Goal: Task Accomplishment & Management: Manage account settings

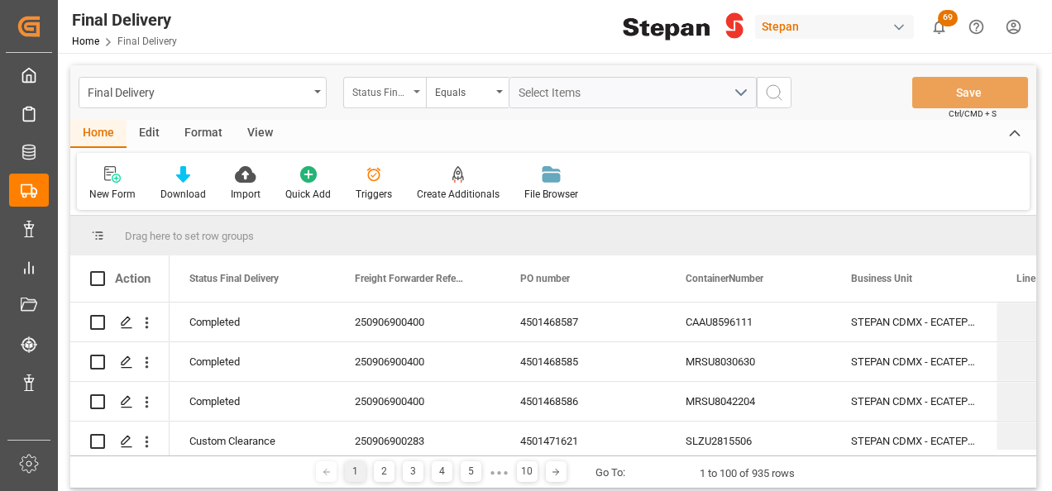
click at [407, 92] on div "Status Final Delivery" at bounding box center [380, 90] width 56 height 19
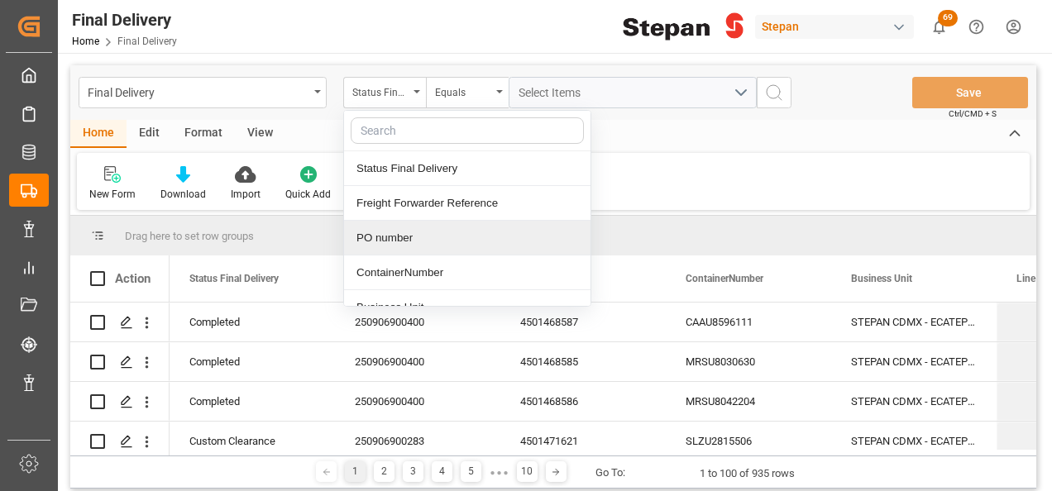
click at [362, 233] on div "PO number" at bounding box center [467, 238] width 246 height 35
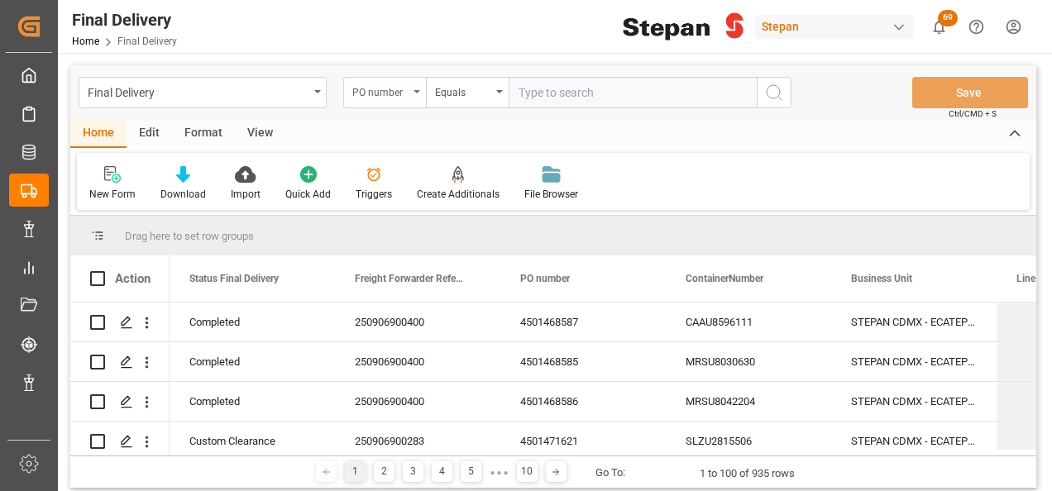
click at [415, 89] on div "PO number" at bounding box center [384, 92] width 83 height 31
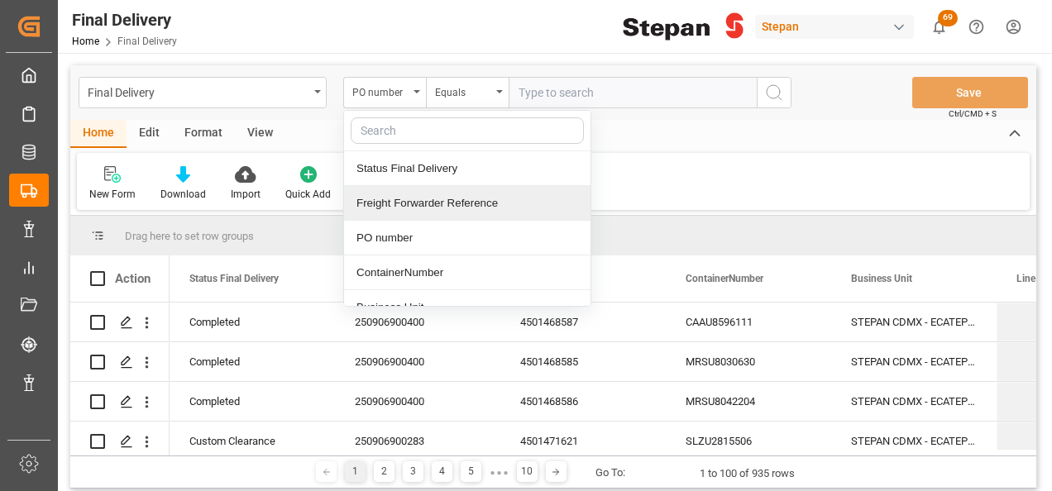
drag, startPoint x: 391, startPoint y: 167, endPoint x: 395, endPoint y: 198, distance: 31.7
click at [395, 198] on div "Status Final Delivery Freight Forwarder Reference PO number ContainerNumber Bus…" at bounding box center [467, 208] width 248 height 197
click at [395, 198] on div "Freight Forwarder Reference" at bounding box center [467, 203] width 246 height 35
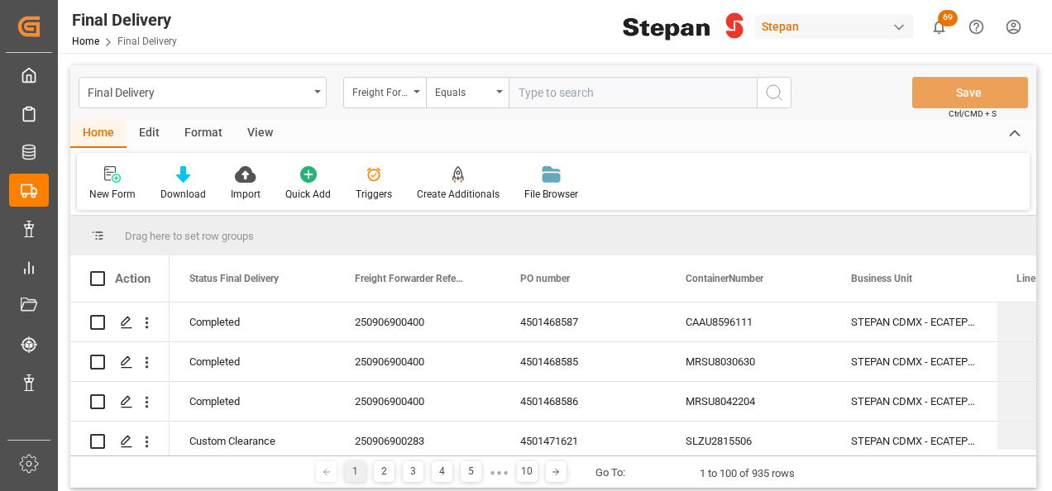
click at [540, 95] on input "text" at bounding box center [633, 92] width 248 height 31
paste input "250906900826"
type input "250906900826"
click at [779, 81] on button "search button" at bounding box center [774, 92] width 35 height 31
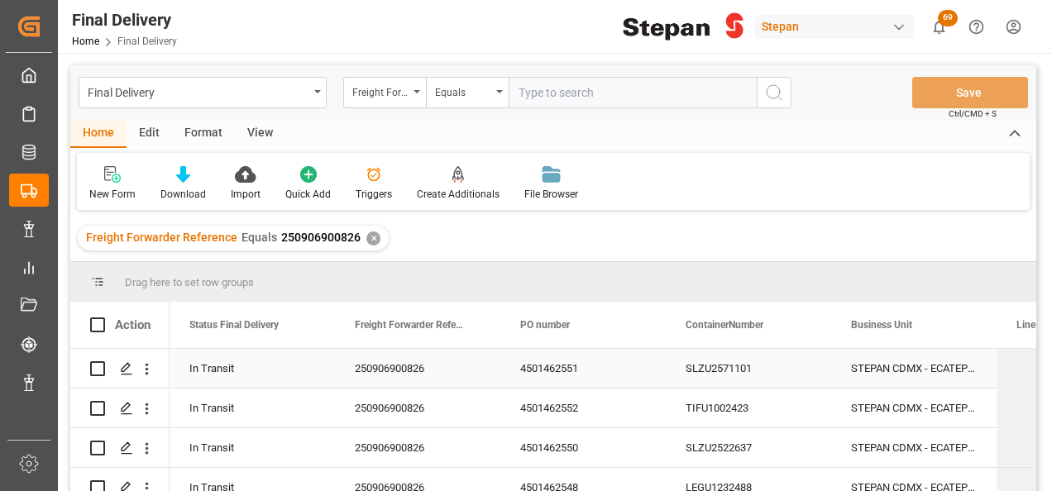
click at [411, 357] on div "250906900826" at bounding box center [417, 368] width 165 height 39
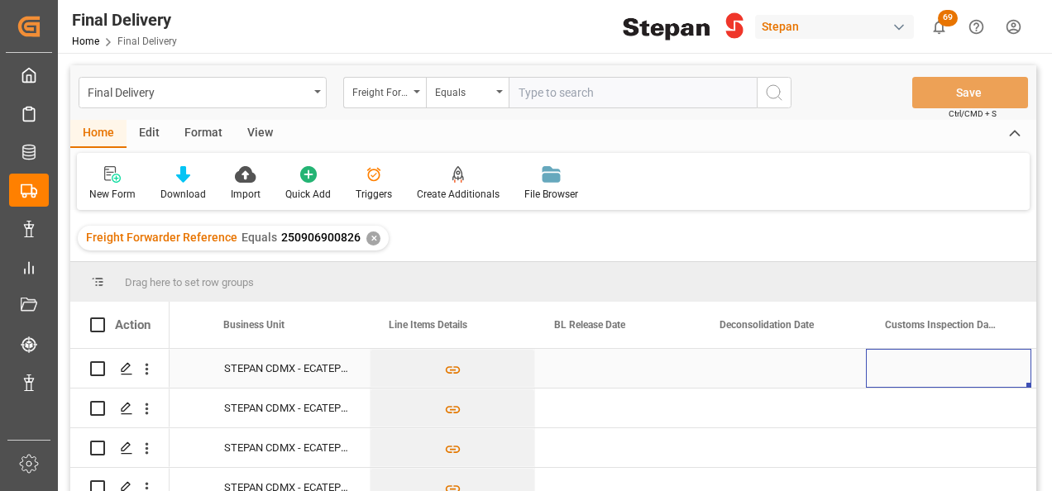
scroll to position [0, 627]
click at [619, 375] on div "Press SPACE to select this row." at bounding box center [617, 368] width 165 height 39
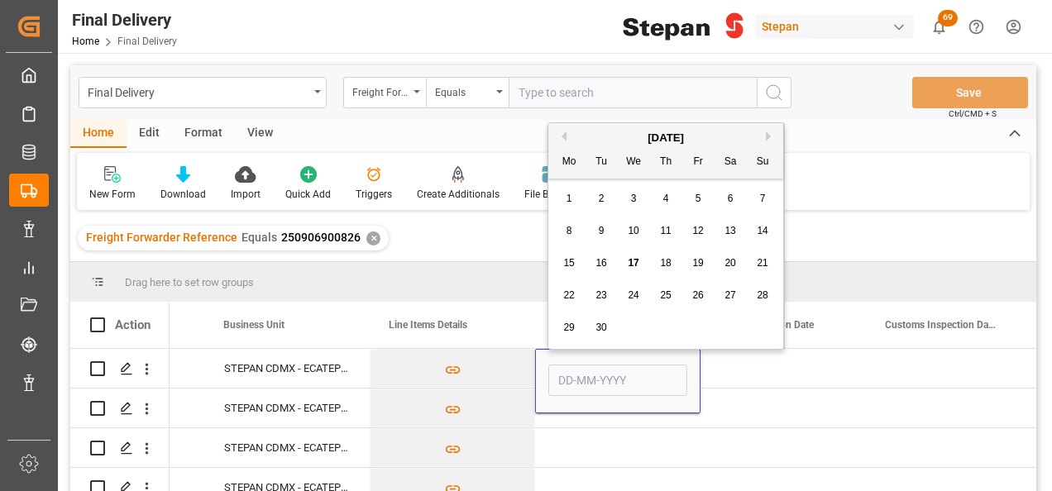
click at [639, 266] on div "17" at bounding box center [634, 264] width 21 height 20
type input "17-09-2025"
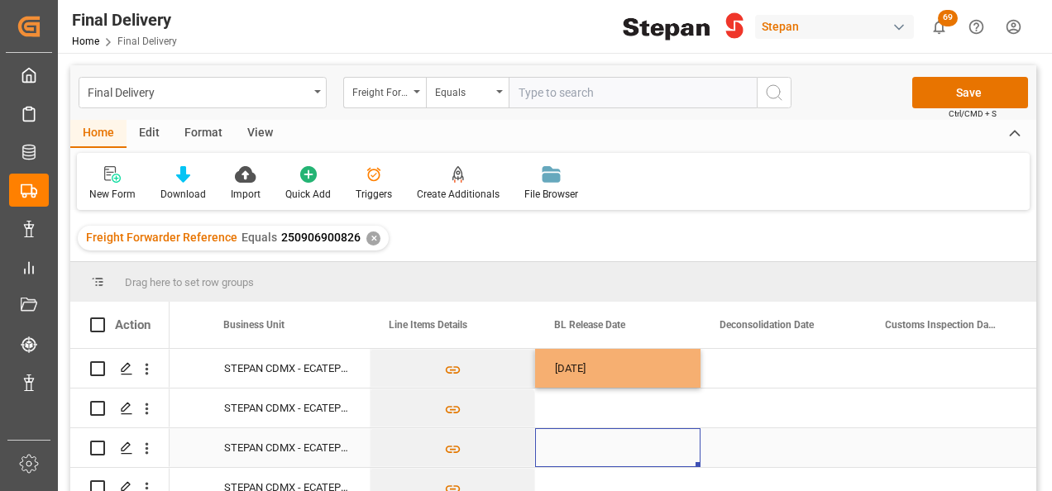
drag, startPoint x: 649, startPoint y: 433, endPoint x: 652, endPoint y: 414, distance: 19.2
click at [648, 434] on div "Press SPACE to select this row." at bounding box center [617, 447] width 165 height 39
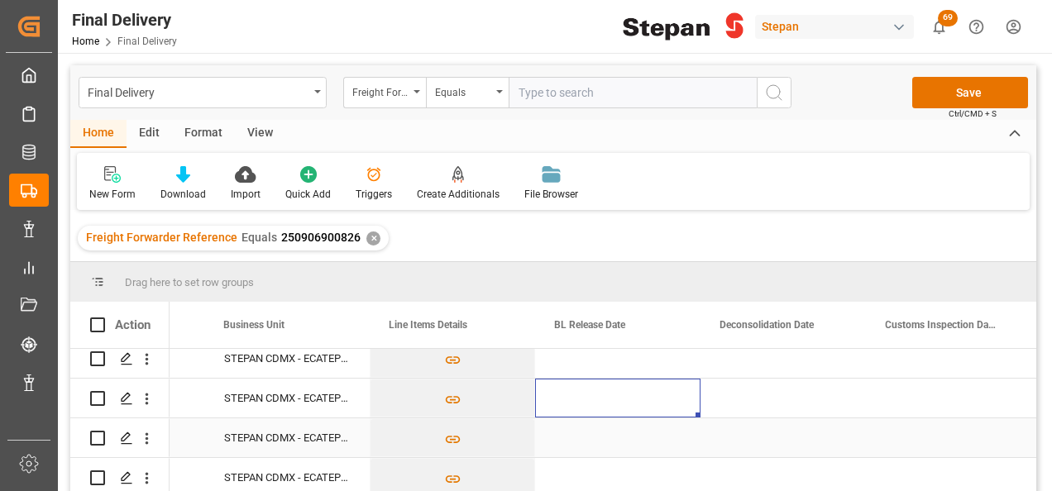
scroll to position [0, 0]
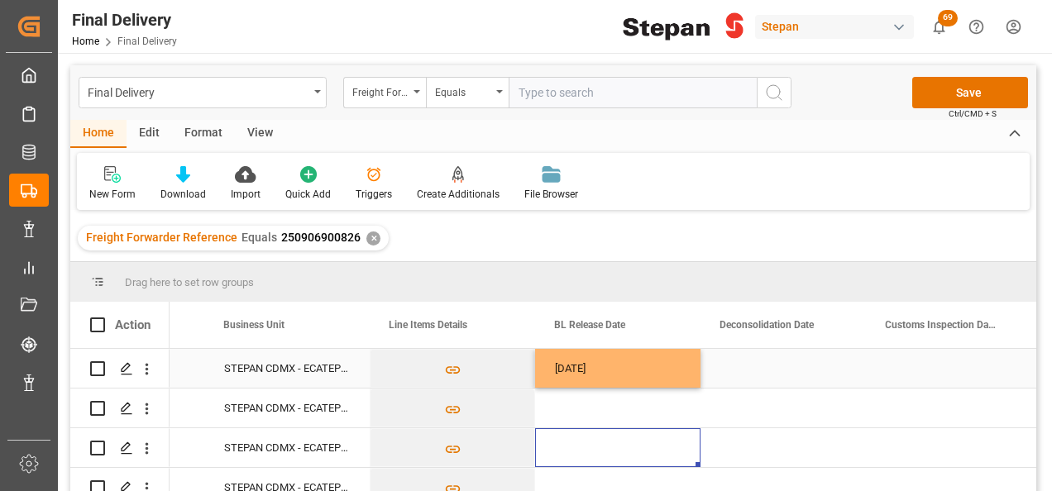
click at [660, 370] on div "17-09-2025" at bounding box center [617, 368] width 165 height 39
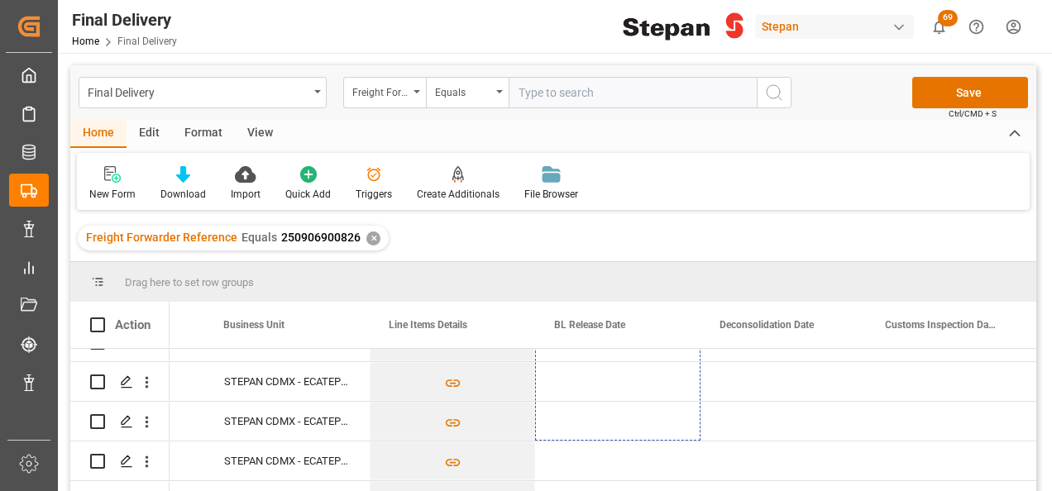
scroll to position [96, 0]
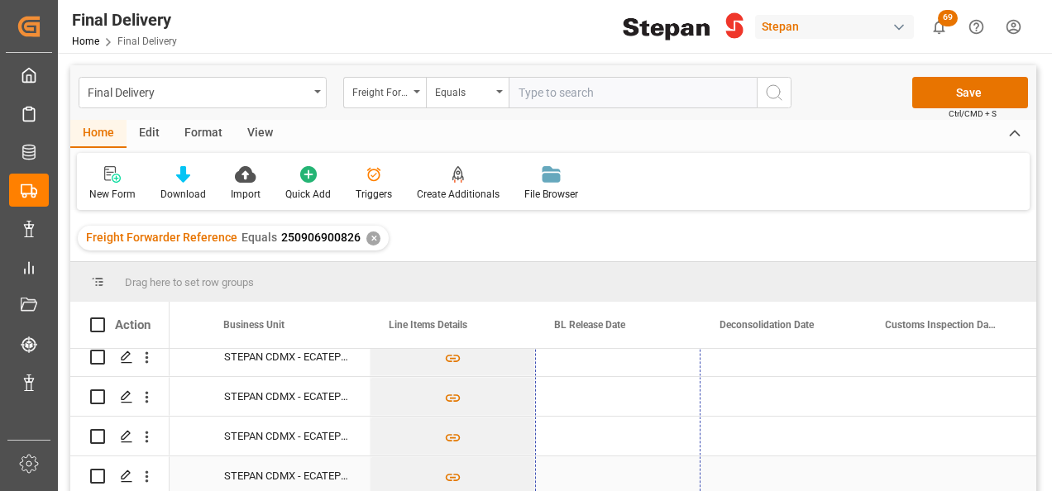
drag, startPoint x: 698, startPoint y: 384, endPoint x: 709, endPoint y: 404, distance: 23.3
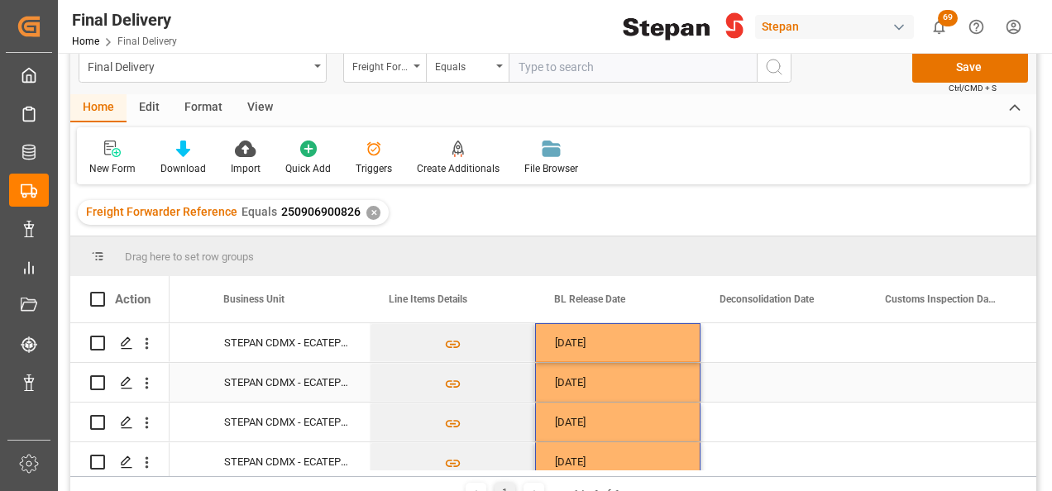
scroll to position [0, 0]
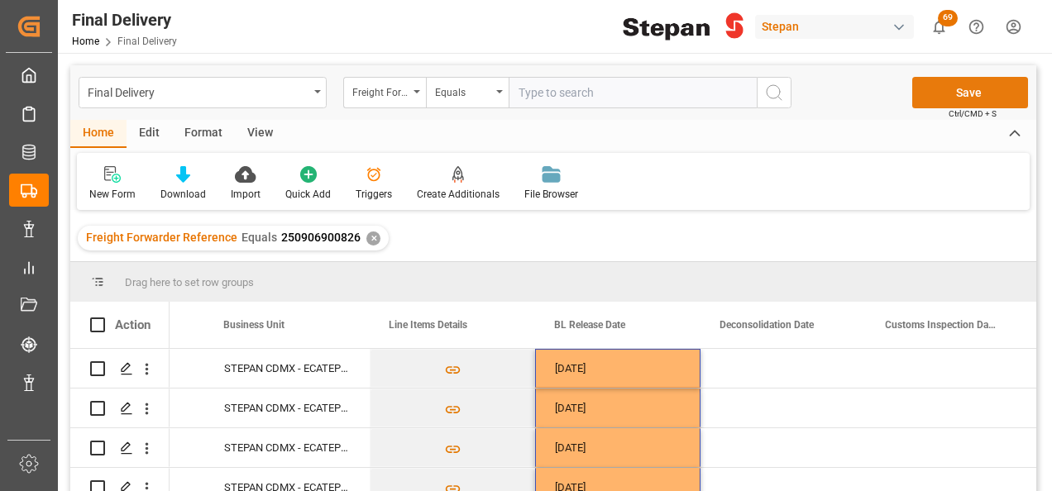
click at [932, 91] on button "Save" at bounding box center [970, 92] width 116 height 31
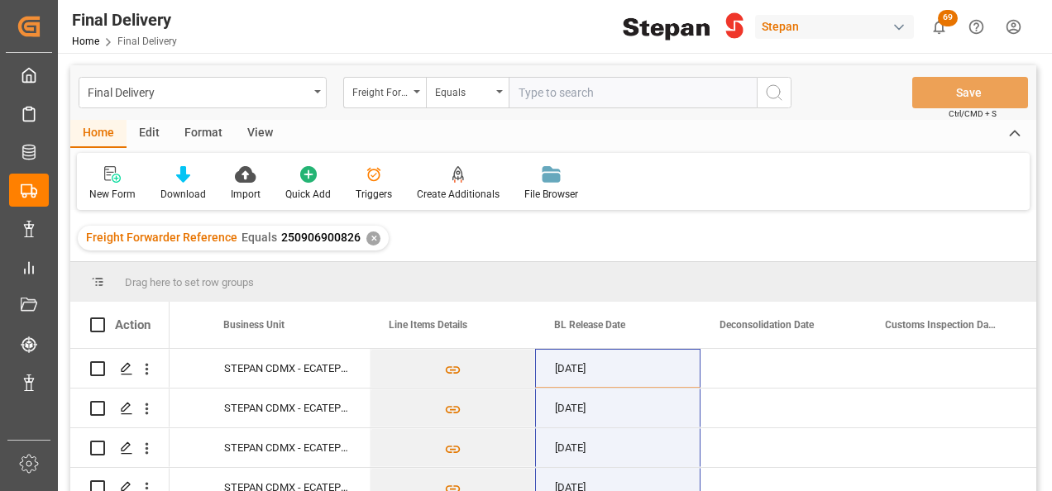
click at [366, 238] on div "✕" at bounding box center [373, 239] width 14 height 14
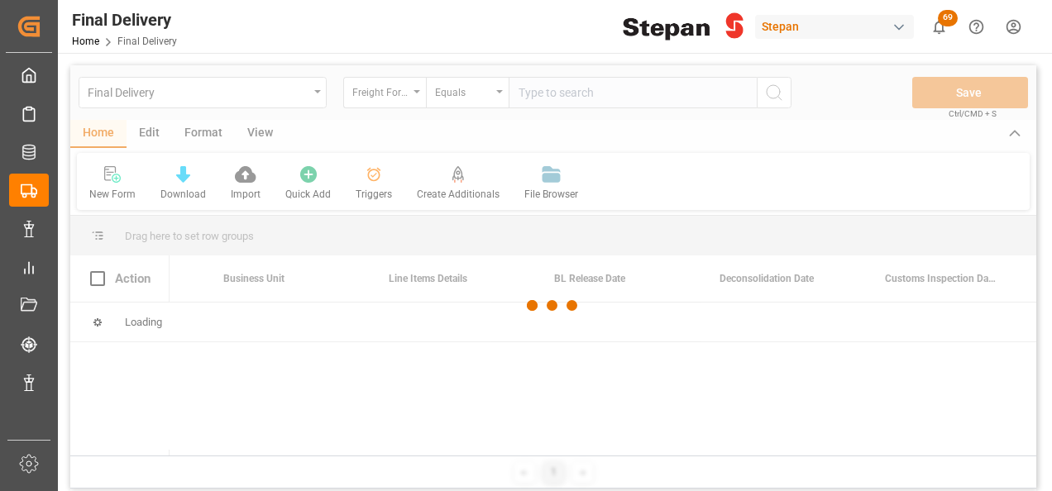
scroll to position [0, 628]
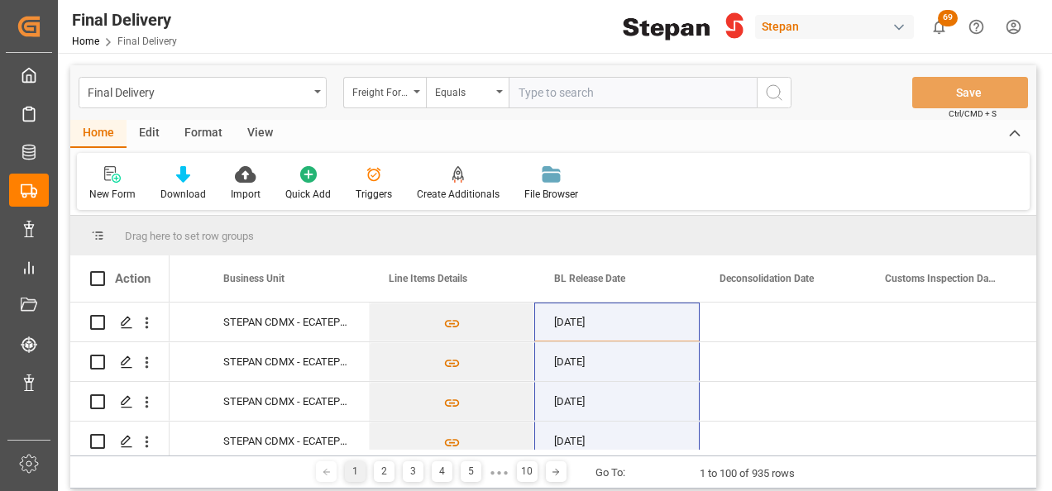
click at [415, 89] on div "Freight Forwarder Reference" at bounding box center [384, 92] width 83 height 31
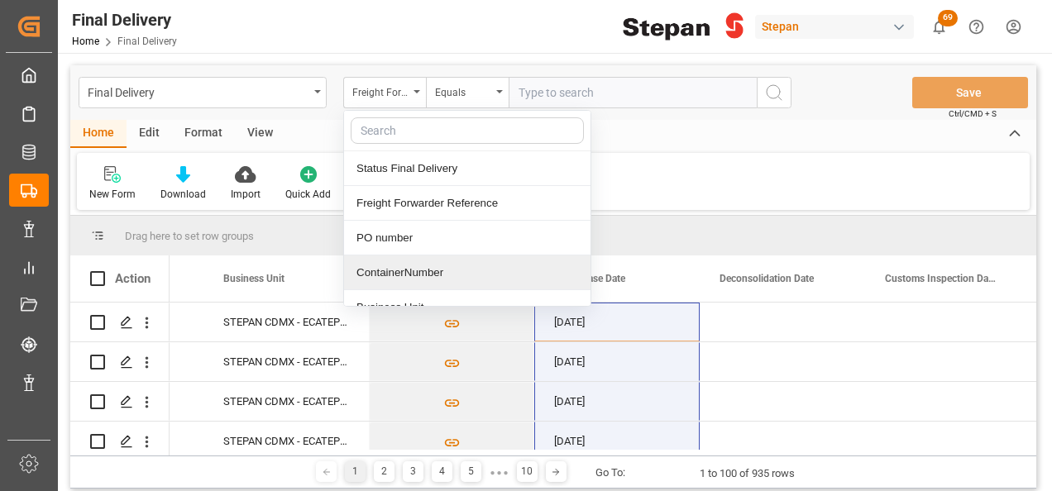
click at [379, 271] on div "ContainerNumber" at bounding box center [467, 273] width 246 height 35
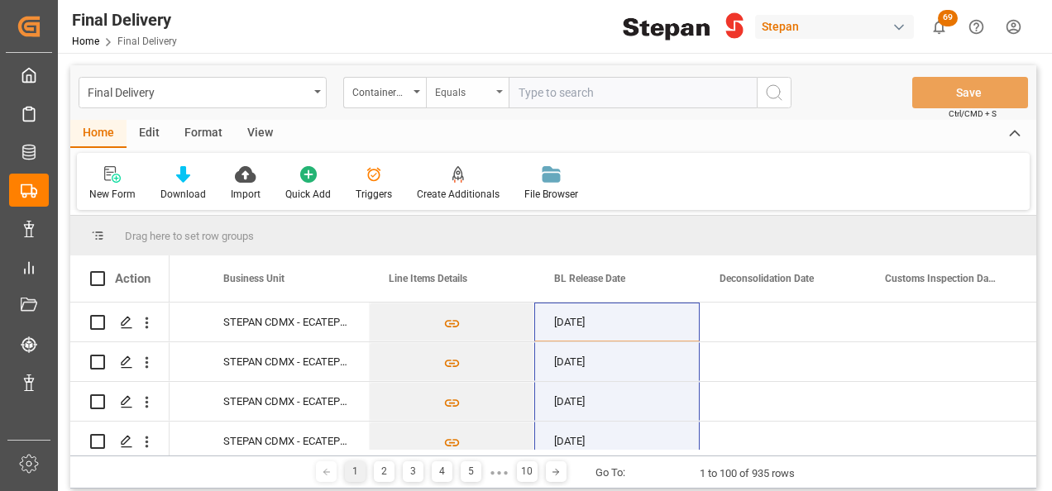
click at [502, 88] on div "Equals" at bounding box center [467, 92] width 83 height 31
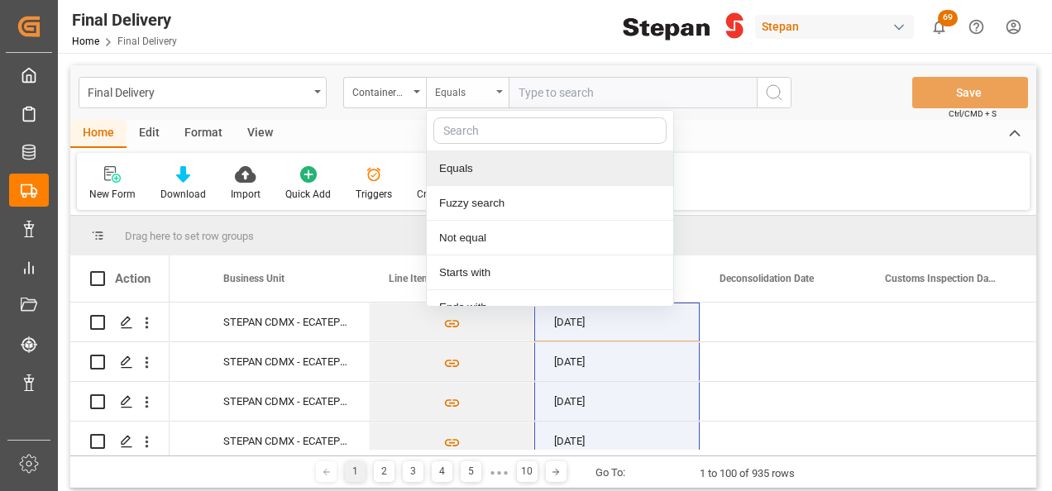
click at [495, 86] on div "Equals" at bounding box center [467, 92] width 83 height 31
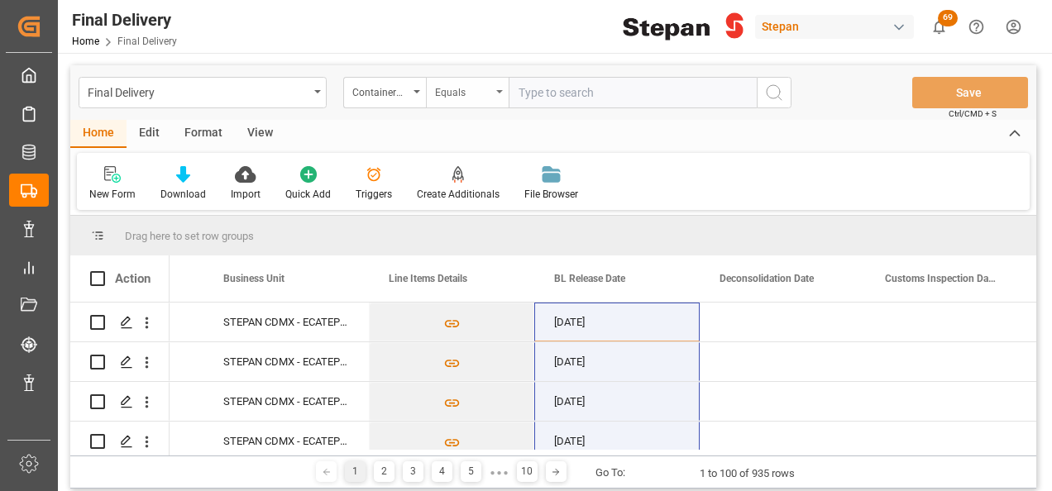
click at [499, 85] on div "Equals" at bounding box center [467, 92] width 83 height 31
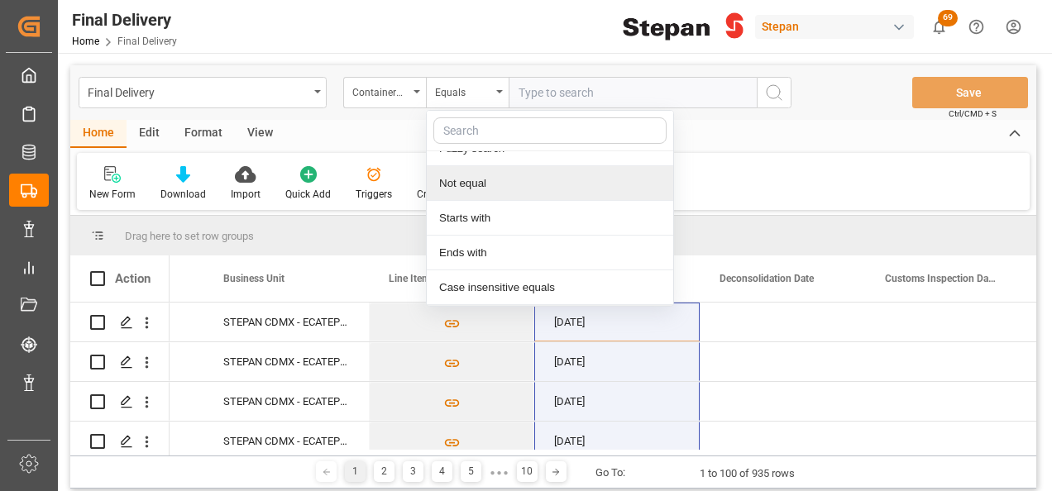
scroll to position [121, 0]
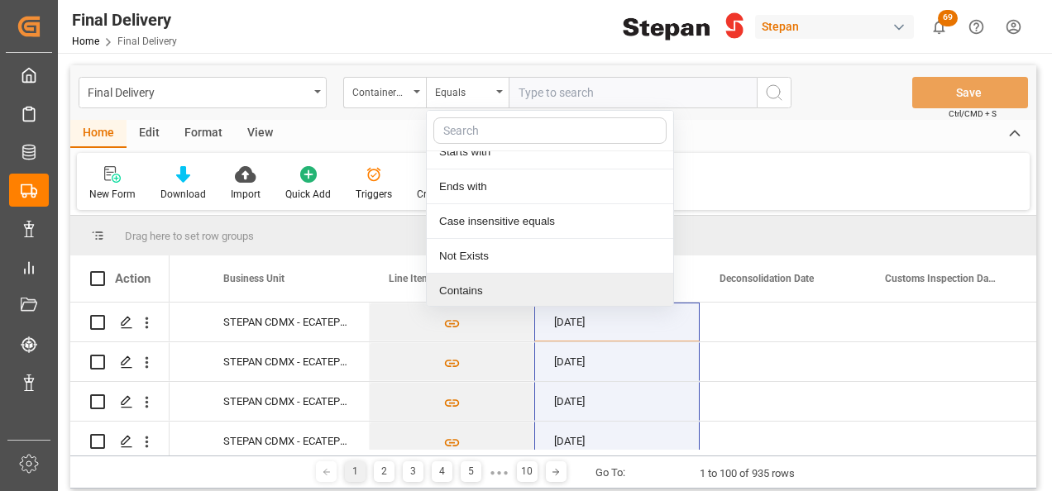
click at [452, 289] on div "Contains" at bounding box center [550, 291] width 246 height 35
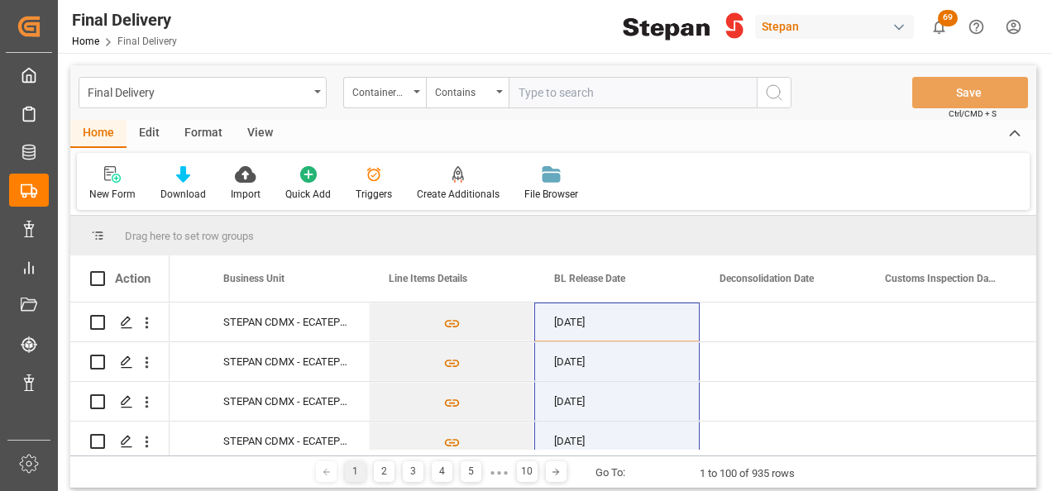
paste input "MRSU8030630 MRSU8042204 CAAU8596111"
click at [672, 86] on input "MRSU8030630 MRSU8042204 CAAU8596111" at bounding box center [633, 92] width 248 height 31
drag, startPoint x: 595, startPoint y: 88, endPoint x: 605, endPoint y: 91, distance: 10.2
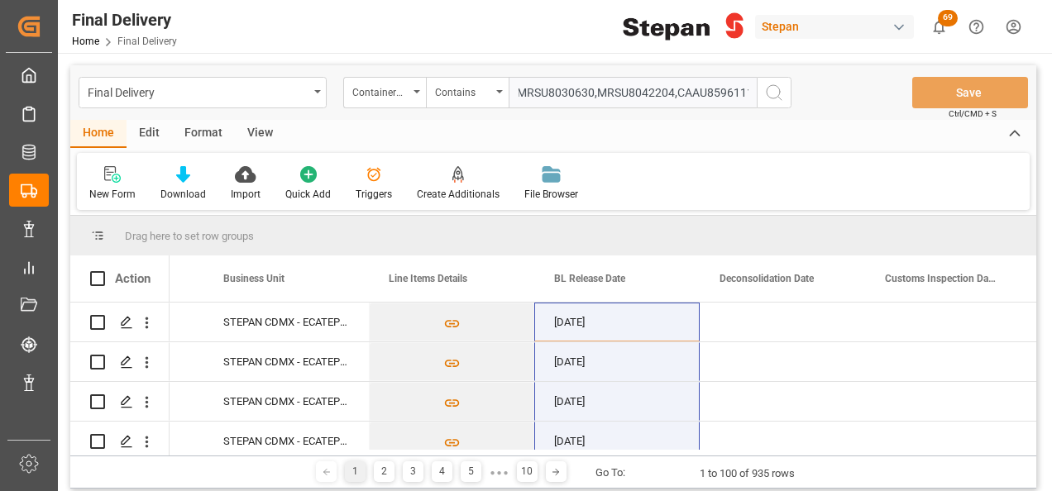
type input "MRSU8030630,MRSU8042204,CAAU8596111"
click at [781, 96] on icon "search button" at bounding box center [774, 93] width 20 height 20
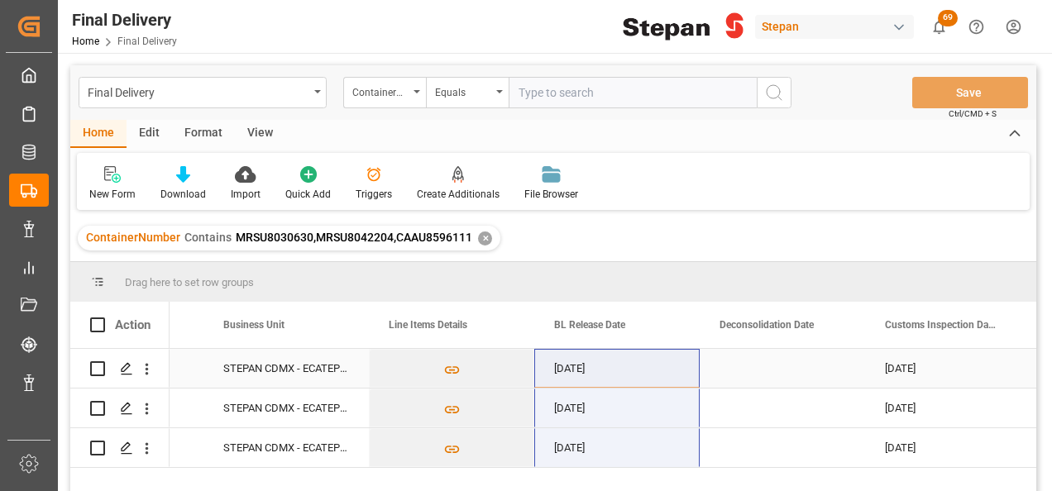
click at [590, 362] on div "04-09-2025" at bounding box center [616, 368] width 165 height 39
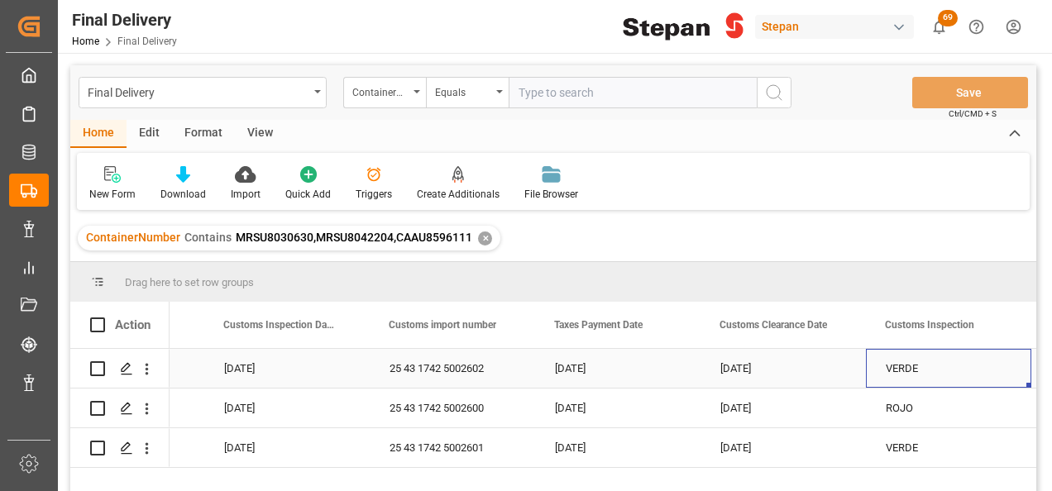
scroll to position [0, 1454]
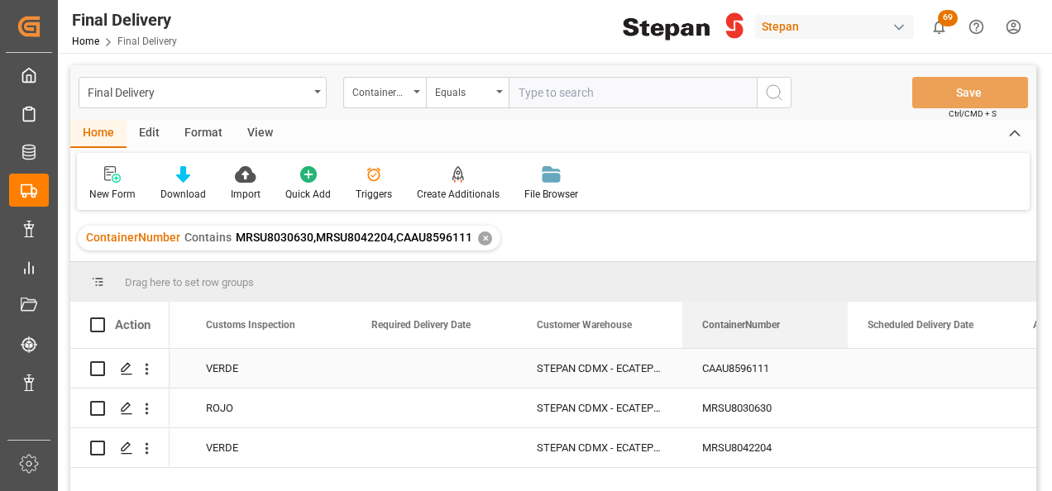
drag, startPoint x: 388, startPoint y: 319, endPoint x: 760, endPoint y: 380, distance: 377.0
click at [760, 380] on div "Action ContainerNumber Taxes Payment Date Customs Clearance Date VERDE" at bounding box center [553, 402] width 966 height 200
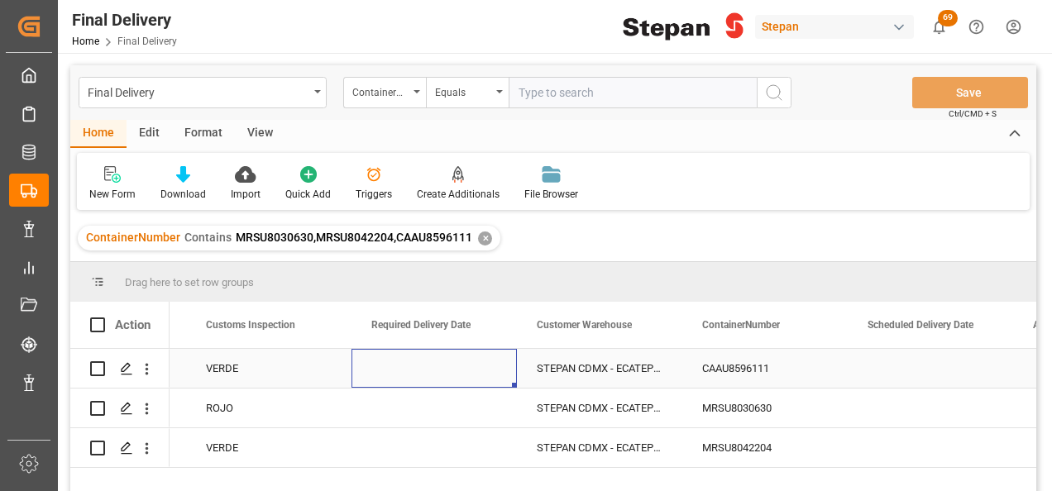
click at [456, 366] on div "Press SPACE to select this row." at bounding box center [433, 368] width 165 height 39
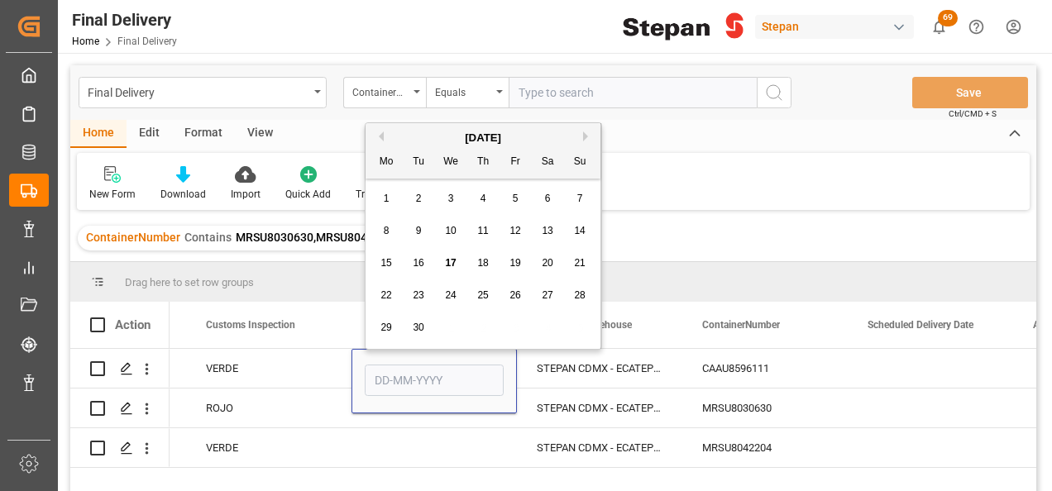
click at [519, 232] on span "12" at bounding box center [514, 231] width 11 height 12
type input "[DATE]"
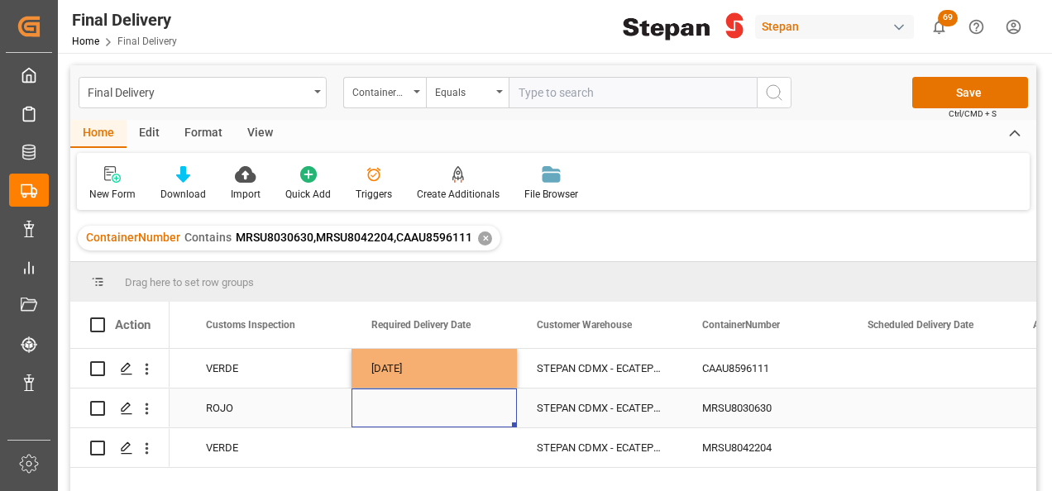
click at [405, 418] on div "Press SPACE to select this row." at bounding box center [433, 408] width 165 height 39
click at [399, 411] on div "Press SPACE to select this row." at bounding box center [433, 408] width 165 height 39
click at [399, 412] on div "Press SPACE to select this row." at bounding box center [433, 408] width 165 height 39
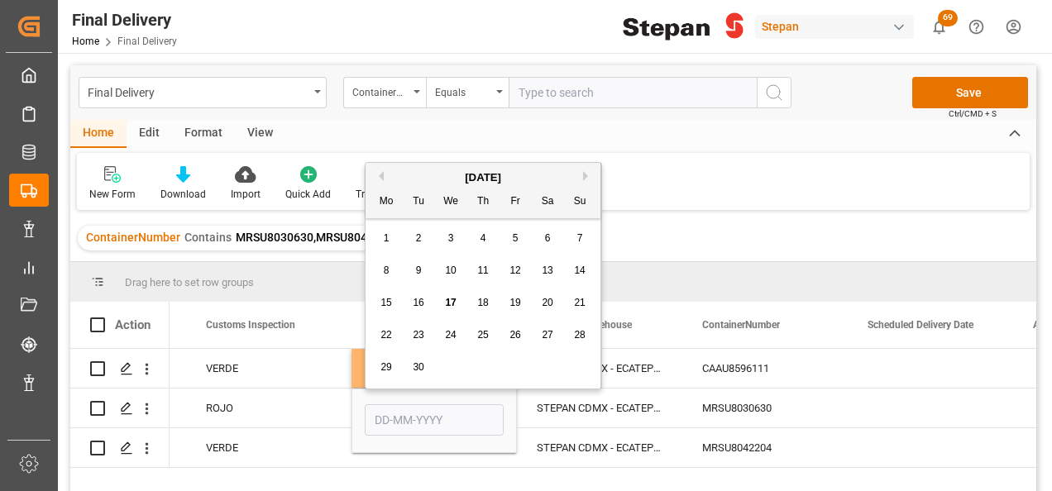
drag, startPoint x: 482, startPoint y: 271, endPoint x: 433, endPoint y: 353, distance: 95.7
click at [482, 271] on span "11" at bounding box center [482, 271] width 11 height 12
type input "11-09-2025"
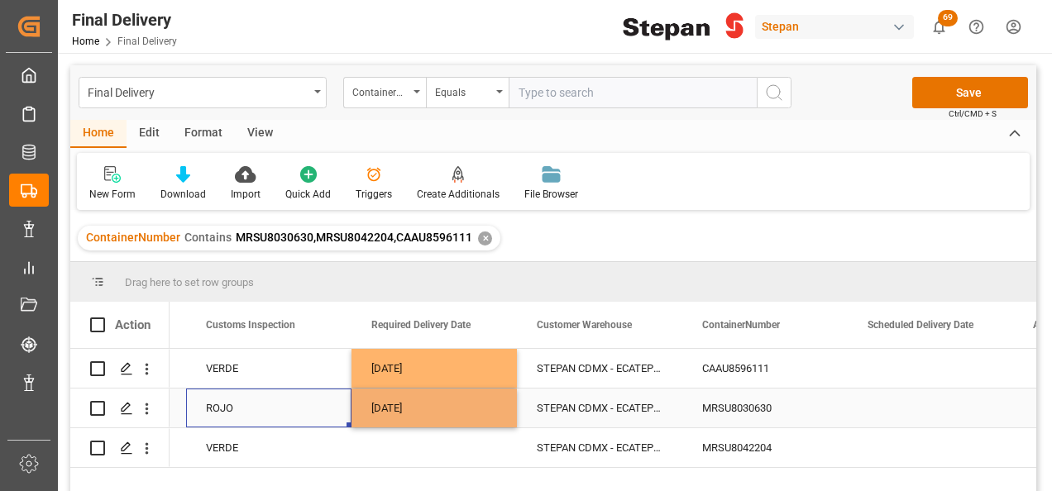
click at [307, 408] on div "ROJO" at bounding box center [269, 409] width 126 height 38
click at [430, 397] on div "11-09-2025" at bounding box center [433, 408] width 165 height 39
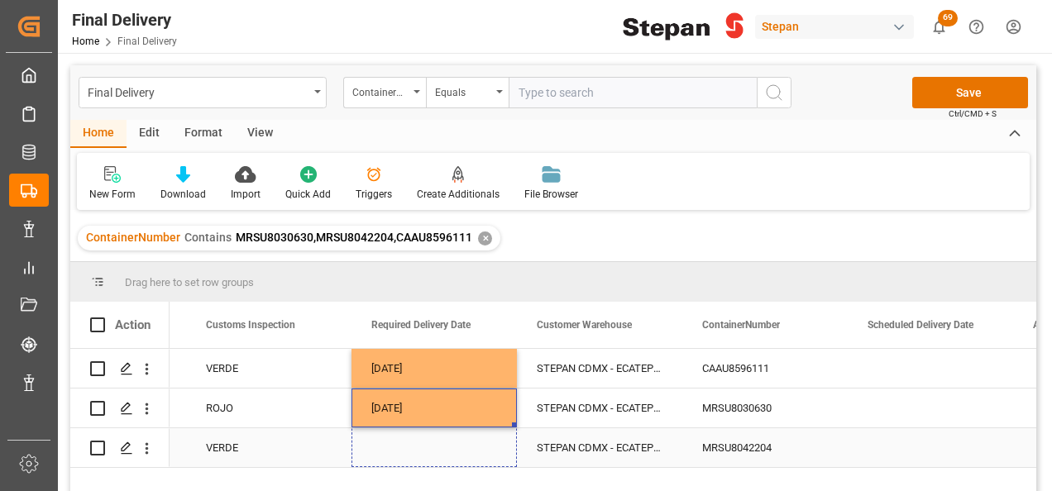
drag, startPoint x: 513, startPoint y: 423, endPoint x: 504, endPoint y: 450, distance: 27.7
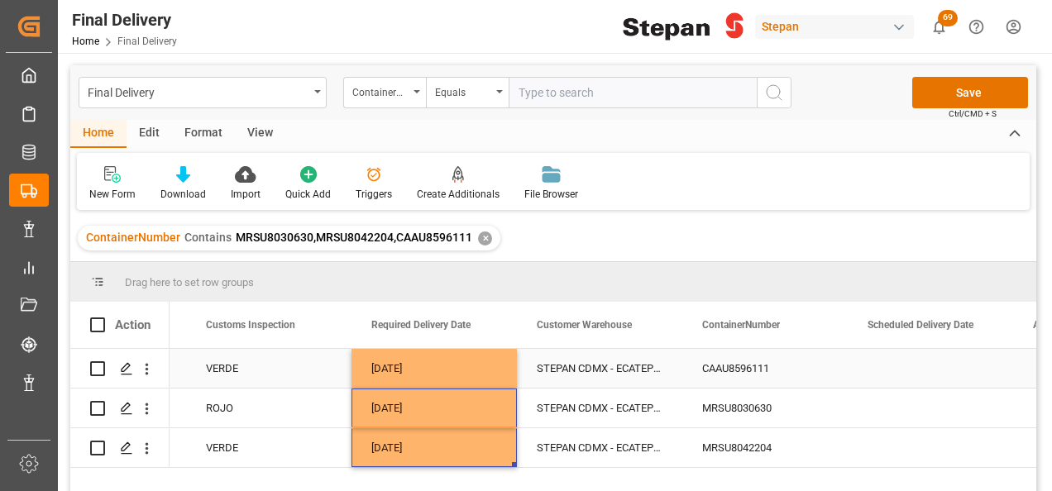
click at [887, 369] on div "Press SPACE to select this row." at bounding box center [930, 368] width 165 height 39
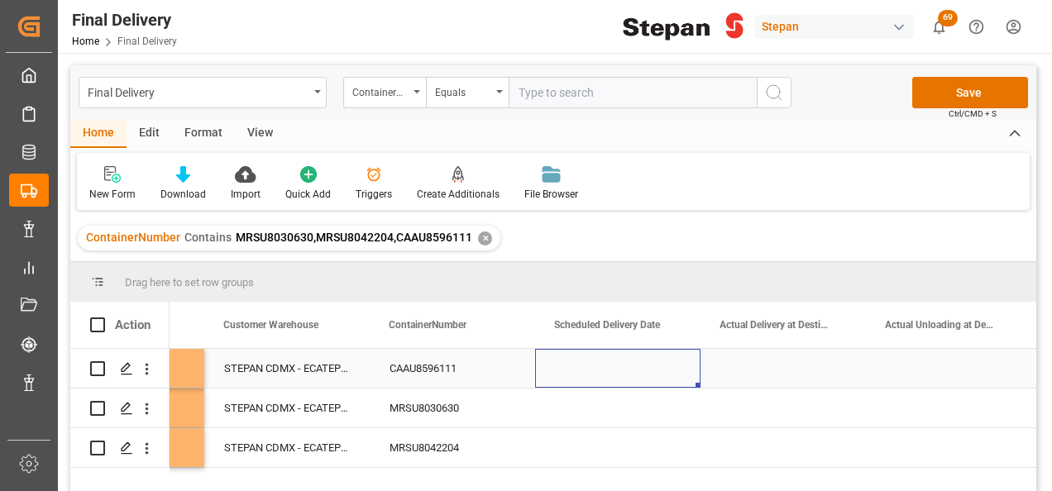
click at [615, 368] on div "Press SPACE to select this row." at bounding box center [617, 368] width 165 height 39
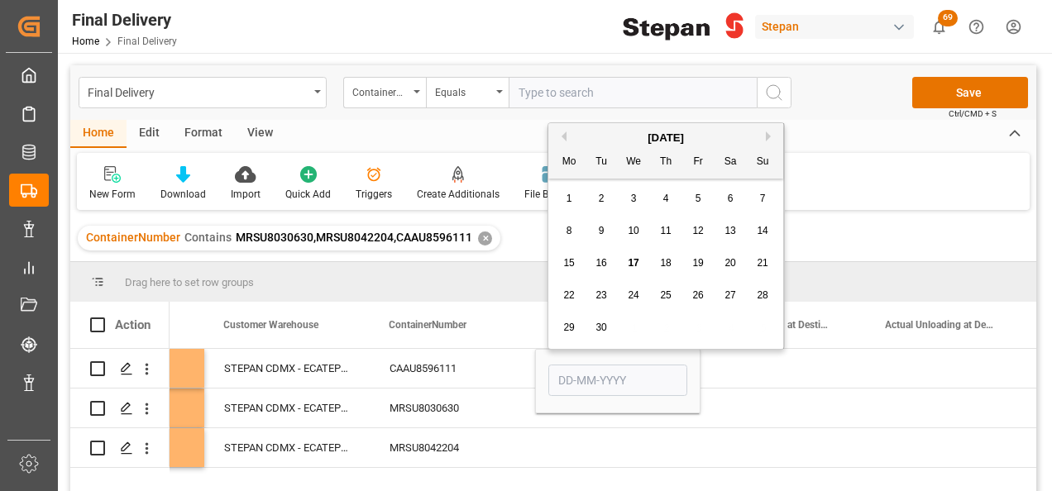
click at [704, 231] on div "12" at bounding box center [698, 232] width 21 height 20
type input "[DATE]"
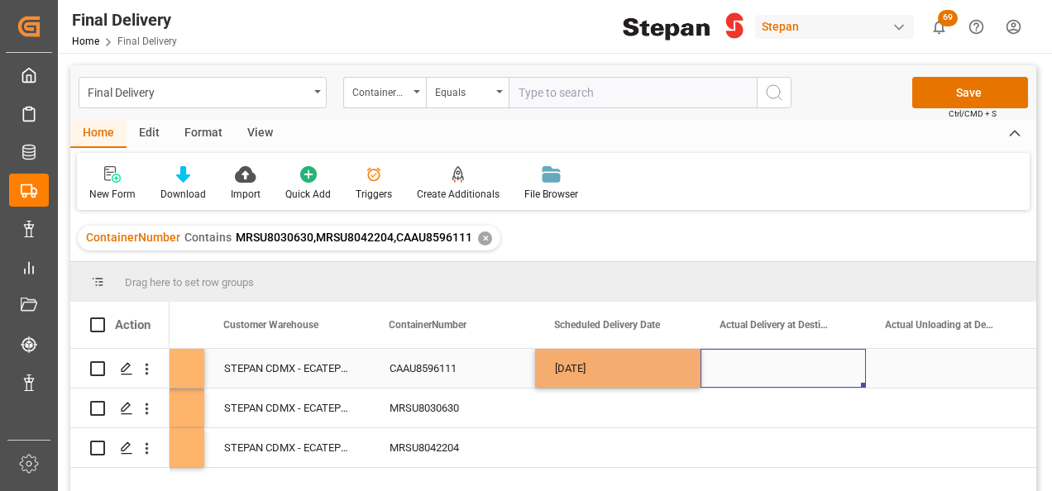
click at [718, 385] on div "Press SPACE to select this row." at bounding box center [782, 368] width 165 height 39
click at [613, 404] on div "Press SPACE to select this row." at bounding box center [617, 408] width 165 height 39
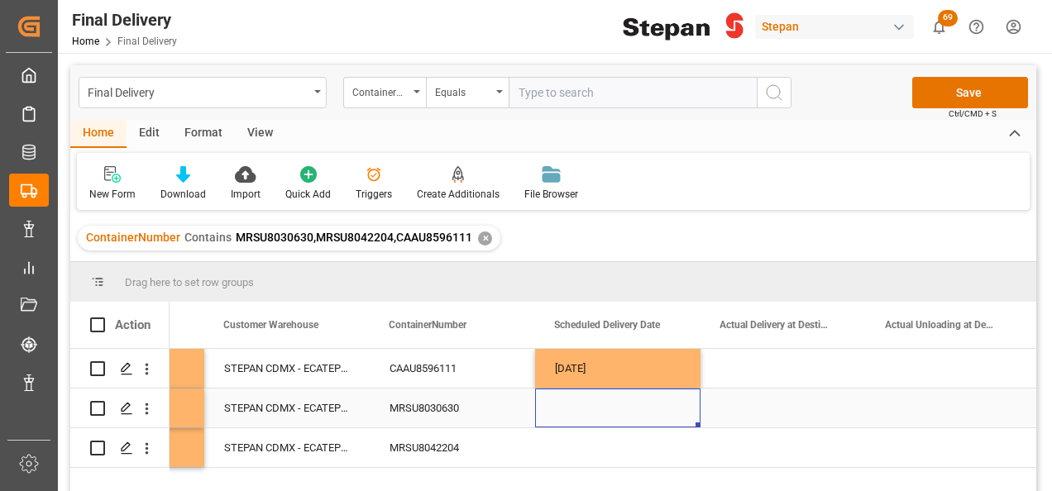
click at [613, 404] on div "Press SPACE to select this row." at bounding box center [617, 408] width 165 height 39
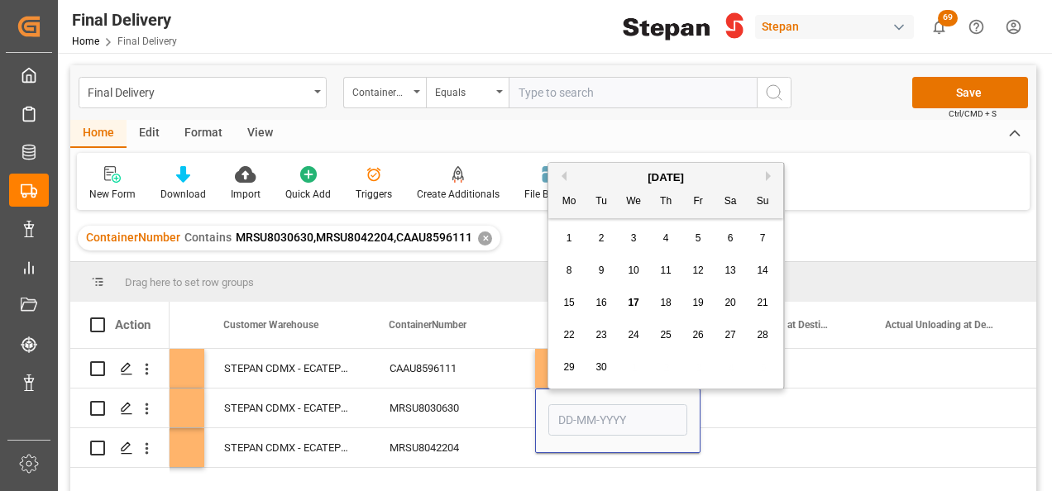
click at [662, 270] on span "11" at bounding box center [665, 271] width 11 height 12
type input "11-09-2025"
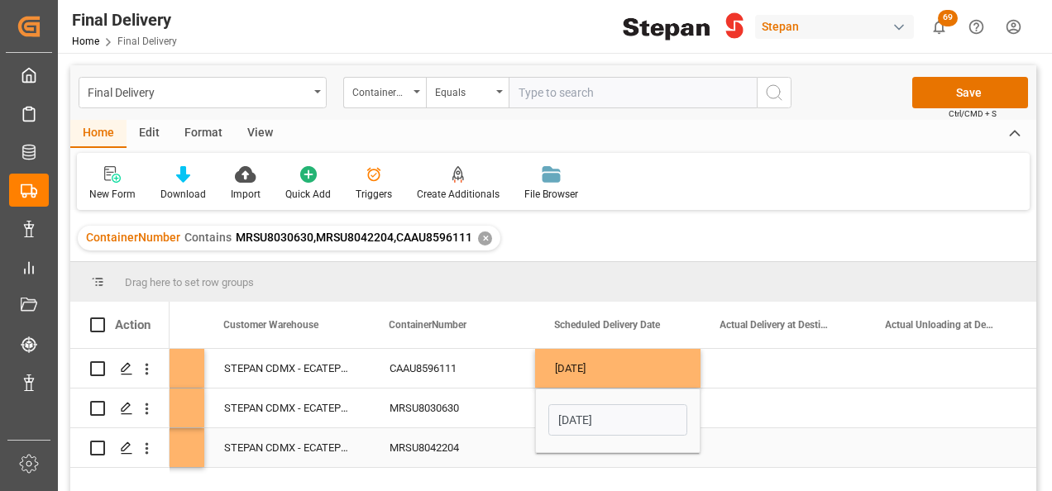
click at [581, 458] on div "Press SPACE to select this row." at bounding box center [617, 447] width 165 height 39
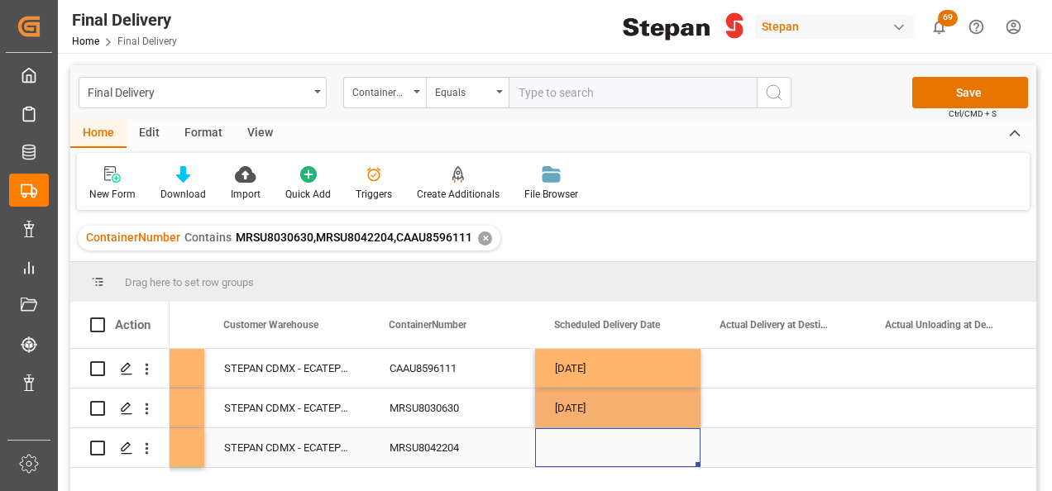
click at [579, 452] on div "Press SPACE to select this row." at bounding box center [617, 447] width 165 height 39
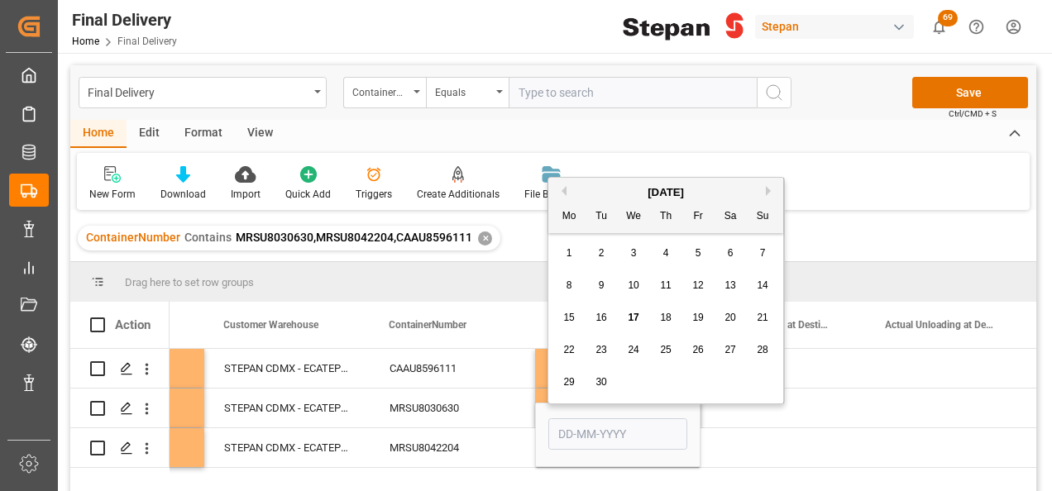
click at [667, 290] on span "11" at bounding box center [665, 286] width 11 height 12
type input "11-09-2025"
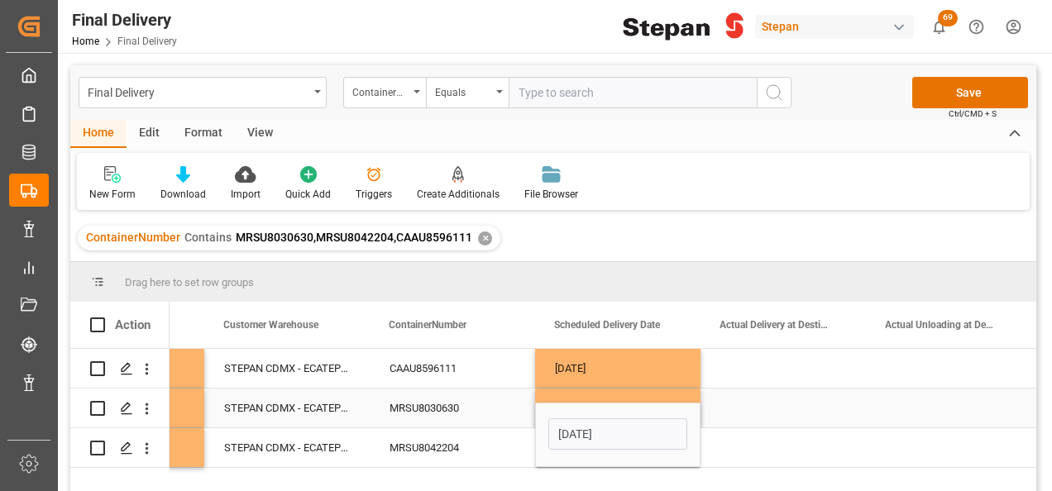
click at [753, 394] on div "Press SPACE to select this row." at bounding box center [782, 408] width 165 height 39
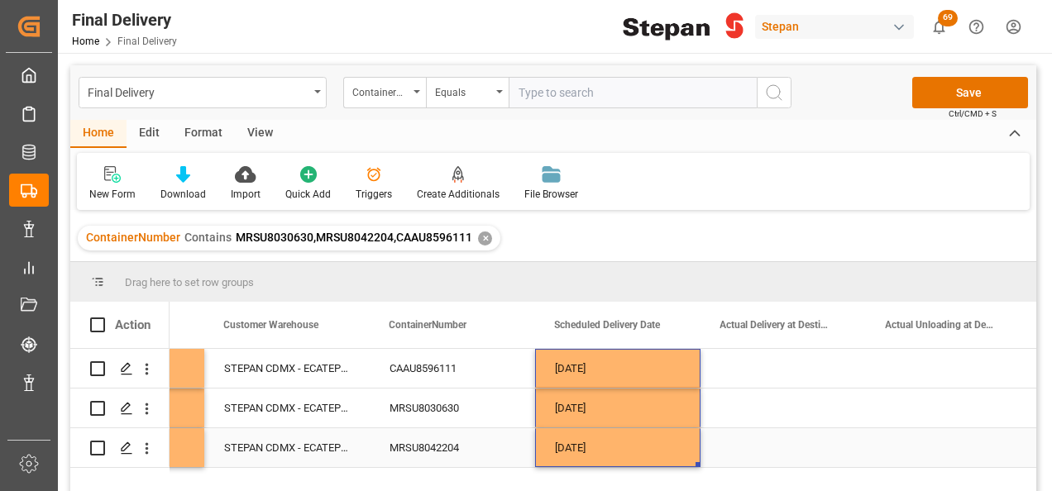
drag, startPoint x: 630, startPoint y: 363, endPoint x: 628, endPoint y: 437, distance: 73.6
drag, startPoint x: 698, startPoint y: 463, endPoint x: 925, endPoint y: 463, distance: 227.4
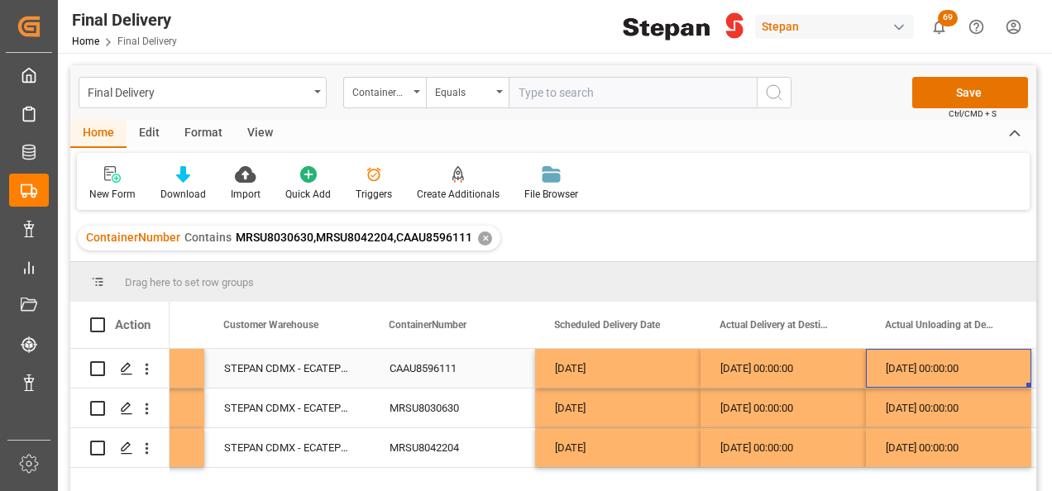
click at [903, 361] on div "12-09-2025 00:00:00" at bounding box center [948, 368] width 165 height 39
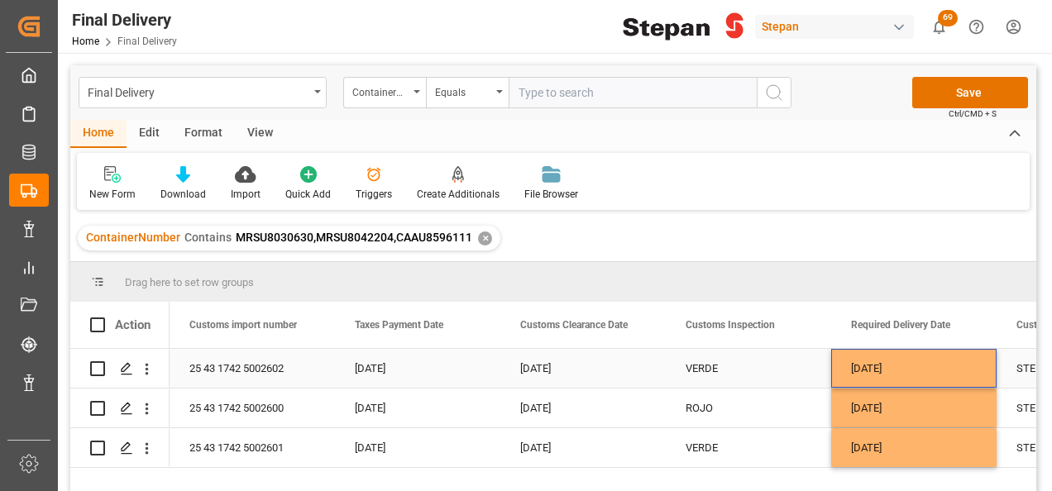
click at [888, 361] on div "[DATE]" at bounding box center [913, 368] width 165 height 39
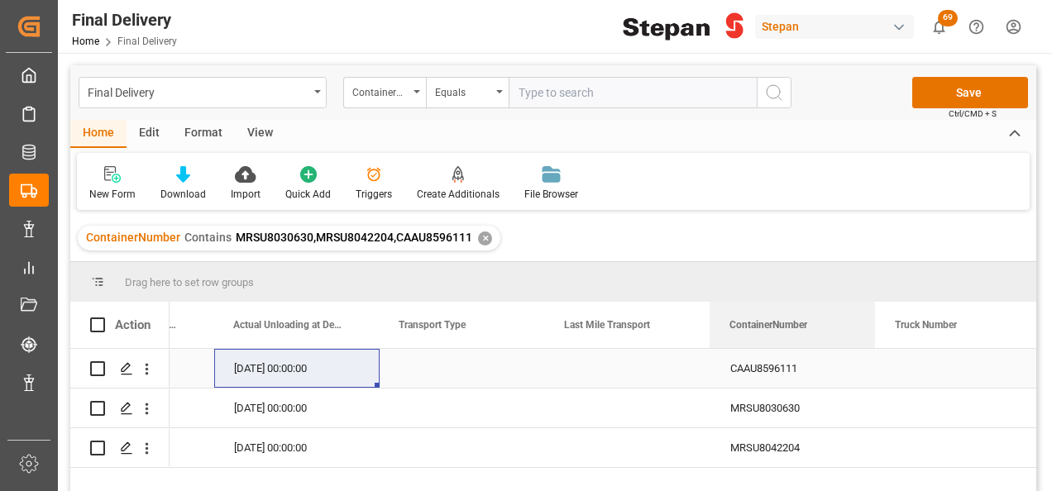
drag, startPoint x: 431, startPoint y: 337, endPoint x: 484, endPoint y: 371, distance: 62.9
click at [824, 361] on div "Action ContainerNumber Scheduled Delivery Date Actual Delivery at Destination" at bounding box center [553, 402] width 966 height 200
click at [462, 367] on div "Press SPACE to select this row." at bounding box center [462, 368] width 165 height 39
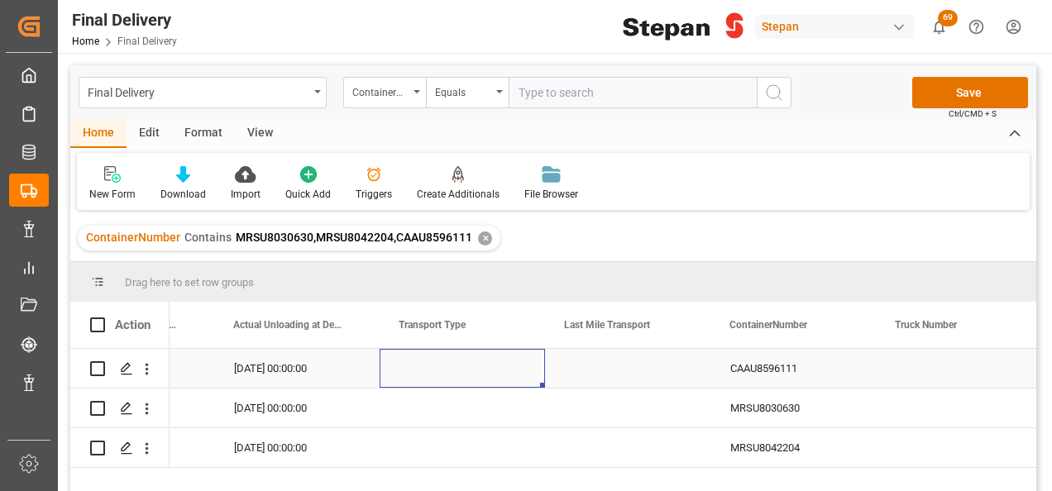
click at [462, 367] on div "Press SPACE to select this row." at bounding box center [462, 368] width 165 height 39
click at [511, 370] on icon "open menu" at bounding box center [514, 379] width 20 height 20
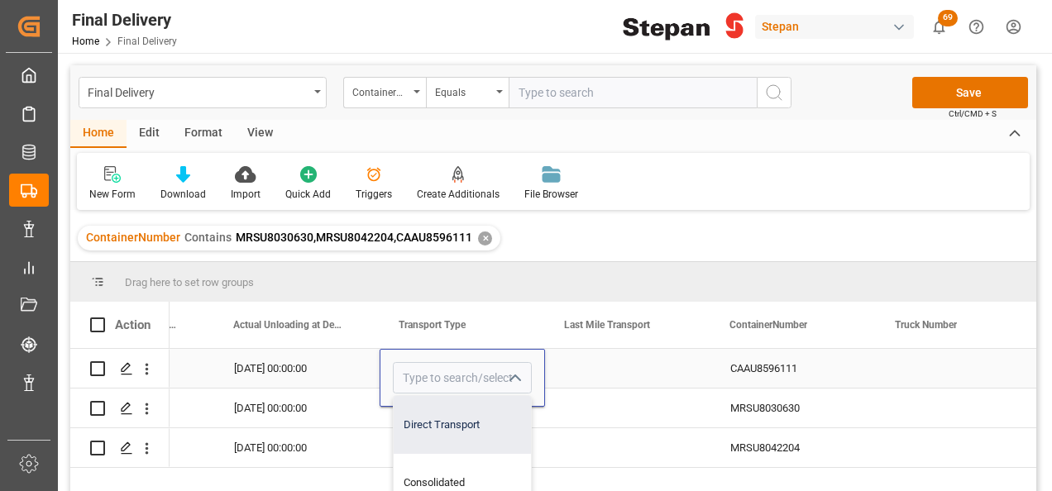
click at [437, 418] on div "Direct Transport" at bounding box center [462, 425] width 137 height 58
type input "Direct Transport"
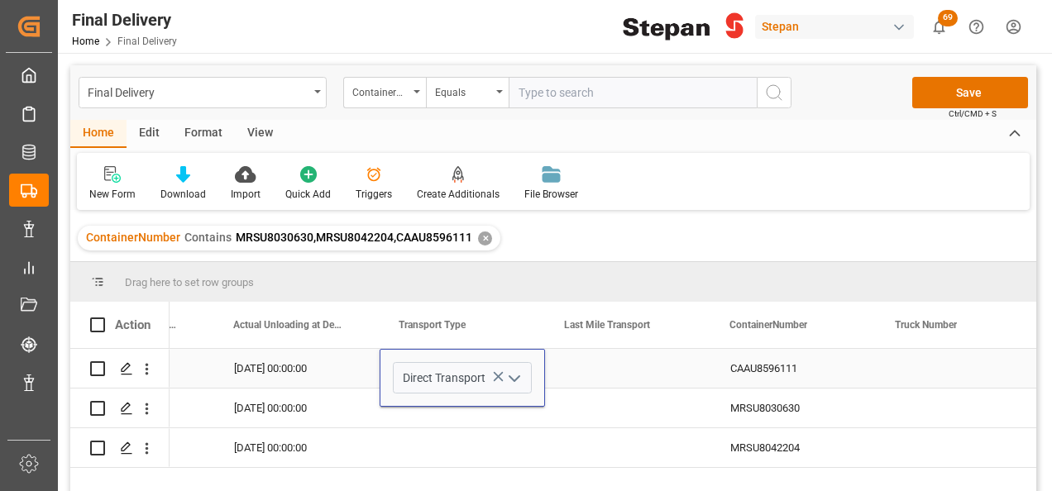
click at [351, 361] on div "12-09-2025 00:00:00" at bounding box center [296, 368] width 165 height 39
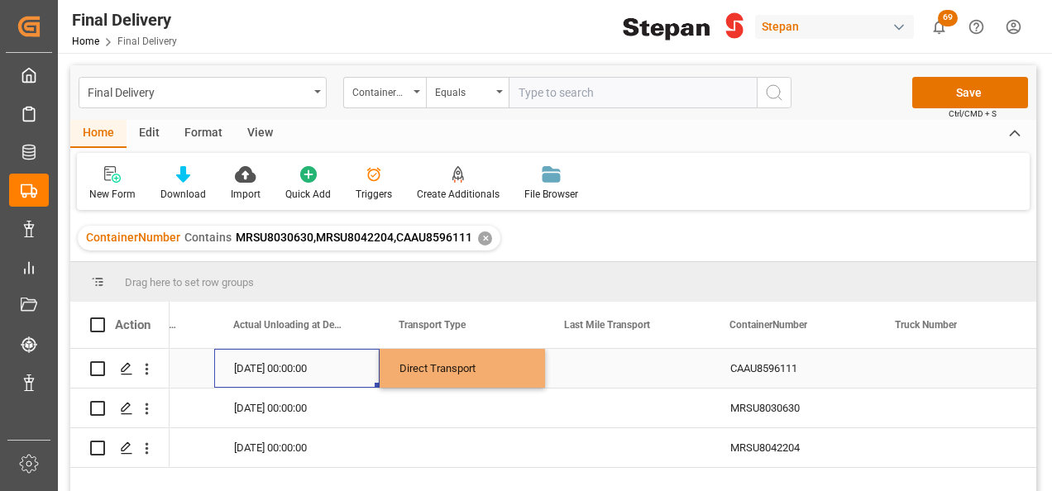
click at [454, 361] on div "Direct Transport" at bounding box center [462, 369] width 126 height 38
click at [540, 382] on div "Direct Transport" at bounding box center [462, 368] width 165 height 39
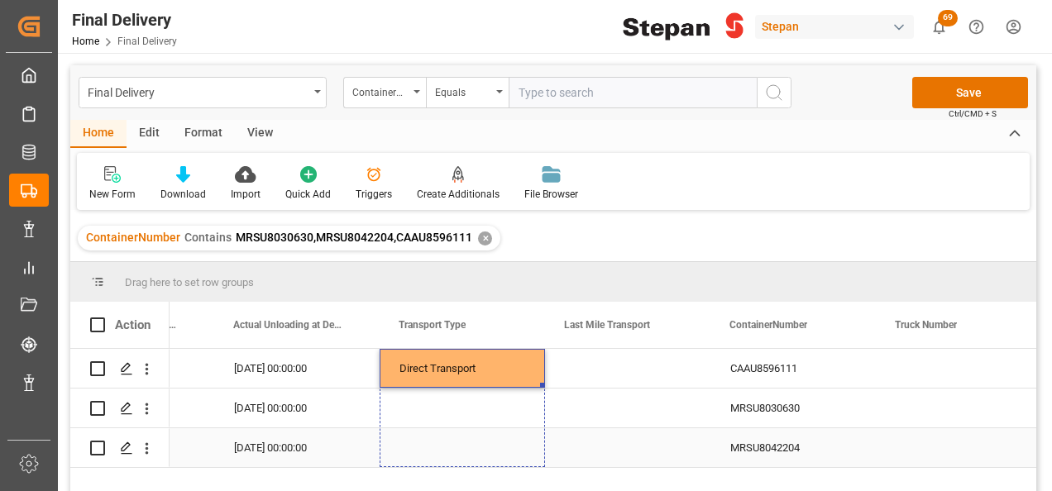
drag, startPoint x: 541, startPoint y: 385, endPoint x: 534, endPoint y: 433, distance: 48.4
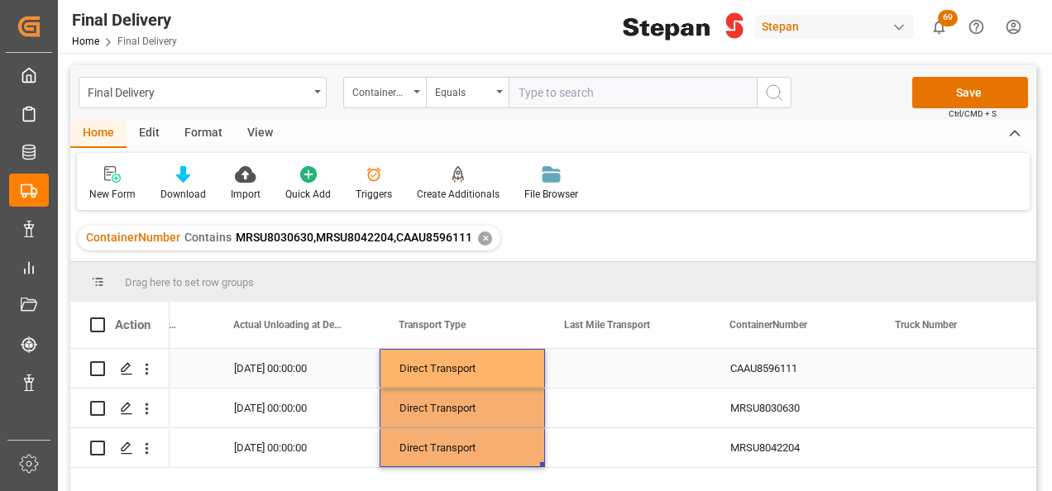
click at [592, 356] on div "Press SPACE to select this row." at bounding box center [627, 368] width 165 height 39
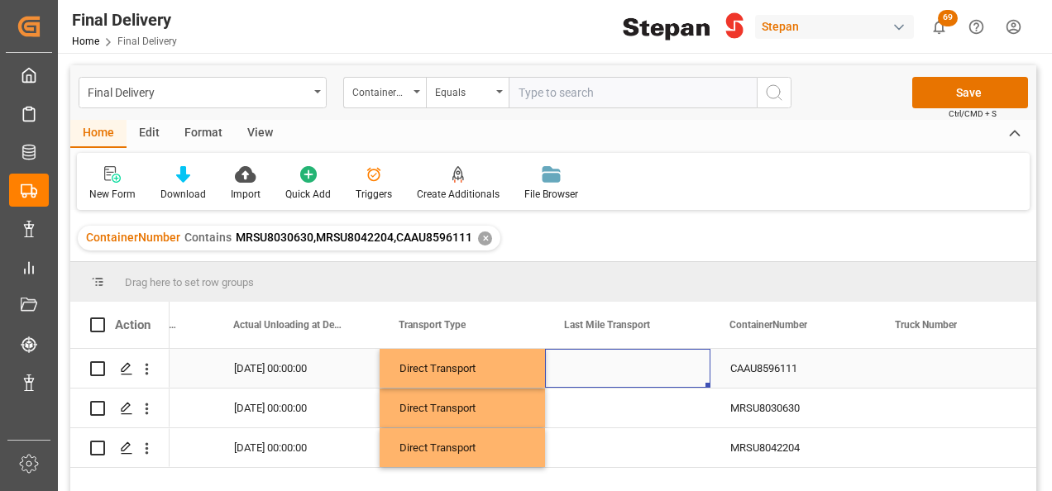
click at [664, 364] on div "Press SPACE to select this row." at bounding box center [627, 368] width 165 height 39
click at [681, 373] on icon "open menu" at bounding box center [680, 379] width 20 height 20
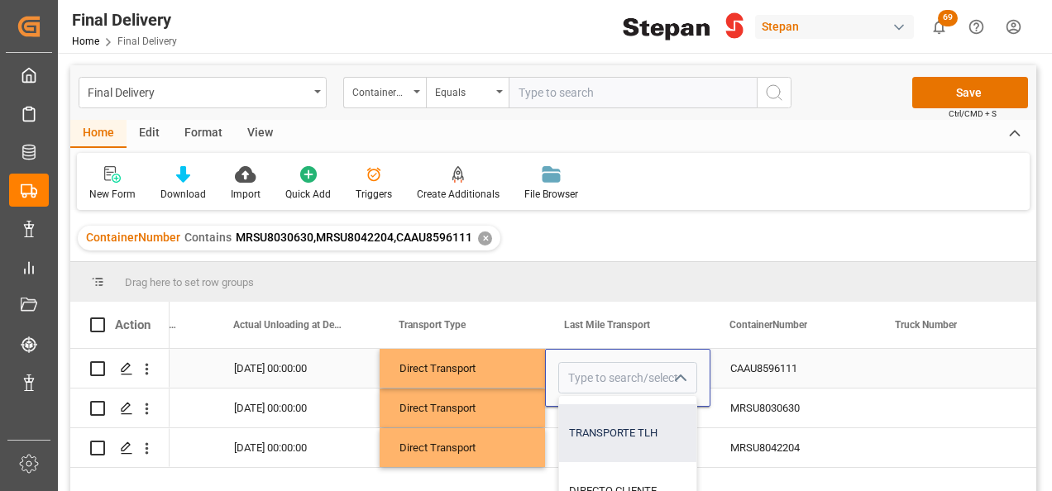
click at [639, 440] on div "TRANSPORTE TLH" at bounding box center [703, 433] width 289 height 58
type input "TRANSPORTE TLH"
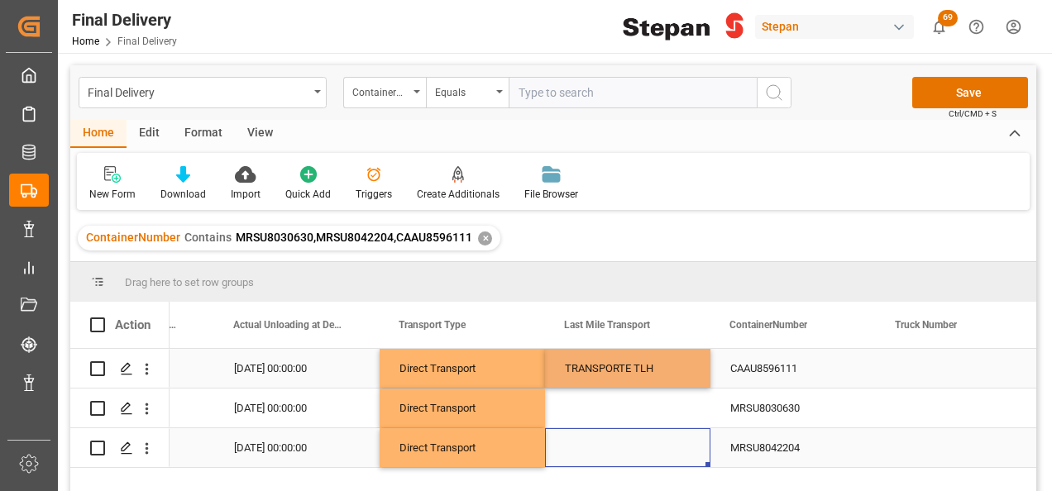
click at [632, 437] on div "Press SPACE to select this row." at bounding box center [627, 447] width 165 height 39
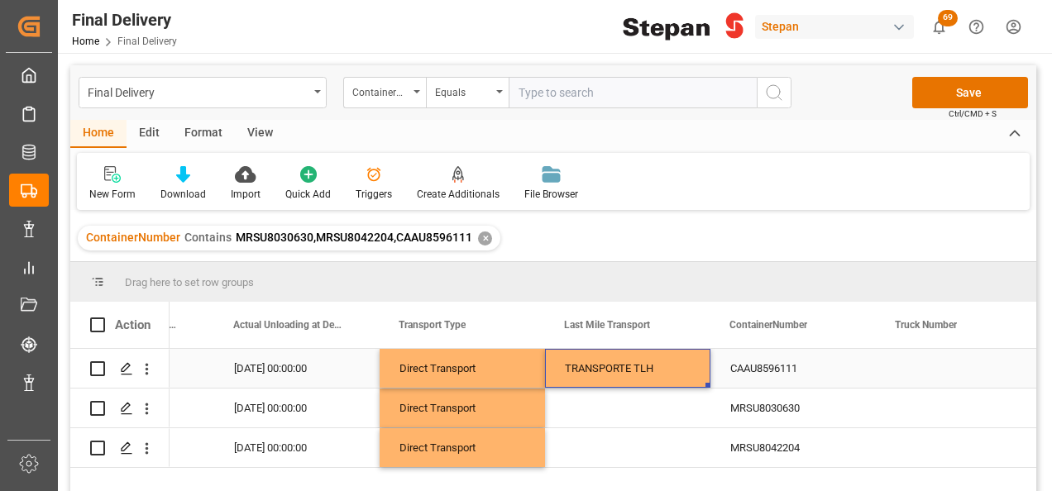
click at [625, 369] on div "TRANSPORTE TLH" at bounding box center [628, 369] width 126 height 38
drag, startPoint x: 708, startPoint y: 387, endPoint x: 687, endPoint y: 464, distance: 79.6
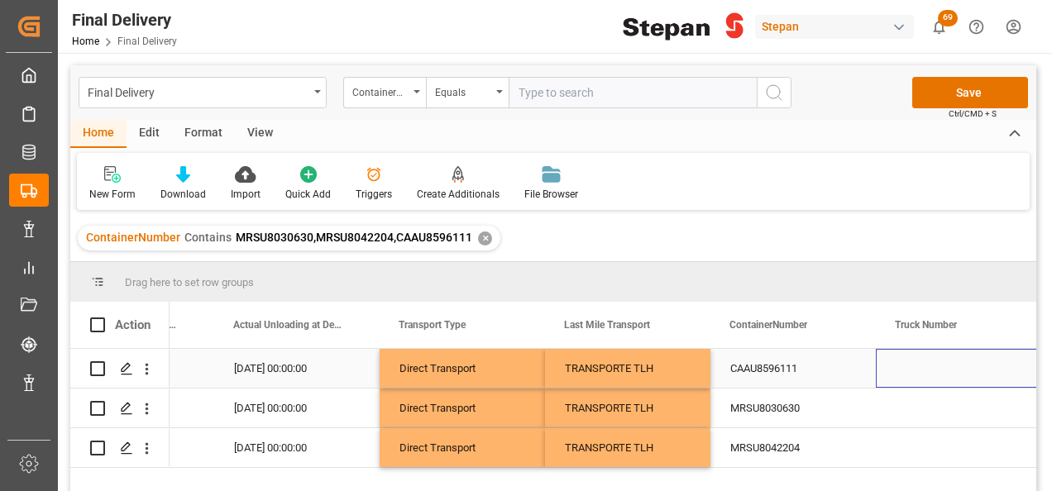
click at [915, 367] on div "Press SPACE to select this row." at bounding box center [958, 368] width 165 height 39
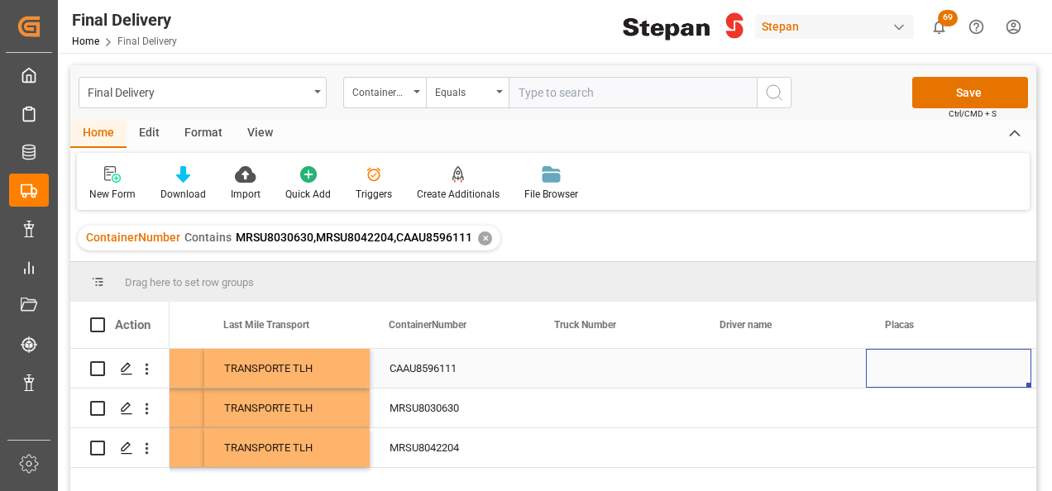
click at [582, 368] on div "Press SPACE to select this row." at bounding box center [617, 368] width 165 height 39
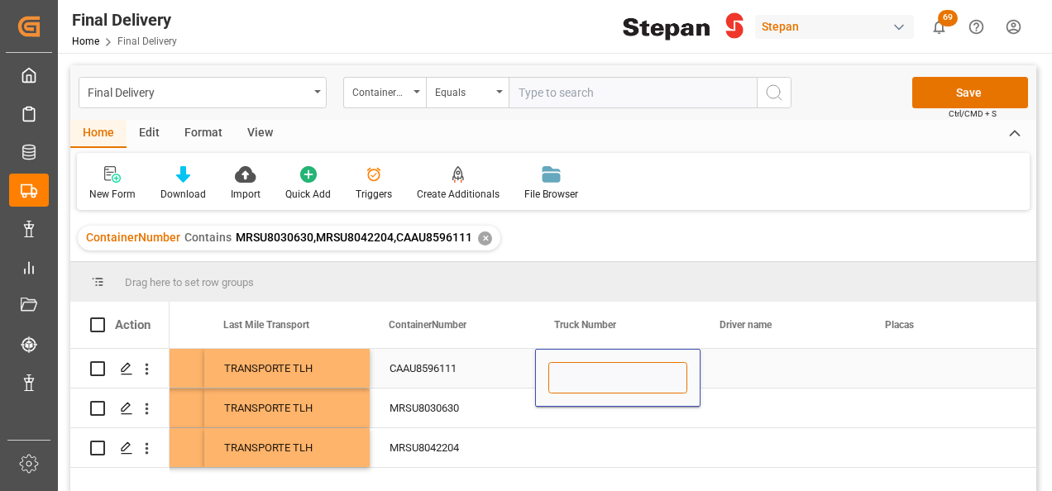
click at [582, 368] on input "Press SPACE to select this row." at bounding box center [617, 377] width 139 height 31
paste input "325"
type input "325"
click at [743, 375] on div "Press SPACE to select this row." at bounding box center [782, 368] width 165 height 39
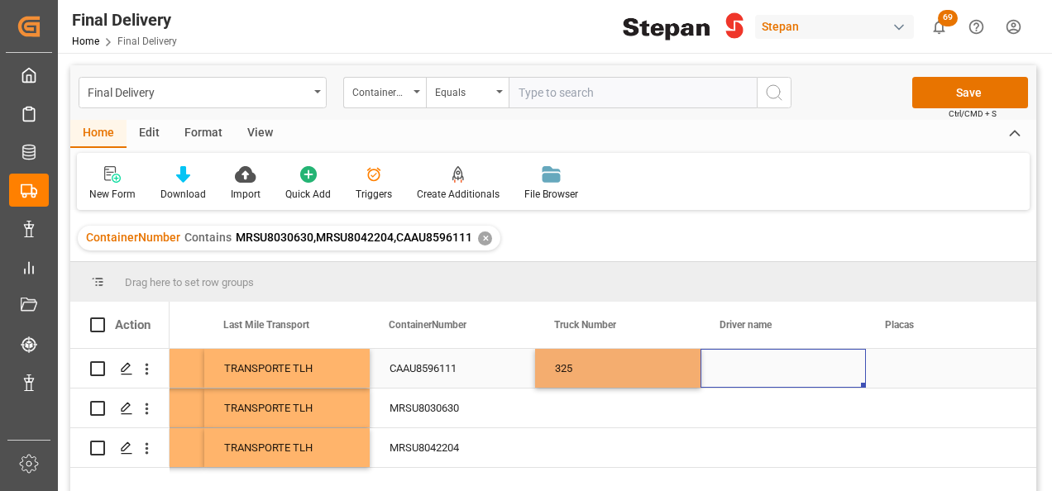
click at [743, 375] on div "Press SPACE to select this row." at bounding box center [782, 368] width 165 height 39
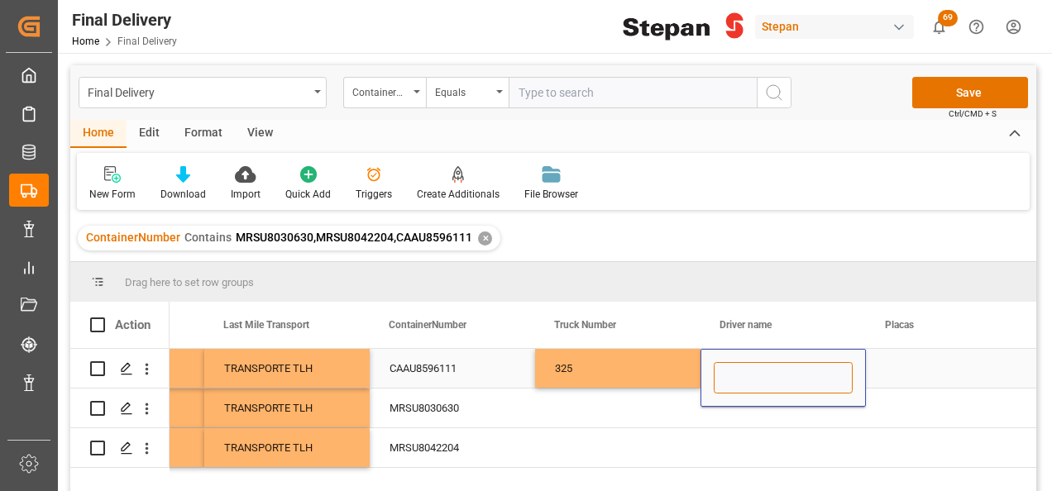
click at [734, 368] on input "Press SPACE to select this row." at bounding box center [783, 377] width 139 height 31
click at [743, 372] on input "Press SPACE to select this row." at bounding box center [783, 377] width 139 height 31
paste input "SAMUEL EDUARDO RUIZ"
type input "SAMUEL EDUARDO RUIZ"
click at [906, 378] on div "Press SPACE to select this row." at bounding box center [948, 368] width 165 height 39
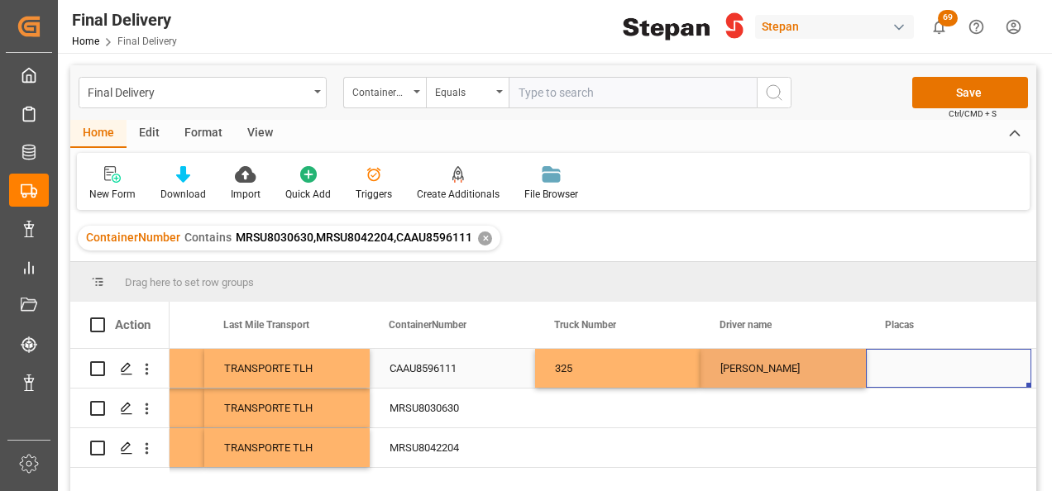
click at [906, 378] on div "Press SPACE to select this row." at bounding box center [948, 368] width 165 height 39
click at [906, 378] on input "Press SPACE to select this row." at bounding box center [948, 377] width 139 height 31
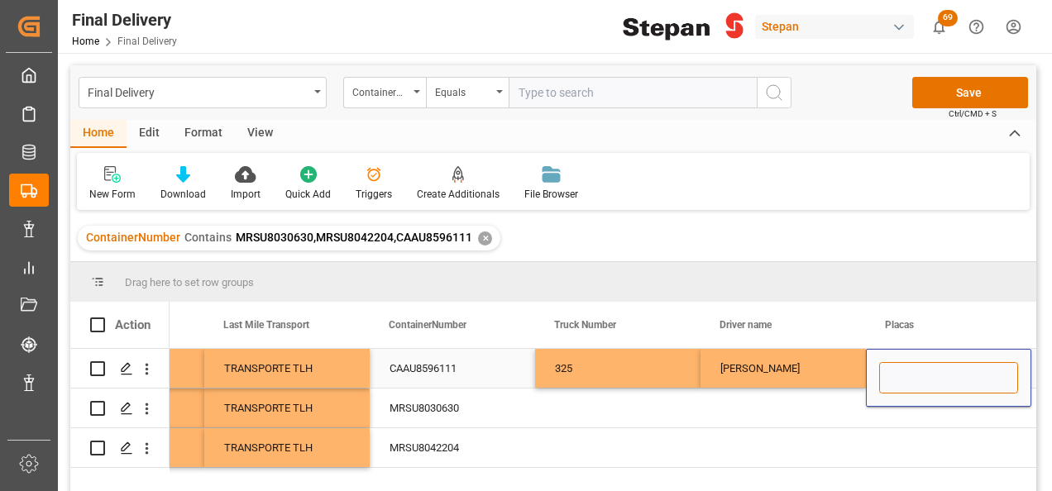
paste input "67AF7S"
type input "67AF7S"
click at [597, 415] on div "Press SPACE to select this row." at bounding box center [617, 408] width 165 height 39
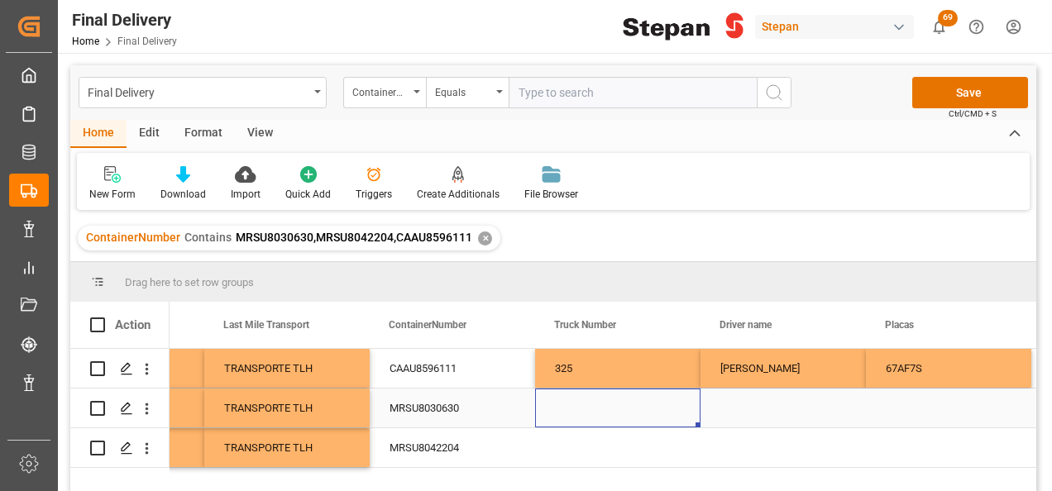
click at [586, 409] on div "Press SPACE to select this row." at bounding box center [617, 408] width 165 height 39
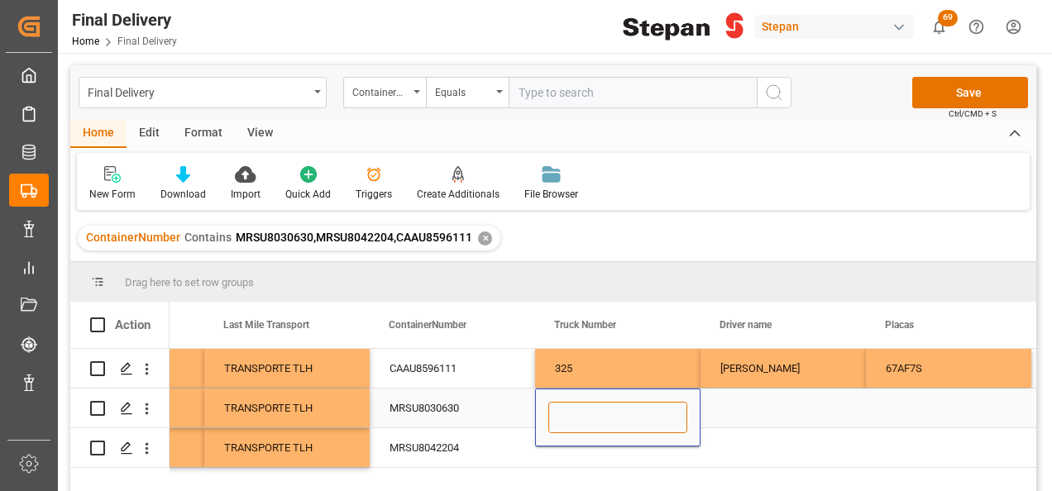
click at [605, 417] on input "Press SPACE to select this row." at bounding box center [617, 417] width 139 height 31
paste input "320"
type input "320"
click at [756, 417] on div "Press SPACE to select this row." at bounding box center [782, 408] width 165 height 39
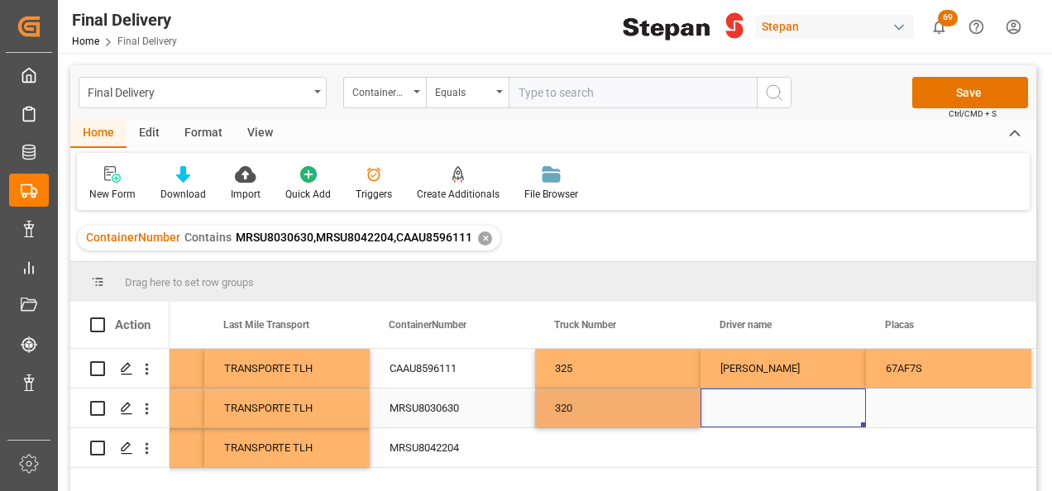
click at [756, 417] on div "Press SPACE to select this row." at bounding box center [782, 408] width 165 height 39
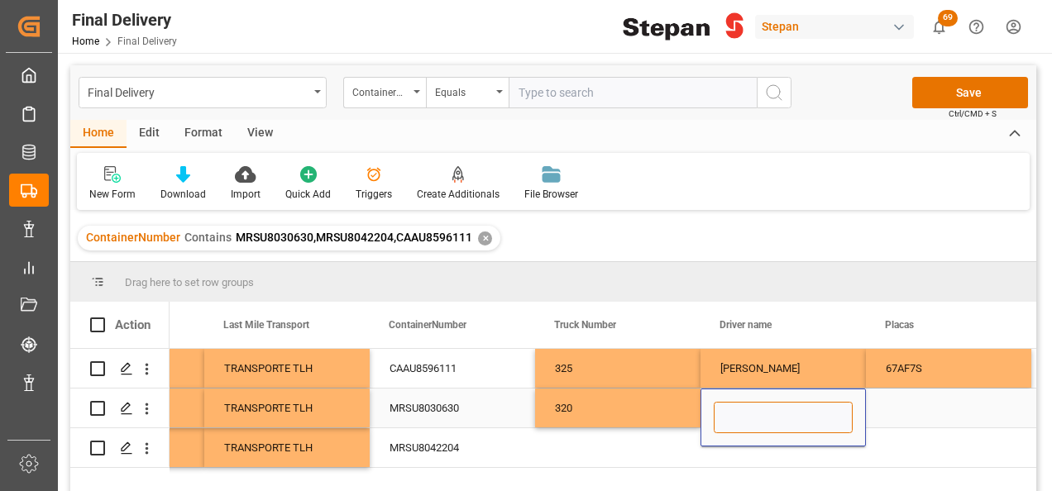
click at [752, 409] on input "Press SPACE to select this row." at bounding box center [783, 417] width 139 height 31
paste input "OMAR FELIPE CAMPOS LOPEZ"
type input "OMAR FELIPE CAMPOS LOPEZ"
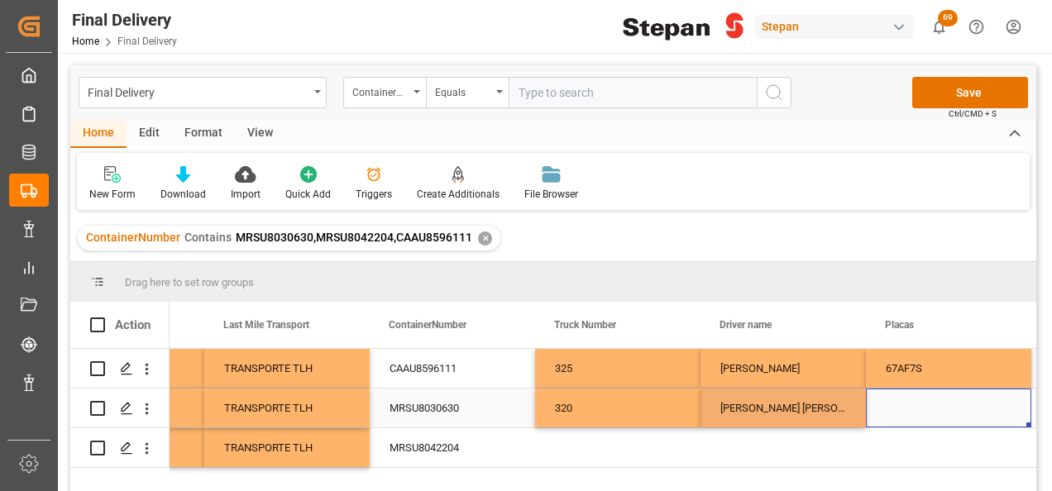
click at [908, 410] on div "Press SPACE to select this row." at bounding box center [948, 408] width 165 height 39
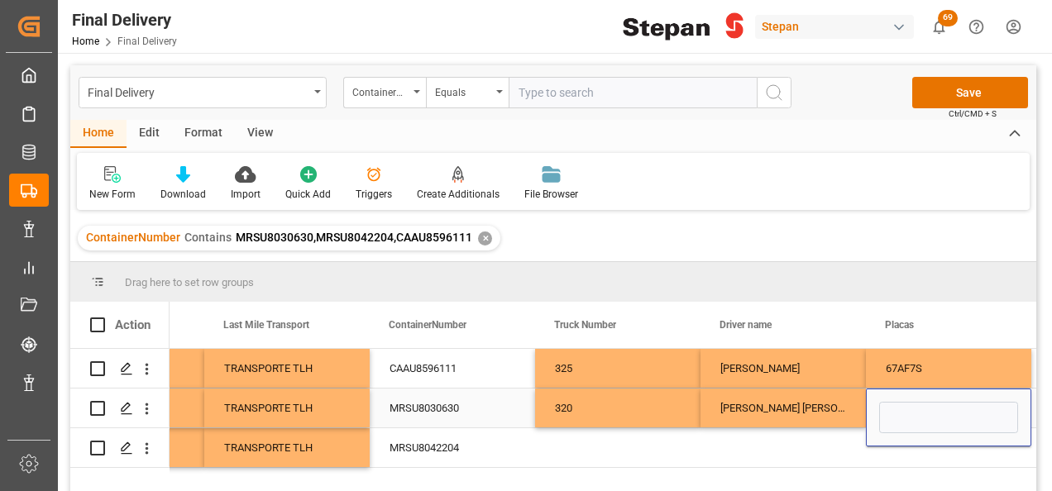
click at [908, 410] on input "Press SPACE to select this row." at bounding box center [948, 417] width 139 height 31
paste input "63AF7S"
type input "63AF7S"
click at [592, 447] on div "Press SPACE to select this row." at bounding box center [617, 447] width 165 height 39
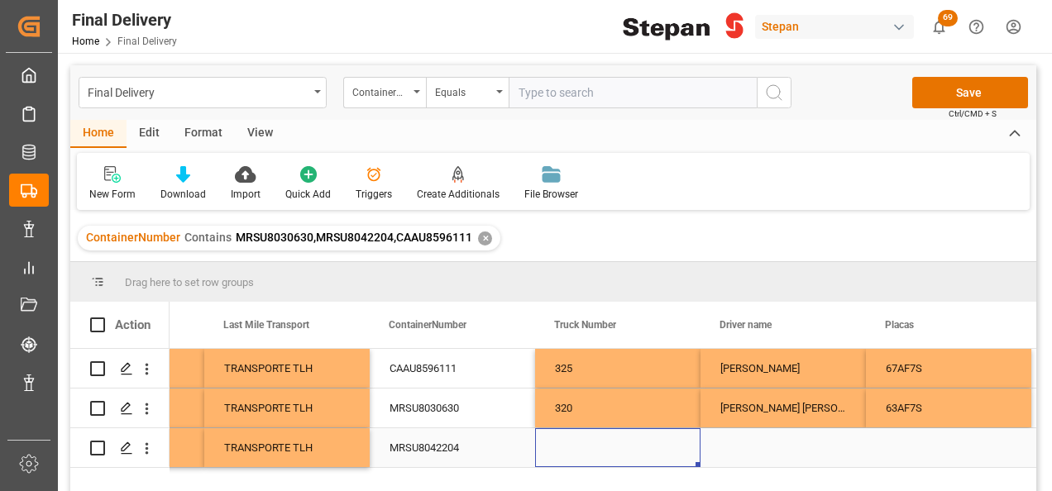
click at [577, 445] on div "Press SPACE to select this row." at bounding box center [617, 447] width 165 height 39
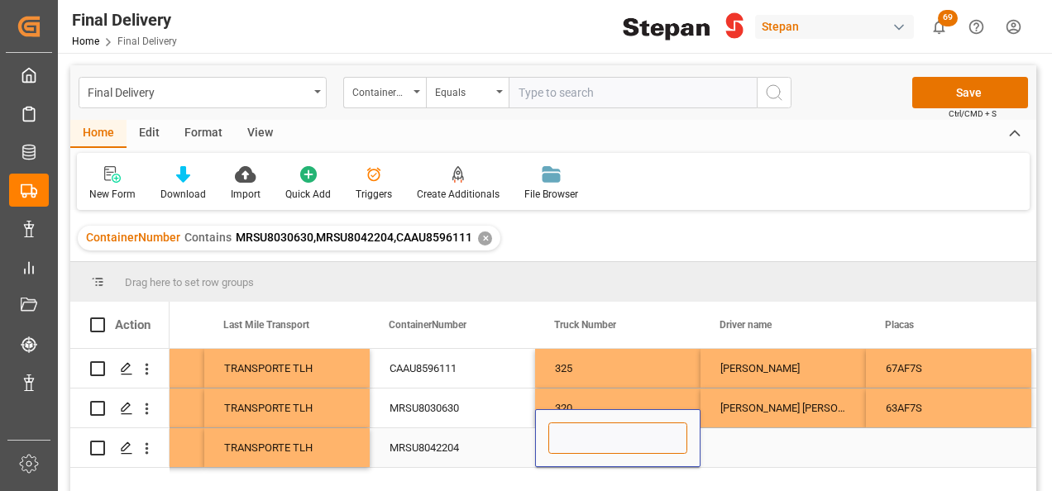
click at [577, 445] on input "Press SPACE to select this row." at bounding box center [617, 438] width 139 height 31
paste input "322"
type input "322"
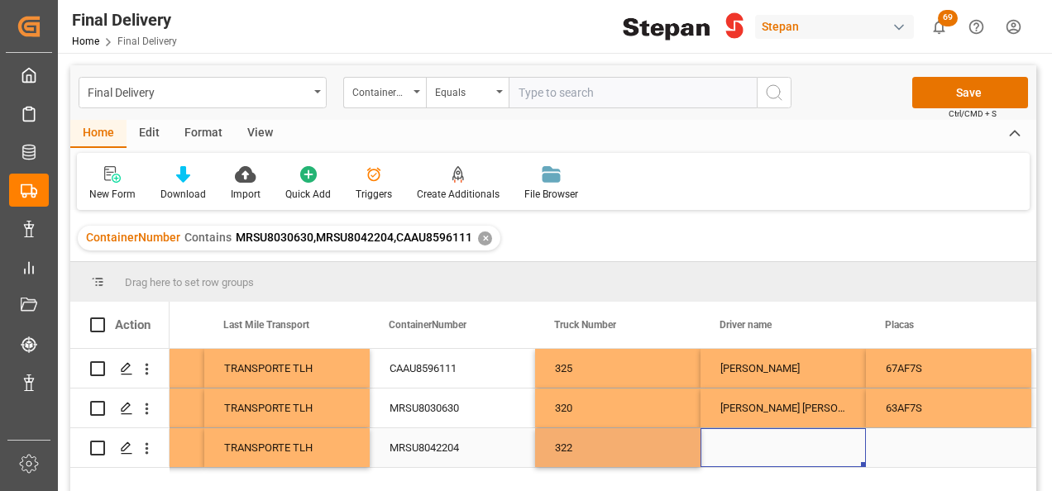
click at [761, 437] on div "Press SPACE to select this row." at bounding box center [782, 447] width 165 height 39
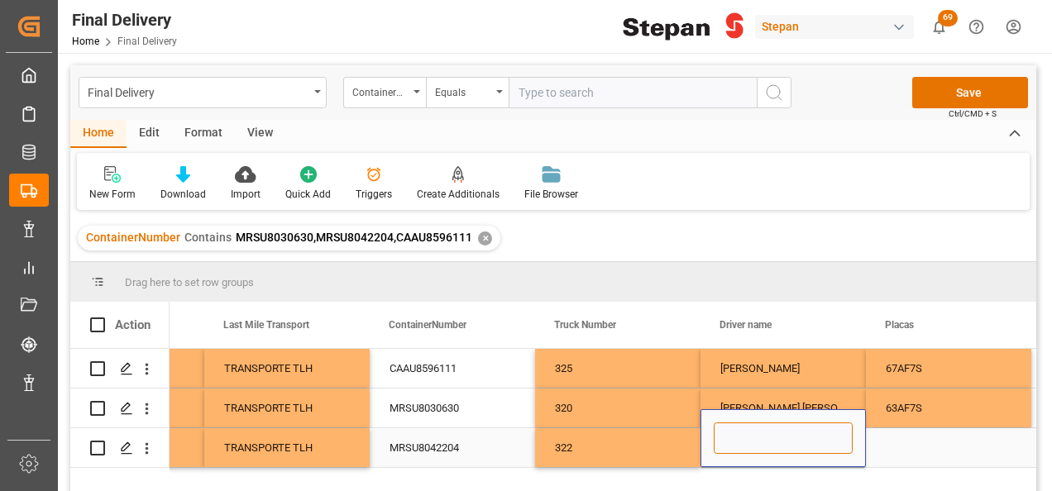
click at [761, 446] on input "Press SPACE to select this row." at bounding box center [783, 438] width 139 height 31
paste input "IGNACIO RAMOS CORTES"
type input "IGNACIO RAMOS CORTES"
click at [867, 448] on div "Press SPACE to select this row." at bounding box center [948, 447] width 165 height 39
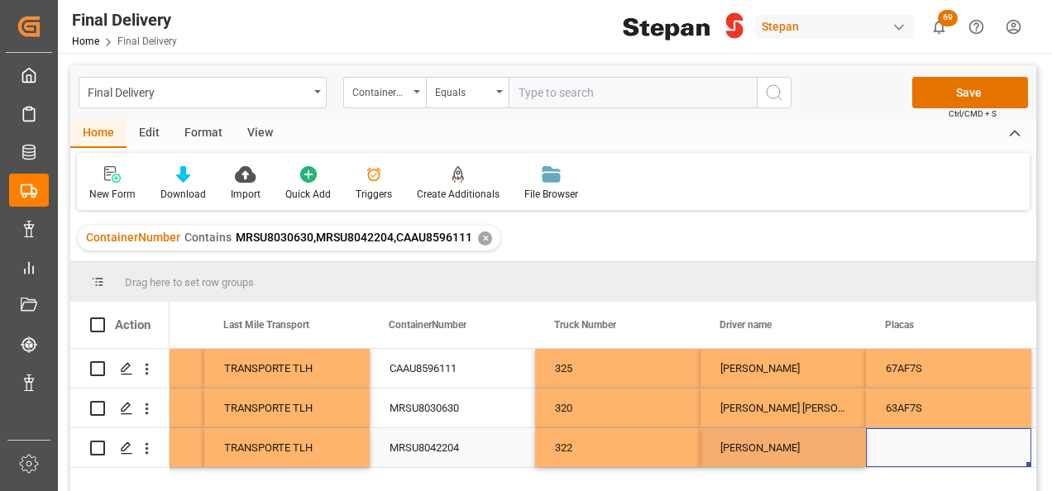
click at [895, 448] on div "Press SPACE to select this row." at bounding box center [948, 447] width 165 height 39
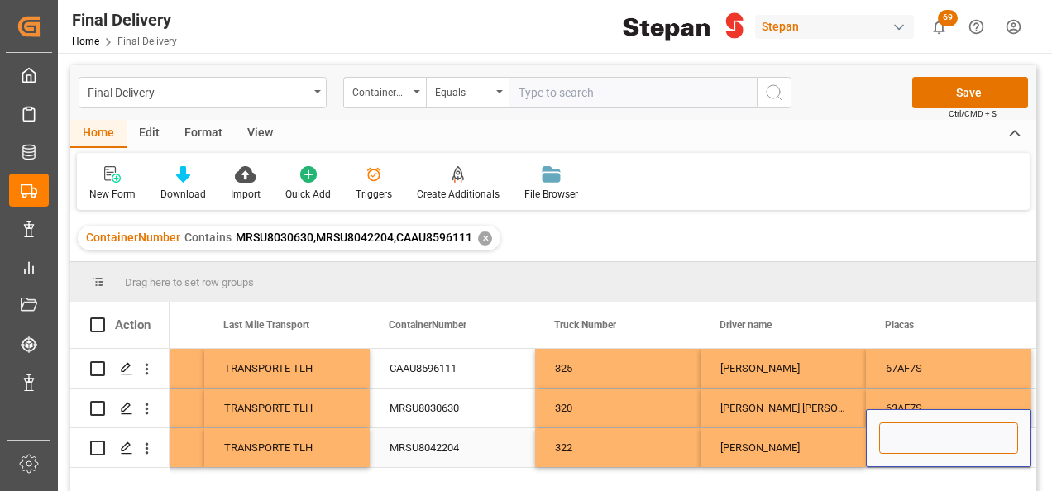
click at [904, 440] on input "Press SPACE to select this row." at bounding box center [948, 438] width 139 height 31
paste input "64AF7S"
type input "64AF7S"
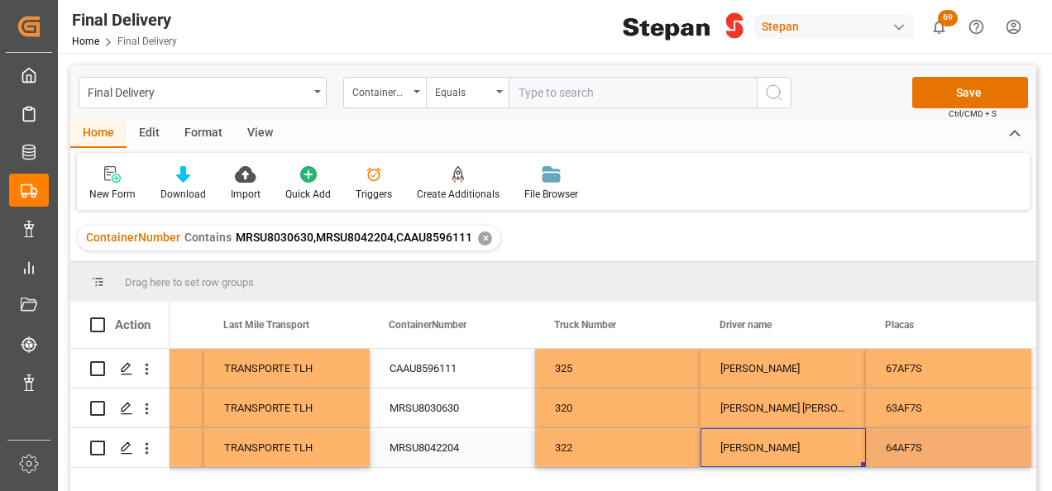
click at [842, 443] on div "IGNACIO RAMOS CORTES" at bounding box center [782, 447] width 165 height 39
click at [955, 98] on button "Save" at bounding box center [970, 92] width 116 height 31
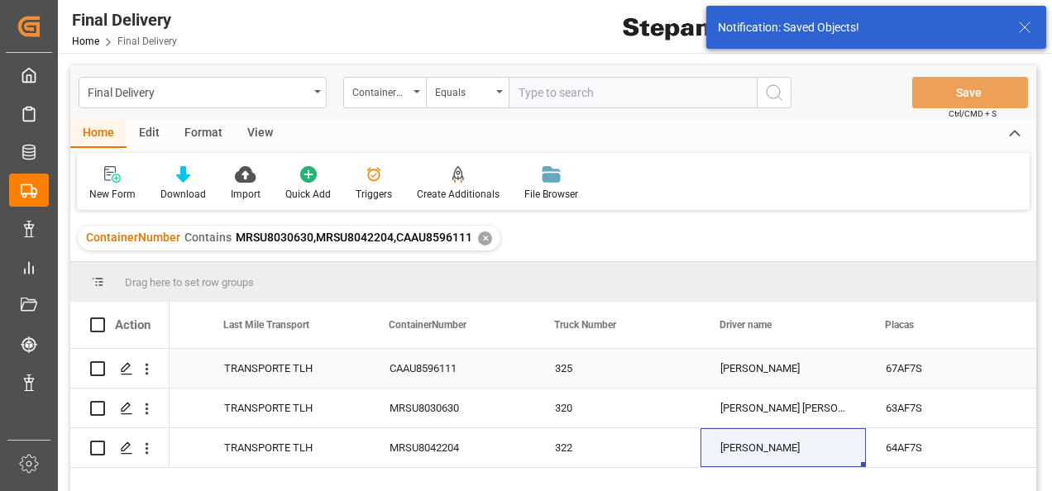
click at [625, 369] on div "325" at bounding box center [617, 368] width 165 height 39
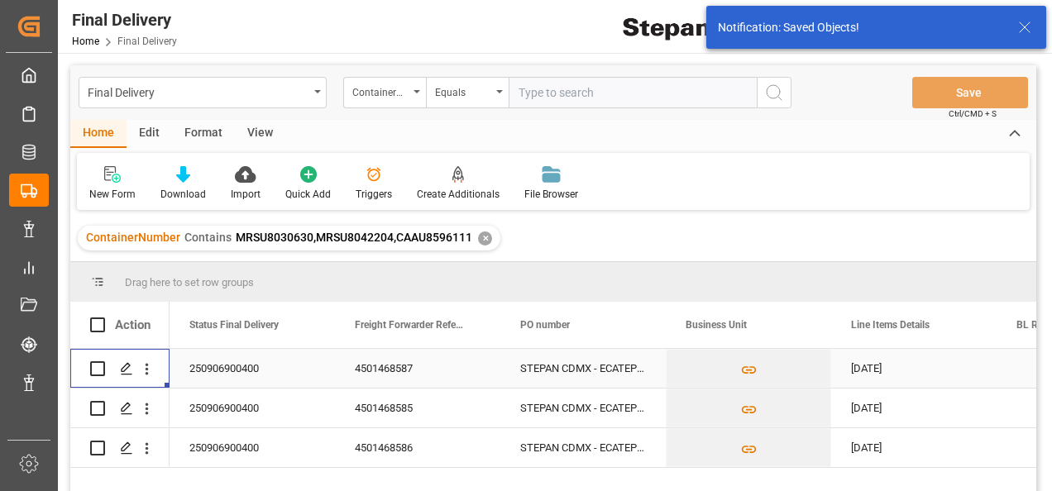
scroll to position [0, 0]
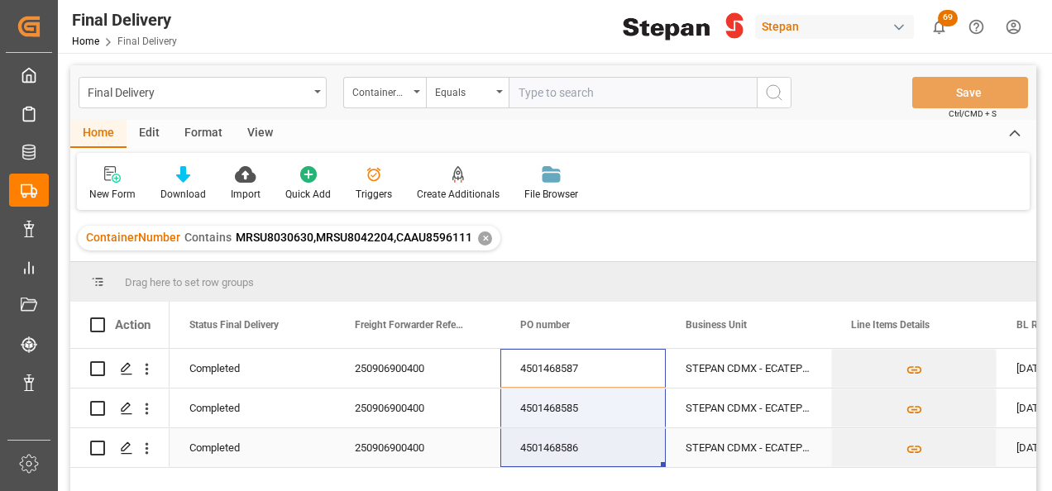
drag, startPoint x: 552, startPoint y: 368, endPoint x: 551, endPoint y: 440, distance: 72.0
click at [481, 238] on div "✕" at bounding box center [485, 239] width 14 height 14
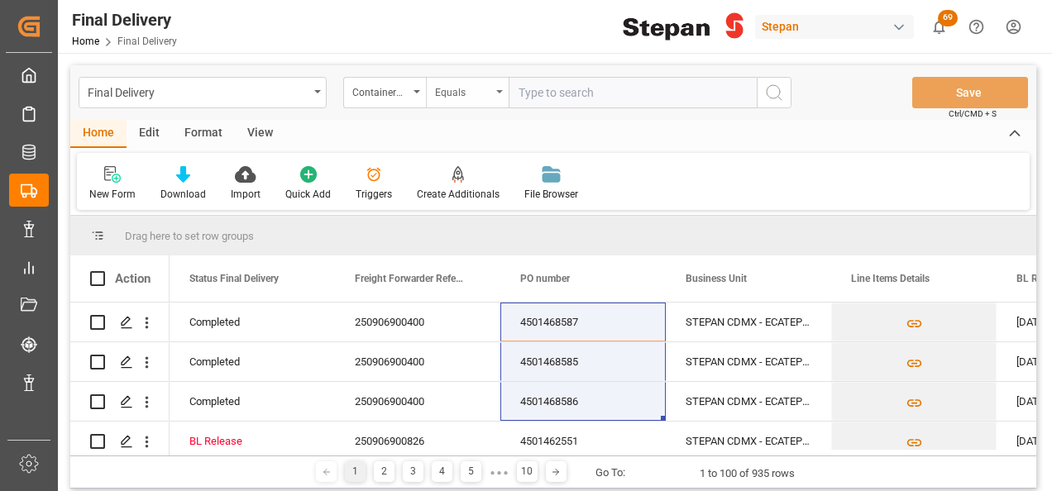
click at [498, 88] on div "Equals" at bounding box center [467, 92] width 83 height 31
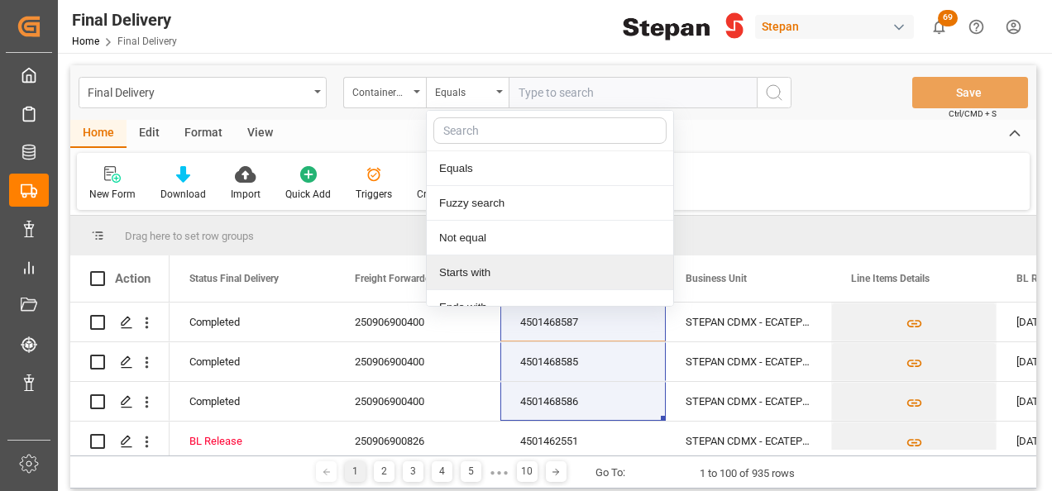
scroll to position [121, 0]
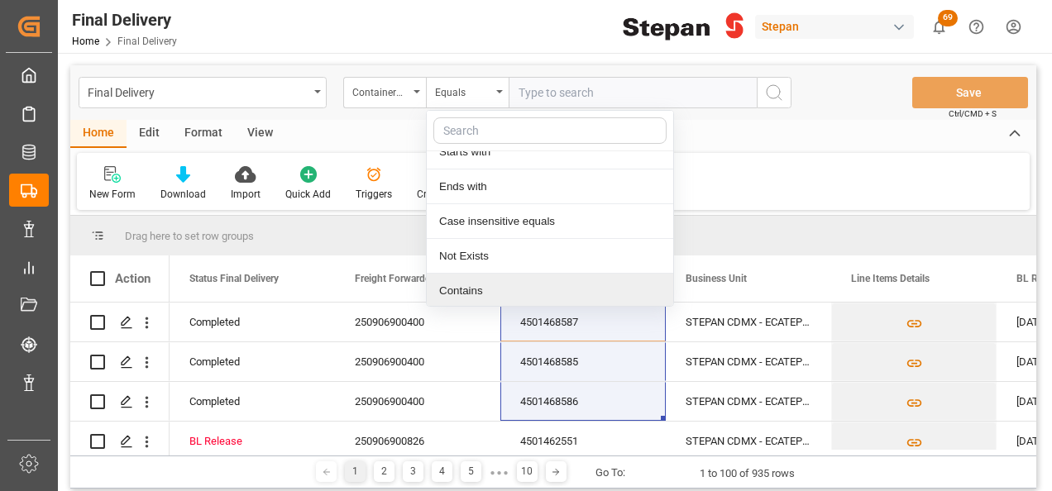
click at [450, 284] on div "Contains" at bounding box center [550, 291] width 246 height 35
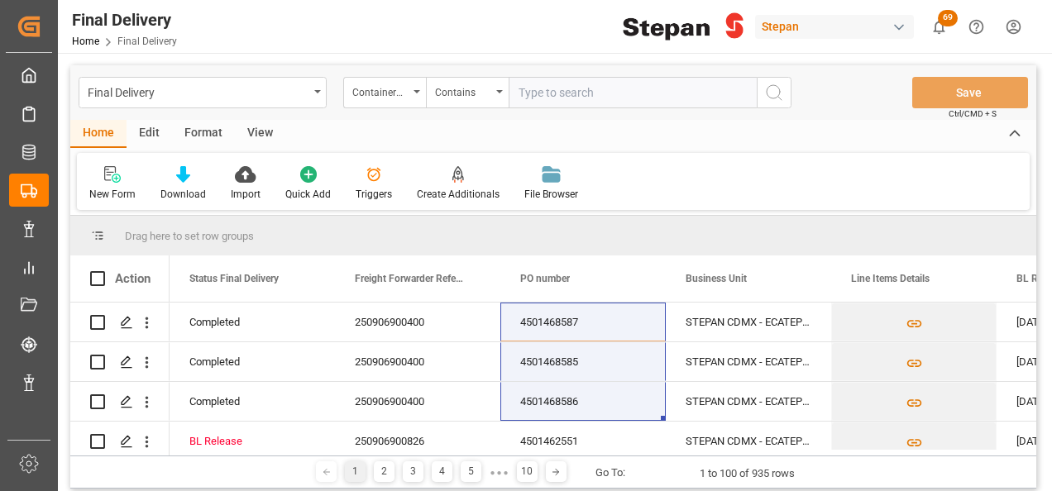
paste input "RLTU3054489 RLTU3054895"
click at [589, 93] on input "RLTU3054489 RLTU3054895" at bounding box center [633, 92] width 248 height 31
type input "RLTU3054489,RLTU3054895"
click at [772, 89] on icon "search button" at bounding box center [774, 93] width 20 height 20
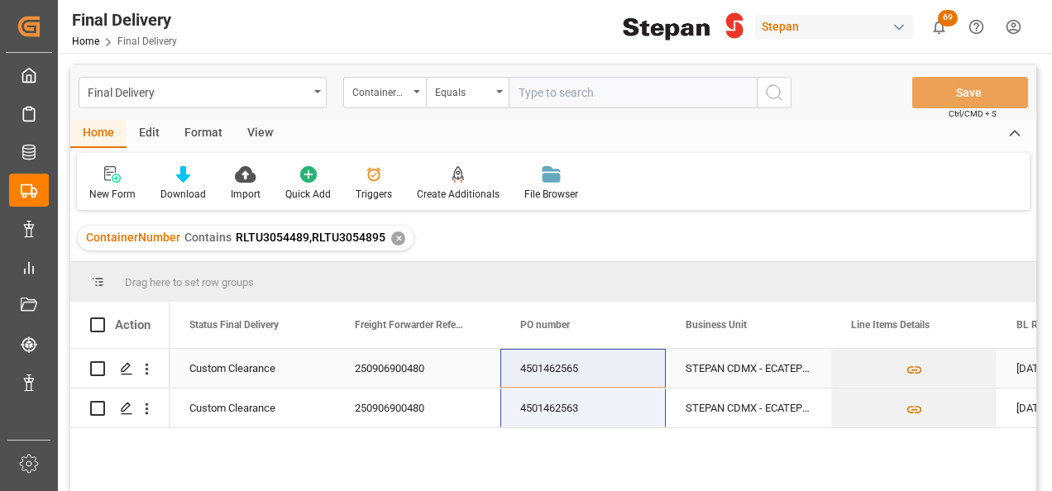
click at [608, 370] on div "4501462565" at bounding box center [582, 368] width 165 height 39
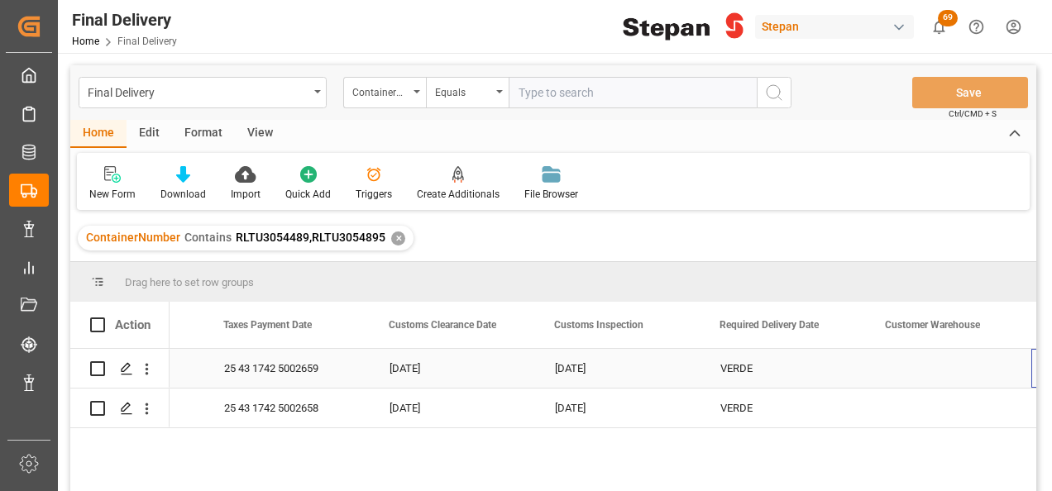
scroll to position [0, 1455]
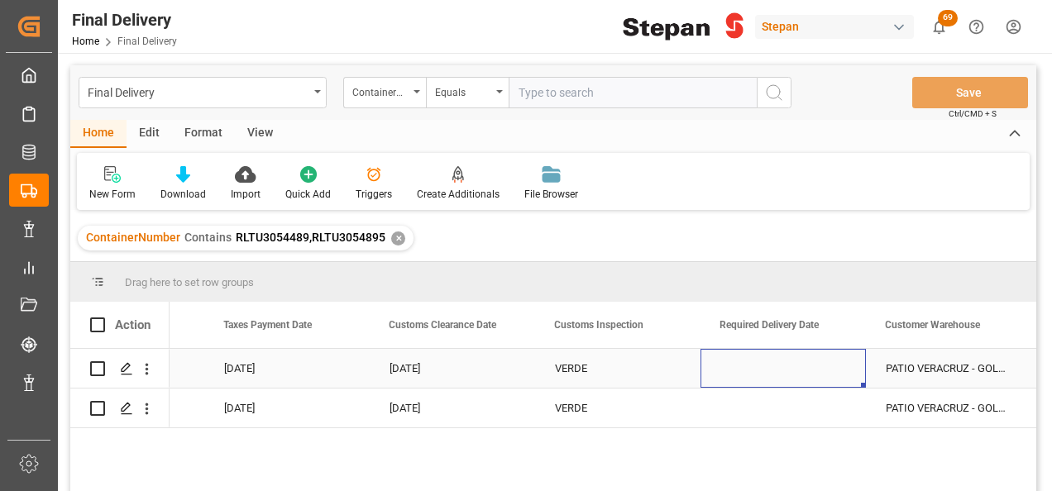
click at [739, 356] on div "Press SPACE to select this row." at bounding box center [782, 368] width 165 height 39
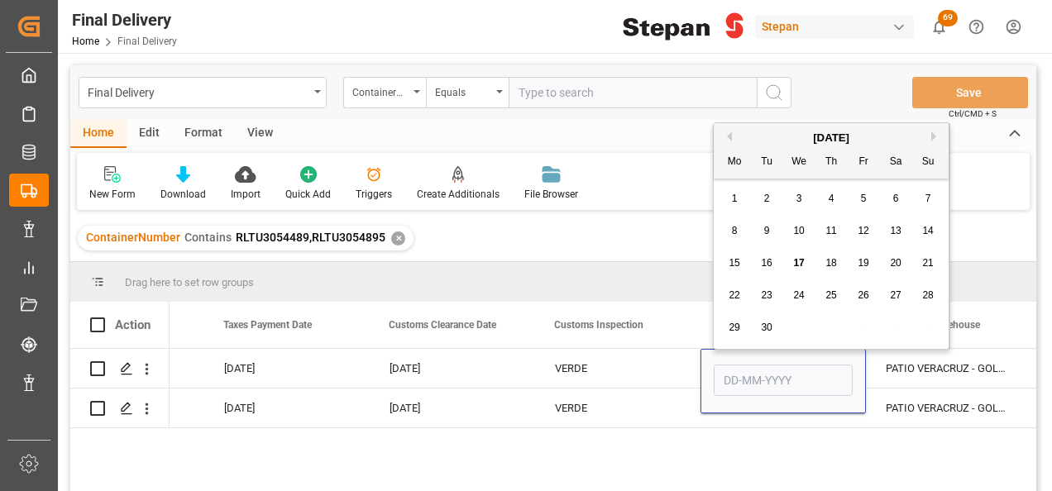
click at [903, 227] on div "13" at bounding box center [896, 232] width 21 height 20
type input "[DATE]"
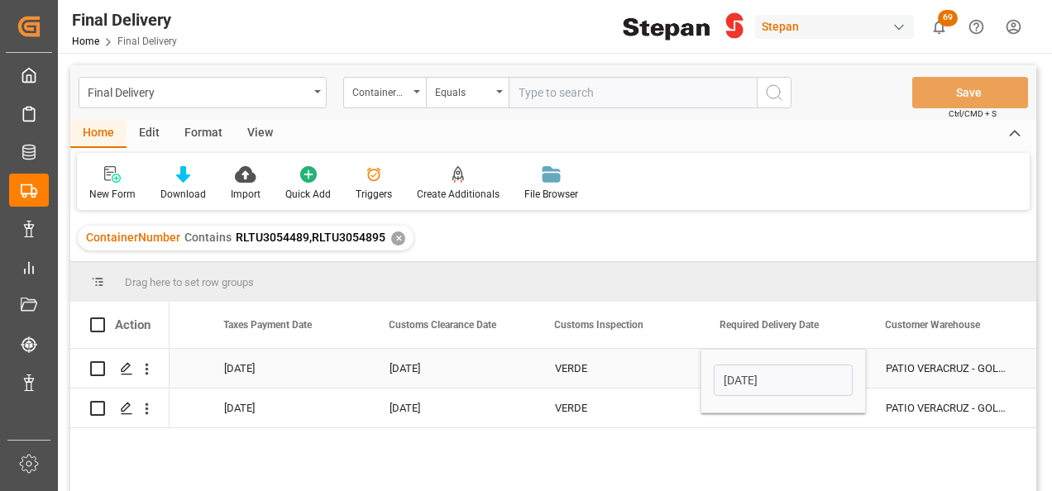
click at [673, 369] on div "VERDE" at bounding box center [618, 369] width 126 height 38
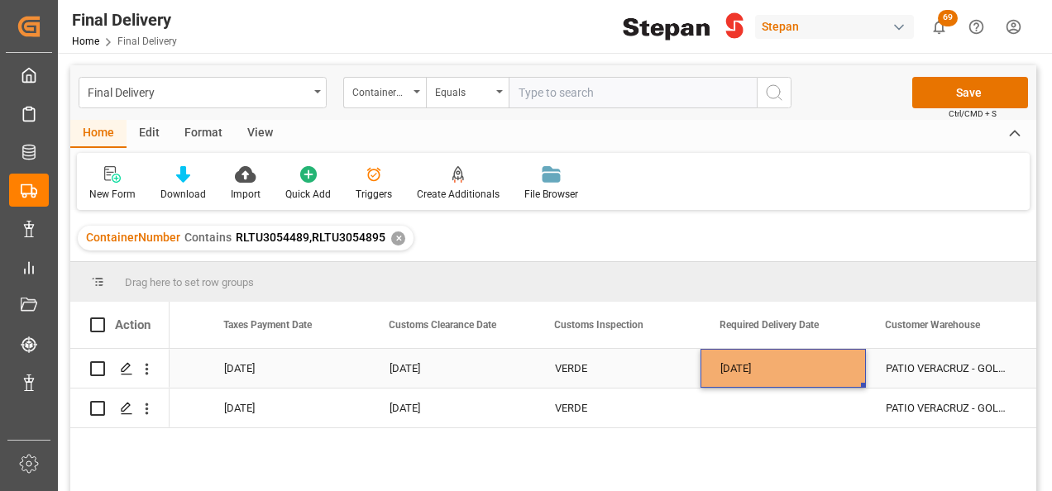
click at [796, 366] on div "[DATE]" at bounding box center [782, 368] width 165 height 39
drag, startPoint x: 862, startPoint y: 385, endPoint x: 863, endPoint y: 404, distance: 18.2
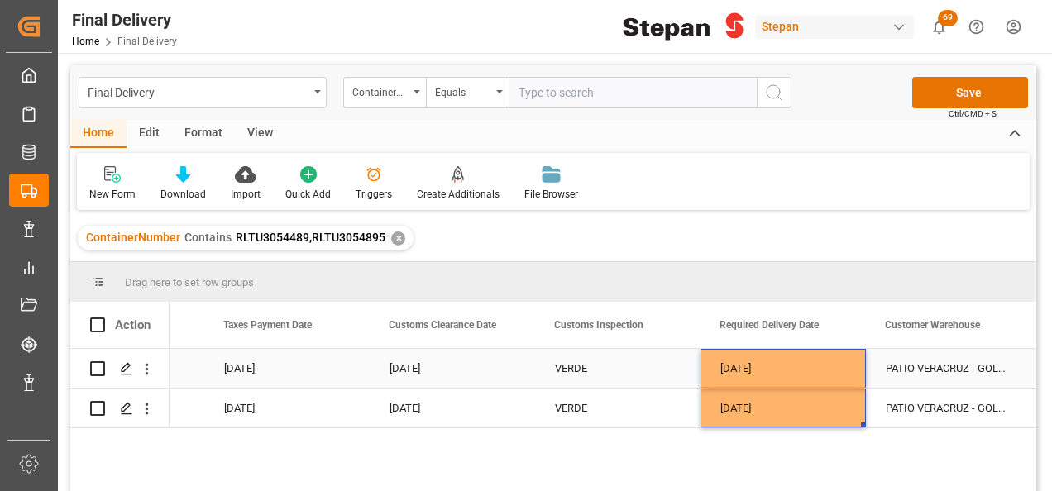
click at [657, 368] on div "VERDE" at bounding box center [618, 369] width 126 height 38
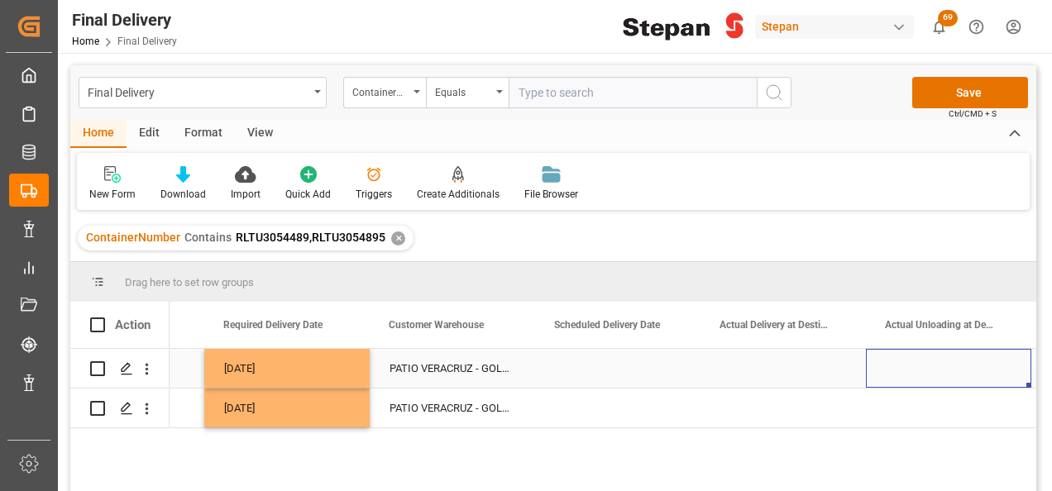
scroll to position [0, 1950]
click at [658, 380] on div "Press SPACE to select this row." at bounding box center [617, 368] width 165 height 39
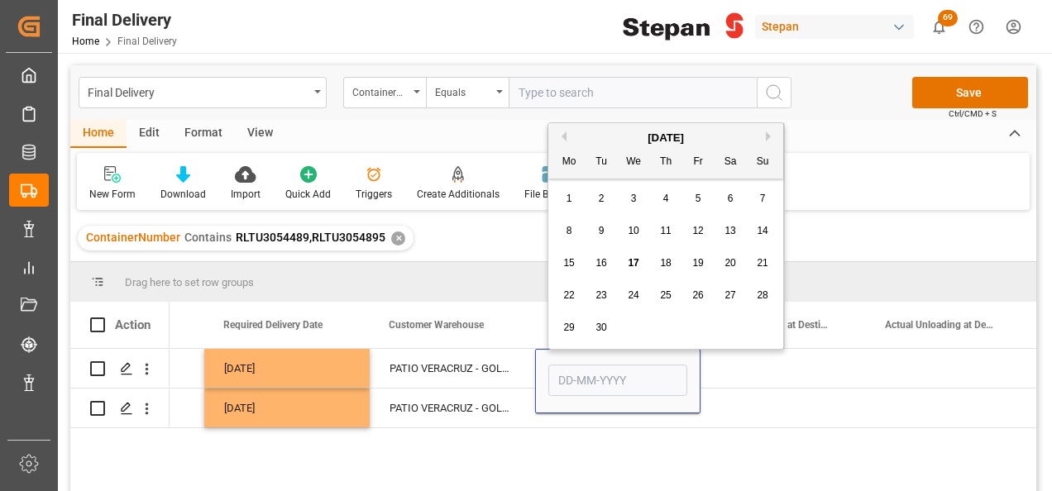
click at [725, 228] on span "13" at bounding box center [729, 231] width 11 height 12
type input "[DATE]"
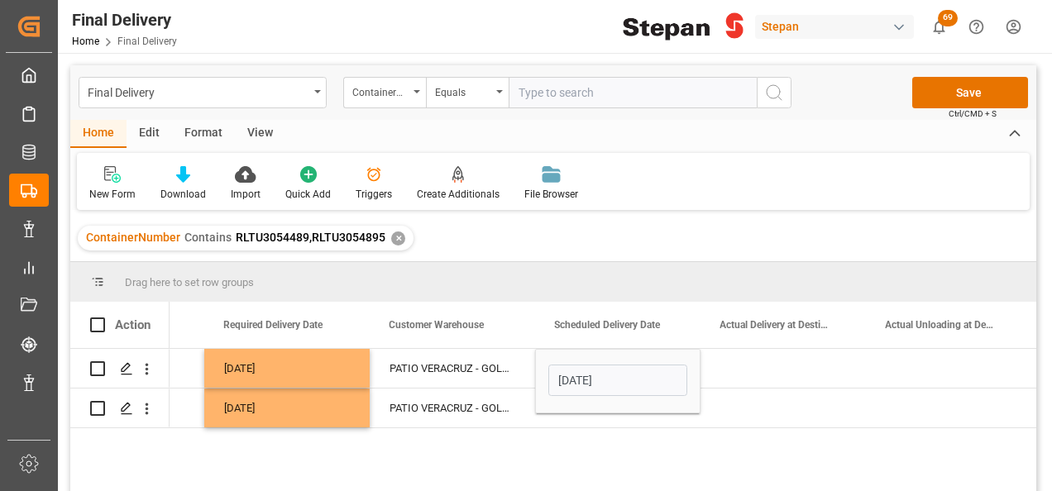
click at [598, 432] on div "05-09-2025 VERDE 13-09-2025 PATIO VERACRUZ - GOLMEX 13-09-2025 05-09-2025 VERDE…" at bounding box center [603, 425] width 867 height 153
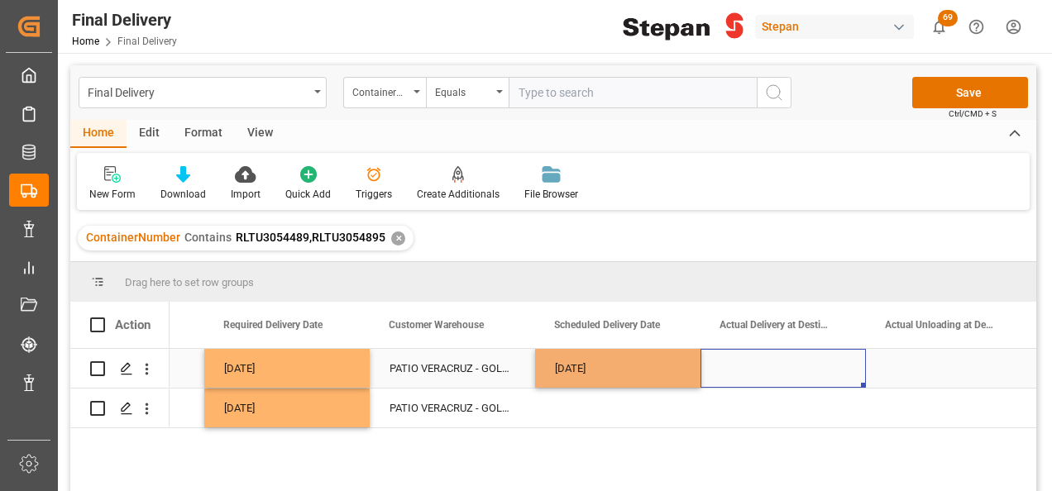
click at [730, 369] on div "Press SPACE to select this row." at bounding box center [782, 368] width 165 height 39
click at [683, 367] on div "[DATE]" at bounding box center [617, 368] width 165 height 39
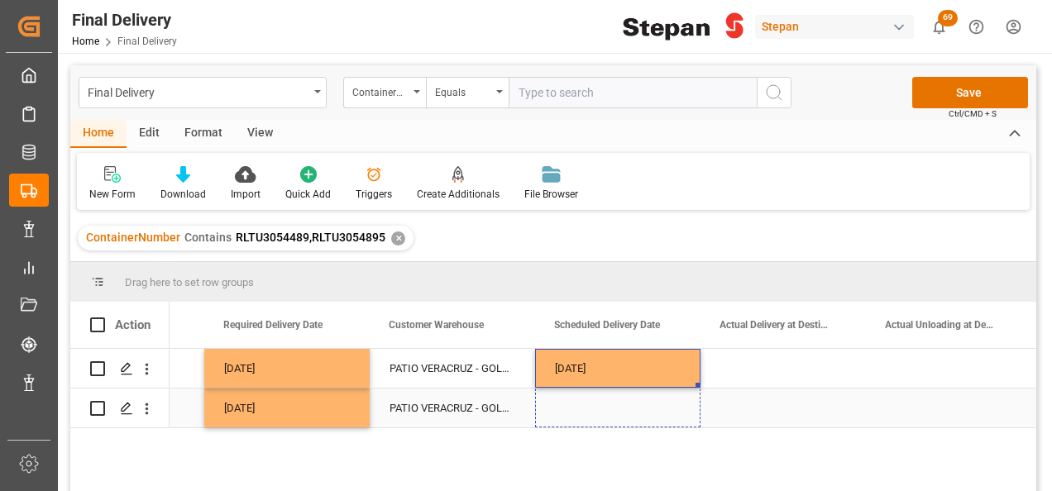
drag, startPoint x: 697, startPoint y: 385, endPoint x: 690, endPoint y: 414, distance: 29.9
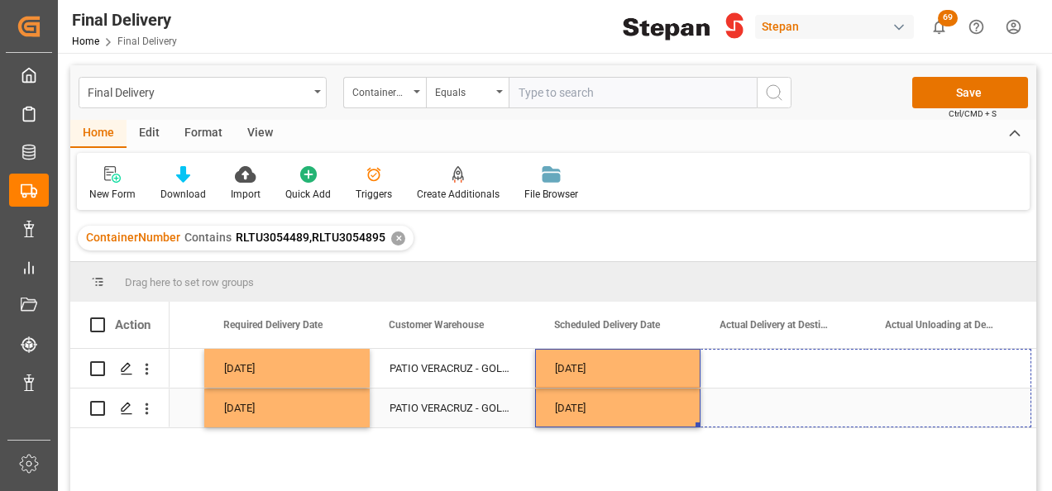
drag, startPoint x: 699, startPoint y: 427, endPoint x: 943, endPoint y: 413, distance: 244.3
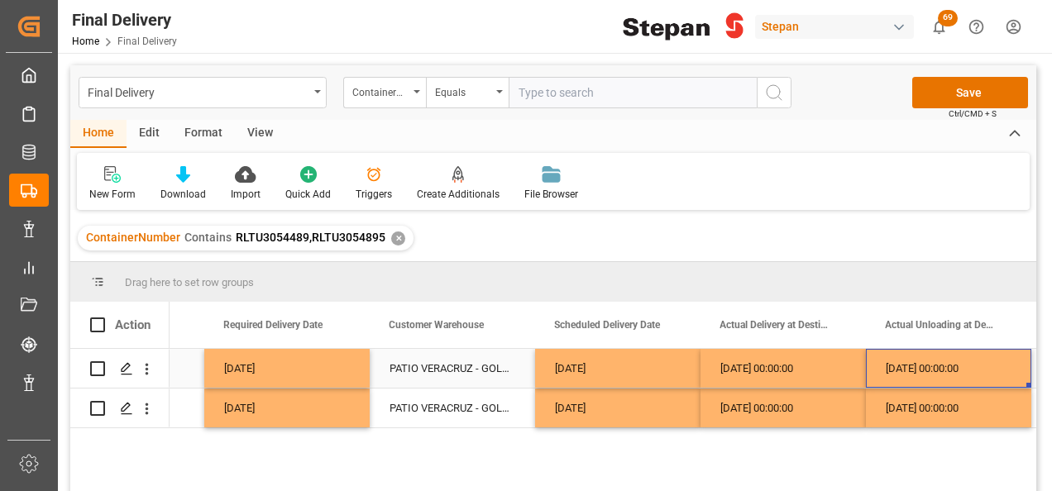
click at [939, 352] on div "13-09-2025 00:00:00" at bounding box center [948, 368] width 165 height 39
click at [758, 364] on div "13-09-2025 00:00:00" at bounding box center [782, 368] width 165 height 39
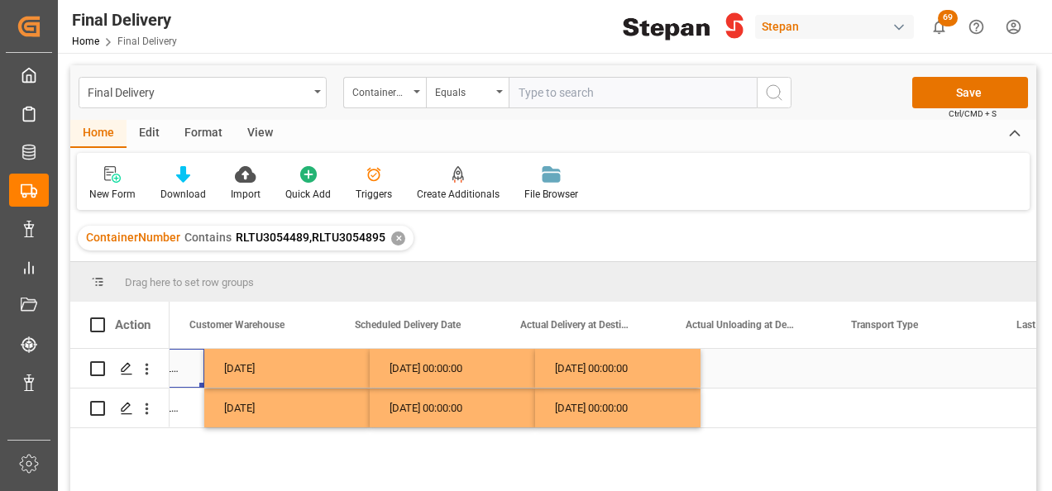
scroll to position [0, 2150]
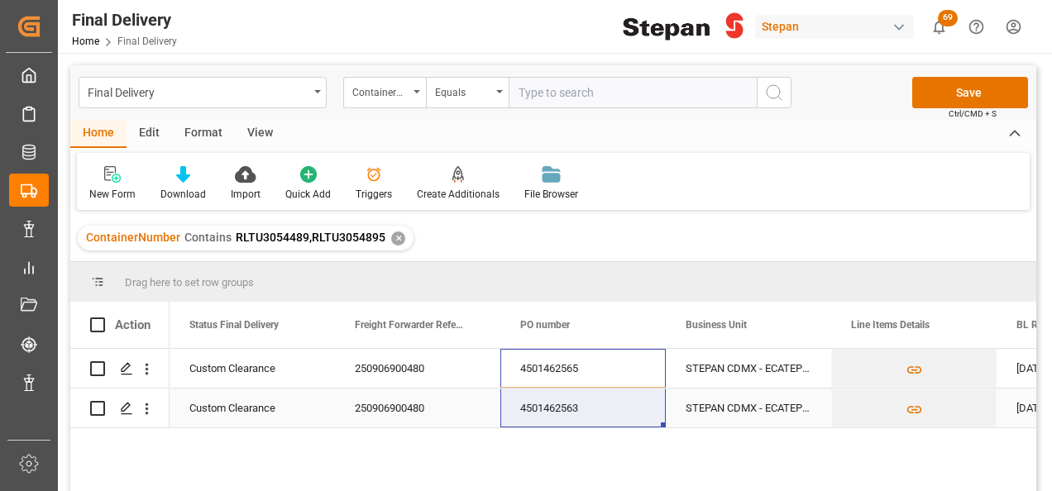
drag, startPoint x: 564, startPoint y: 361, endPoint x: 562, endPoint y: 394, distance: 34.0
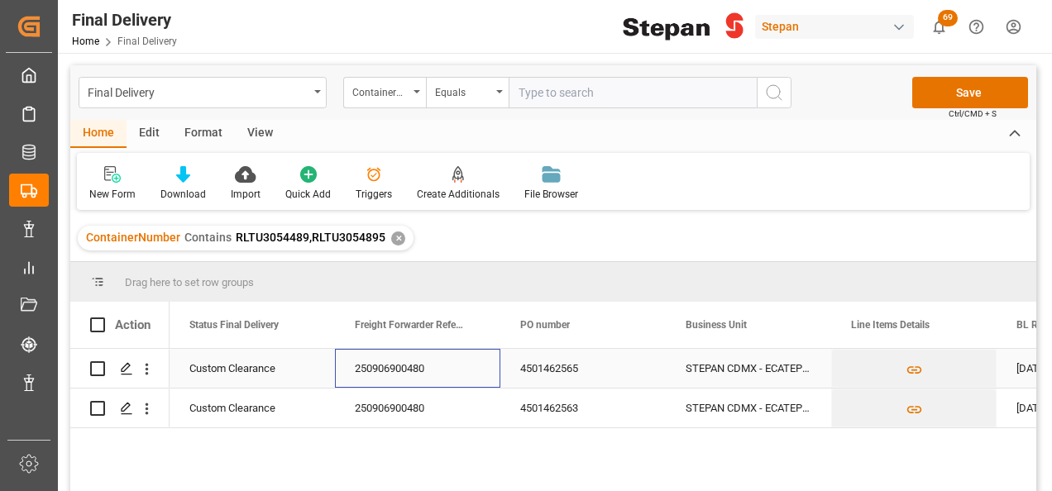
click at [493, 384] on div "250906900480" at bounding box center [417, 368] width 165 height 39
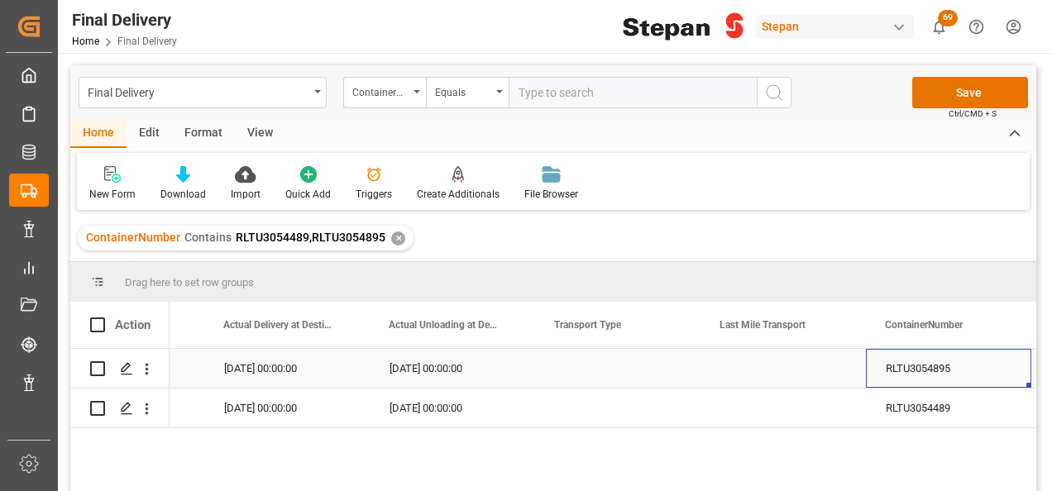
scroll to position [0, 2447]
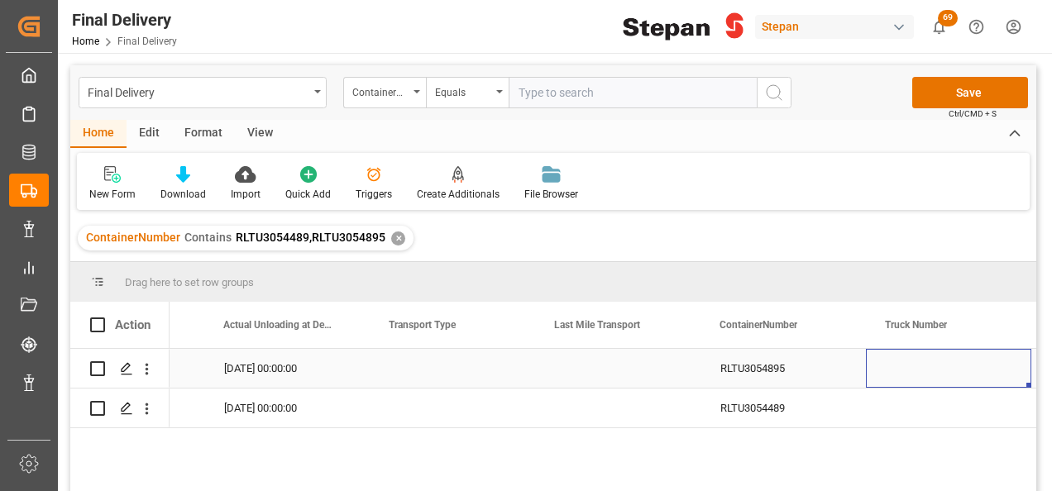
click at [438, 370] on div "Press SPACE to select this row." at bounding box center [452, 368] width 165 height 39
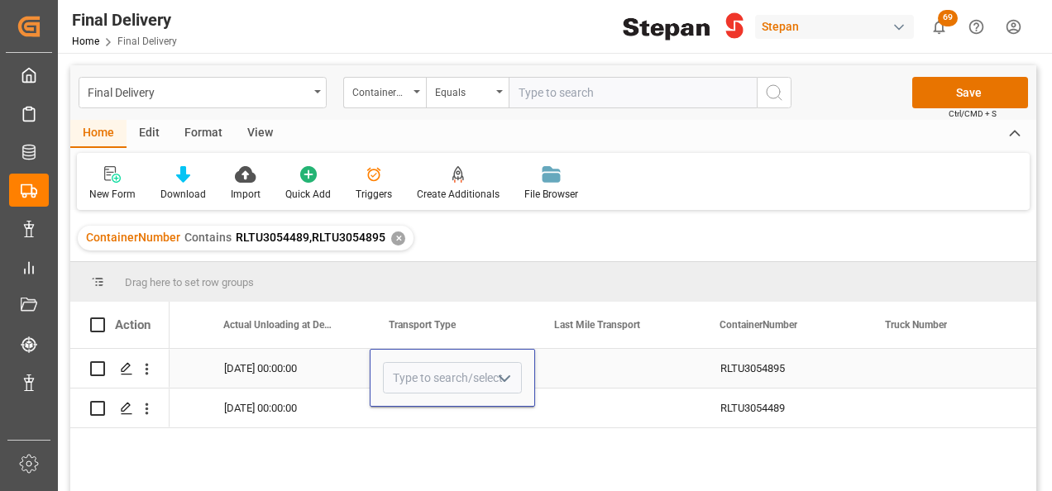
click at [506, 380] on icon "open menu" at bounding box center [505, 379] width 20 height 20
click at [435, 425] on div "Direct Transport" at bounding box center [452, 425] width 137 height 58
type input "Direct Transport"
click at [590, 366] on div "Press SPACE to select this row." at bounding box center [617, 368] width 165 height 39
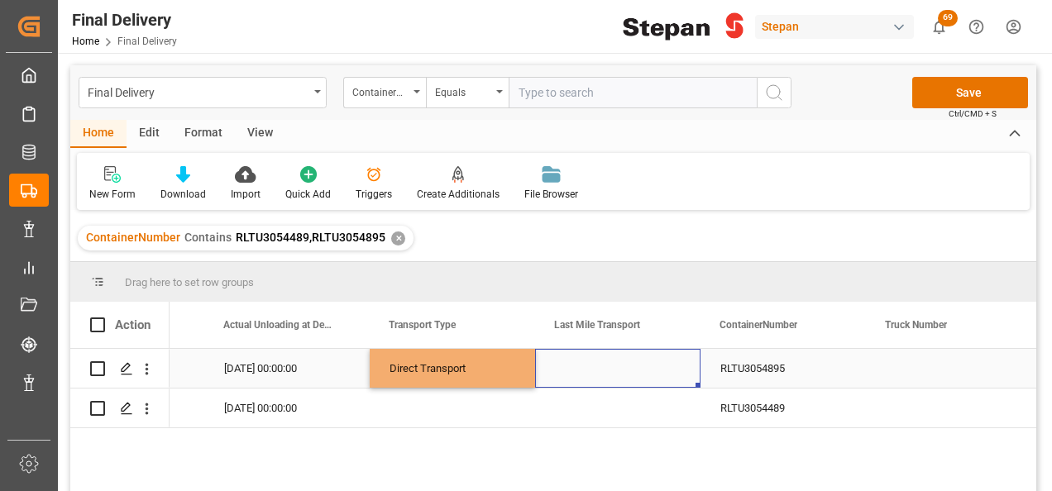
click at [592, 366] on div "Press SPACE to select this row." at bounding box center [617, 368] width 165 height 39
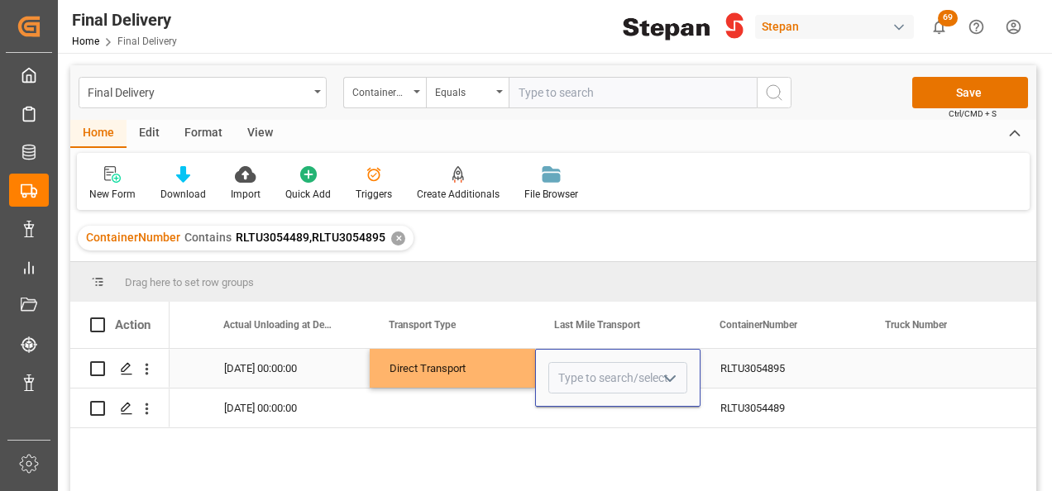
click at [679, 372] on icon "open menu" at bounding box center [670, 379] width 20 height 20
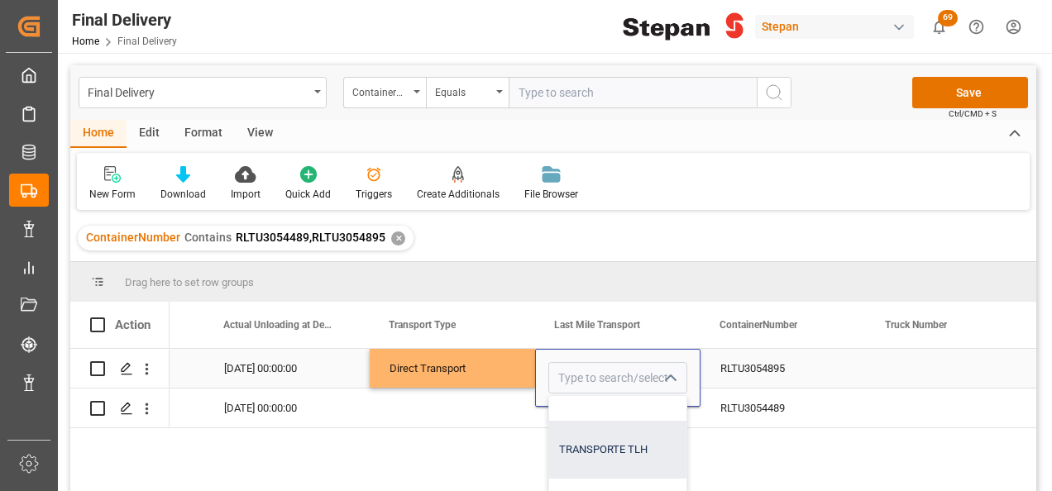
click at [612, 442] on div "TRANSPORTE TLH" at bounding box center [693, 450] width 289 height 58
type input "TRANSPORTE TLH"
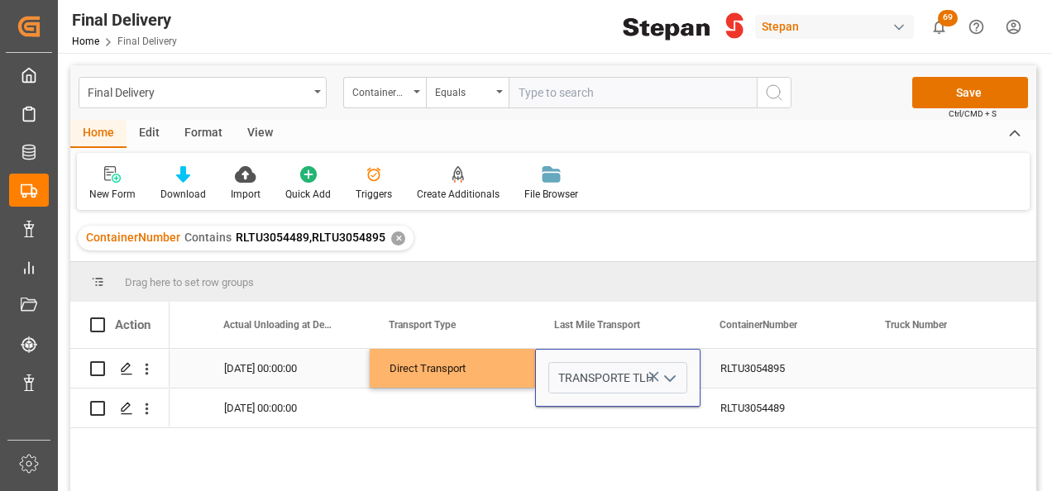
click at [514, 364] on div "Direct Transport" at bounding box center [453, 369] width 126 height 38
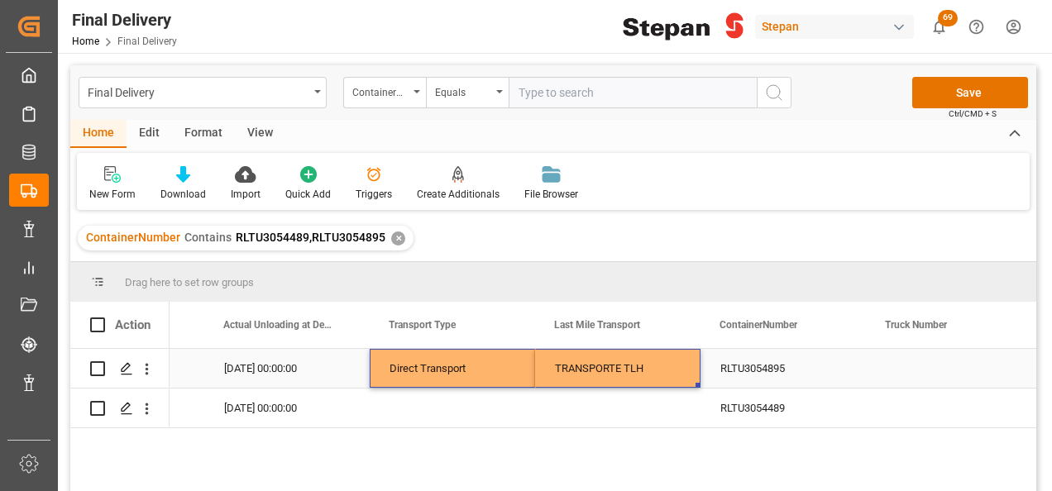
drag, startPoint x: 502, startPoint y: 363, endPoint x: 604, endPoint y: 364, distance: 101.7
drag, startPoint x: 696, startPoint y: 385, endPoint x: 690, endPoint y: 413, distance: 29.7
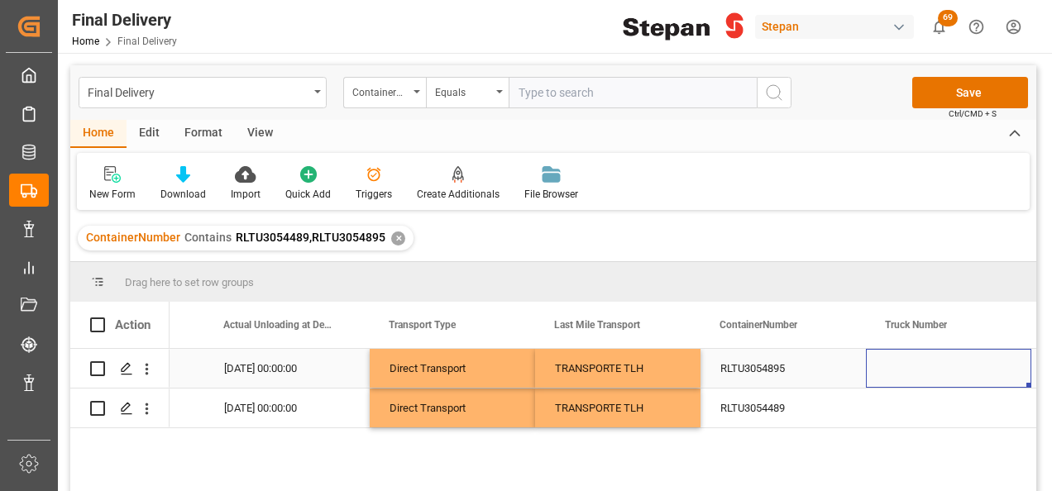
click at [887, 361] on div "Press SPACE to select this row." at bounding box center [948, 368] width 165 height 39
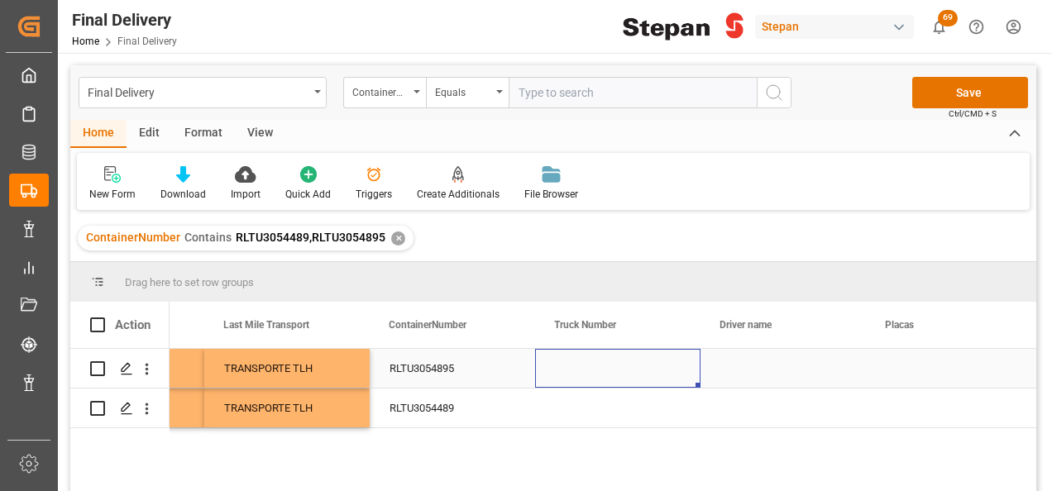
click at [587, 372] on div "Press SPACE to select this row." at bounding box center [617, 368] width 165 height 39
type input "40035"
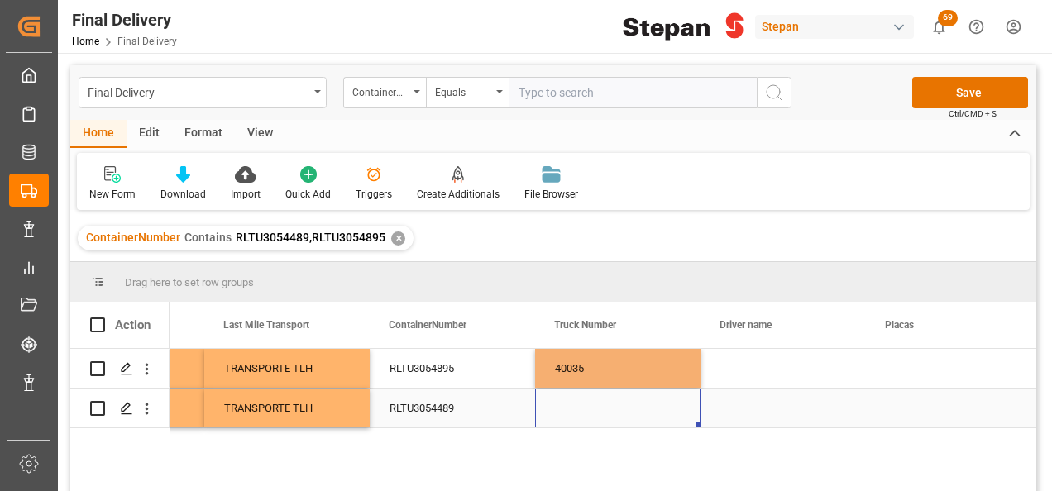
click at [591, 417] on div "Press SPACE to select this row." at bounding box center [617, 408] width 165 height 39
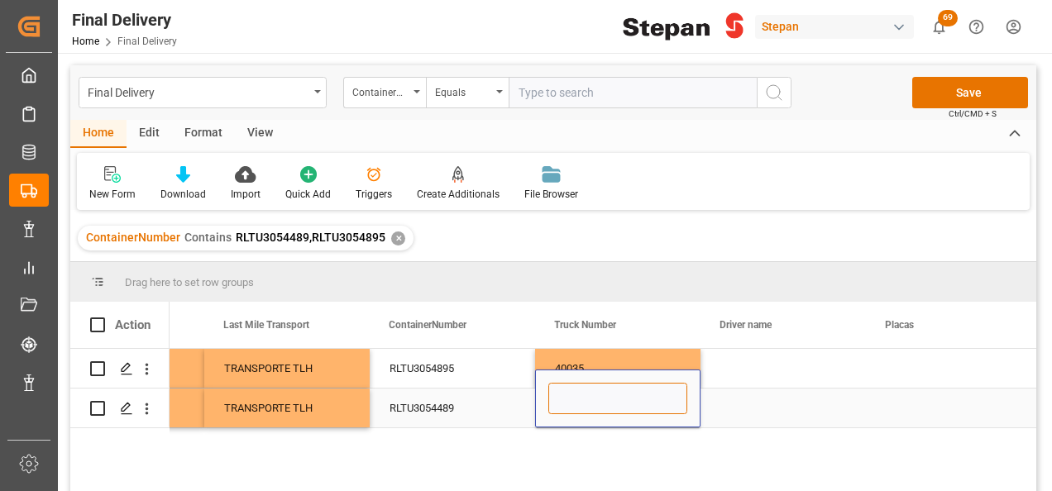
click at [585, 405] on input "Press SPACE to select this row." at bounding box center [617, 398] width 139 height 31
paste input "466"
type input "466"
click at [756, 407] on div "Press SPACE to select this row." at bounding box center [782, 408] width 165 height 39
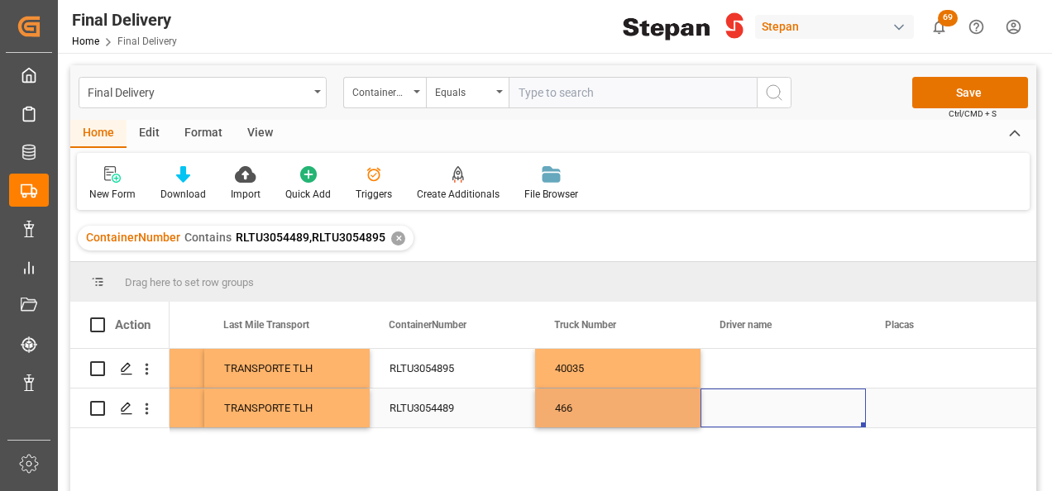
click at [756, 407] on div "Press SPACE to select this row." at bounding box center [782, 408] width 165 height 39
click at [756, 407] on input "Press SPACE to select this row." at bounding box center [783, 398] width 139 height 31
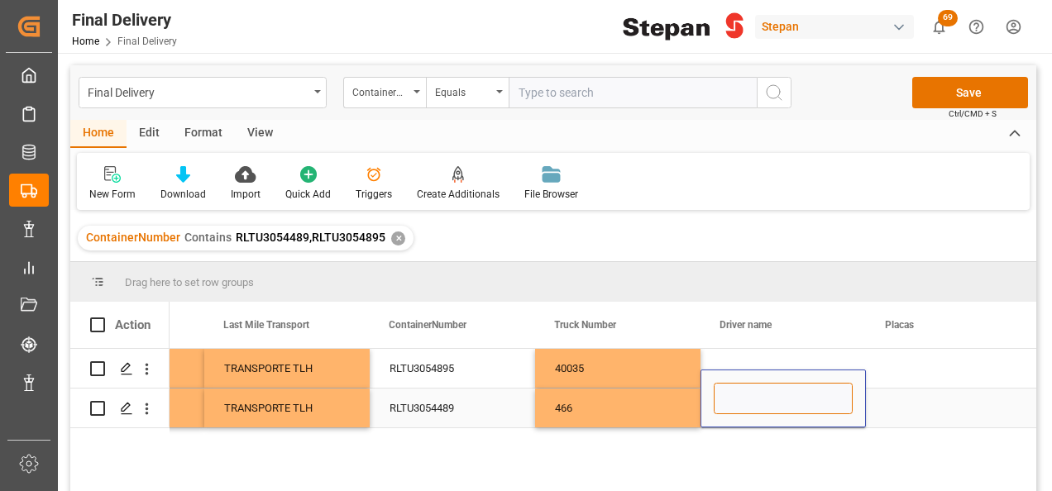
paste input "DAVID CARRASCO SERRANO"
type input "DAVID CARRASCO SERRANO"
click at [738, 369] on div "Press SPACE to select this row." at bounding box center [782, 368] width 165 height 39
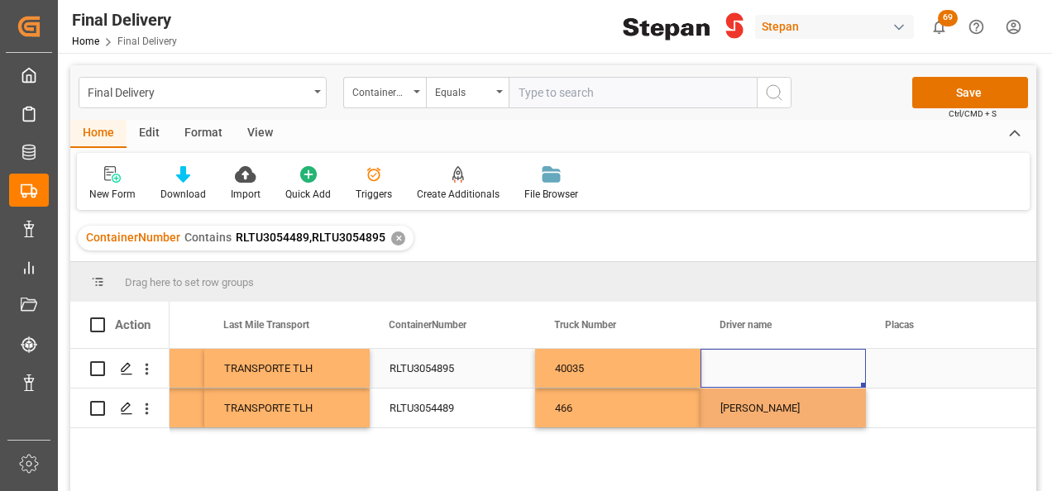
click at [738, 367] on div "Press SPACE to select this row." at bounding box center [782, 368] width 165 height 39
click at [738, 367] on input "Press SPACE to select this row." at bounding box center [783, 377] width 139 height 31
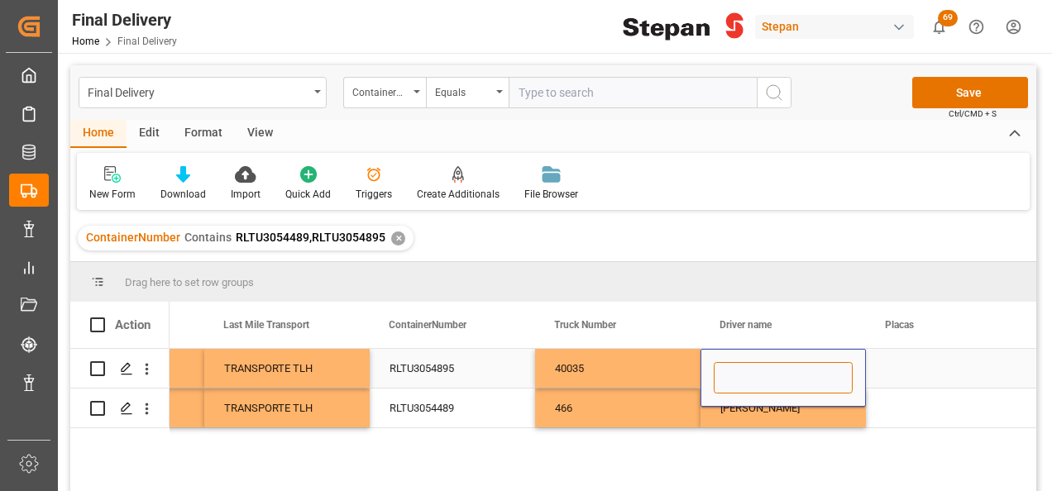
paste input "JESUS SALVADOR PEREZ ARENAS"
type input "JESUS SALVADOR PEREZ ARENAS"
click at [900, 374] on div "Press SPACE to select this row." at bounding box center [948, 368] width 165 height 39
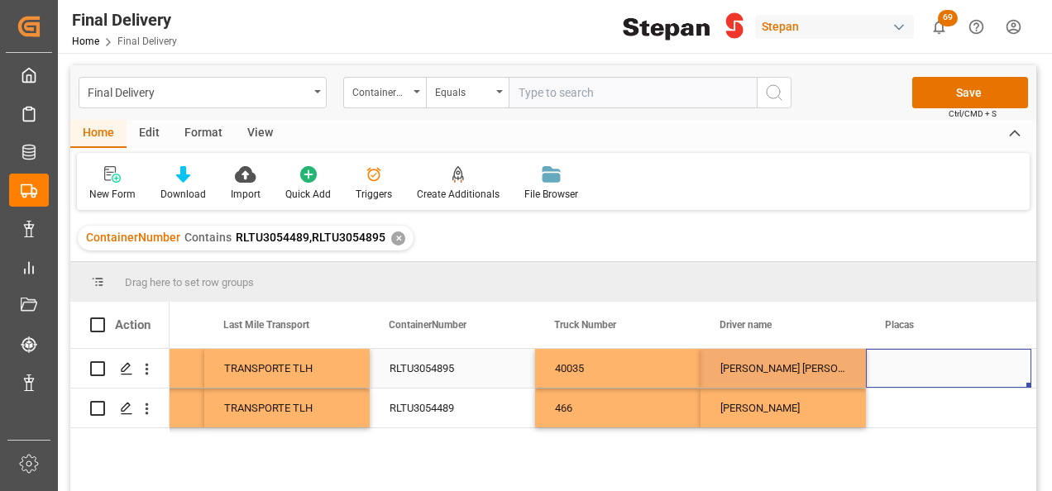
click at [900, 374] on div "Press SPACE to select this row." at bounding box center [948, 368] width 165 height 39
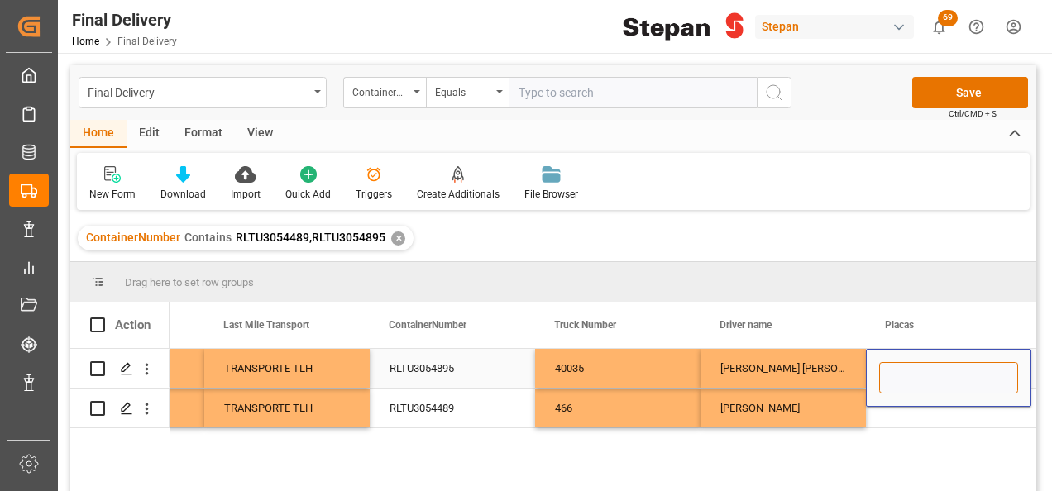
click at [900, 374] on input "Press SPACE to select this row." at bounding box center [948, 377] width 139 height 31
paste input "45BF7S"
type input "45BF7S"
click at [918, 417] on div "Press SPACE to select this row." at bounding box center [948, 408] width 165 height 39
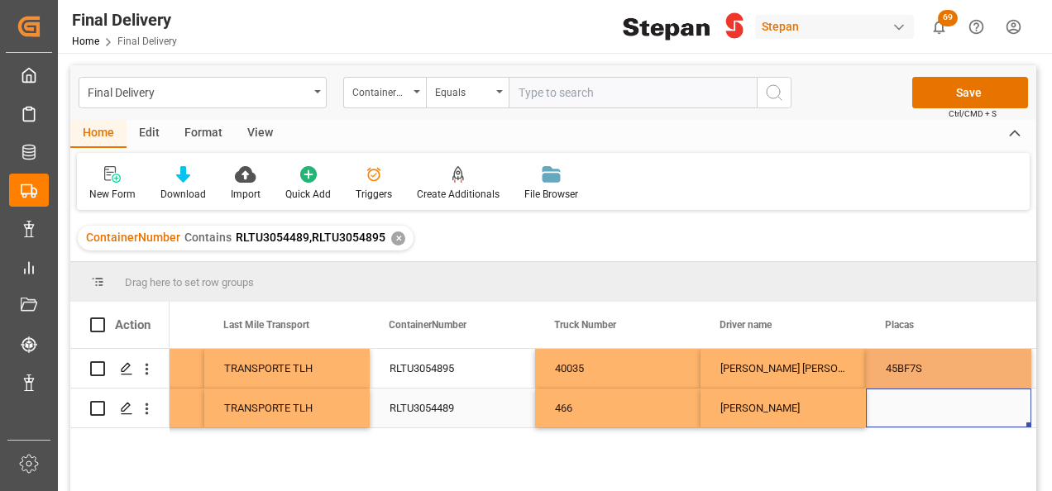
click at [918, 417] on div "Press SPACE to select this row." at bounding box center [948, 408] width 165 height 39
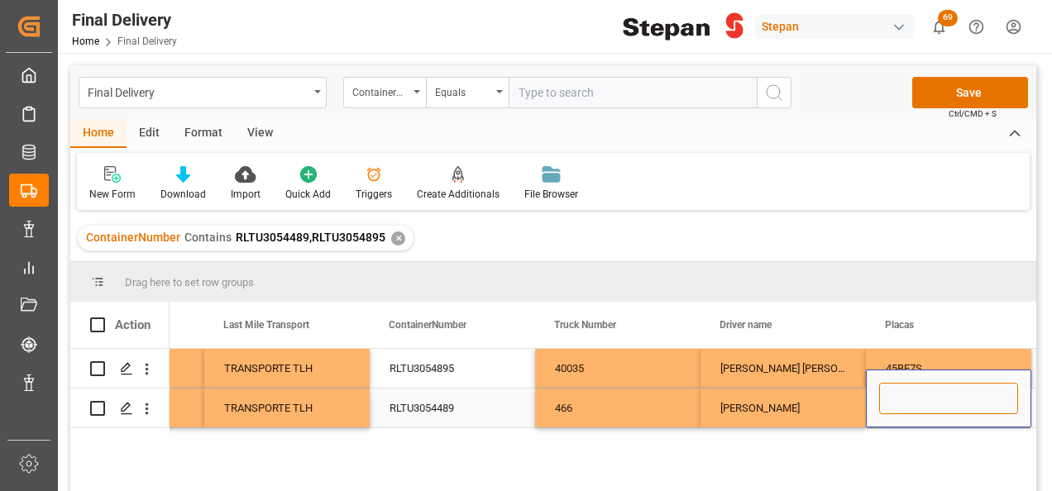
click at [911, 392] on input "Press SPACE to select this row." at bounding box center [948, 398] width 139 height 31
paste input "66BJ7S"
type input "66BJ7S"
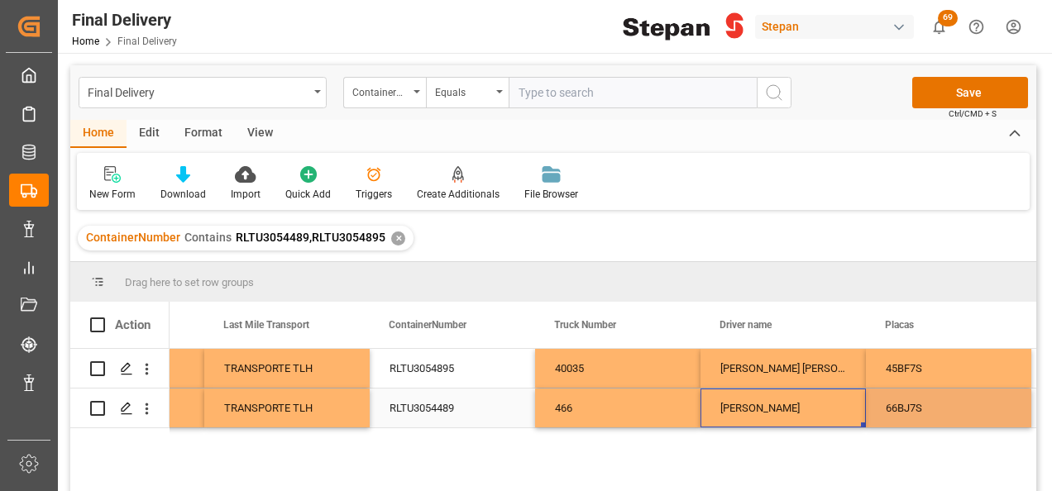
click at [806, 394] on div "DAVID CARRASCO SERRANO" at bounding box center [782, 408] width 165 height 39
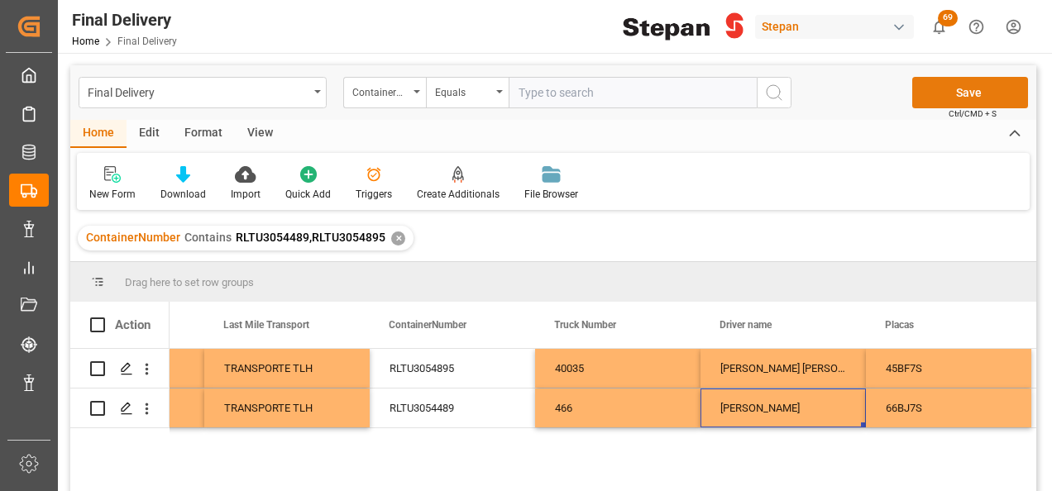
click at [961, 85] on button "Save" at bounding box center [970, 92] width 116 height 31
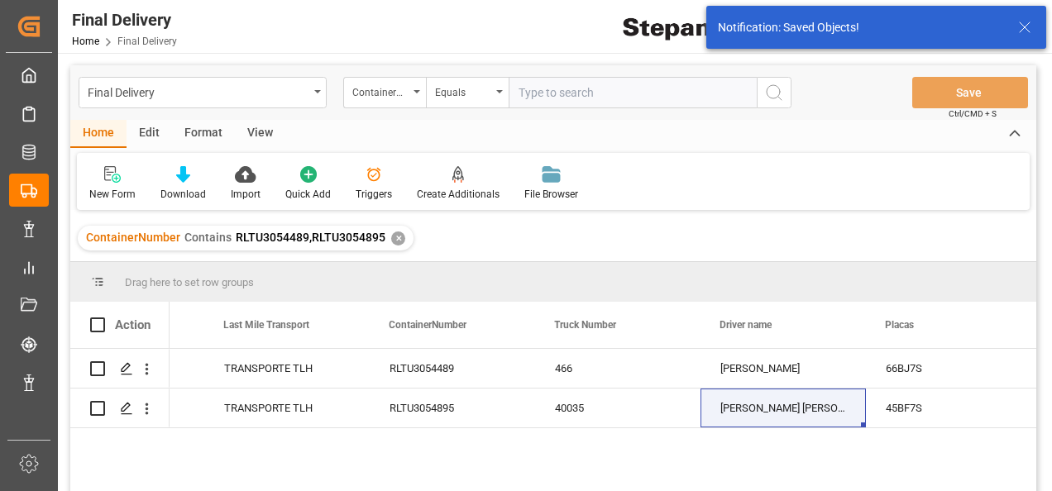
click at [1026, 31] on icon at bounding box center [1025, 27] width 20 height 20
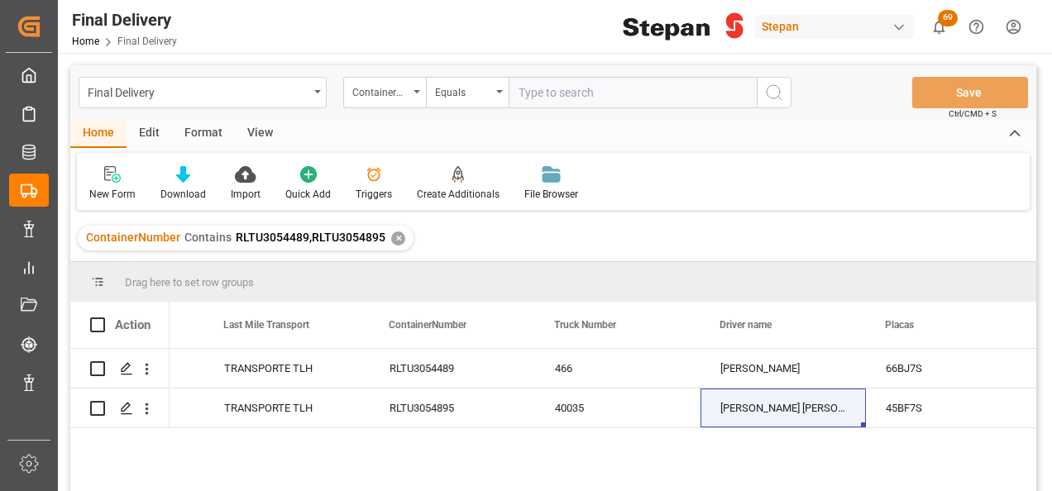
click at [393, 238] on div "✕" at bounding box center [398, 239] width 14 height 14
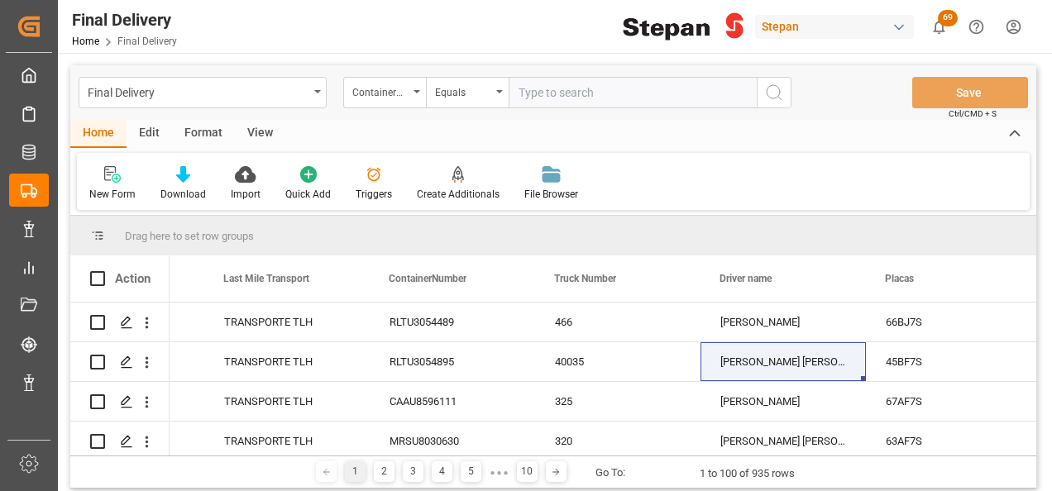
scroll to position [0, 2943]
click at [415, 91] on icon "open menu" at bounding box center [416, 91] width 7 height 3
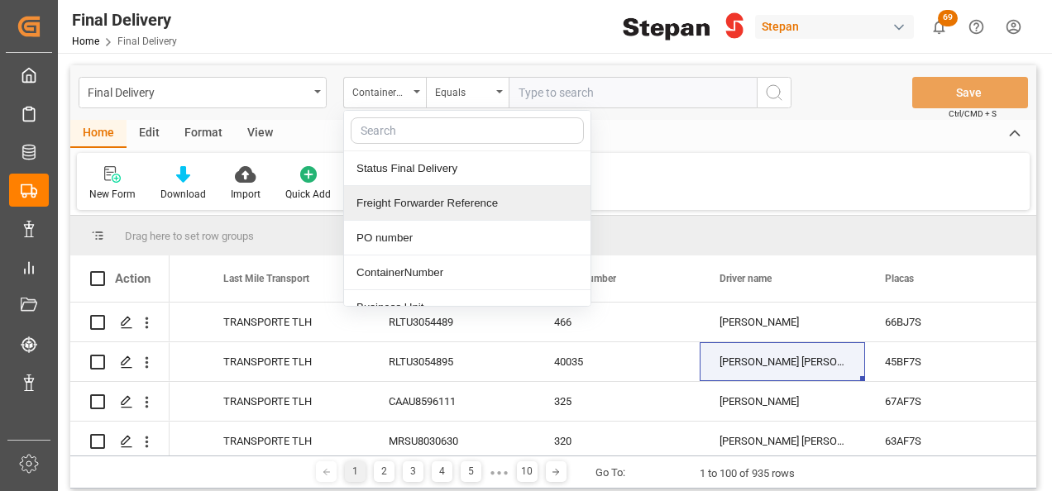
drag, startPoint x: 390, startPoint y: 207, endPoint x: 400, endPoint y: 196, distance: 15.2
click at [390, 207] on div "Freight Forwarder Reference" at bounding box center [467, 203] width 246 height 35
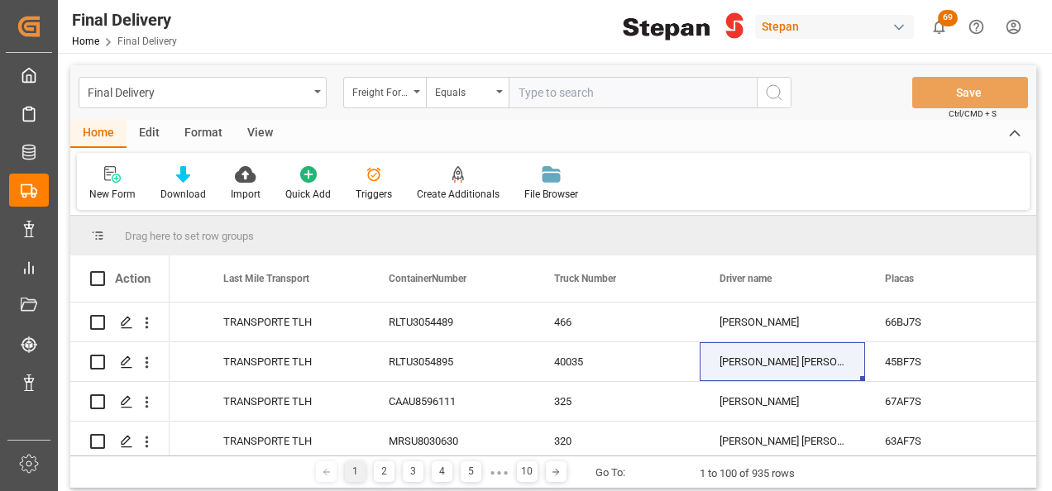
click at [554, 94] on input "text" at bounding box center [633, 92] width 248 height 31
paste input "250915080044"
type input "250915080044"
click at [772, 93] on icon "search button" at bounding box center [774, 93] width 20 height 20
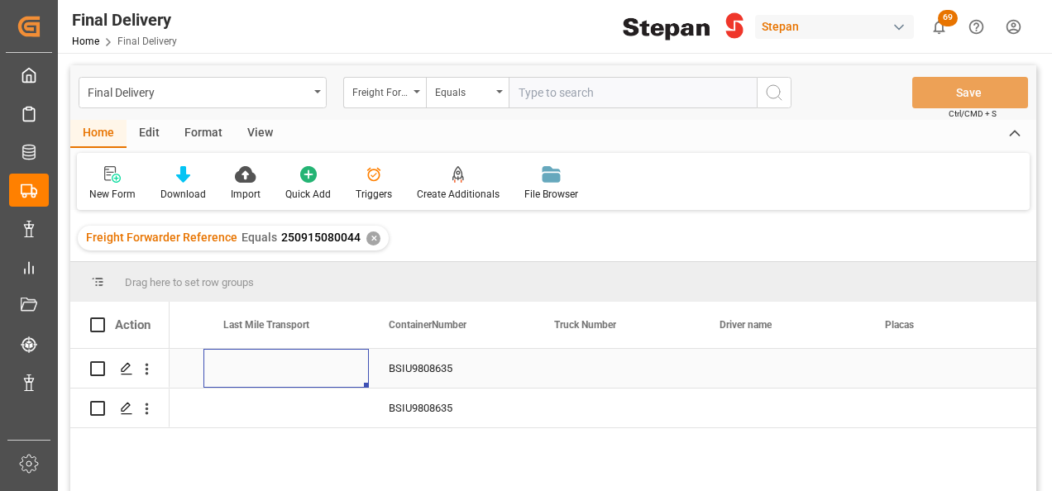
click at [343, 374] on div "Press SPACE to select this row." at bounding box center [285, 368] width 165 height 39
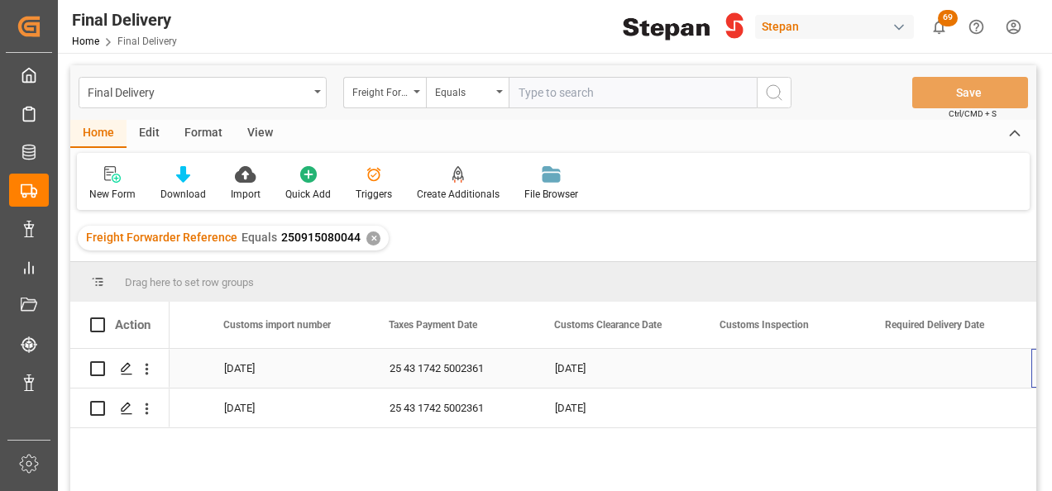
scroll to position [0, 1289]
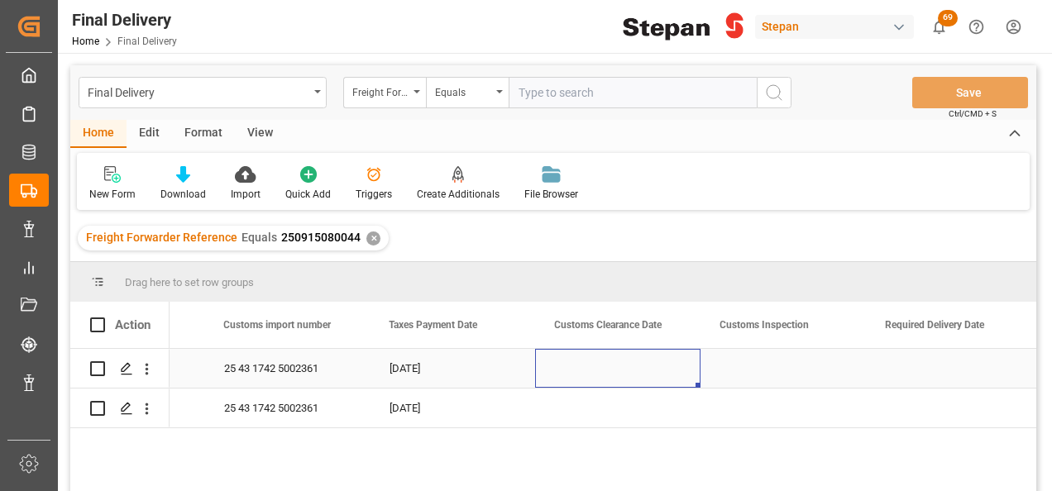
click at [624, 367] on div "Press SPACE to select this row." at bounding box center [617, 368] width 165 height 39
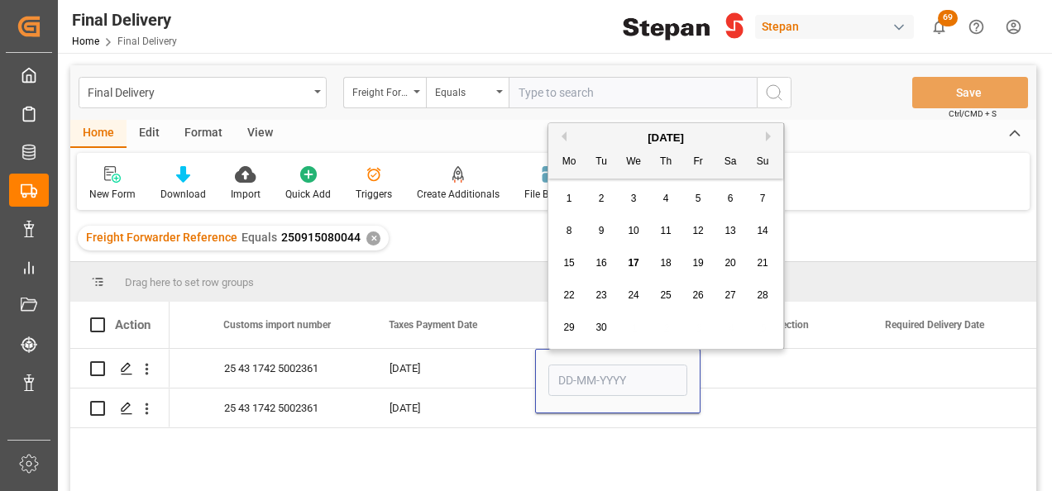
click at [634, 231] on span "10" at bounding box center [633, 231] width 11 height 12
type input "10-09-2025"
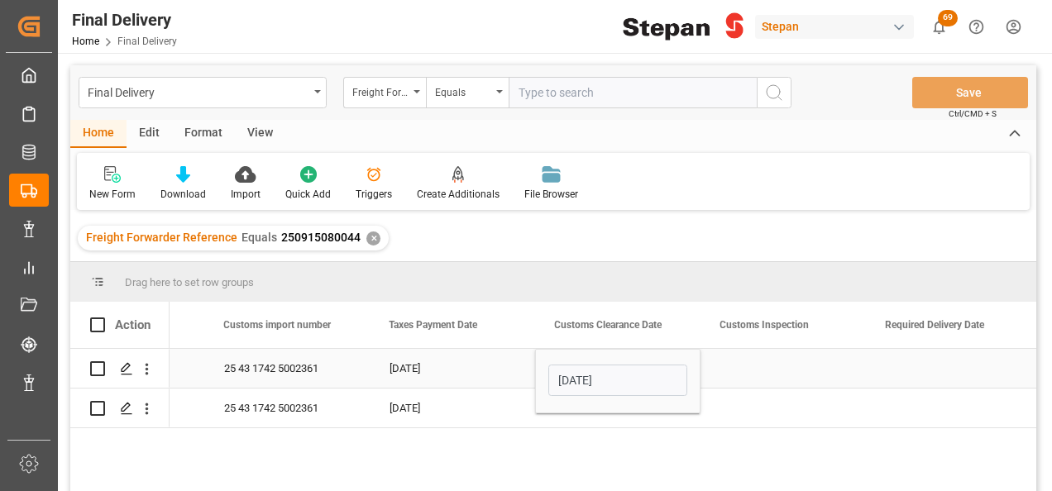
click at [766, 379] on div "Press SPACE to select this row." at bounding box center [782, 368] width 165 height 39
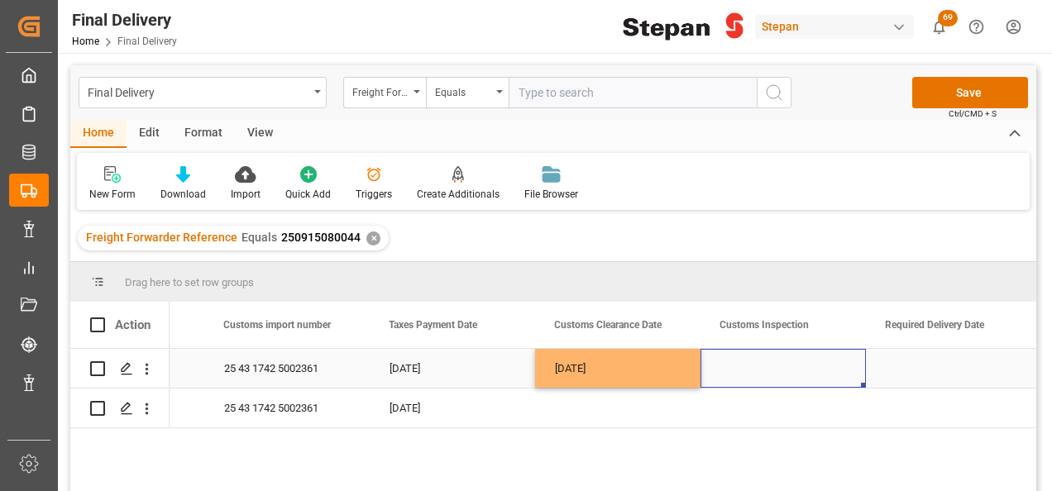
click at [770, 370] on div "Press SPACE to select this row." at bounding box center [782, 368] width 165 height 39
click at [838, 372] on icon "open menu" at bounding box center [835, 379] width 20 height 20
drag, startPoint x: 757, startPoint y: 476, endPoint x: 748, endPoint y: 470, distance: 11.2
click at [756, 476] on div "VERDE" at bounding box center [783, 483] width 137 height 58
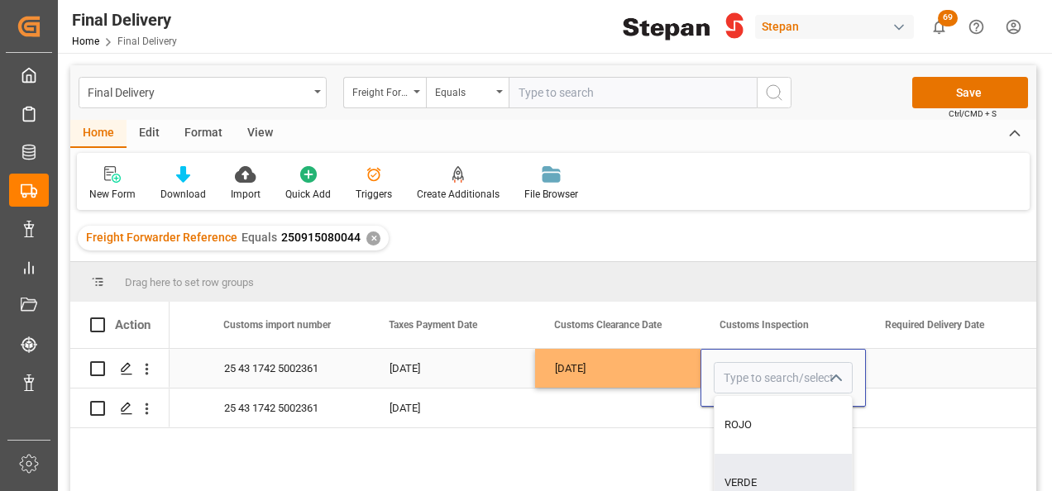
type input "VERDE"
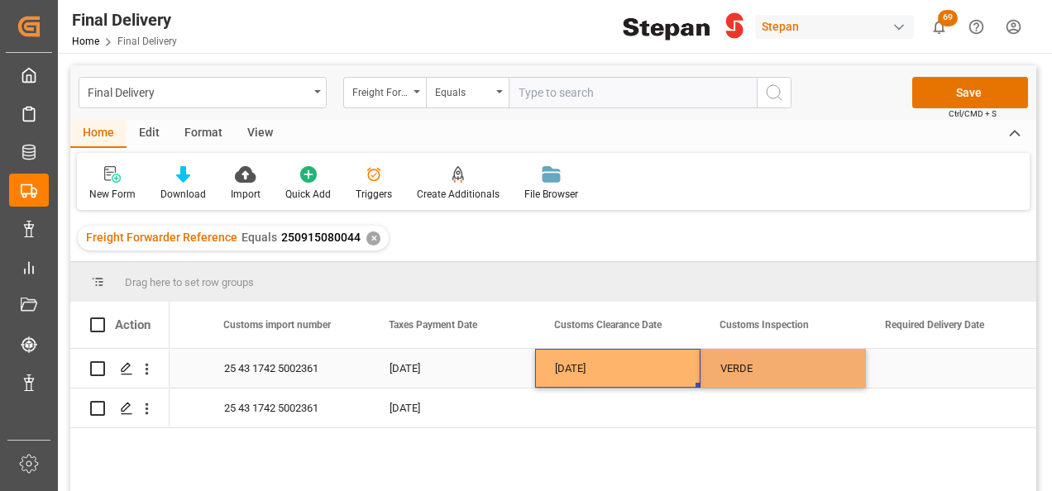
click at [625, 354] on div "10-09-2025" at bounding box center [617, 368] width 165 height 39
drag, startPoint x: 628, startPoint y: 356, endPoint x: 769, endPoint y: 361, distance: 141.5
drag, startPoint x: 863, startPoint y: 384, endPoint x: 850, endPoint y: 437, distance: 55.2
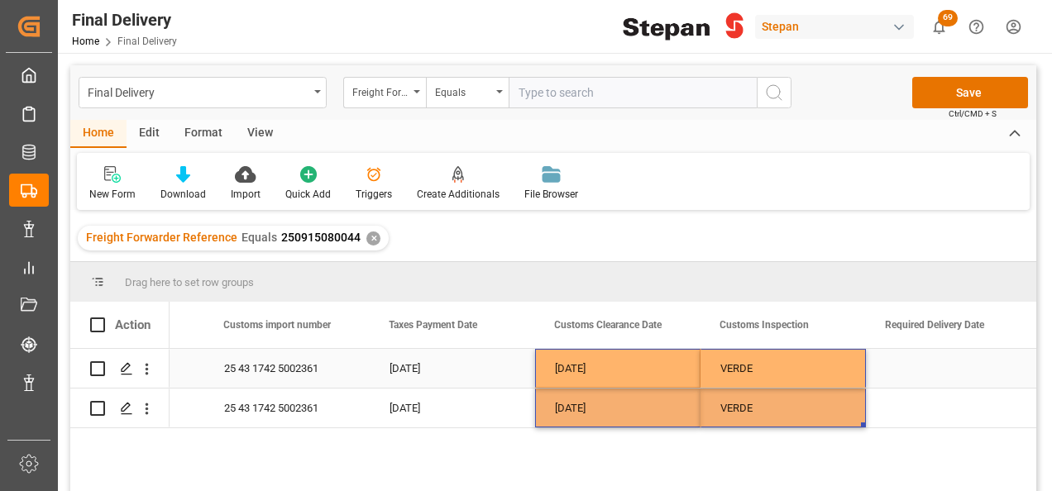
click at [931, 366] on div "Press SPACE to select this row." at bounding box center [948, 368] width 165 height 39
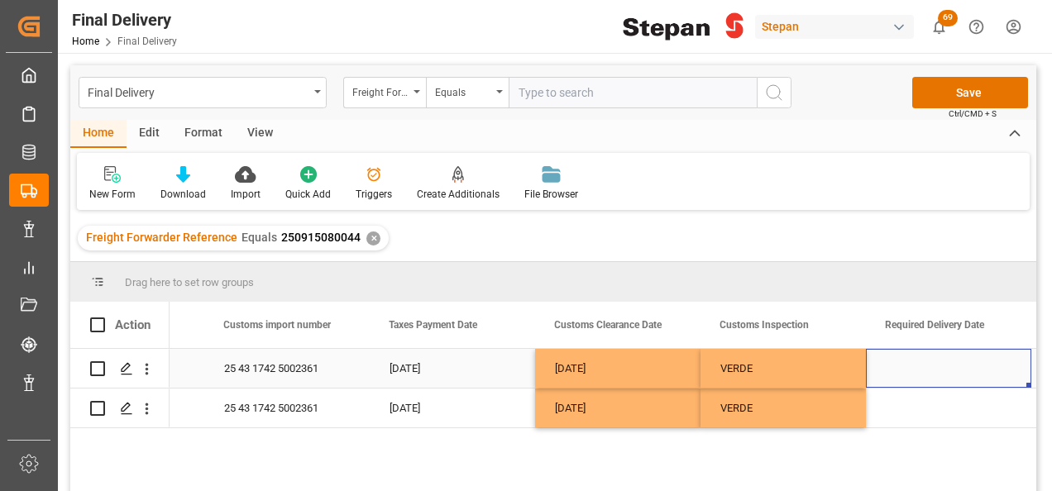
click at [931, 366] on div "Press SPACE to select this row." at bounding box center [948, 368] width 165 height 39
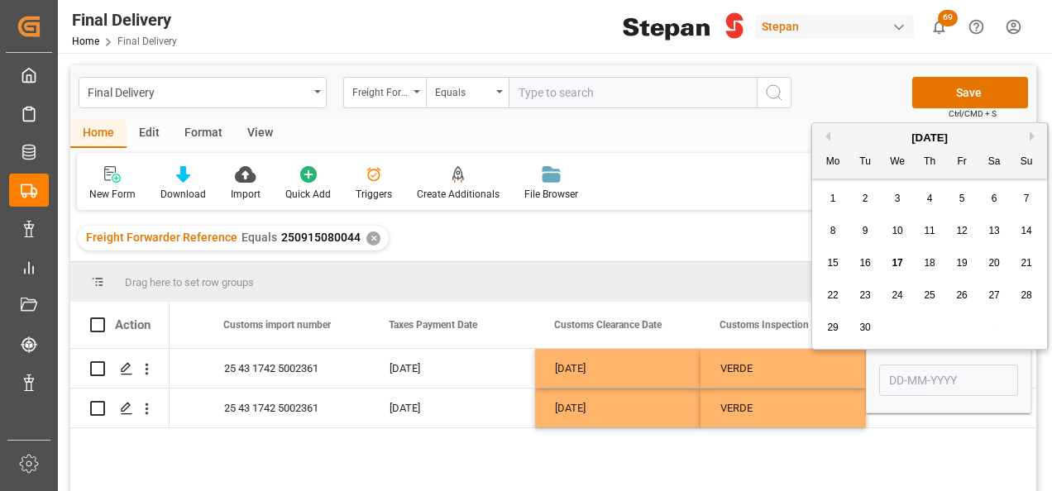
click at [964, 230] on span "12" at bounding box center [961, 231] width 11 height 12
type input "12-09-2025"
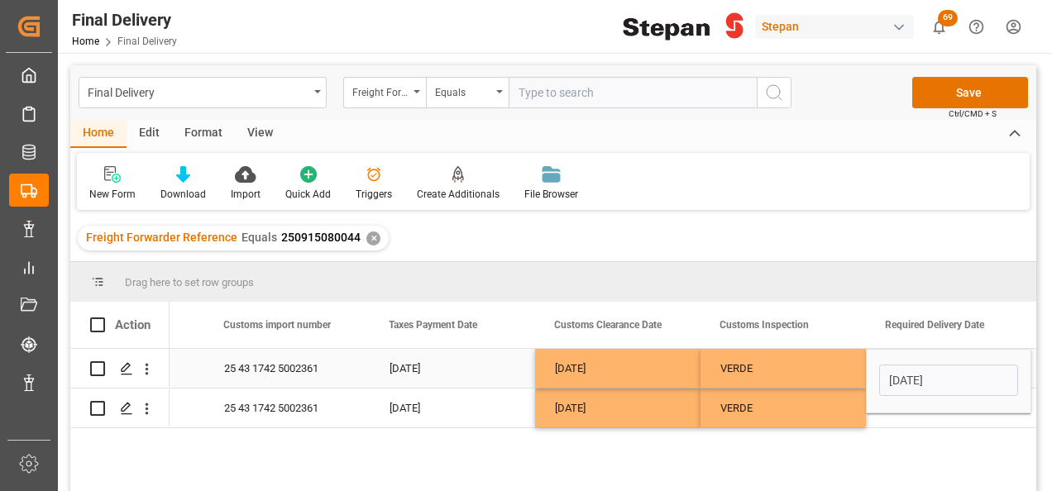
click at [835, 371] on div "VERDE" at bounding box center [783, 369] width 126 height 38
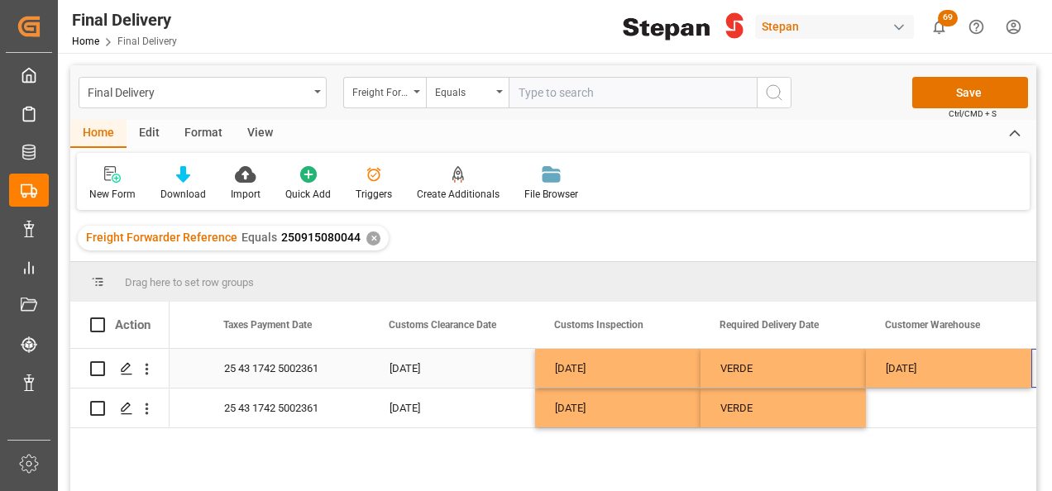
scroll to position [0, 1455]
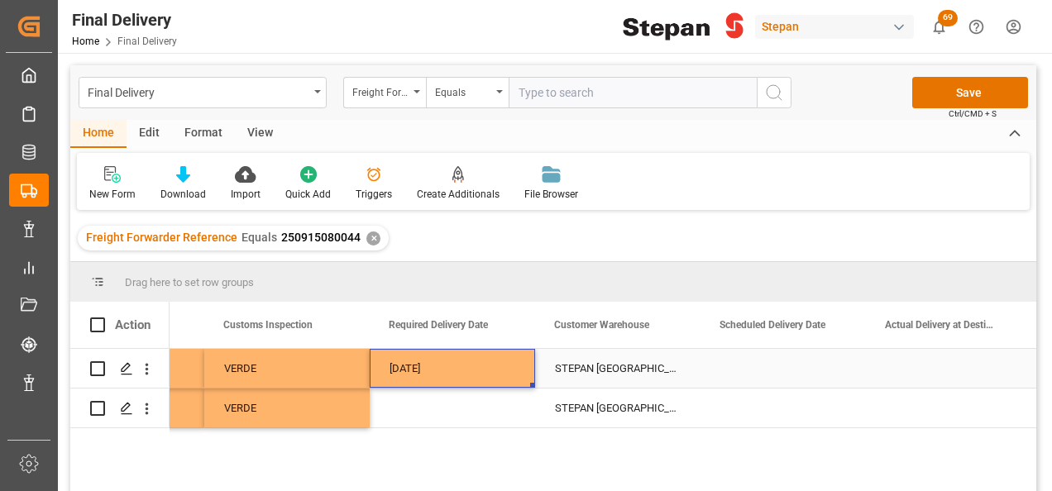
click at [459, 364] on div "12-09-2025" at bounding box center [452, 368] width 165 height 39
drag, startPoint x: 531, startPoint y: 385, endPoint x: 529, endPoint y: 414, distance: 29.0
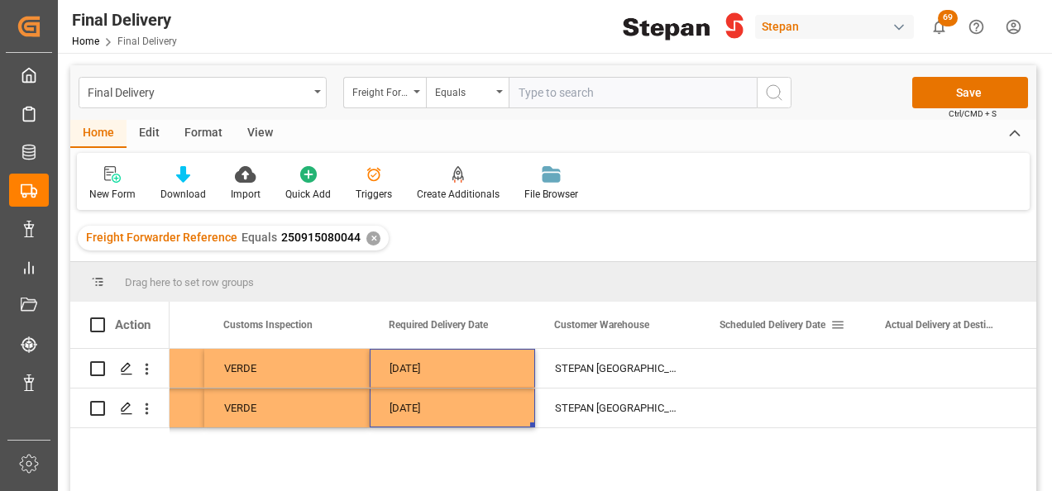
click at [756, 347] on div "Scheduled Delivery Date" at bounding box center [774, 325] width 111 height 46
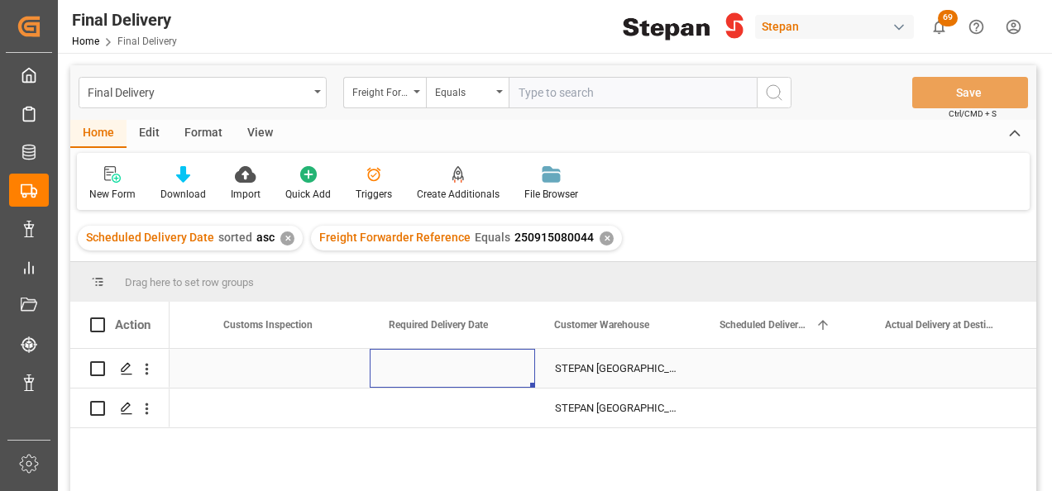
click at [453, 374] on div "Press SPACE to select this row." at bounding box center [452, 368] width 165 height 39
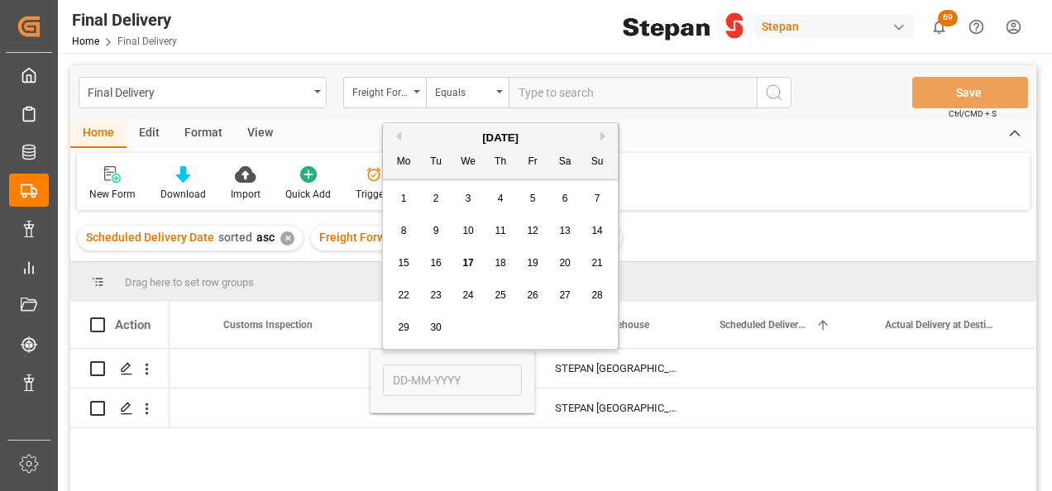
click at [528, 235] on span "12" at bounding box center [532, 231] width 11 height 12
type input "12-09-2025"
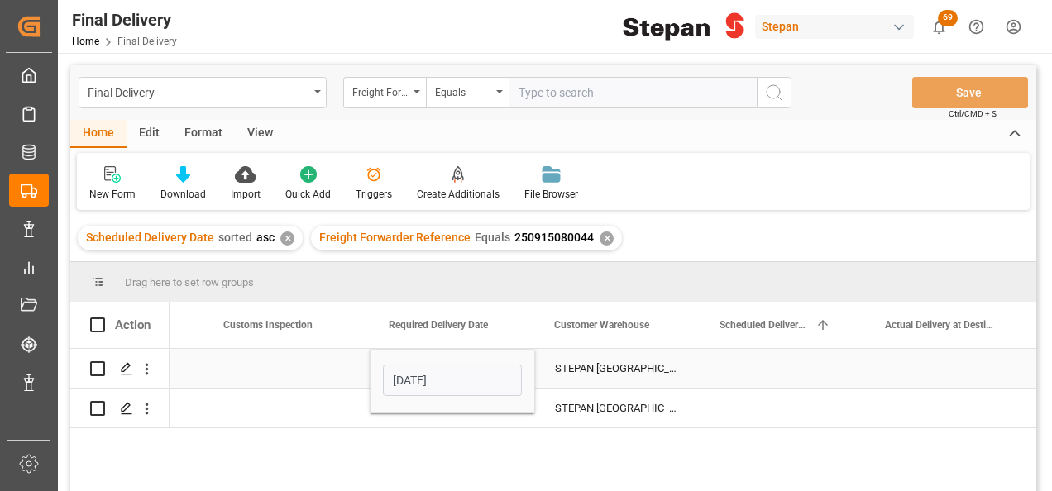
click at [316, 375] on div "Press SPACE to select this row." at bounding box center [286, 368] width 165 height 39
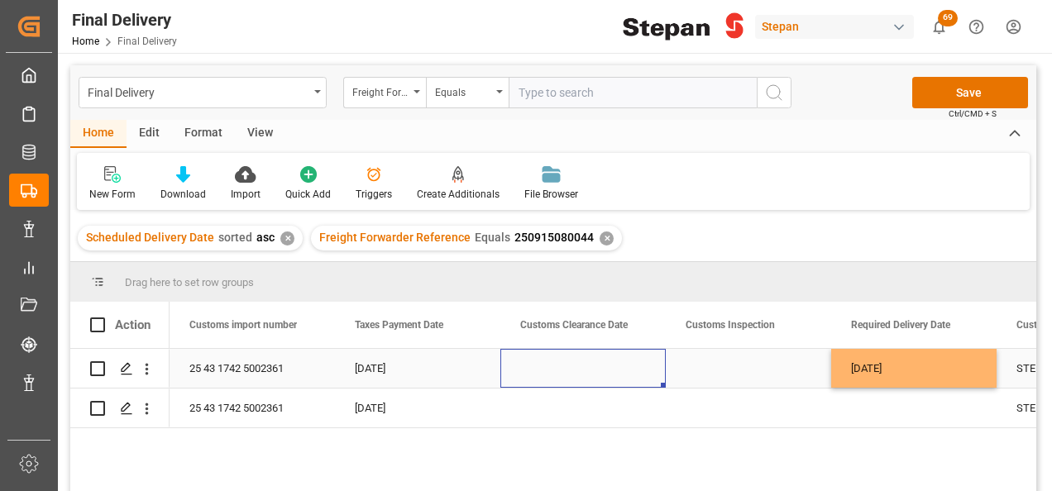
click at [574, 371] on div "Press SPACE to select this row." at bounding box center [582, 368] width 165 height 39
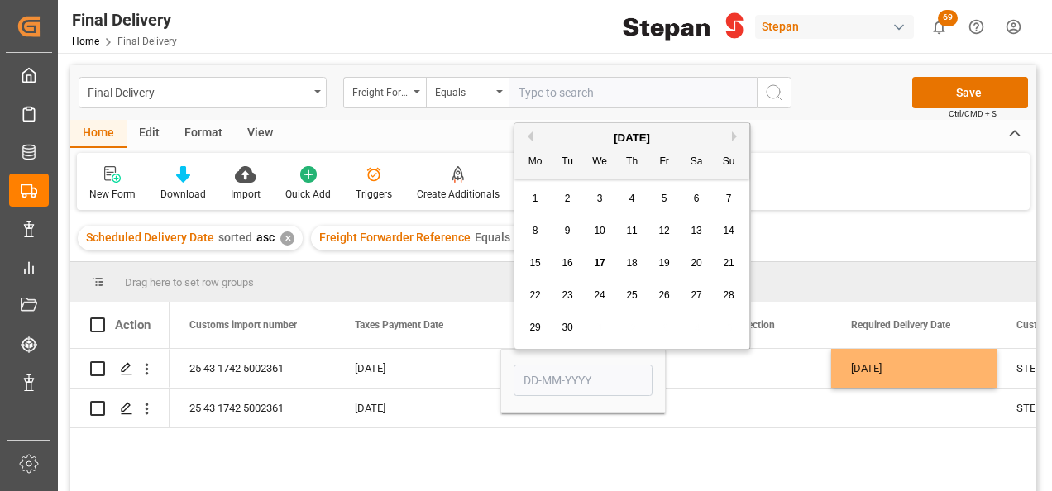
click at [632, 227] on span "11" at bounding box center [631, 231] width 11 height 12
type input "11-09-2025"
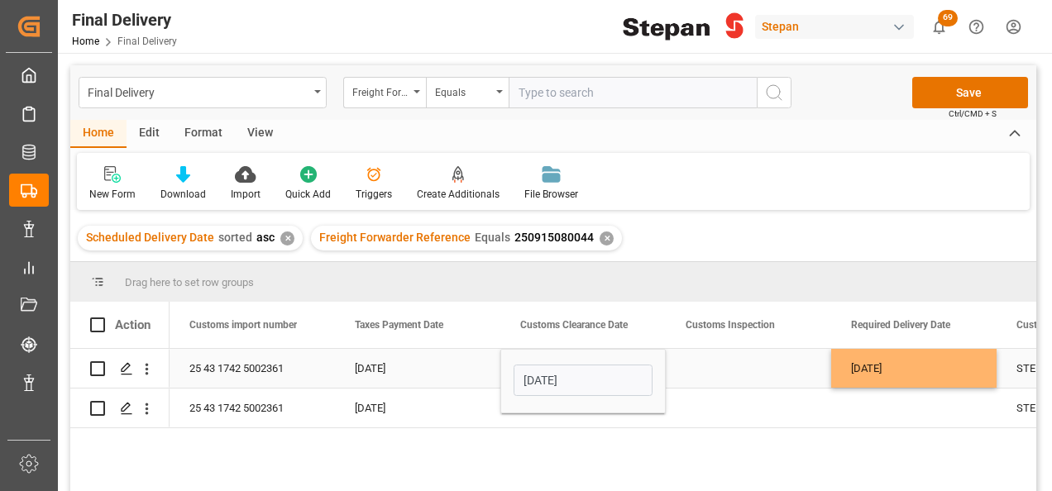
click at [464, 369] on div "09-09-2025" at bounding box center [417, 368] width 165 height 39
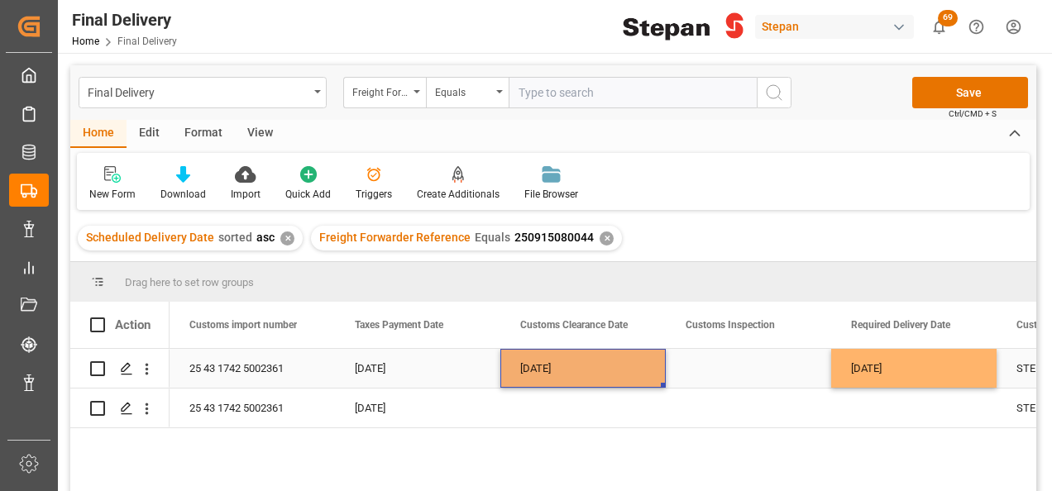
click at [574, 360] on div "11-09-2025" at bounding box center [582, 368] width 165 height 39
drag, startPoint x: 663, startPoint y: 385, endPoint x: 657, endPoint y: 412, distance: 27.3
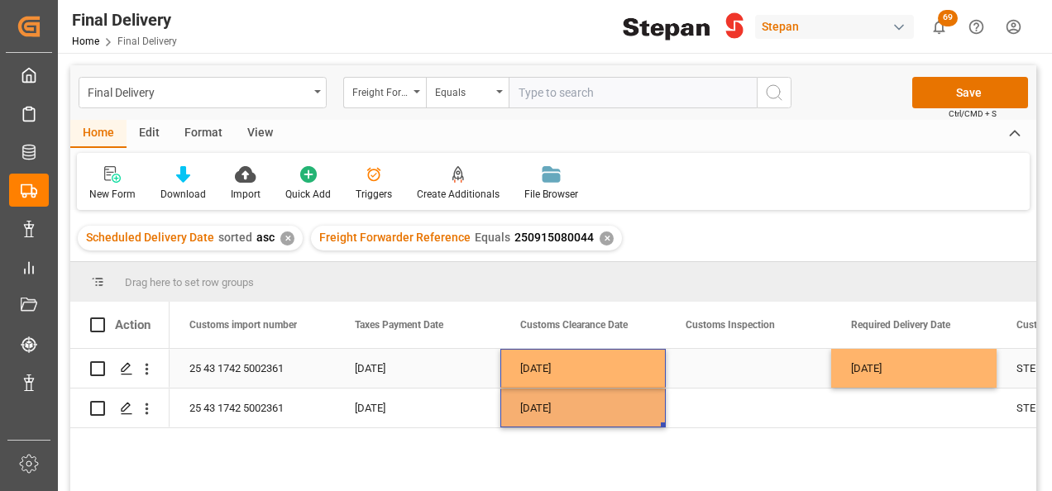
click at [722, 352] on div "Press SPACE to select this row." at bounding box center [748, 368] width 165 height 39
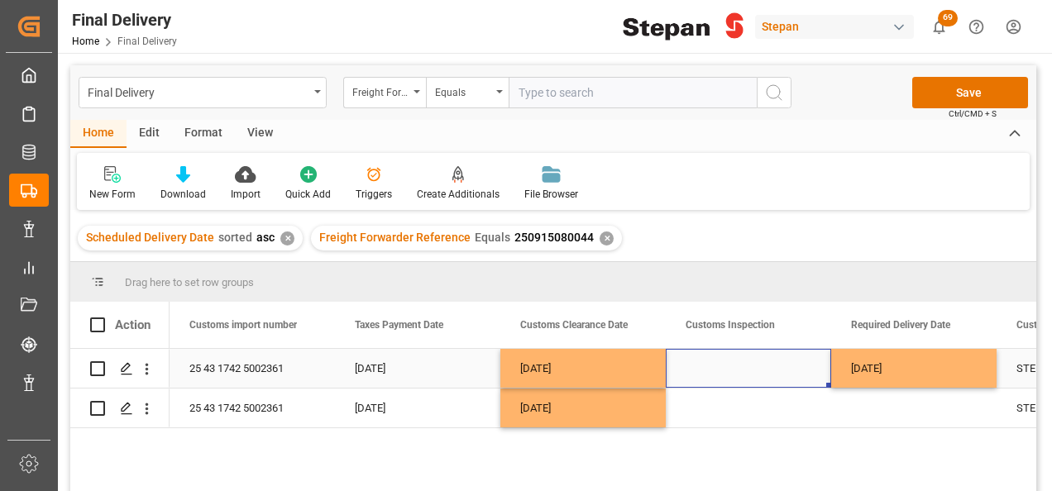
click at [729, 360] on div "Press SPACE to select this row." at bounding box center [748, 368] width 165 height 39
click at [798, 374] on icon "open menu" at bounding box center [801, 379] width 20 height 20
click at [706, 481] on div "VERDE" at bounding box center [748, 483] width 137 height 58
type input "VERDE"
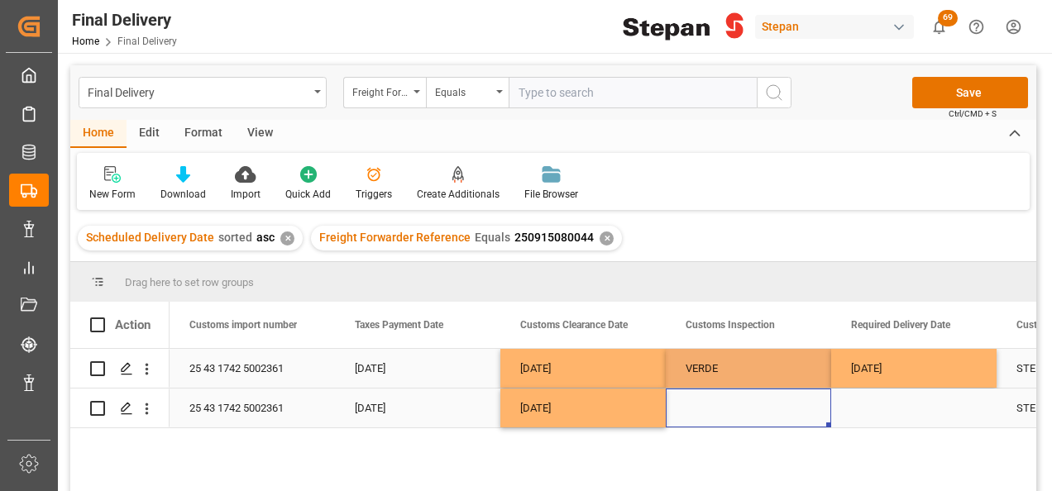
click at [720, 414] on div "Press SPACE to select this row." at bounding box center [748, 408] width 165 height 39
click at [742, 364] on div "VERDE" at bounding box center [749, 369] width 126 height 38
drag, startPoint x: 828, startPoint y: 387, endPoint x: 823, endPoint y: 418, distance: 31.8
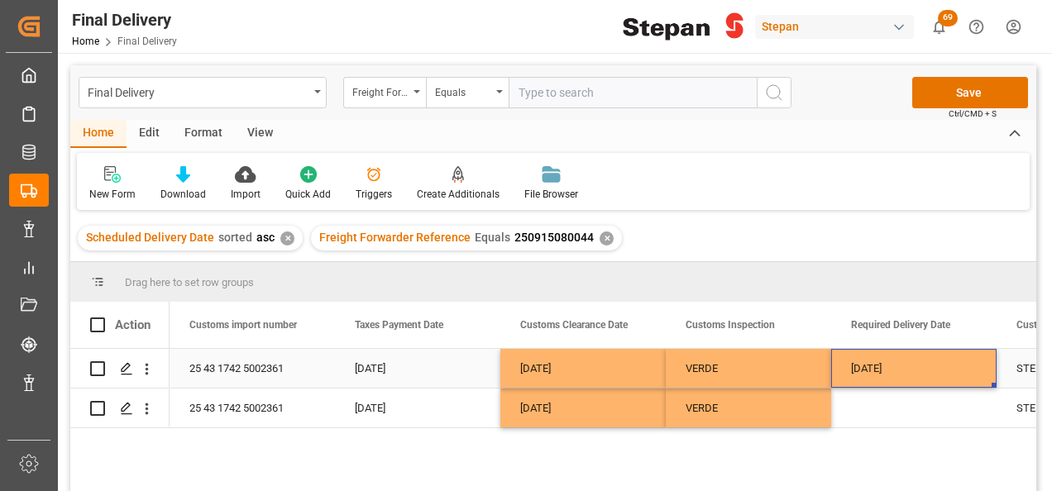
click at [915, 365] on div "12-09-2025" at bounding box center [913, 368] width 165 height 39
drag, startPoint x: 994, startPoint y: 385, endPoint x: 930, endPoint y: 378, distance: 64.9
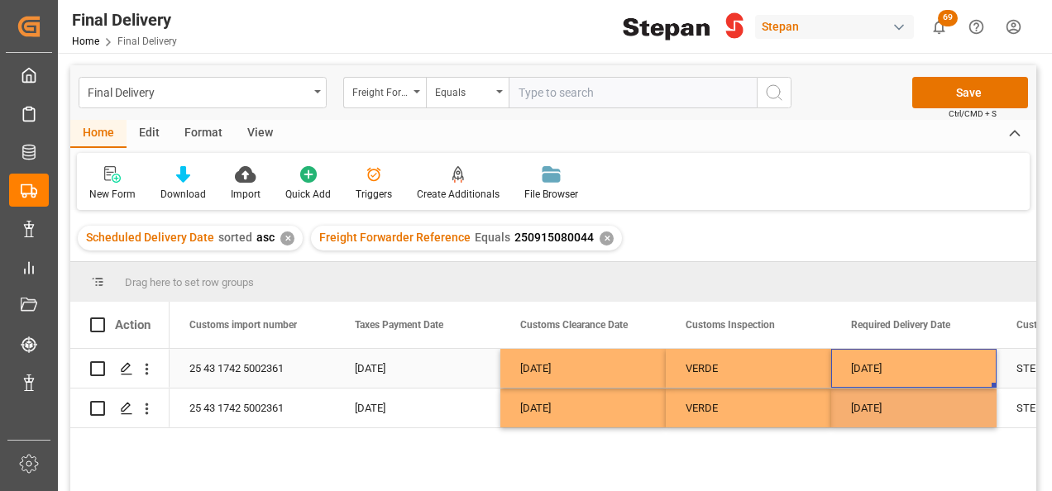
drag, startPoint x: 926, startPoint y: 372, endPoint x: 918, endPoint y: 369, distance: 8.9
click at [925, 371] on div "12-09-2025" at bounding box center [913, 368] width 165 height 39
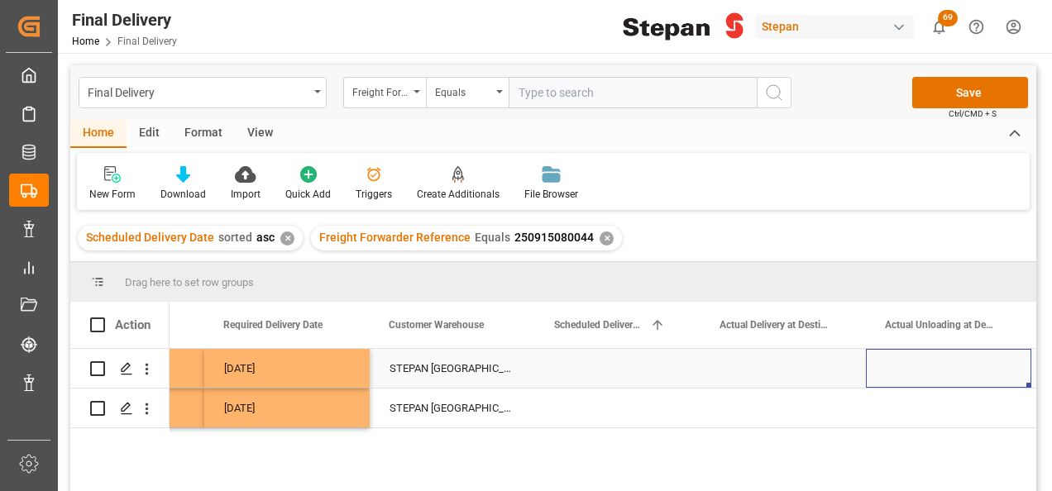
scroll to position [0, 2116]
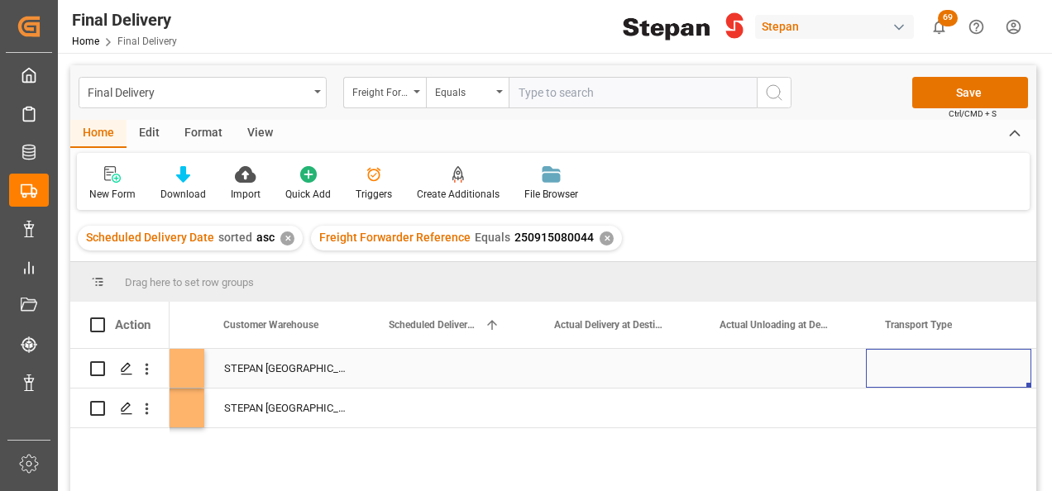
click at [413, 366] on div "Press SPACE to select this row." at bounding box center [452, 368] width 165 height 39
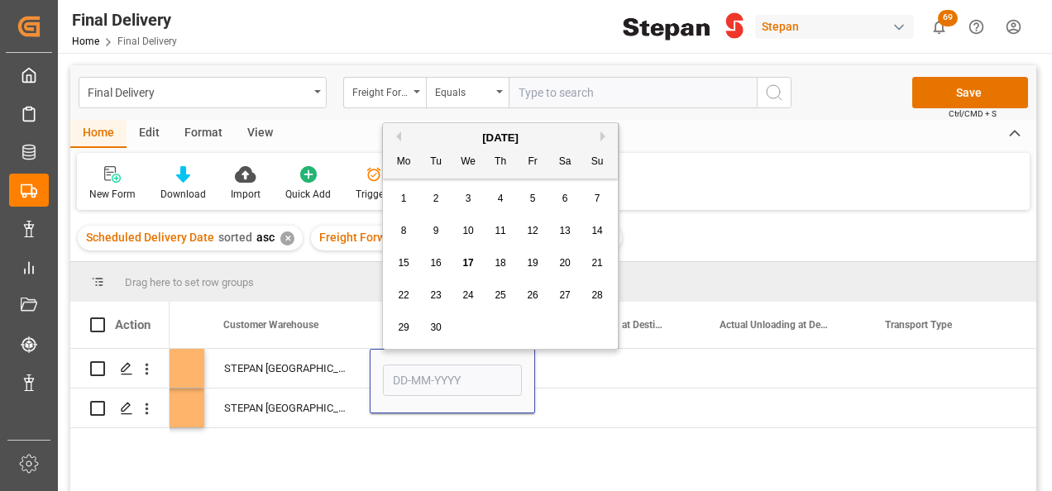
click at [529, 230] on span "12" at bounding box center [532, 231] width 11 height 12
type input "12-09-2025"
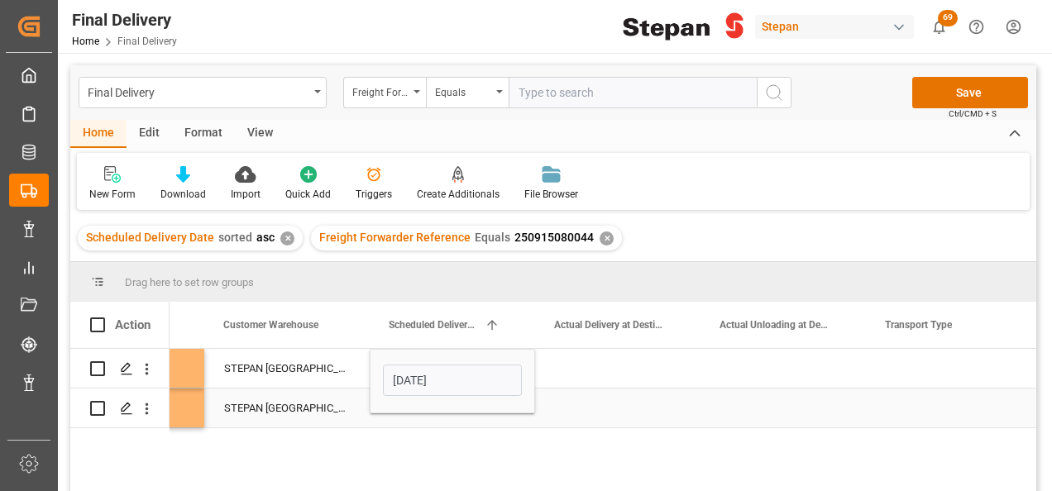
click at [592, 400] on div "Press SPACE to select this row." at bounding box center [617, 408] width 165 height 39
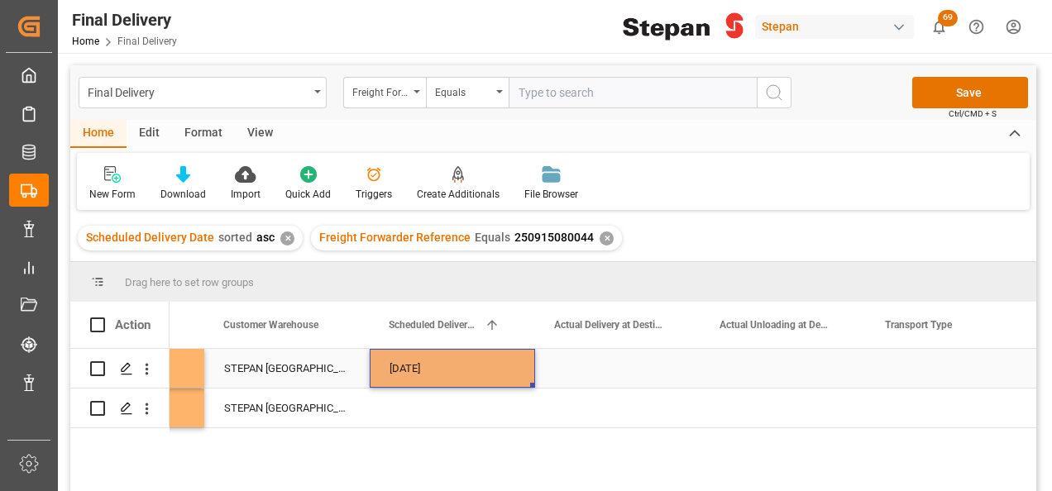
click at [492, 366] on div "12-09-2025" at bounding box center [452, 368] width 165 height 39
drag, startPoint x: 533, startPoint y: 385, endPoint x: 525, endPoint y: 413, distance: 29.9
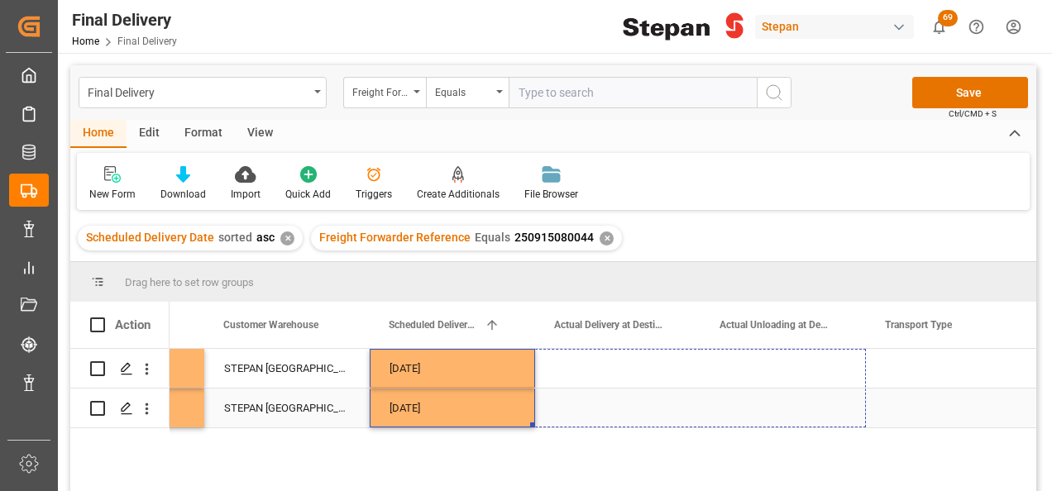
drag, startPoint x: 531, startPoint y: 424, endPoint x: 791, endPoint y: 423, distance: 259.7
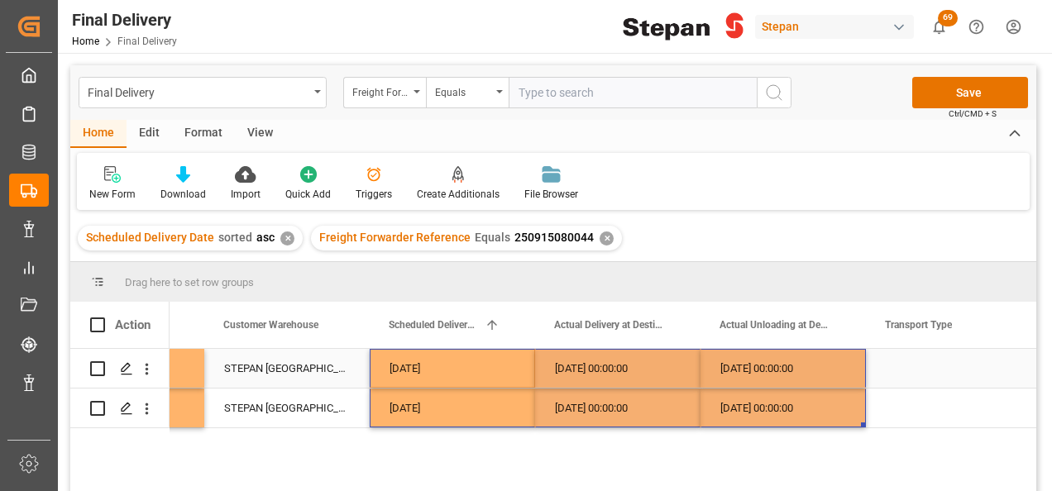
click at [946, 361] on div "Press SPACE to select this row." at bounding box center [948, 368] width 165 height 39
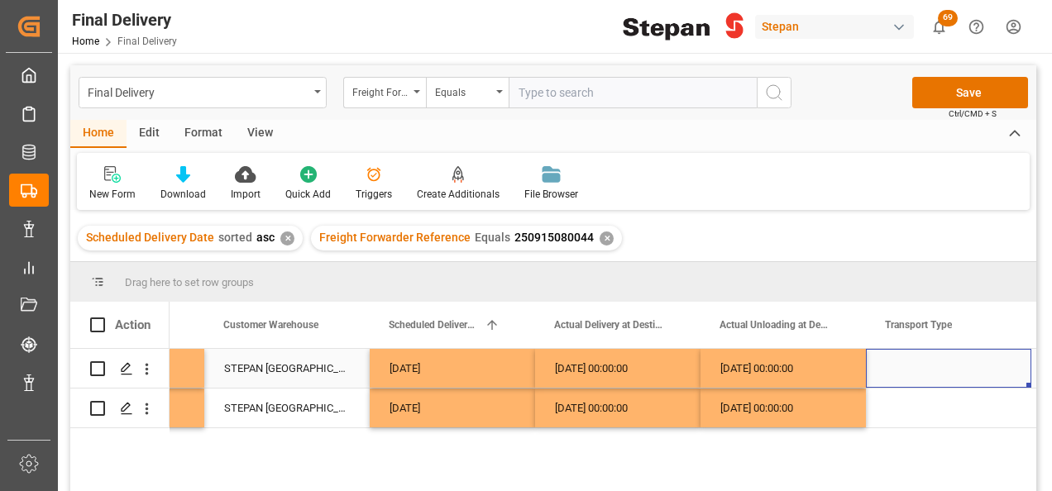
click at [946, 361] on div "Press SPACE to select this row." at bounding box center [948, 368] width 165 height 39
click at [1002, 374] on icon "open menu" at bounding box center [1001, 379] width 20 height 20
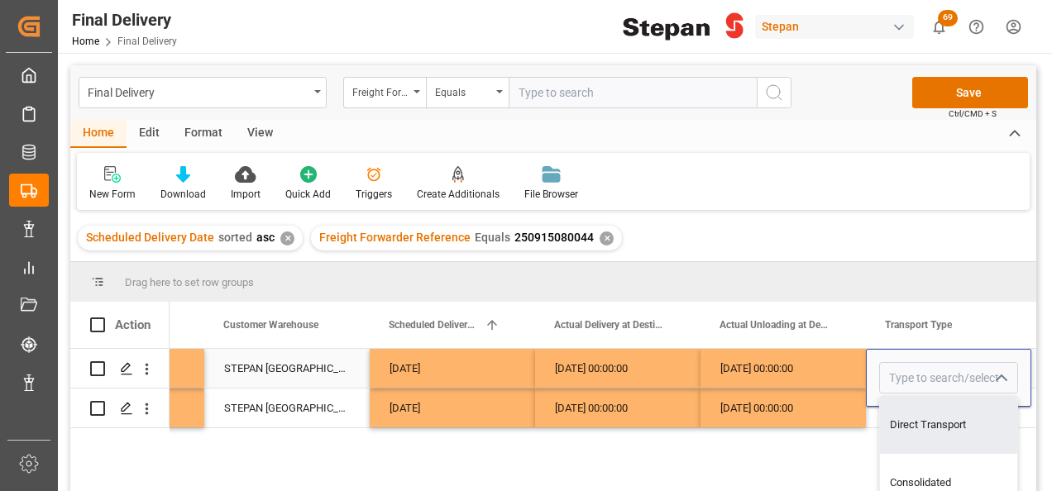
drag, startPoint x: 934, startPoint y: 417, endPoint x: 894, endPoint y: 410, distance: 40.2
click at [933, 417] on div "Direct Transport" at bounding box center [948, 425] width 137 height 58
type input "Direct Transport"
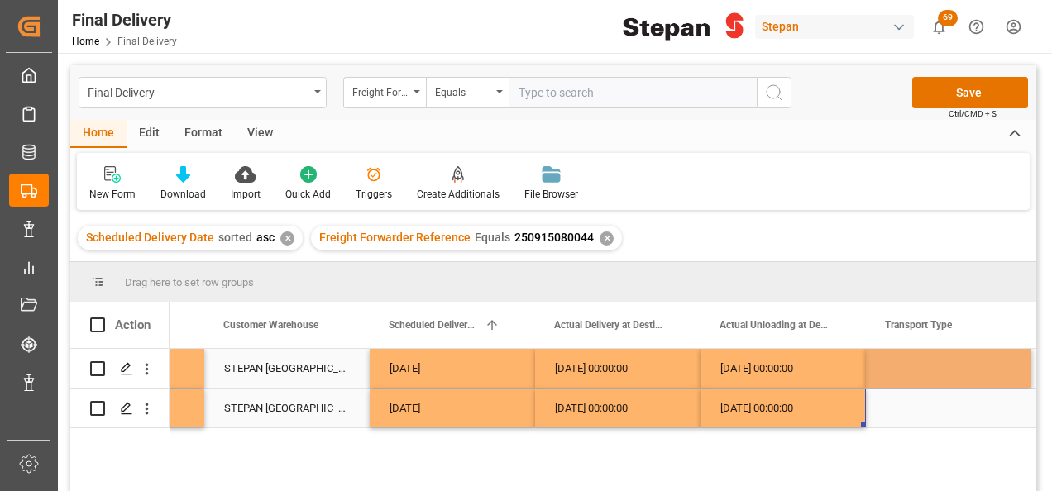
click at [830, 407] on div "12-09-2025 00:00:00" at bounding box center [782, 408] width 165 height 39
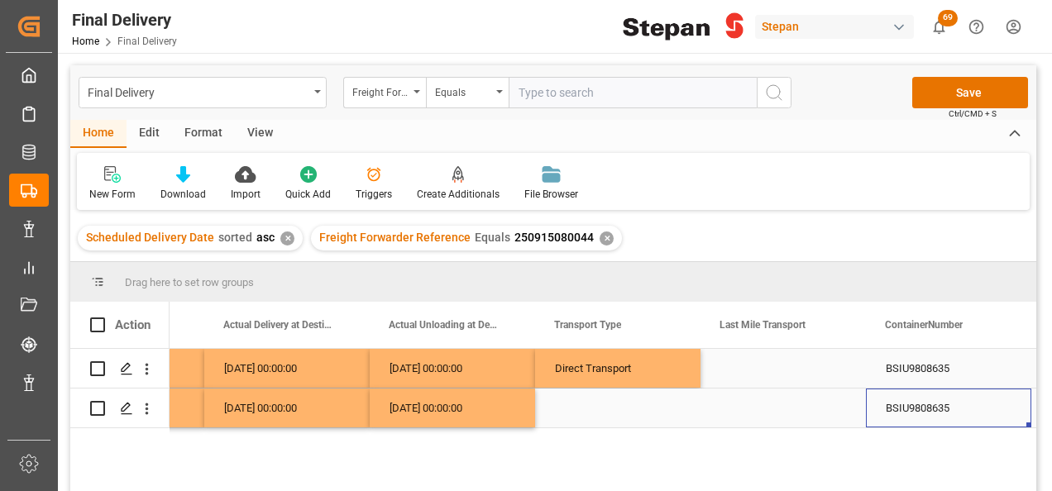
scroll to position [0, 2447]
click at [601, 406] on div "Press SPACE to select this row." at bounding box center [617, 408] width 165 height 39
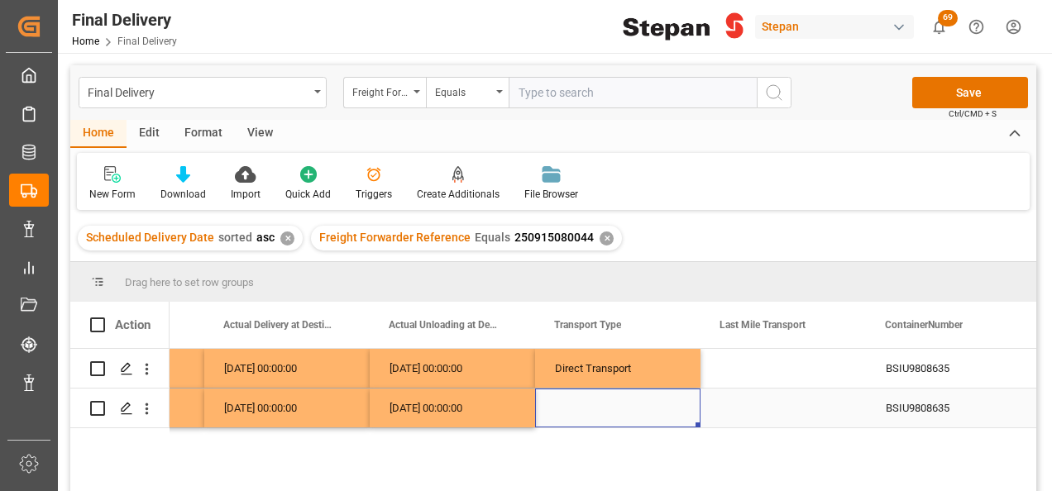
click at [601, 406] on div "Press SPACE to select this row." at bounding box center [617, 408] width 165 height 39
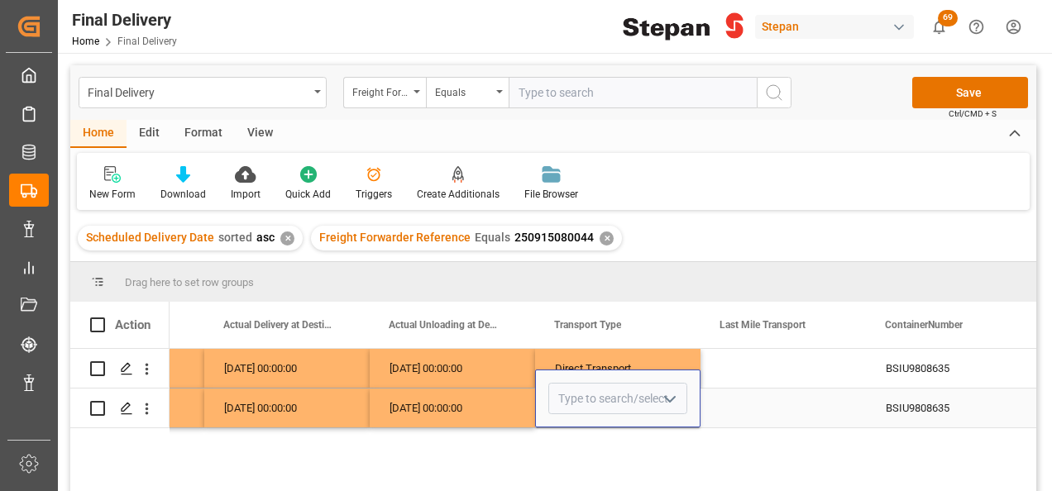
click at [667, 396] on icon "open menu" at bounding box center [670, 400] width 20 height 20
click at [606, 447] on div "Direct Transport" at bounding box center [617, 446] width 137 height 58
type input "Direct Transport"
click at [801, 366] on div "Press SPACE to select this row." at bounding box center [782, 368] width 165 height 39
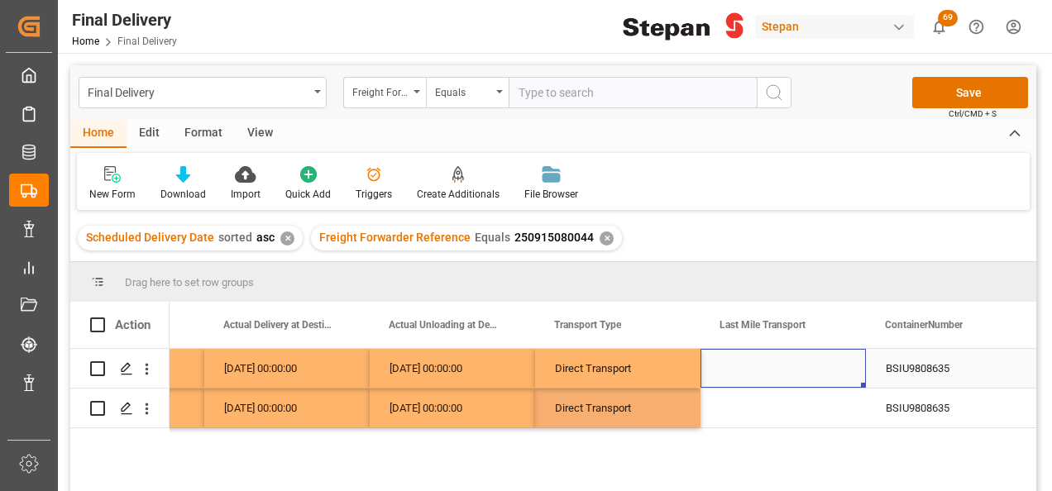
click at [801, 366] on div "Press SPACE to select this row." at bounding box center [782, 368] width 165 height 39
click at [838, 375] on icon "open menu" at bounding box center [835, 379] width 20 height 20
click at [786, 437] on div "NEYNO TRANSPORTES" at bounding box center [859, 442] width 289 height 58
type input "NEYNO TRANSPORTES"
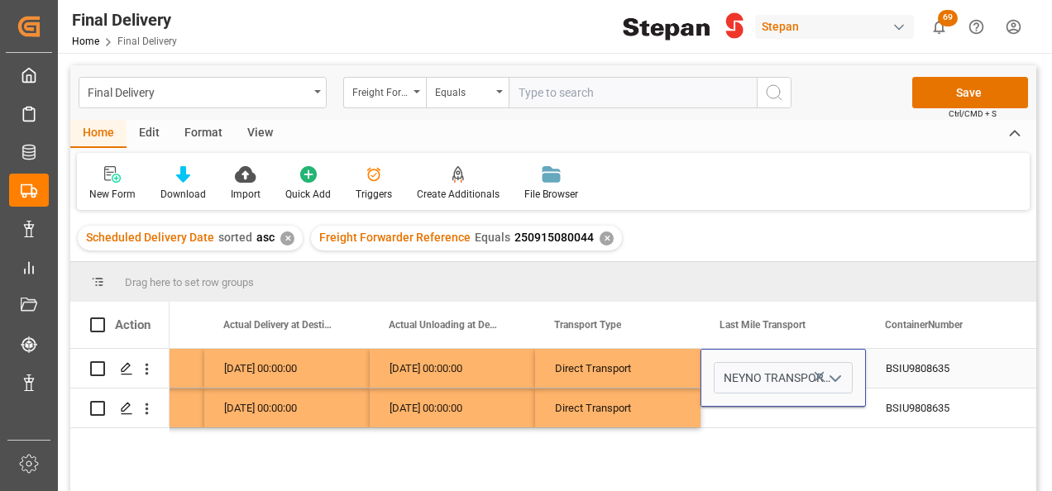
click at [668, 375] on div "Direct Transport" at bounding box center [618, 369] width 126 height 38
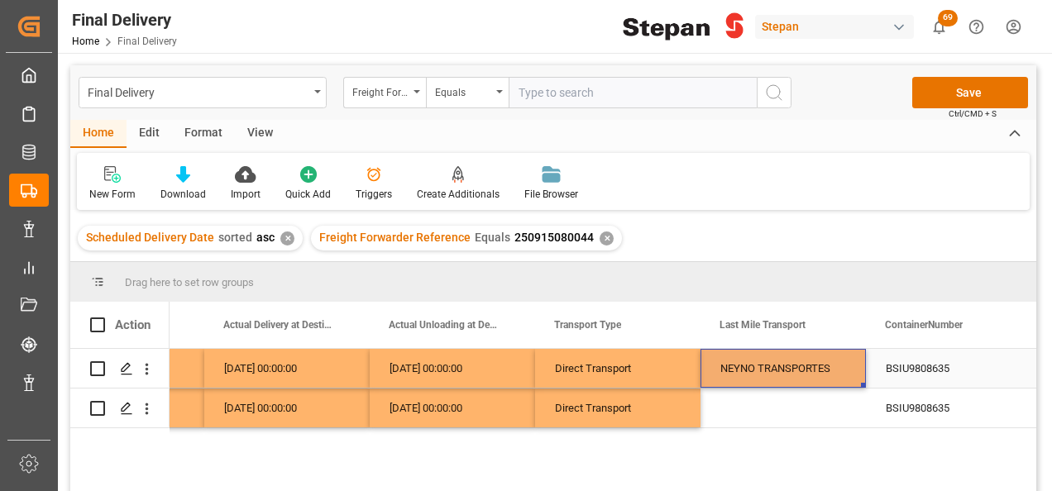
click at [797, 368] on div "NEYNO TRANSPORTES" at bounding box center [783, 369] width 126 height 38
drag, startPoint x: 864, startPoint y: 384, endPoint x: 862, endPoint y: 413, distance: 29.1
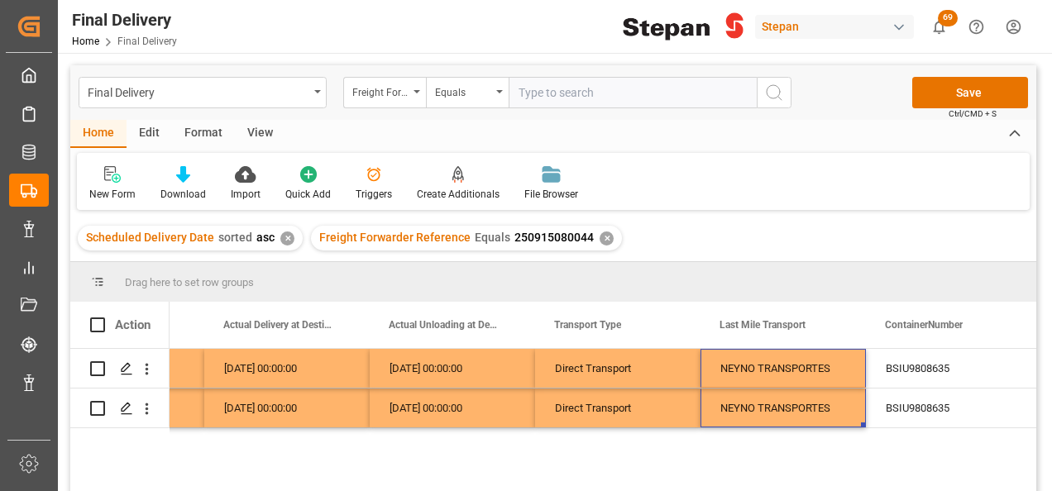
click at [953, 75] on div "Final Delivery Freight Forwarder Reference Equals Save Ctrl/CMD + S" at bounding box center [553, 92] width 966 height 55
click at [949, 88] on button "Save" at bounding box center [970, 92] width 116 height 31
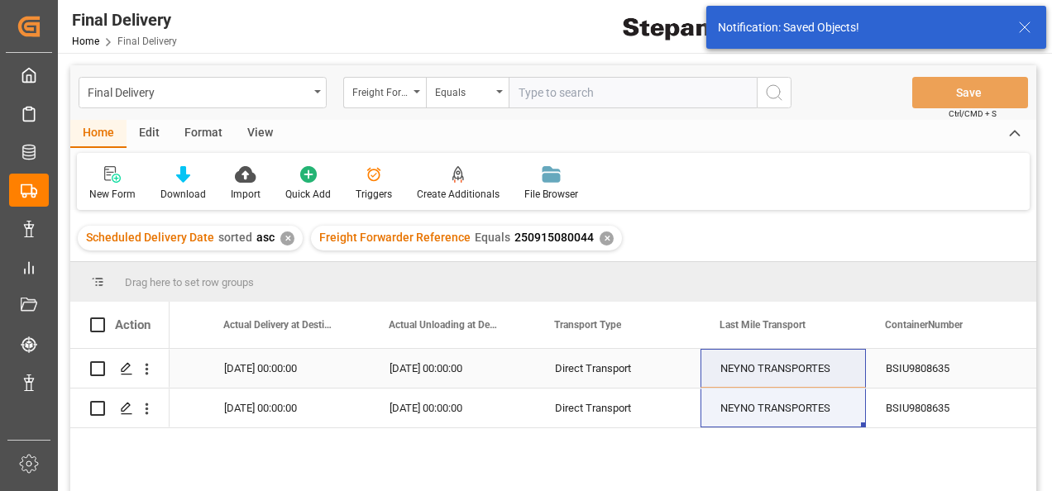
click at [903, 366] on div "BSIU9808635" at bounding box center [948, 368] width 165 height 39
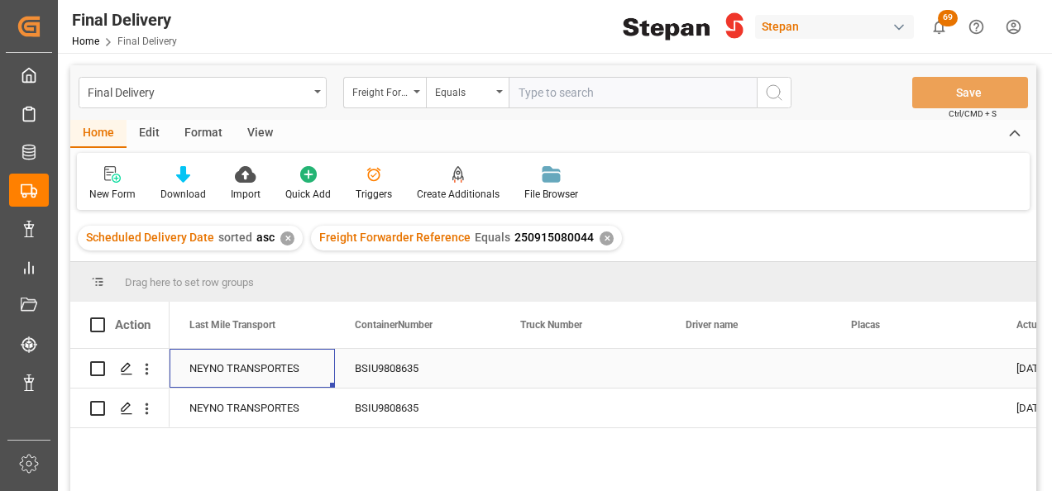
scroll to position [0, 2316]
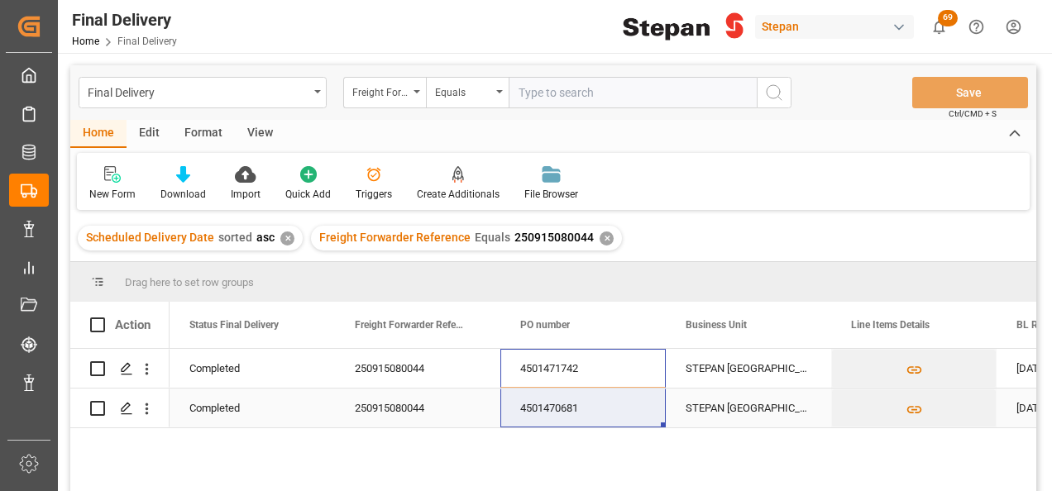
drag, startPoint x: 571, startPoint y: 369, endPoint x: 571, endPoint y: 406, distance: 37.2
click at [600, 240] on div "✕" at bounding box center [607, 239] width 14 height 14
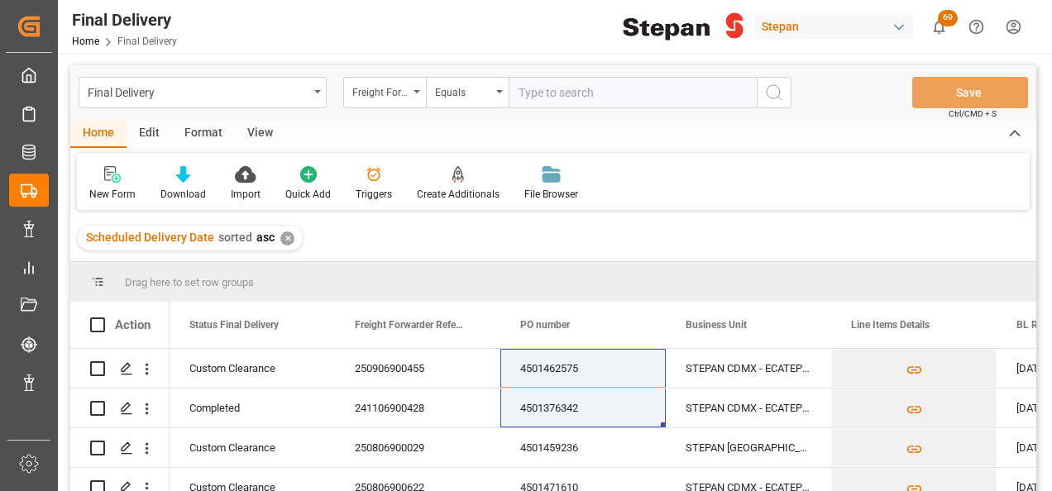
click at [281, 240] on div "✕" at bounding box center [287, 239] width 14 height 14
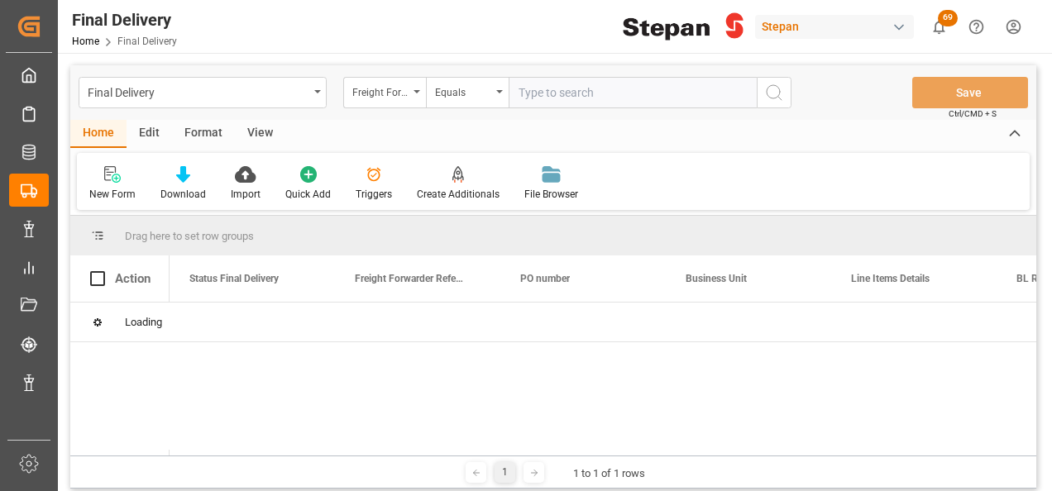
click at [413, 90] on icon "open menu" at bounding box center [416, 91] width 7 height 3
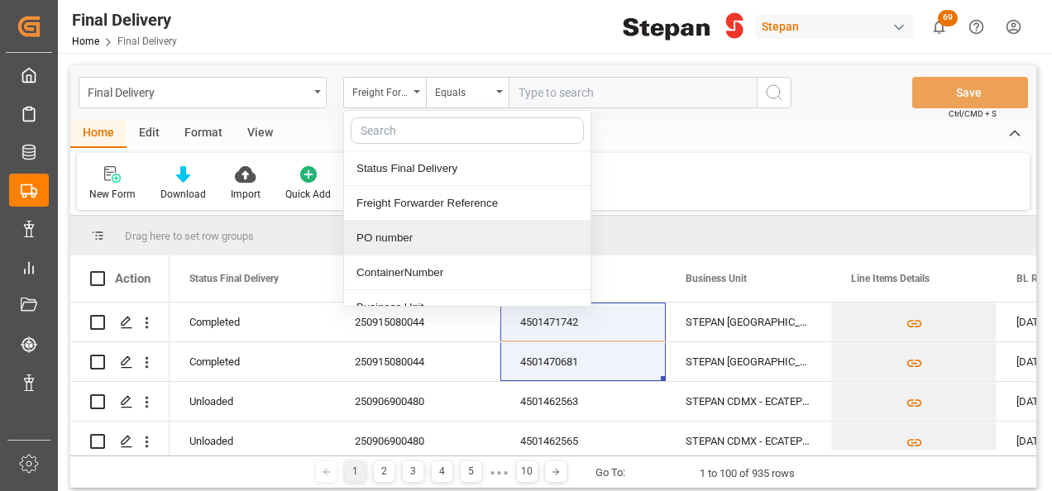
drag, startPoint x: 390, startPoint y: 271, endPoint x: 382, endPoint y: 228, distance: 43.6
click at [382, 230] on div "Status Final Delivery Freight Forwarder Reference PO number ContainerNumber Bus…" at bounding box center [467, 208] width 248 height 197
click at [381, 228] on div "PO number" at bounding box center [467, 238] width 246 height 35
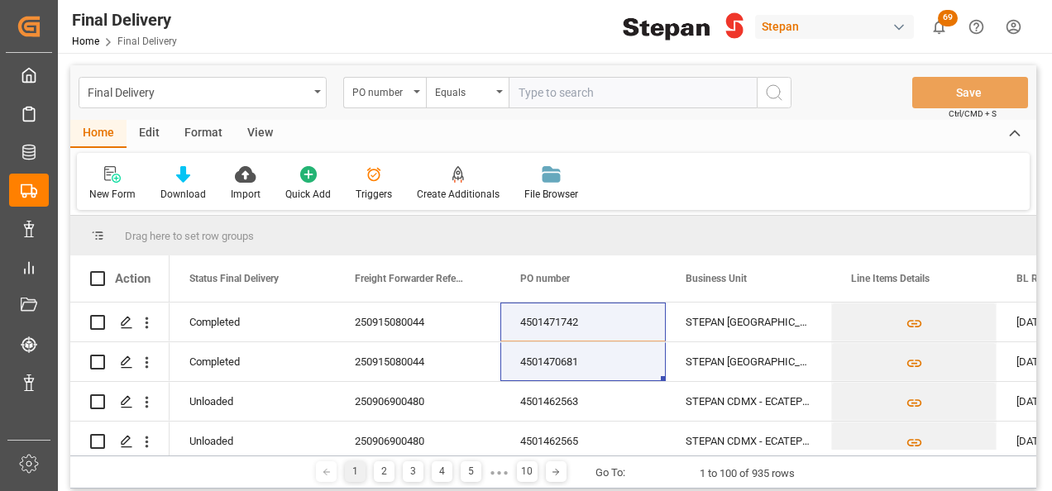
click at [529, 86] on input "text" at bounding box center [633, 92] width 248 height 31
paste input "4501471742"
type input "4501471742"
click at [766, 94] on icon "search button" at bounding box center [774, 93] width 20 height 20
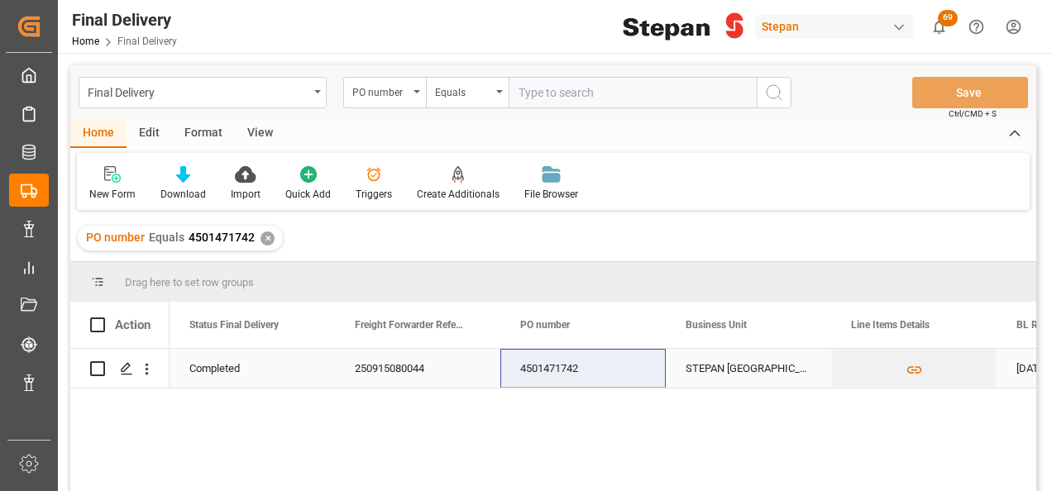
click at [413, 359] on div "250915080044" at bounding box center [417, 368] width 165 height 39
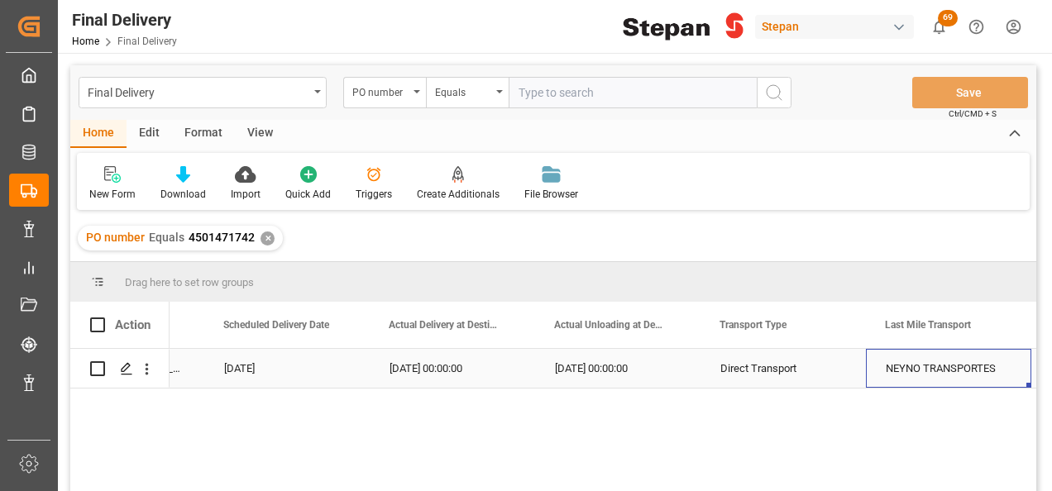
scroll to position [0, 2447]
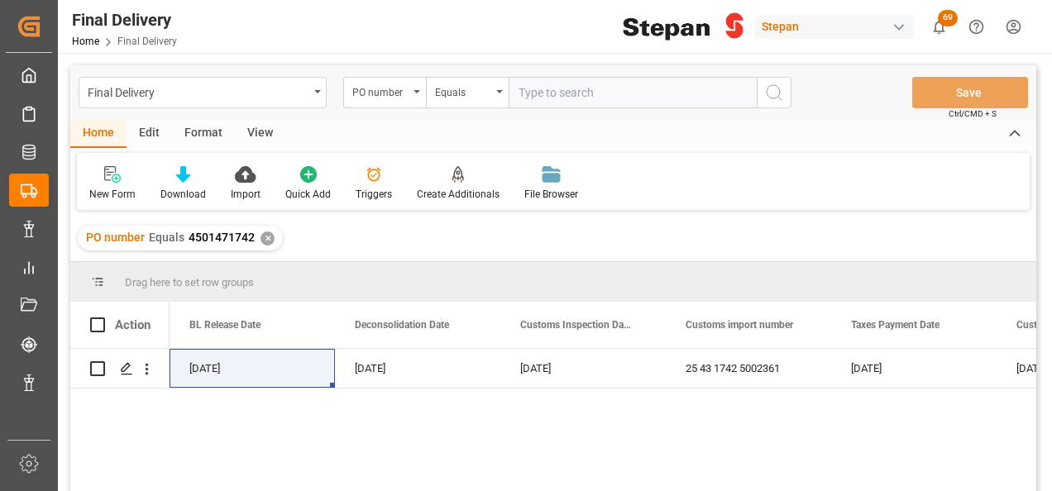
click at [268, 241] on div "✕" at bounding box center [267, 239] width 14 height 14
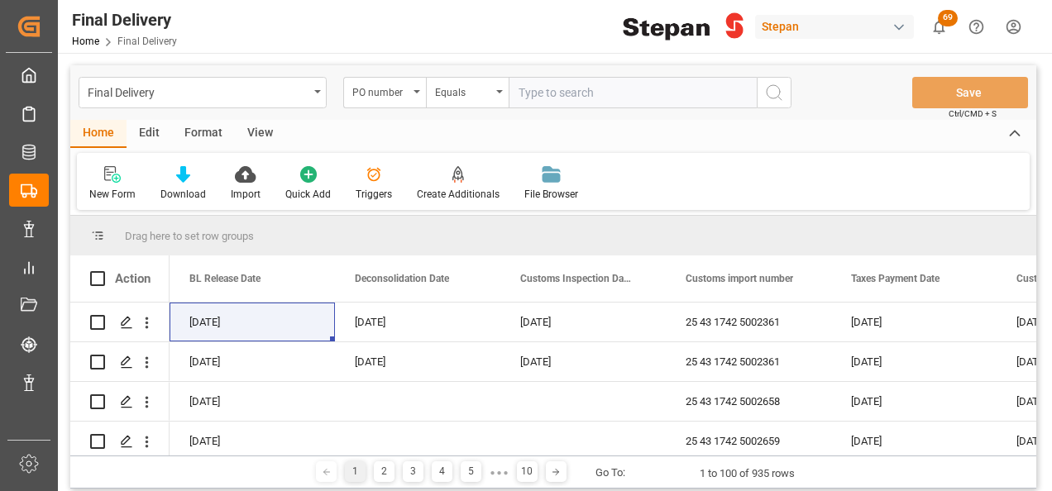
click at [417, 93] on icon "open menu" at bounding box center [416, 91] width 7 height 3
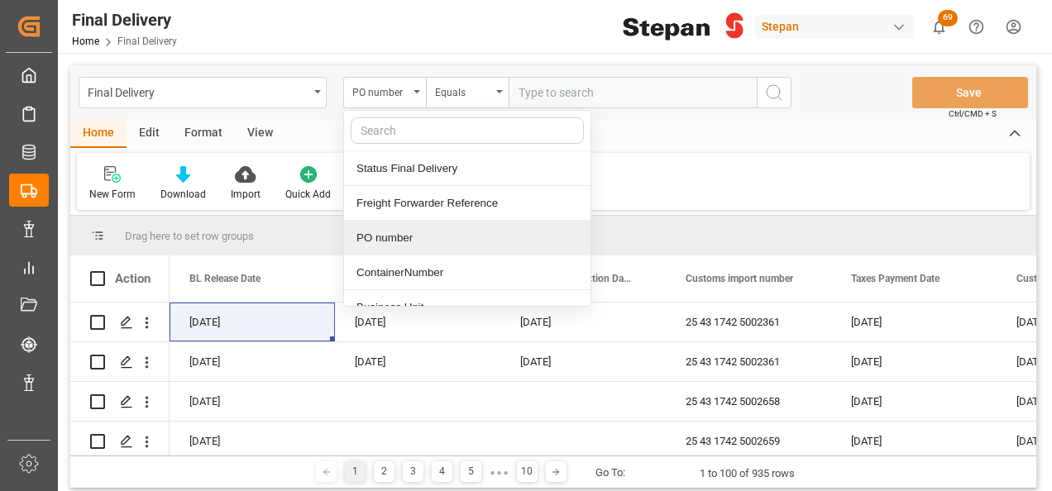
click at [385, 237] on div "PO number" at bounding box center [467, 238] width 246 height 35
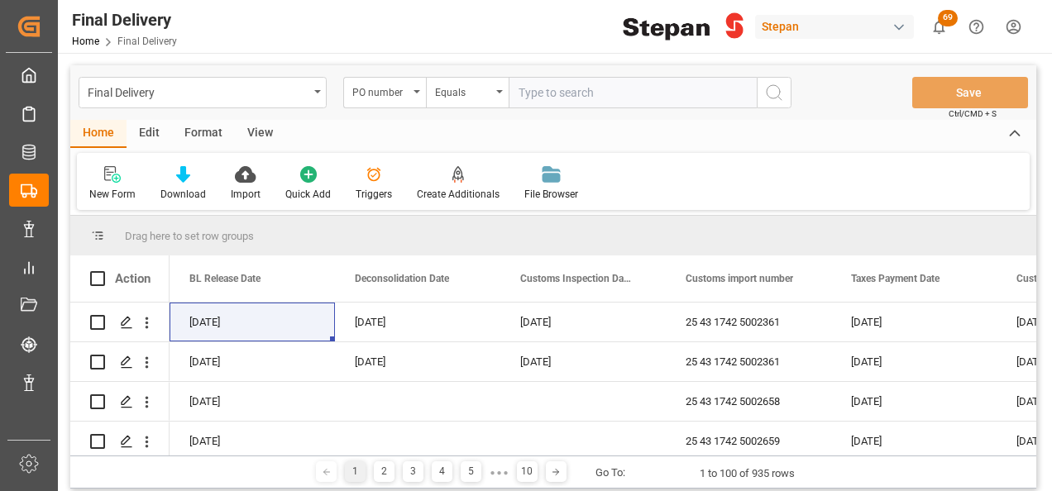
click at [552, 96] on input "text" at bounding box center [633, 92] width 248 height 31
paste input "RLTU3054489"
type input "RLTU3054489"
click at [777, 88] on icon "search button" at bounding box center [774, 93] width 20 height 20
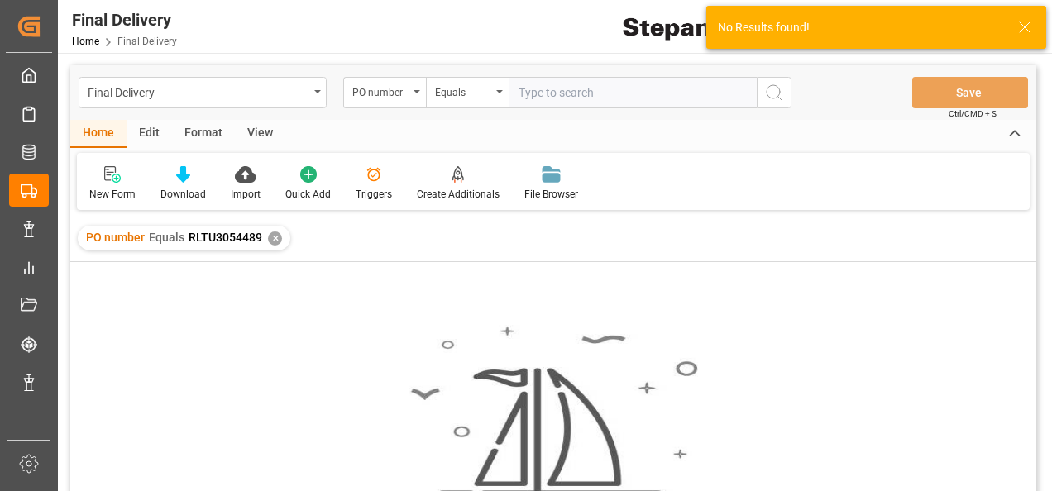
click at [273, 241] on div "✕" at bounding box center [275, 239] width 14 height 14
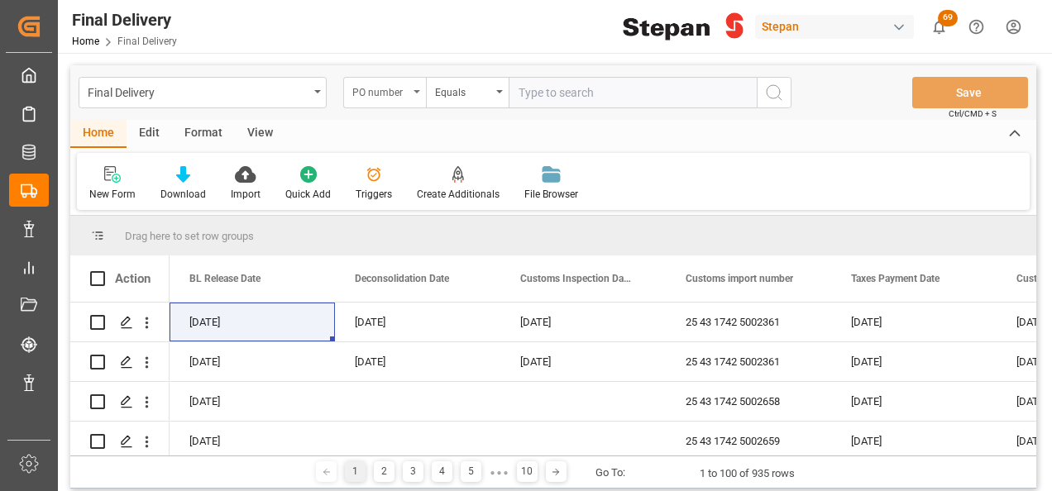
click at [412, 94] on div "PO number" at bounding box center [384, 92] width 83 height 31
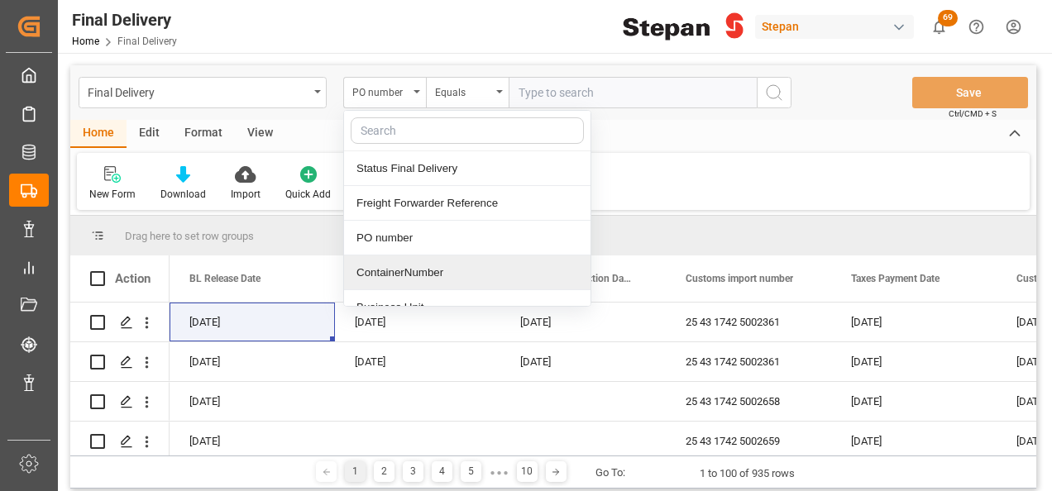
click at [392, 276] on div "ContainerNumber" at bounding box center [467, 273] width 246 height 35
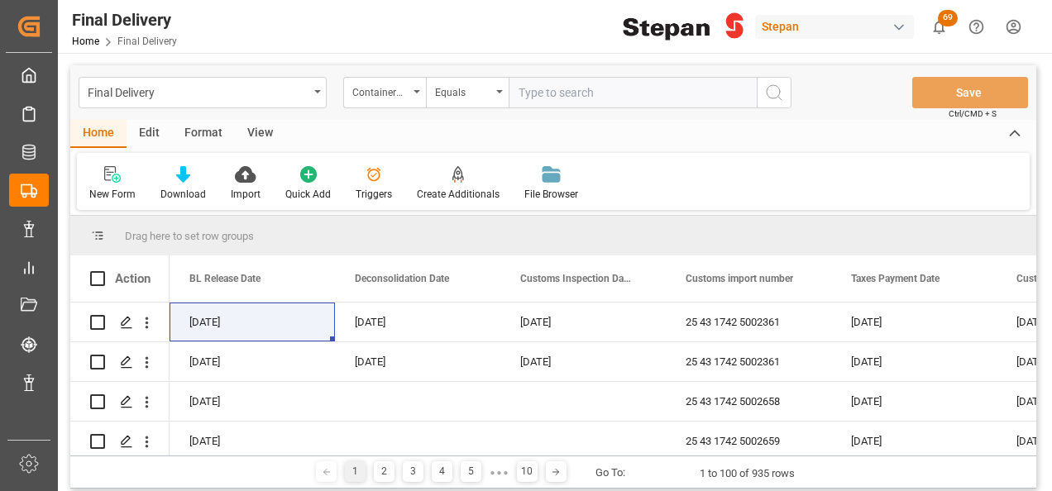
click at [528, 97] on input "text" at bounding box center [633, 92] width 248 height 31
paste input "RLTU3054489"
type input "RLTU3054489"
click at [768, 88] on icon "search button" at bounding box center [774, 93] width 20 height 20
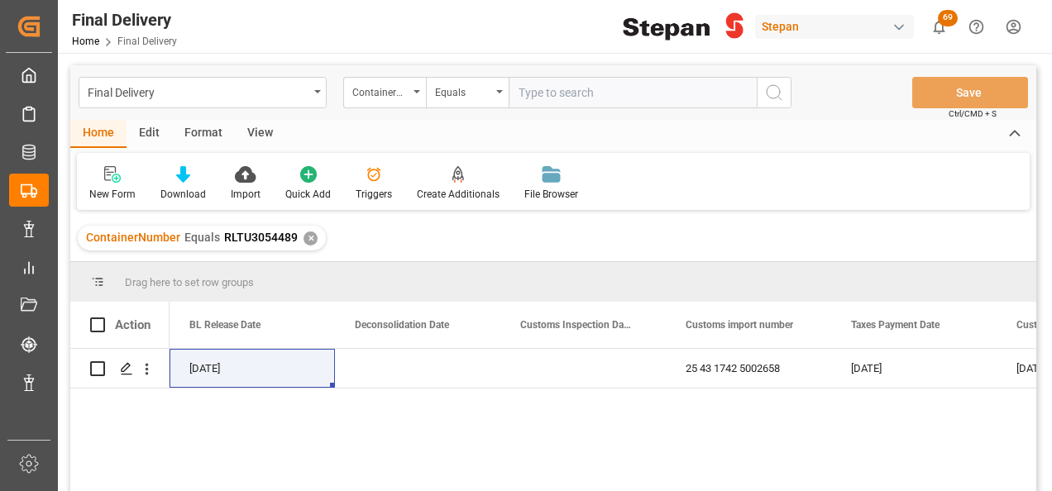
click at [474, 361] on div "Press SPACE to select this row." at bounding box center [417, 368] width 165 height 39
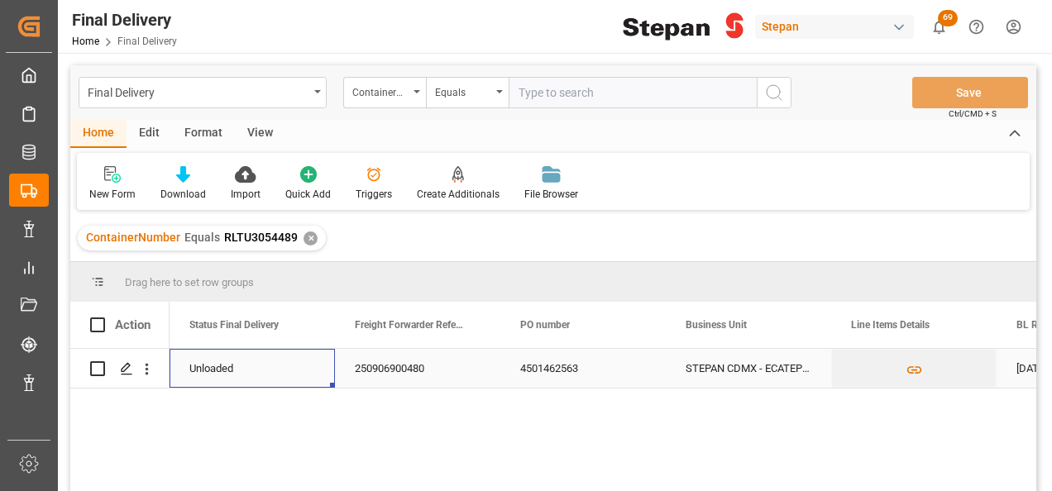
click at [541, 371] on div "4501462563" at bounding box center [582, 368] width 165 height 39
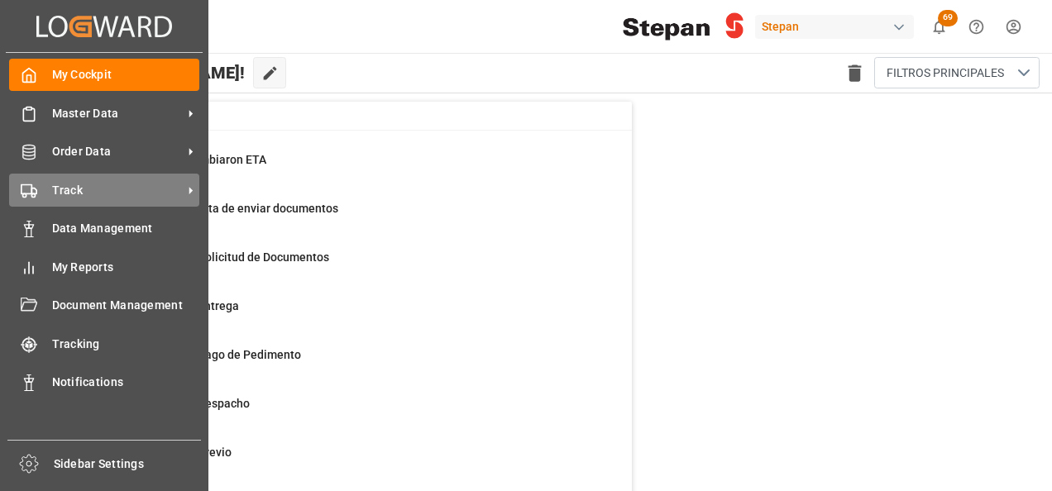
click at [37, 189] on div "Track Track" at bounding box center [104, 190] width 190 height 32
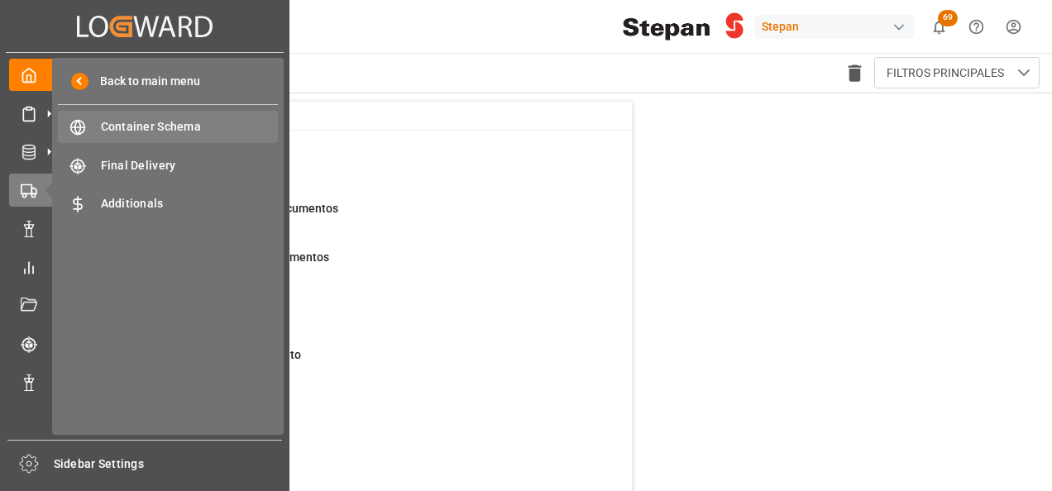
click at [137, 121] on span "Container Schema" at bounding box center [190, 126] width 178 height 17
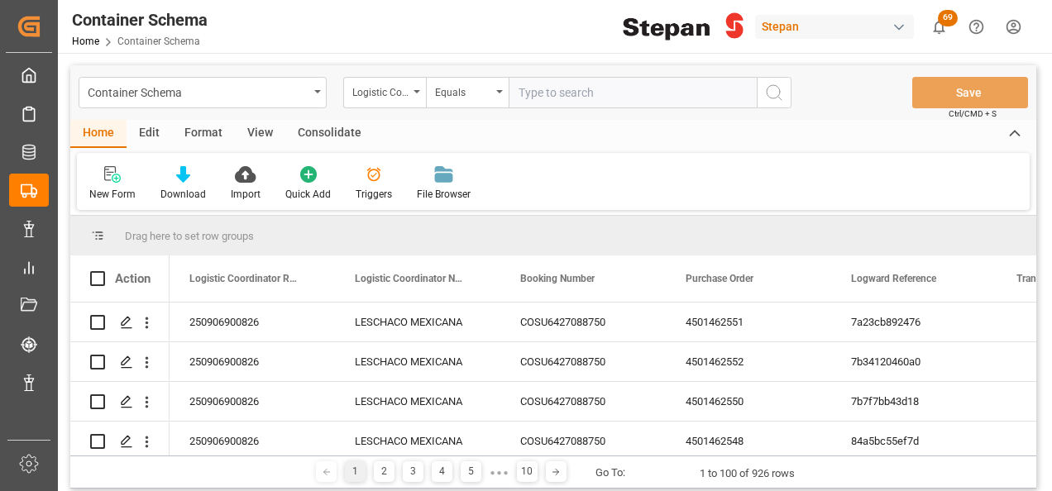
click at [539, 85] on input "text" at bounding box center [633, 92] width 248 height 31
type input "250906900826"
click at [784, 100] on button "search button" at bounding box center [774, 92] width 35 height 31
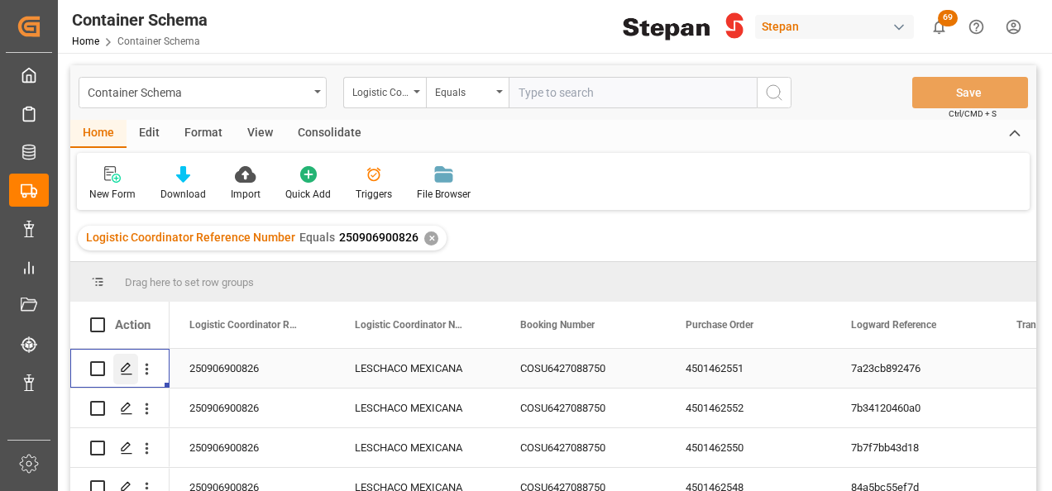
click at [131, 370] on icon "Press SPACE to select this row." at bounding box center [126, 368] width 13 height 13
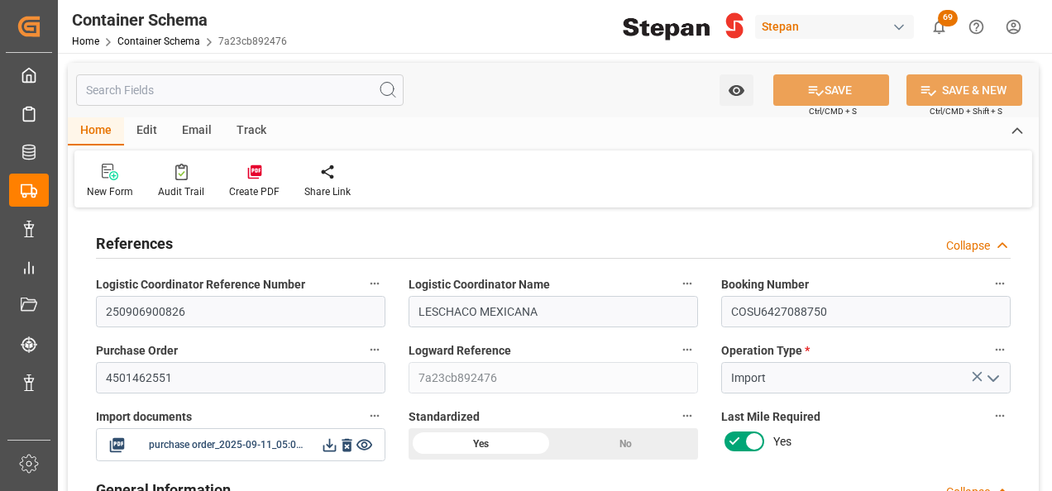
type input "14"
type input "55"
type input "1"
type input "19760"
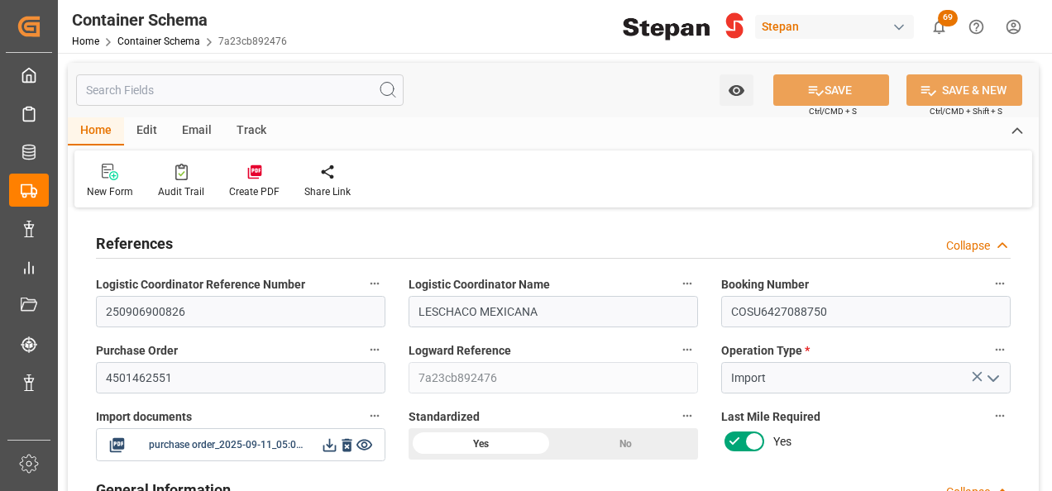
type input "19760"
type input "12"
type input "Cosco"
type input "COSCO Shipping Co. Ltd."
type input "NLRTM"
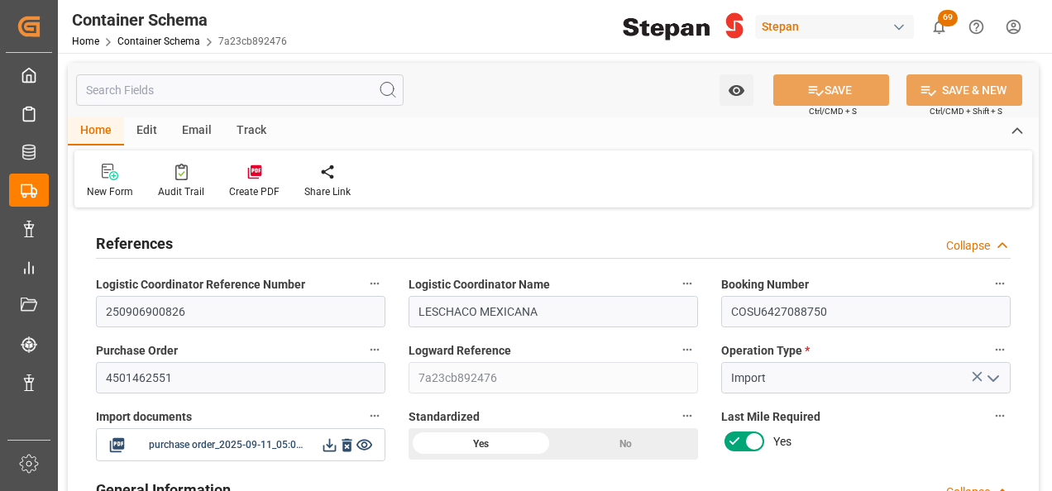
type input "MXVER"
type input "9356696"
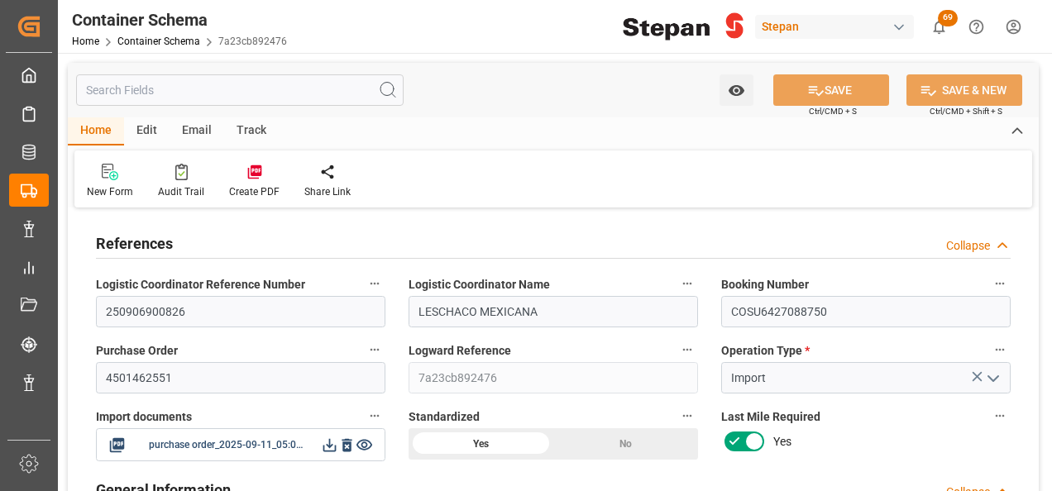
type input "9356696"
type input "0"
type input "18"
type input "11-09-2025 00:00"
type input "11-09-2025"
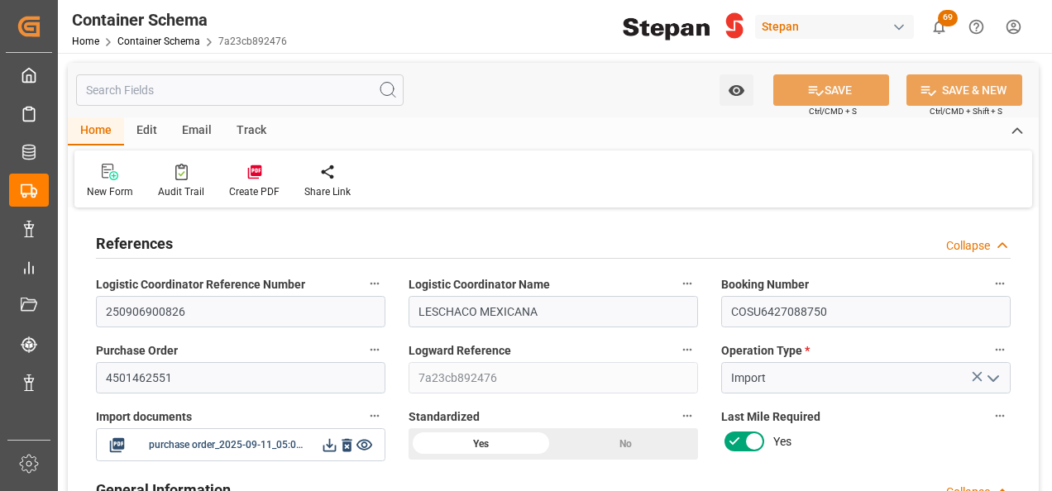
type input "11-09-2025"
type input "29-08-2025 12:30"
type input "21-08-2025 00:00"
type input "29-08-2025 12:30"
type input "29-08-2025 13:03"
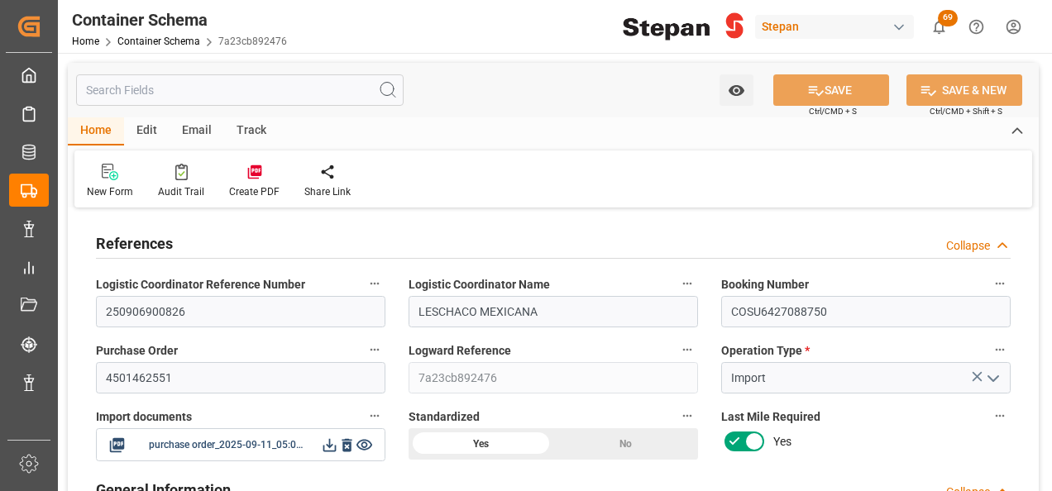
type input "16-09-2025 21:00"
type input "16-09-2025 00:00"
type input "16-09-2025 21:00"
type input "16-09-2025 17:44"
type input "17-09-2025 23:00"
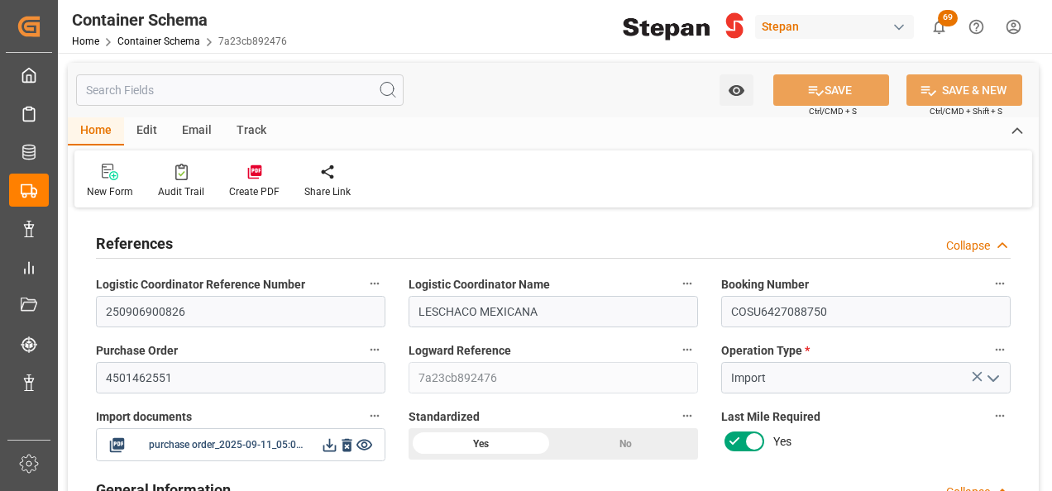
type input "11-09-2025"
type input "17-09-2025"
type input "17-09-2025 10:42"
type input "11-09-2025 17:04"
type input "17-09-2025"
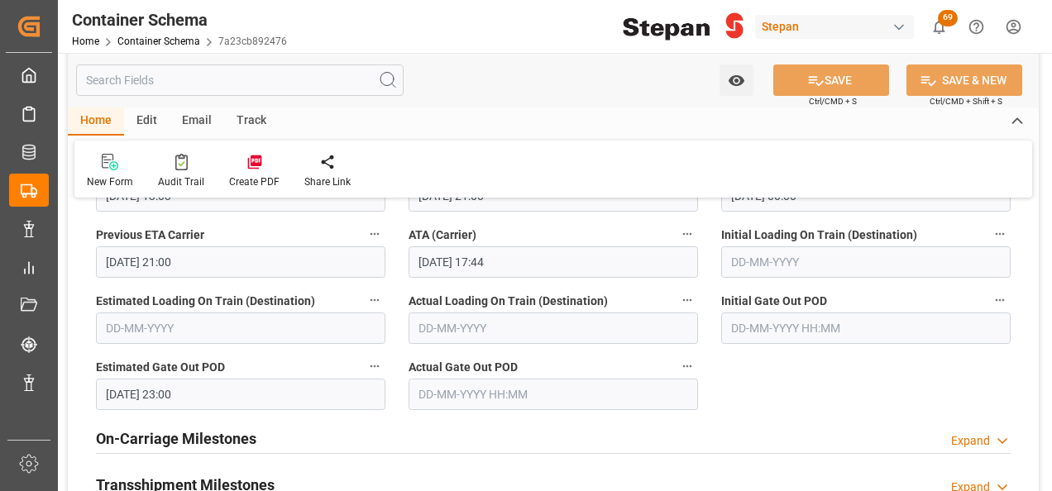
scroll to position [2812, 0]
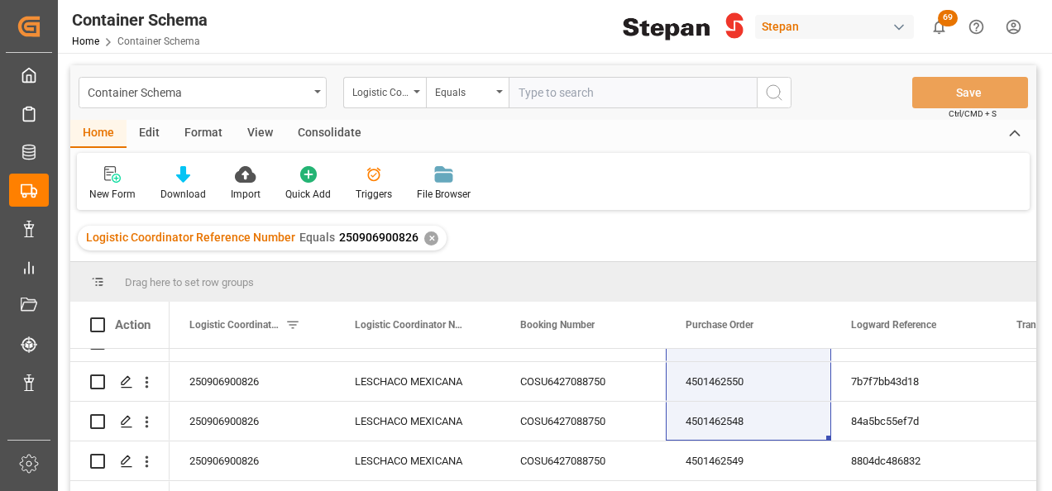
scroll to position [96, 0]
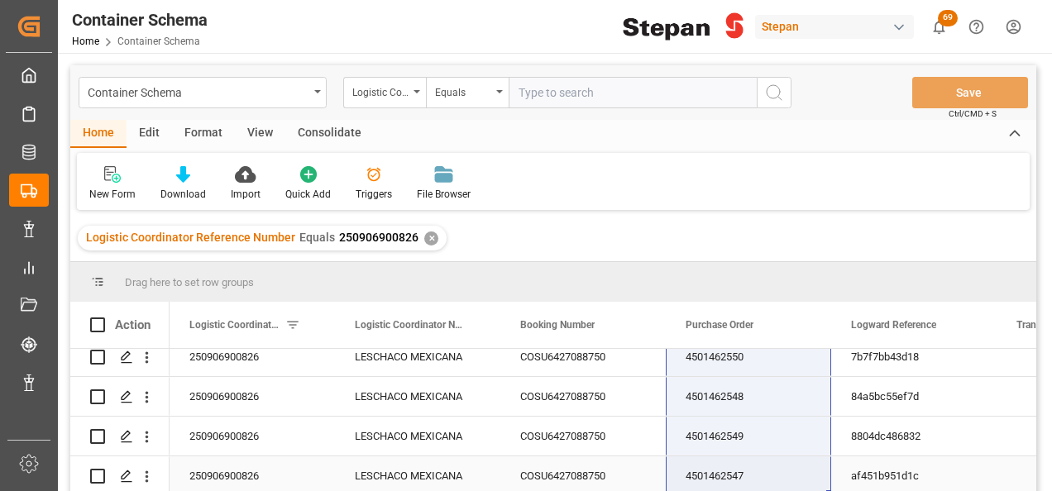
drag, startPoint x: 738, startPoint y: 370, endPoint x: 781, endPoint y: 423, distance: 68.2
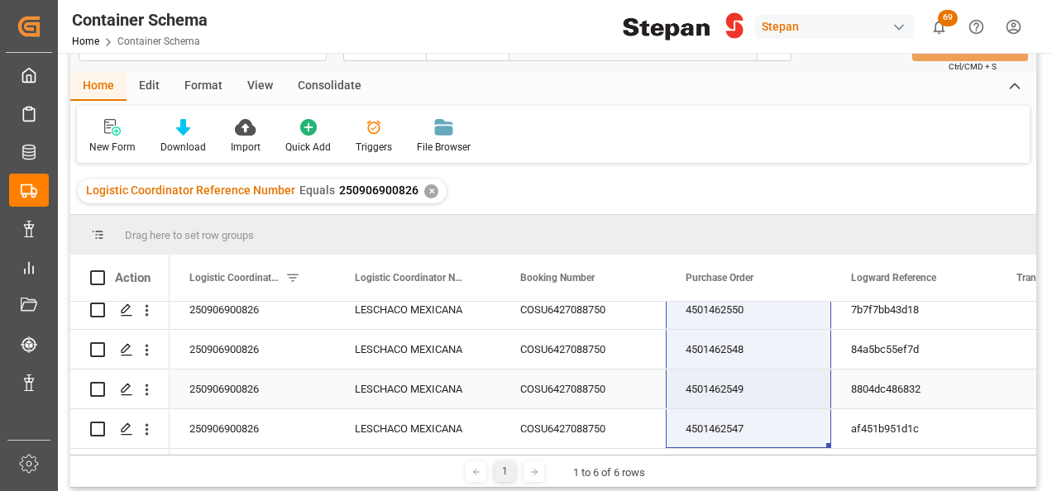
scroll to position [83, 0]
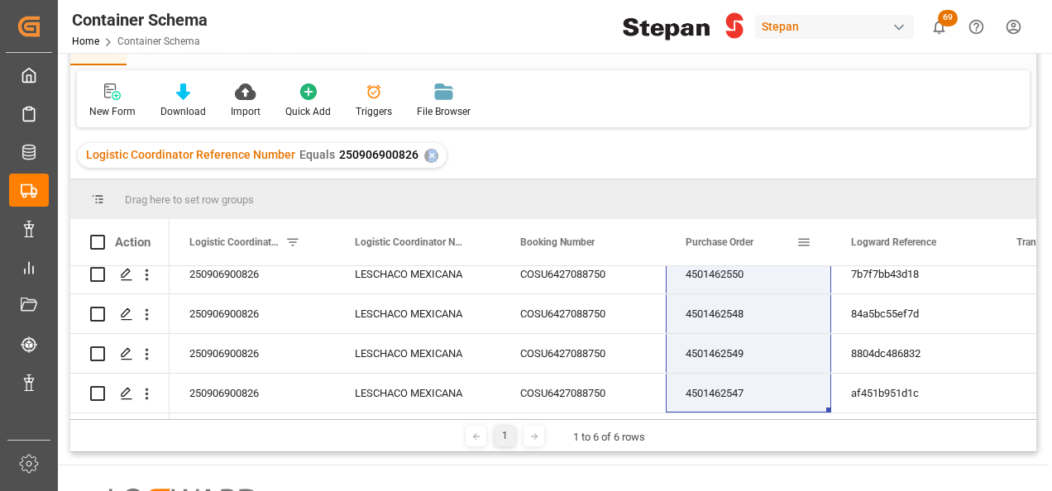
drag, startPoint x: 423, startPoint y: 153, endPoint x: 743, endPoint y: 230, distance: 329.1
click at [743, 230] on div "Container Schema Logistic Coordinator Reference Number Equals Save Ctrl/CMD + S…" at bounding box center [553, 218] width 966 height 470
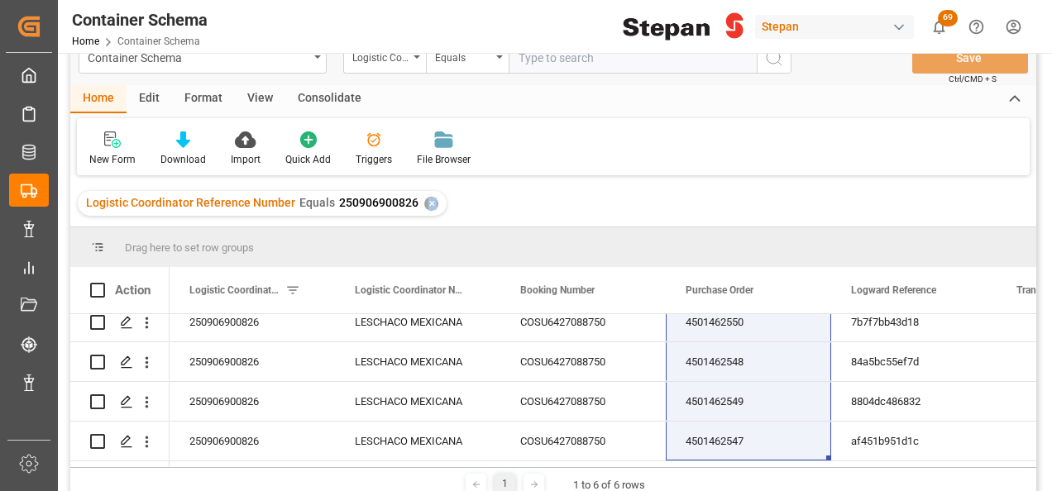
scroll to position [0, 0]
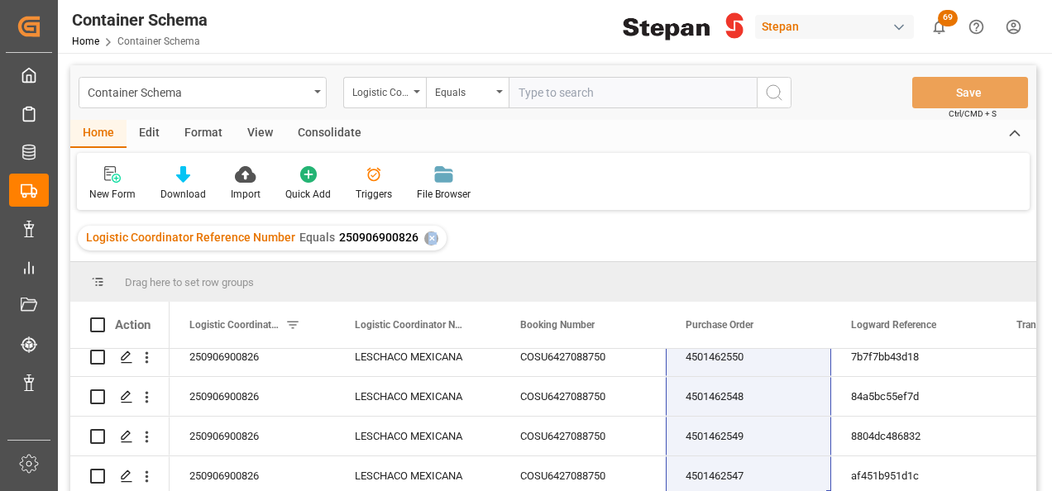
click at [428, 237] on div "✕" at bounding box center [431, 239] width 14 height 14
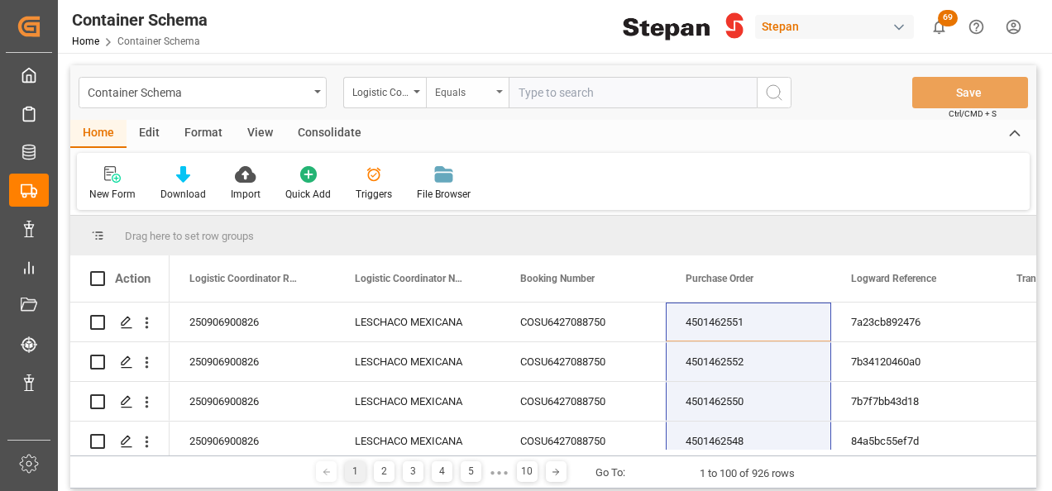
click at [493, 89] on div "Equals" at bounding box center [467, 92] width 83 height 31
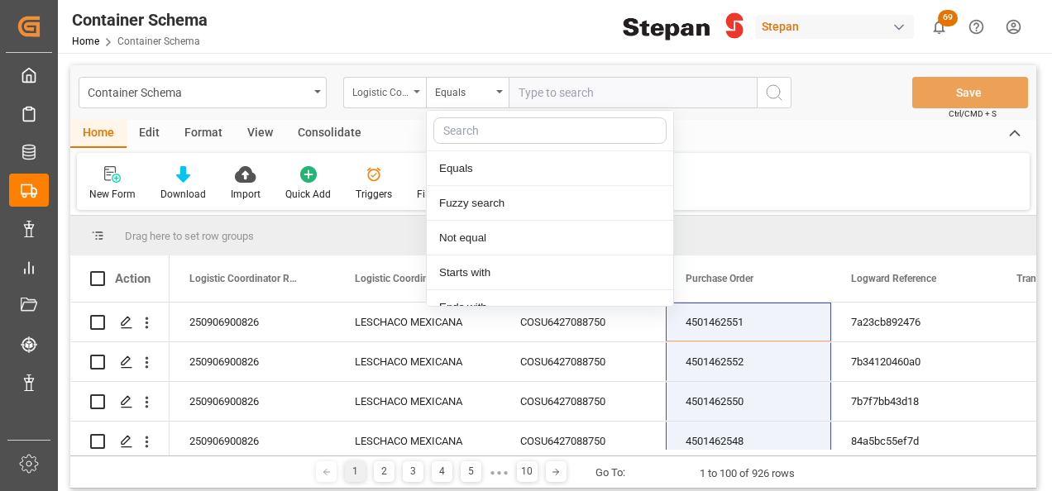
click at [402, 89] on div "Logistic Coordinator Reference Number" at bounding box center [380, 90] width 56 height 19
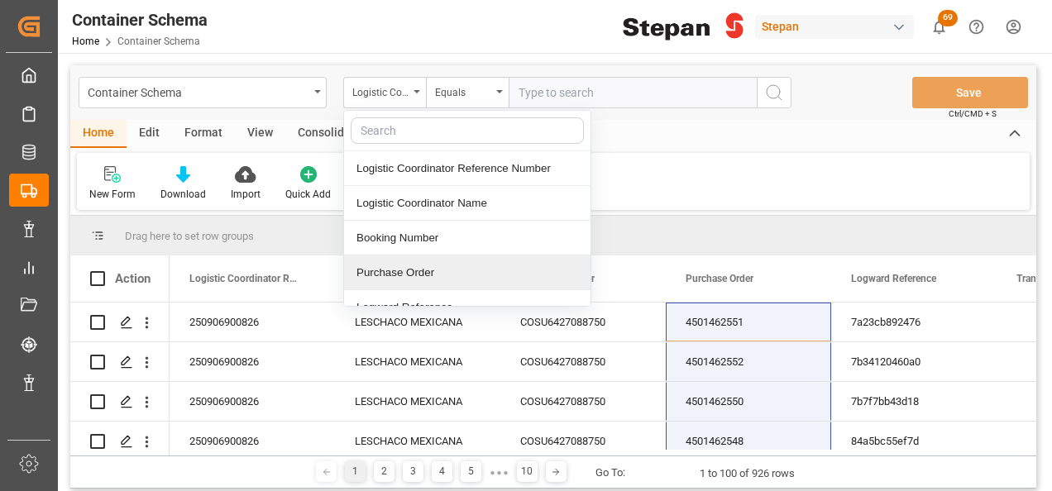
click at [380, 264] on div "Purchase Order" at bounding box center [467, 273] width 246 height 35
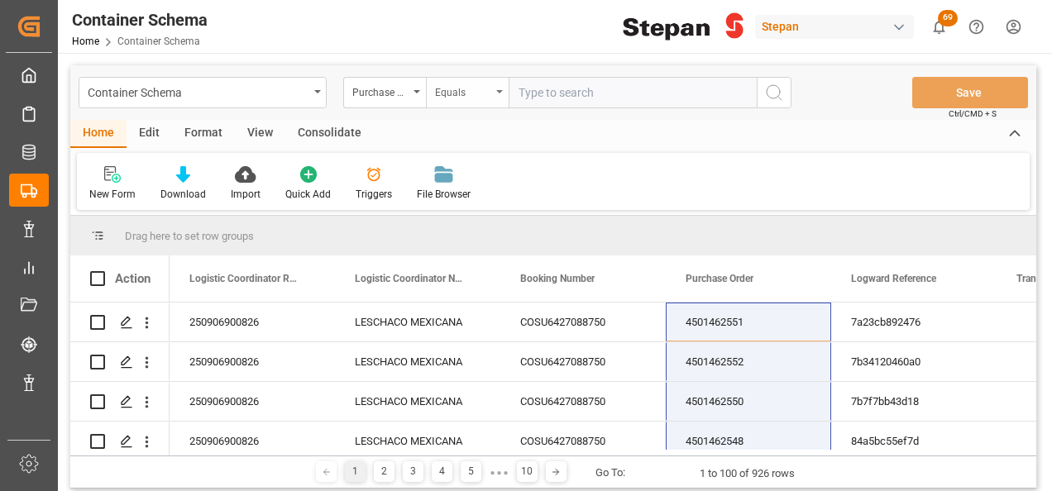
click at [499, 90] on icon "open menu" at bounding box center [499, 91] width 7 height 3
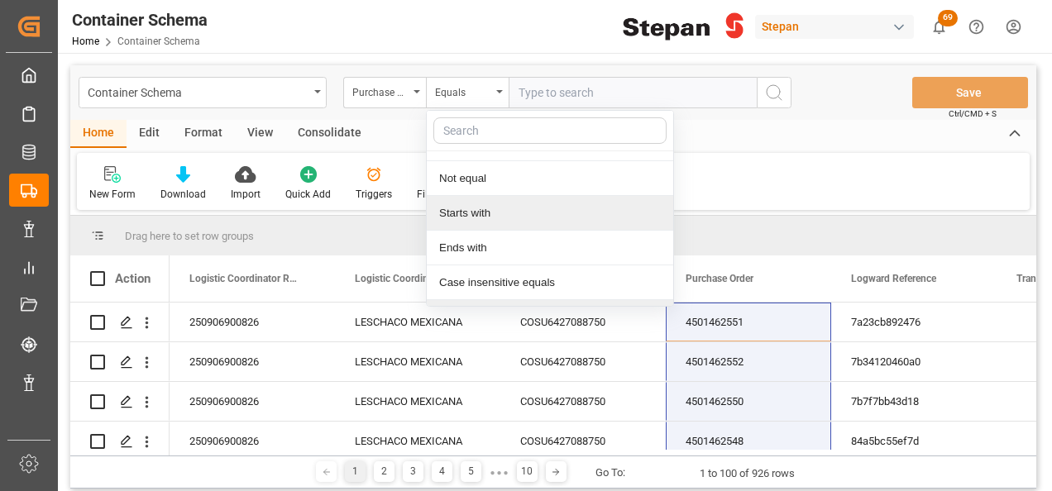
scroll to position [121, 0]
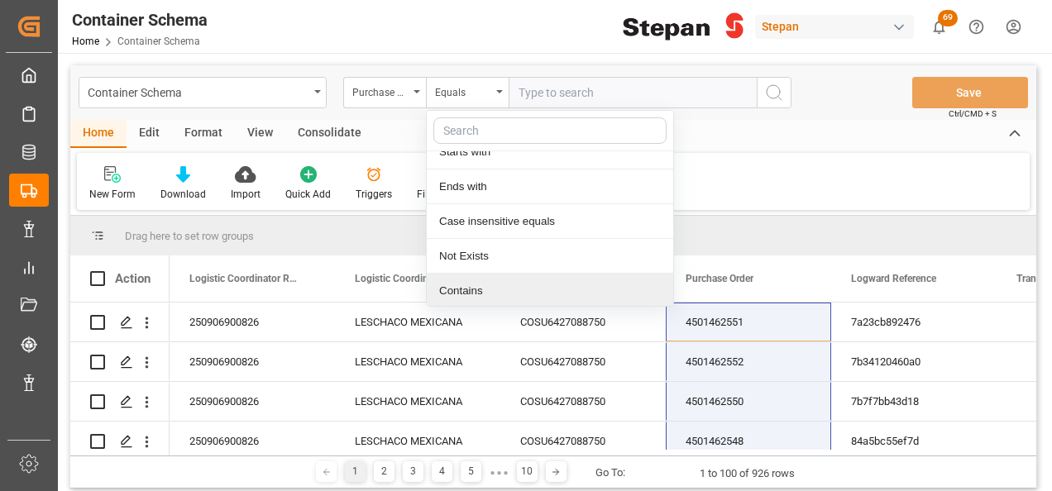
click at [476, 289] on div "Contains" at bounding box center [550, 291] width 246 height 35
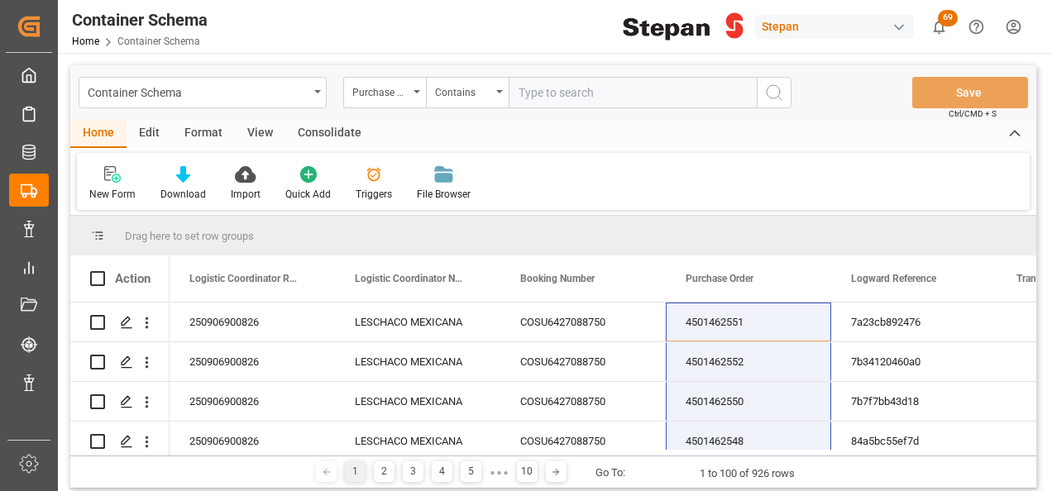
paste input "4501462565 4501462563"
click at [587, 86] on input "4501462565 4501462563" at bounding box center [633, 92] width 248 height 31
type input "4501462565,4501462563"
click at [772, 86] on icon "search button" at bounding box center [774, 93] width 20 height 20
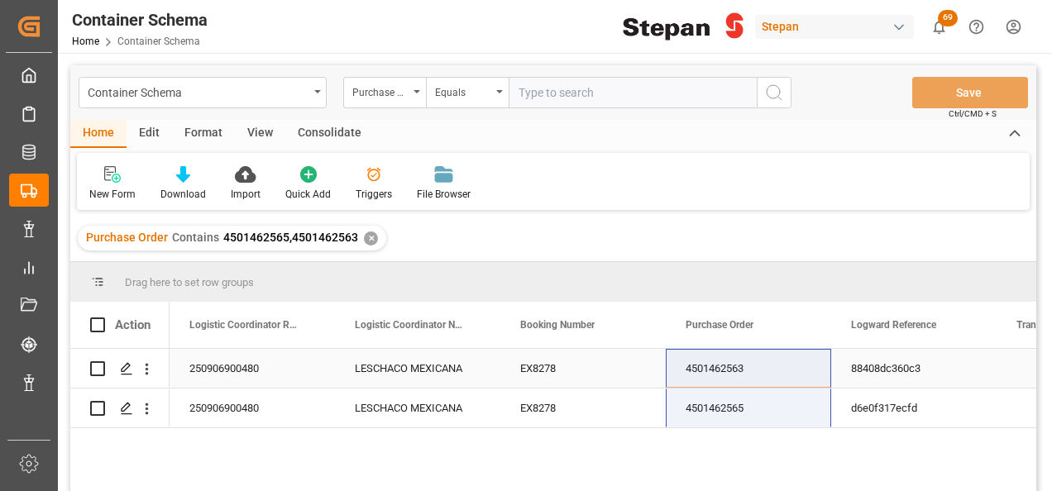
click at [585, 371] on div "EX8278" at bounding box center [582, 368] width 165 height 39
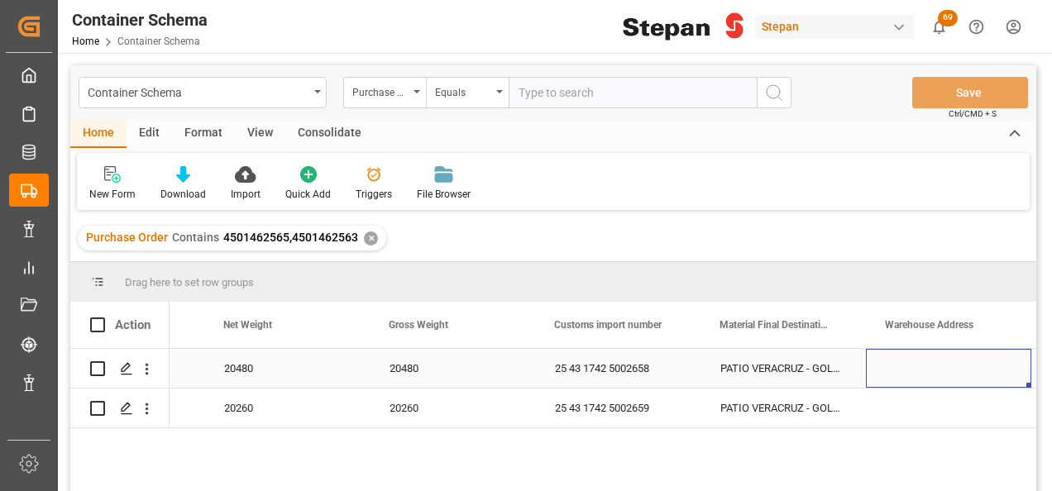
click at [828, 350] on div "PATIO VERACRUZ - GOLMEX" at bounding box center [782, 368] width 165 height 39
click at [813, 361] on div "PATIO VERACRUZ - GOLMEX" at bounding box center [782, 368] width 165 height 39
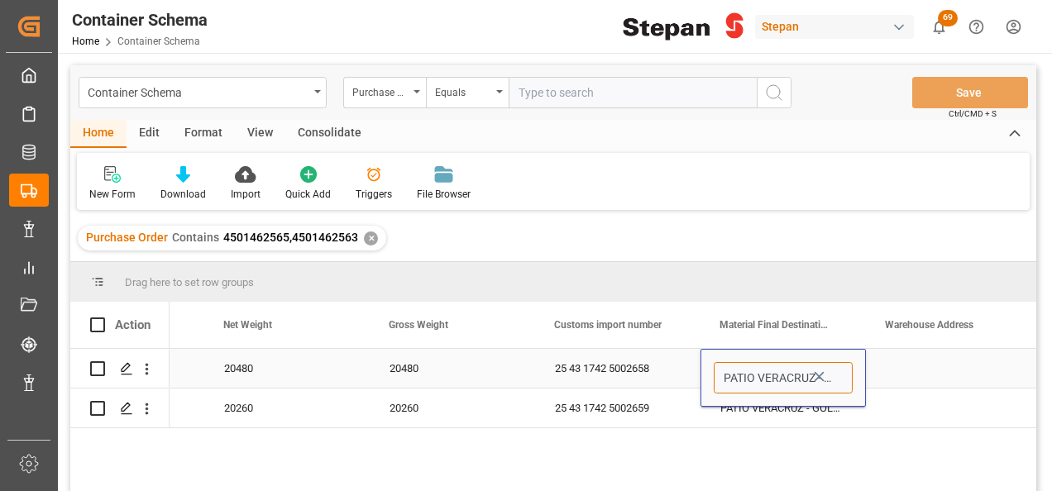
click at [836, 377] on input "PATIO VERACRUZ - GOLMEX" at bounding box center [783, 377] width 139 height 31
click at [824, 375] on button "open menu" at bounding box center [834, 379] width 25 height 26
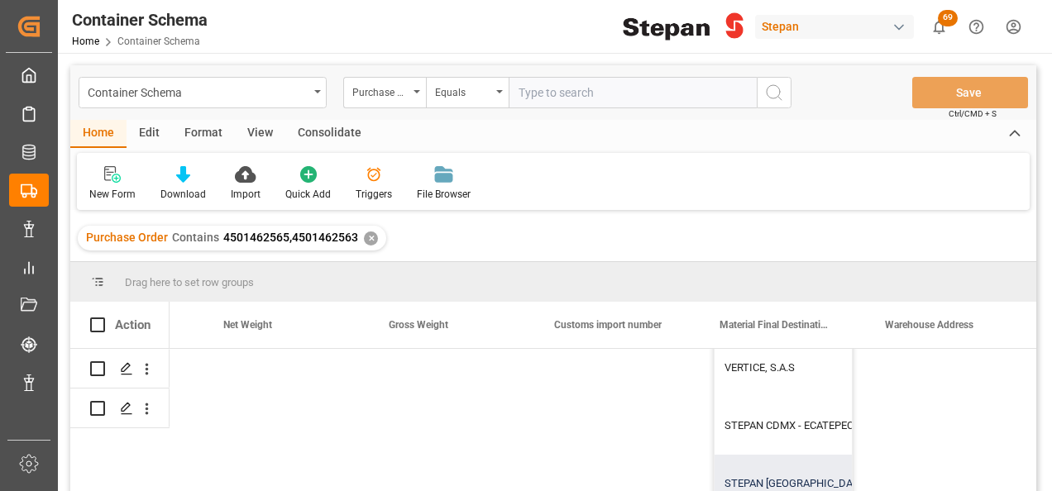
click at [777, 418] on div "STEPAN CDMX - ECATEPEC" at bounding box center [866, 426] width 302 height 58
type input "STEPAN CDMX - ECATEPEC"
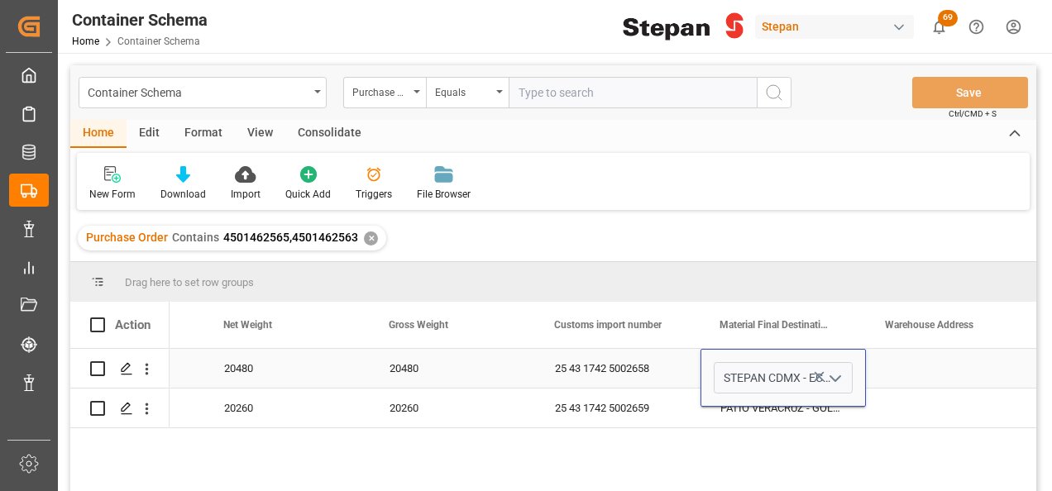
click at [677, 366] on div "25 43 1742 5002658" at bounding box center [617, 368] width 165 height 39
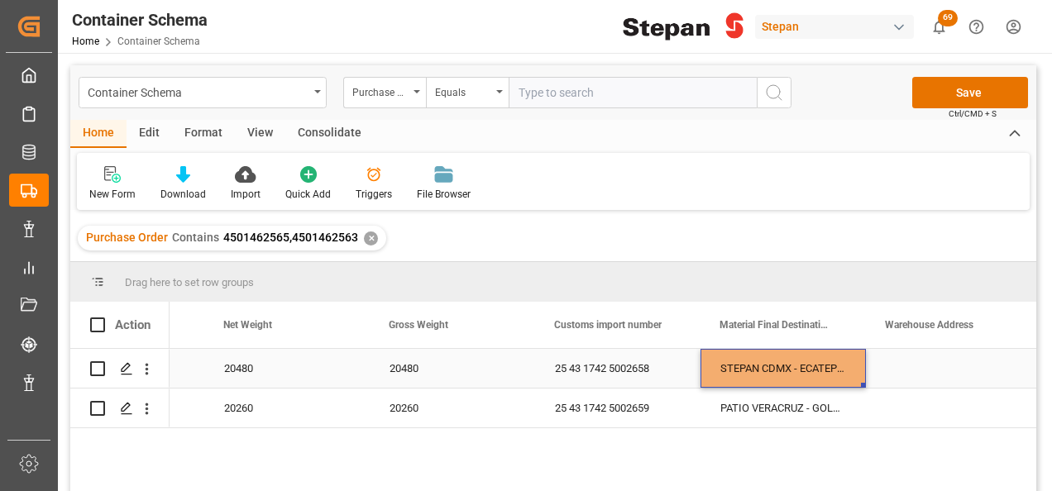
click at [743, 366] on div "STEPAN CDMX - ECATEPEC" at bounding box center [782, 368] width 165 height 39
drag, startPoint x: 863, startPoint y: 383, endPoint x: 859, endPoint y: 407, distance: 24.3
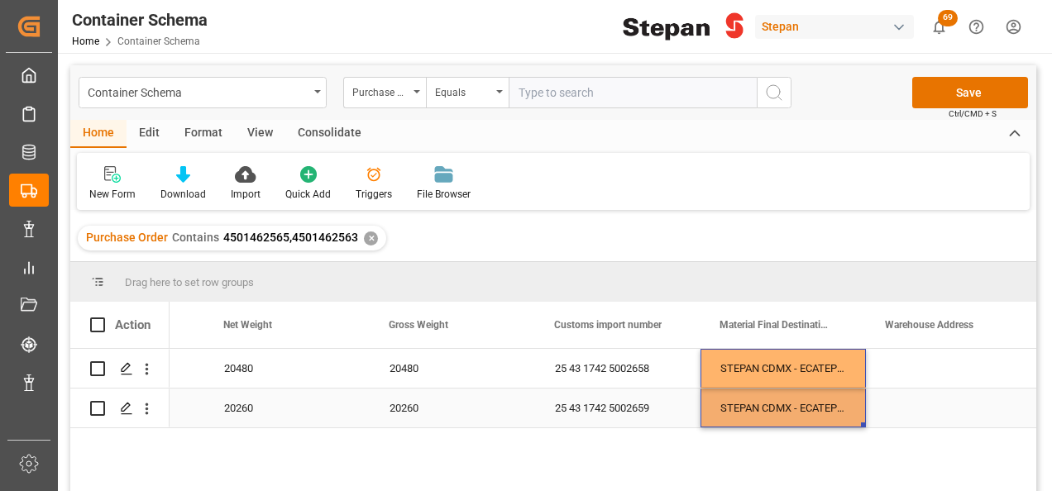
click at [896, 402] on div "Press SPACE to select this row." at bounding box center [948, 408] width 165 height 39
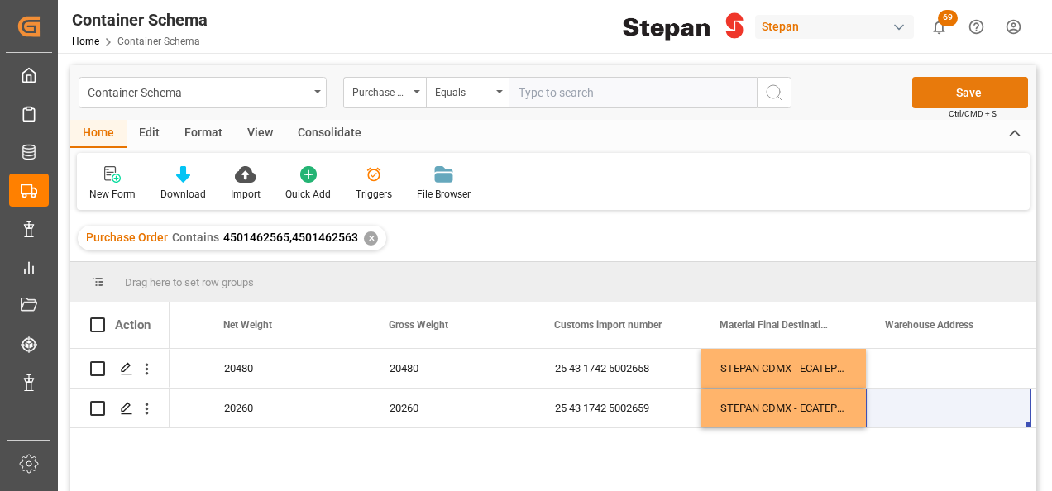
click at [961, 93] on button "Save" at bounding box center [970, 92] width 116 height 31
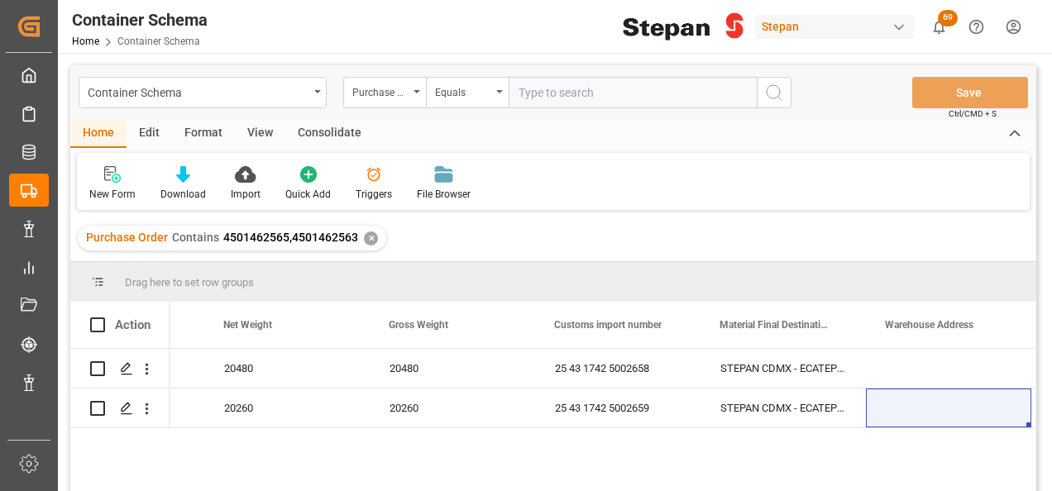
click at [366, 240] on div "✕" at bounding box center [371, 239] width 14 height 14
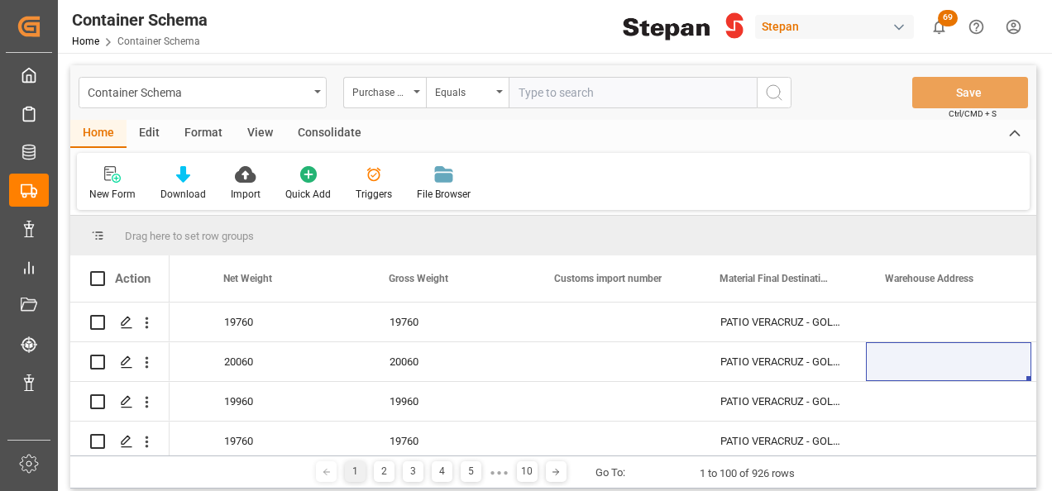
scroll to position [0, 7243]
click at [198, 127] on div "Format" at bounding box center [203, 134] width 63 height 28
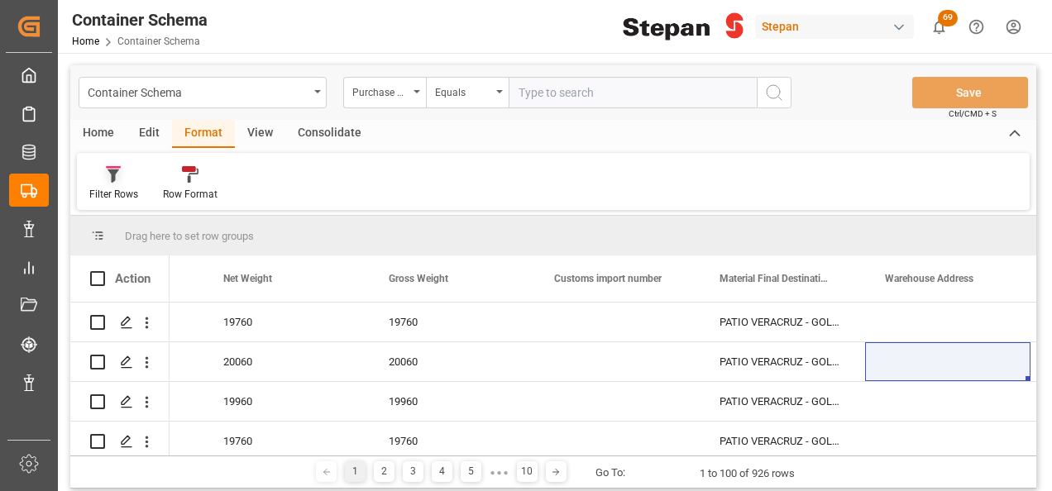
click at [109, 171] on icon at bounding box center [114, 176] width 12 height 13
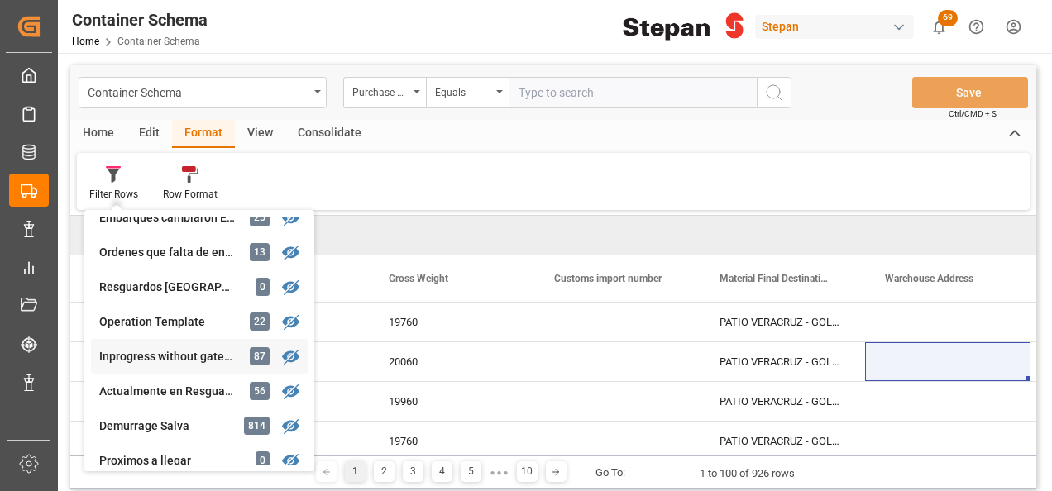
scroll to position [248, 0]
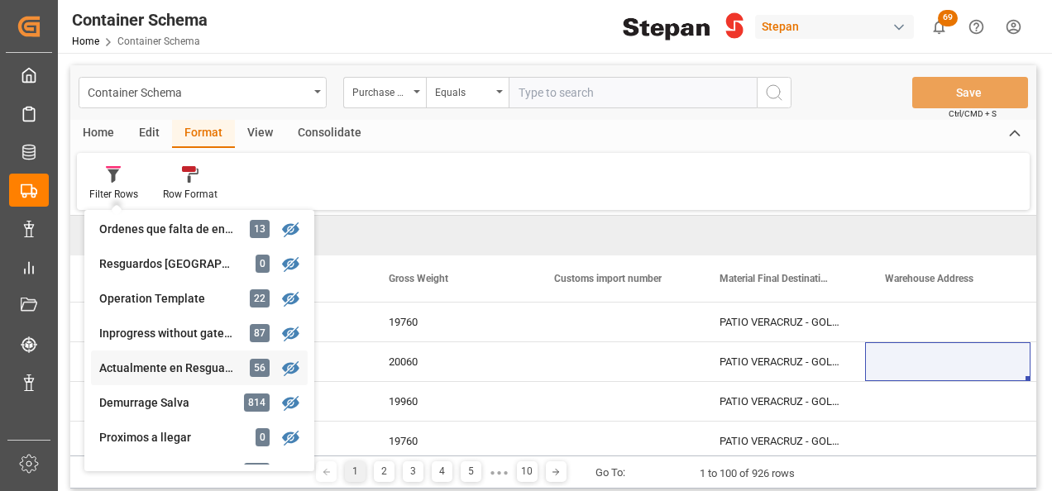
click at [167, 366] on div "Container Schema Purchase Order Equals Save Ctrl/CMD + S Home Edit Format View …" at bounding box center [553, 276] width 966 height 423
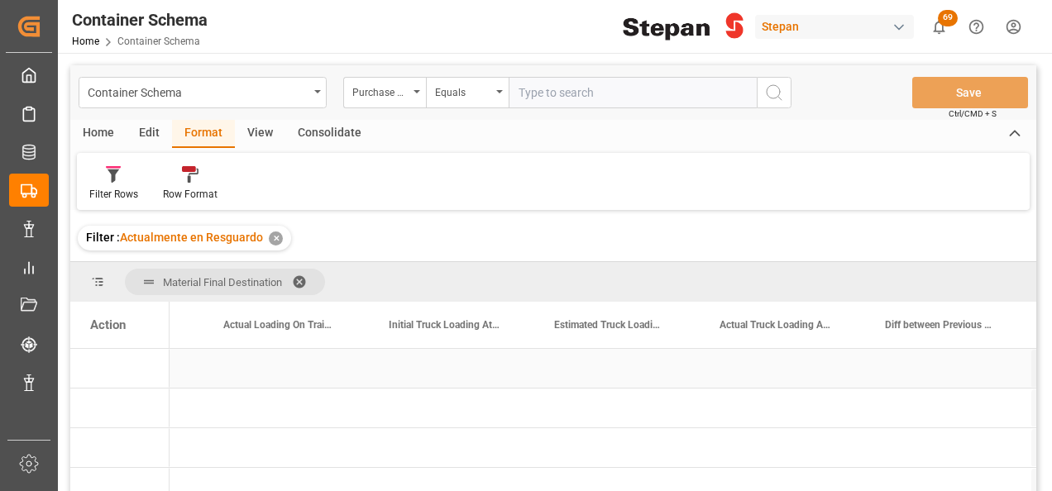
click at [359, 374] on div "Press SPACE to select this row." at bounding box center [285, 368] width 165 height 39
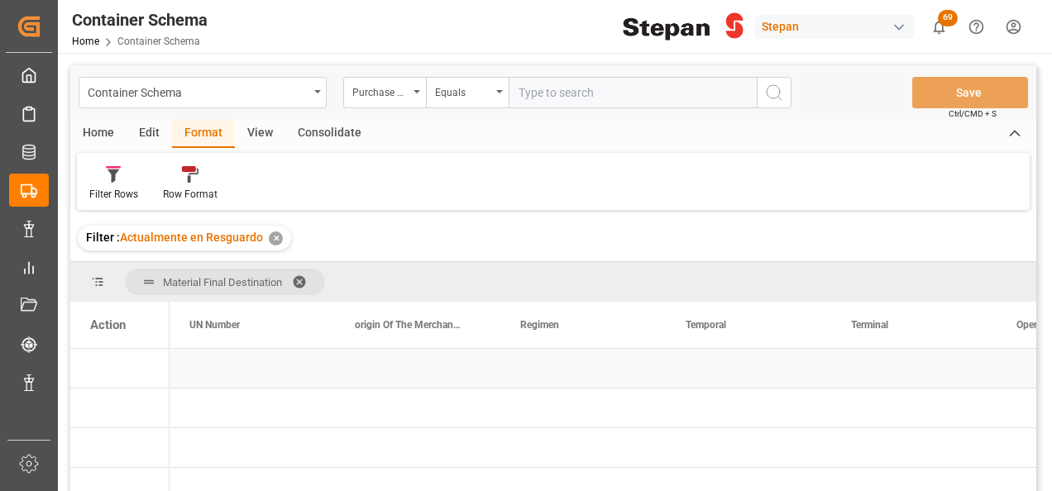
scroll to position [0, 2646]
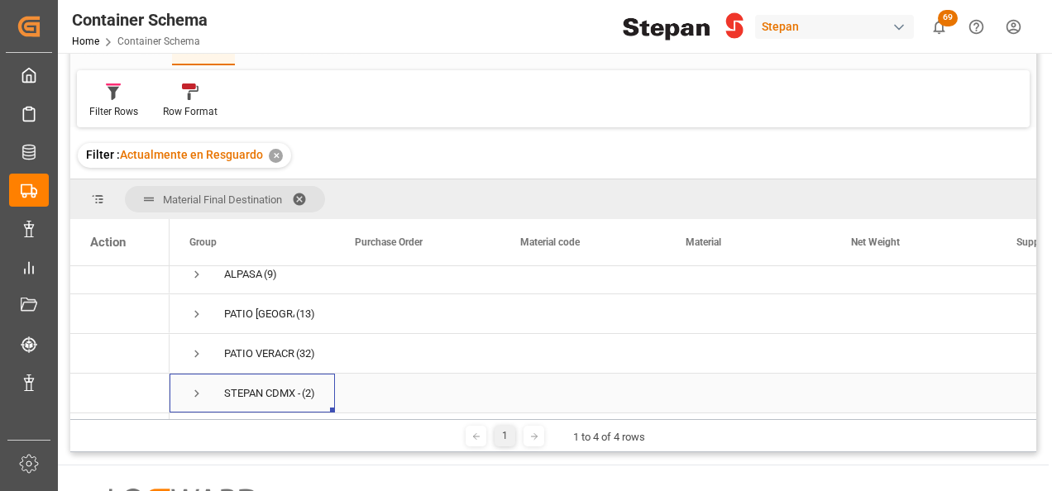
click at [241, 387] on div "STEPAN CDMX - ECATEPEC" at bounding box center [262, 394] width 76 height 38
click at [197, 386] on span "Press SPACE to select this row." at bounding box center [196, 393] width 15 height 15
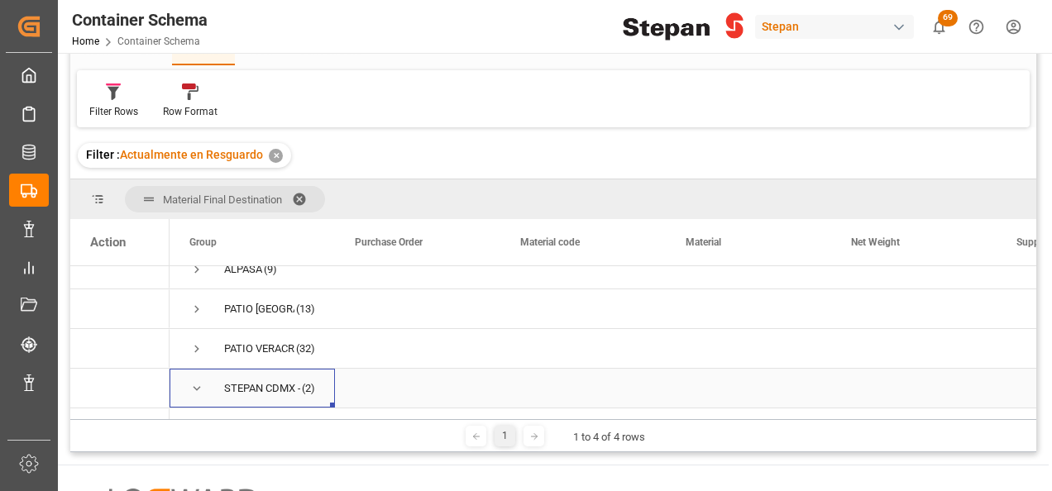
click at [267, 396] on div "STEPAN CDMX - ECATEPEC" at bounding box center [262, 389] width 76 height 38
click at [268, 397] on div "STEPAN CDMX - ECATEPEC" at bounding box center [262, 389] width 76 height 38
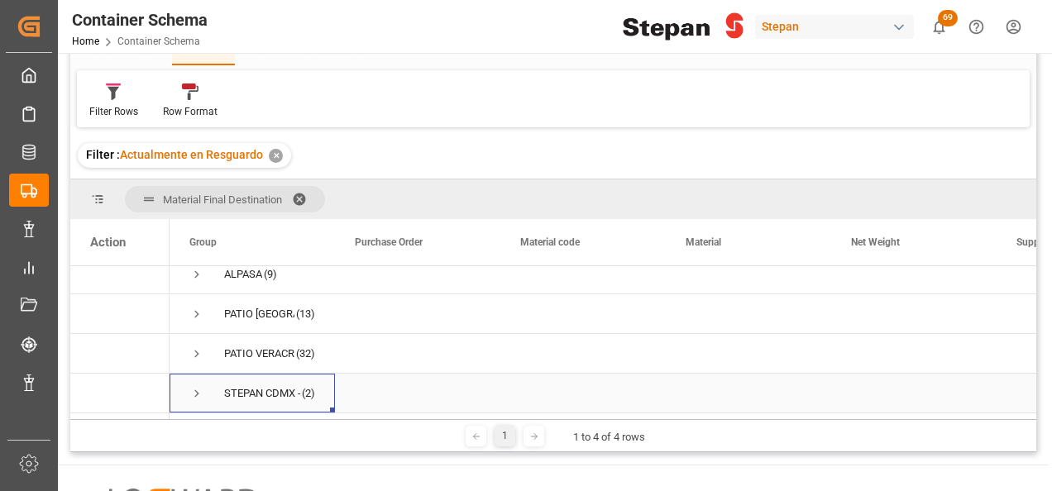
click at [281, 389] on div "STEPAN CDMX - ECATEPEC" at bounding box center [262, 394] width 76 height 38
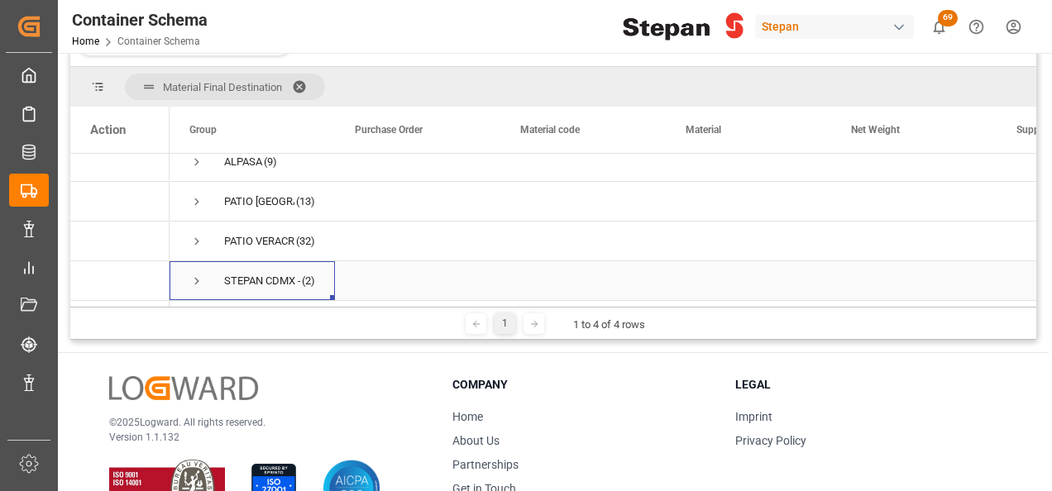
click at [198, 274] on span "Press SPACE to select this row." at bounding box center [196, 281] width 15 height 15
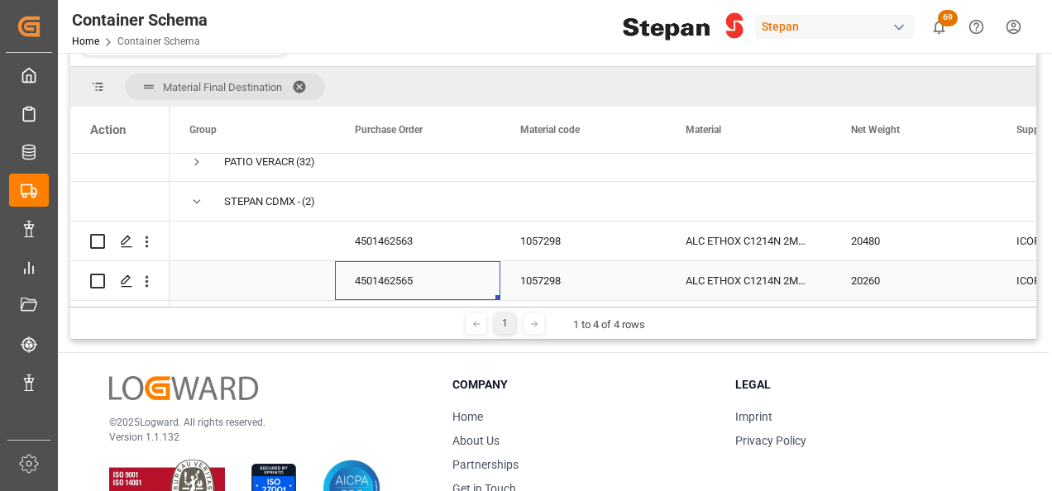
click at [395, 270] on div "4501462565" at bounding box center [417, 280] width 165 height 39
click at [433, 278] on div "4501462565" at bounding box center [417, 280] width 165 height 39
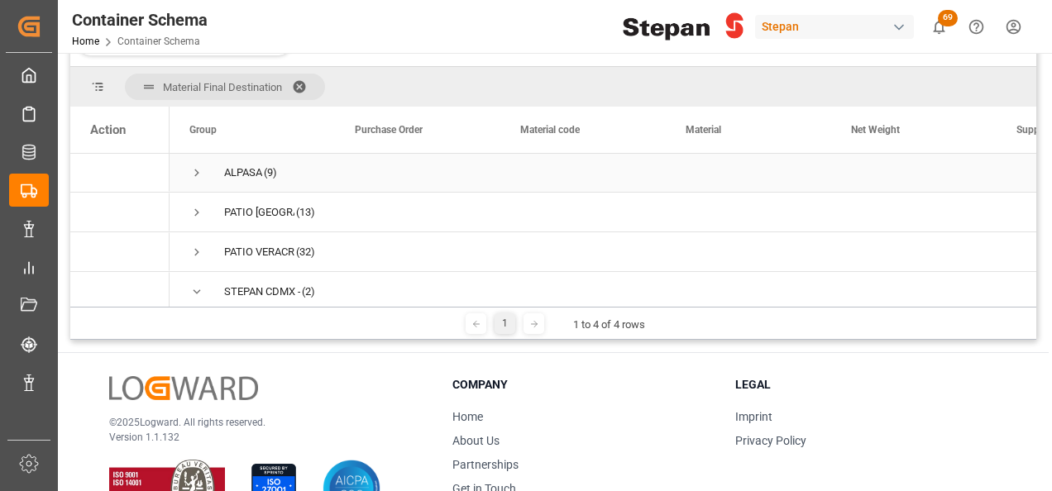
scroll to position [0, 0]
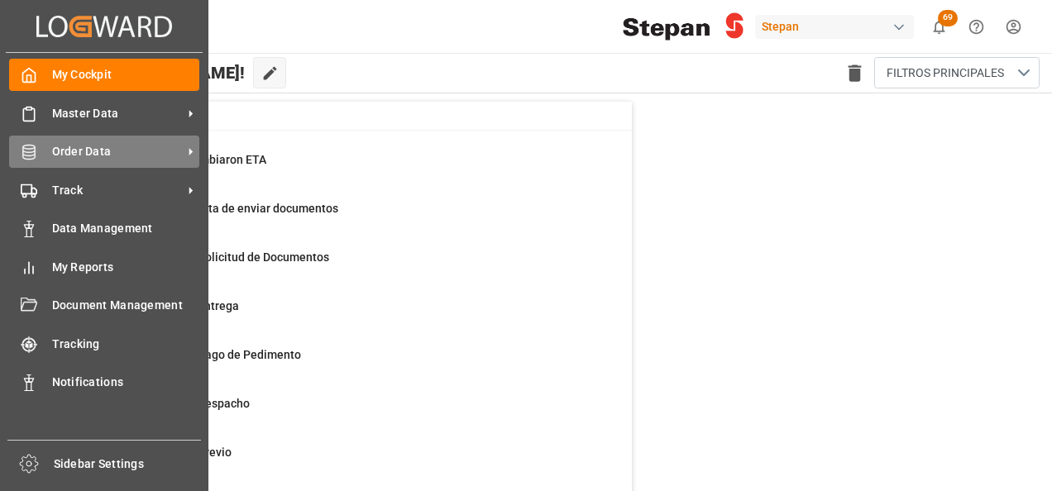
click at [58, 158] on span "Order Data" at bounding box center [117, 151] width 131 height 17
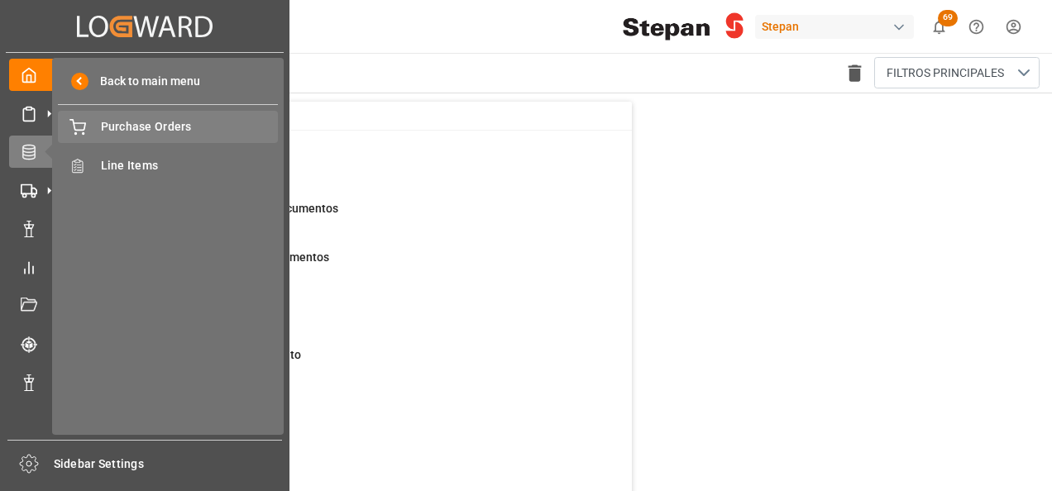
click at [132, 129] on span "Purchase Orders" at bounding box center [190, 126] width 178 height 17
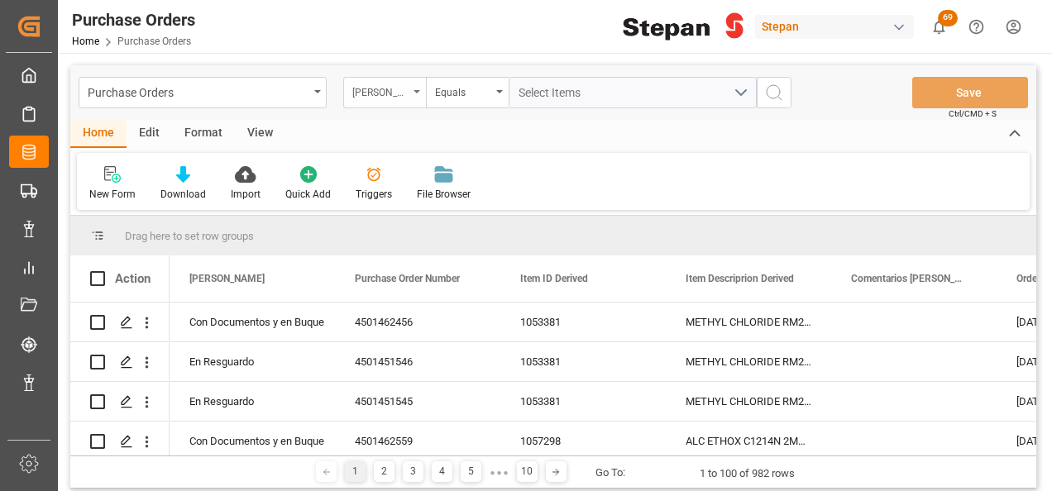
click at [406, 88] on div "[PERSON_NAME]" at bounding box center [380, 90] width 56 height 19
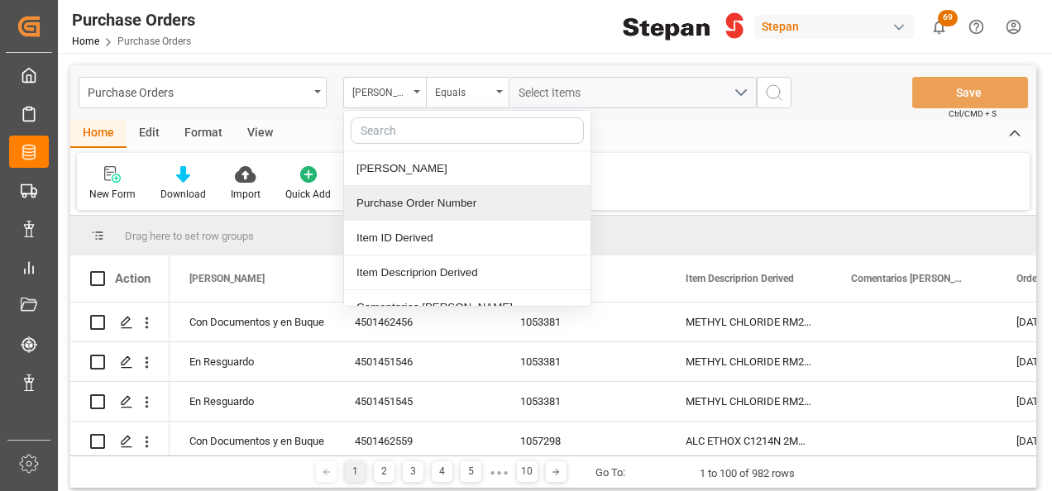
click at [403, 203] on div "Purchase Order Number" at bounding box center [467, 203] width 246 height 35
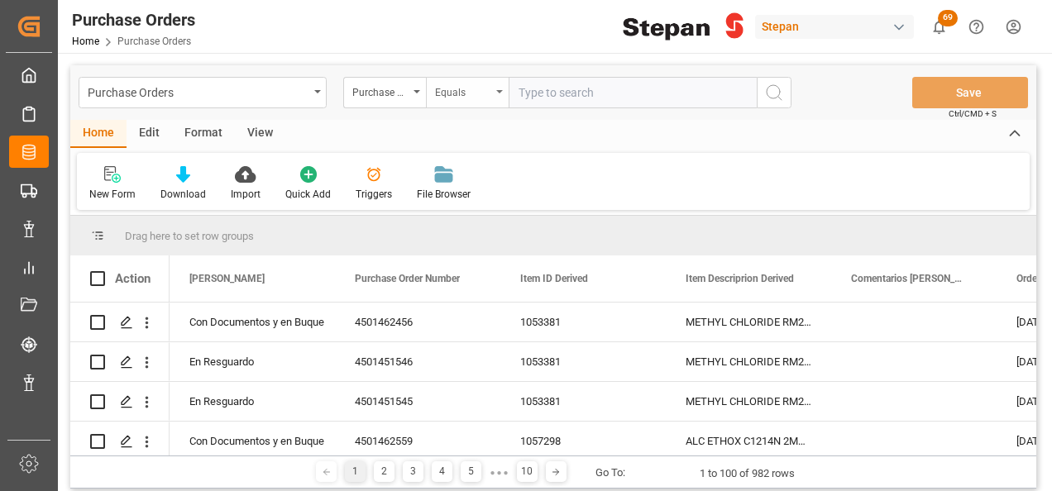
click at [501, 91] on icon "open menu" at bounding box center [499, 91] width 7 height 3
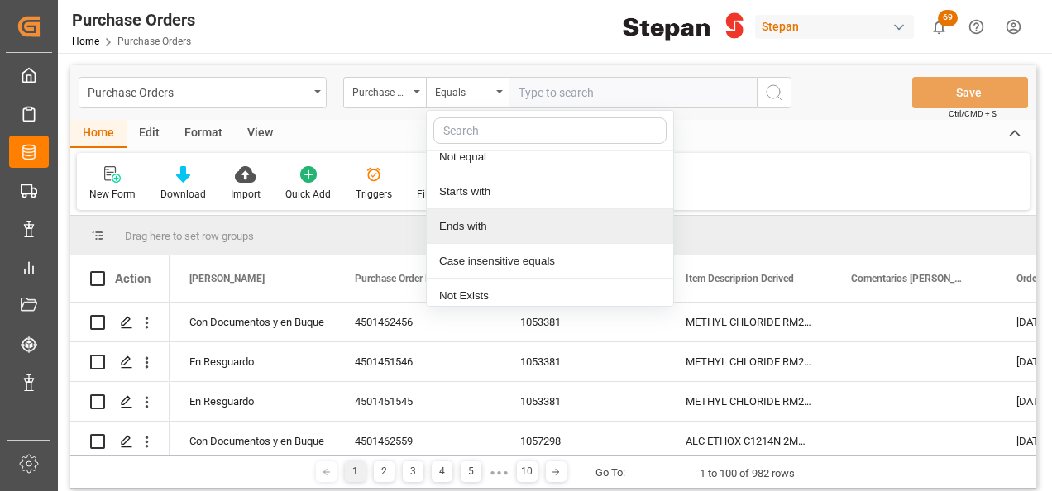
scroll to position [121, 0]
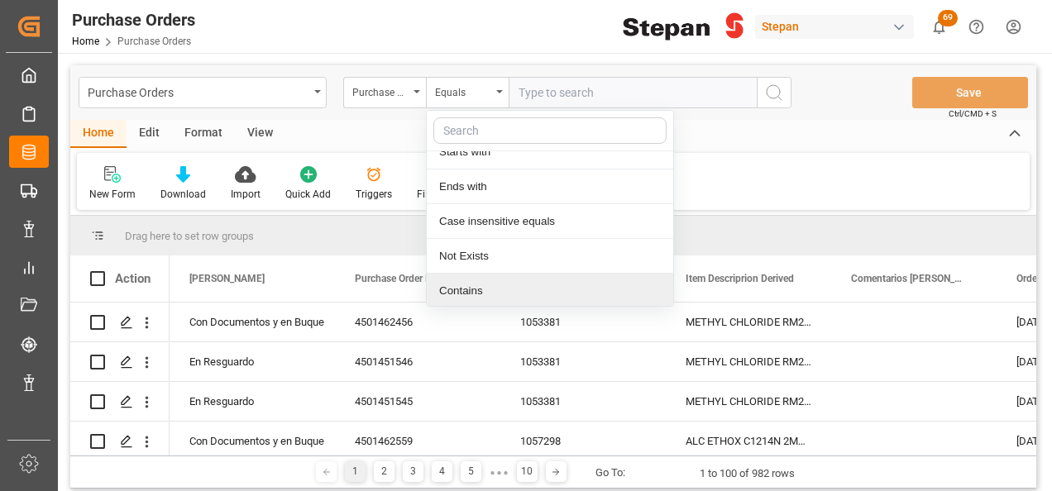
click at [458, 282] on div "Contains" at bounding box center [550, 291] width 246 height 35
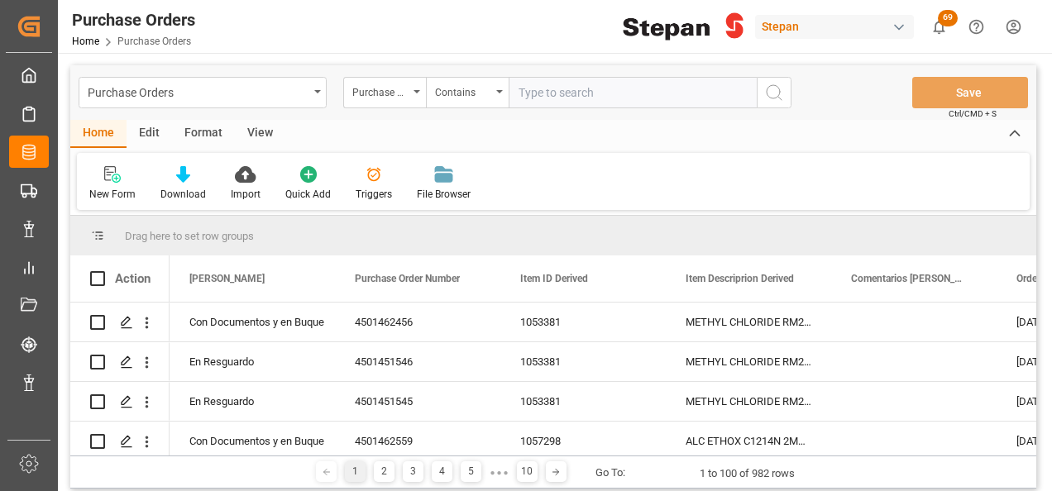
paste input "4501462551 4501462552 4501462550 4501462548 4501462549 4501462547"
click at [686, 91] on input "4501462551 4501462552 4501462550 4501462548 4501462549 4501462547" at bounding box center [633, 92] width 248 height 31
click at [617, 89] on input "4501462551 4501462552 4501462550 4501462548 4501462549,4501462547" at bounding box center [633, 92] width 248 height 31
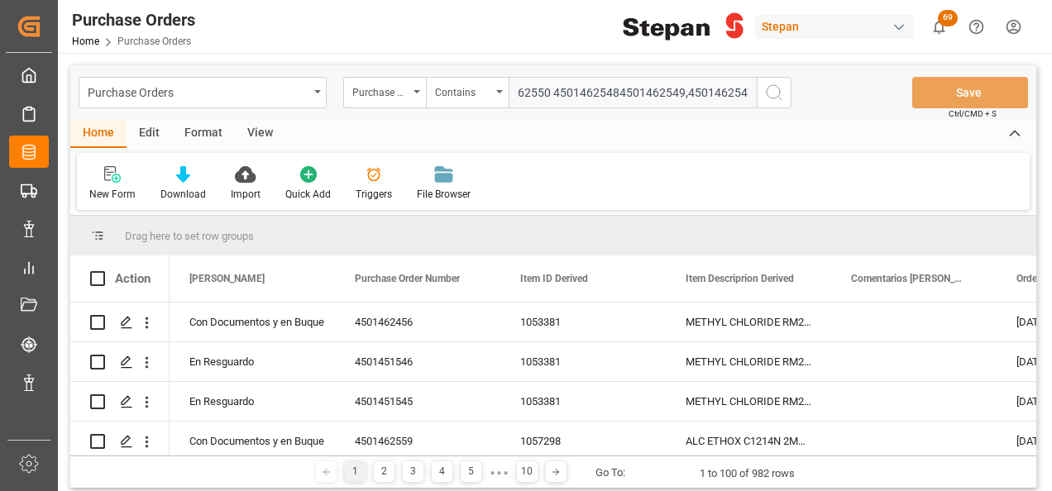
scroll to position [0, 170]
click at [549, 88] on input "4501462551 4501462552 4501462550 4501462548,4501462549,4501462547" at bounding box center [633, 92] width 248 height 31
drag, startPoint x: 654, startPoint y: 89, endPoint x: 663, endPoint y: 95, distance: 10.8
click at [655, 89] on input "4501462551 4501462552 4501462550,4501462548,4501462549,4501462547" at bounding box center [633, 92] width 248 height 31
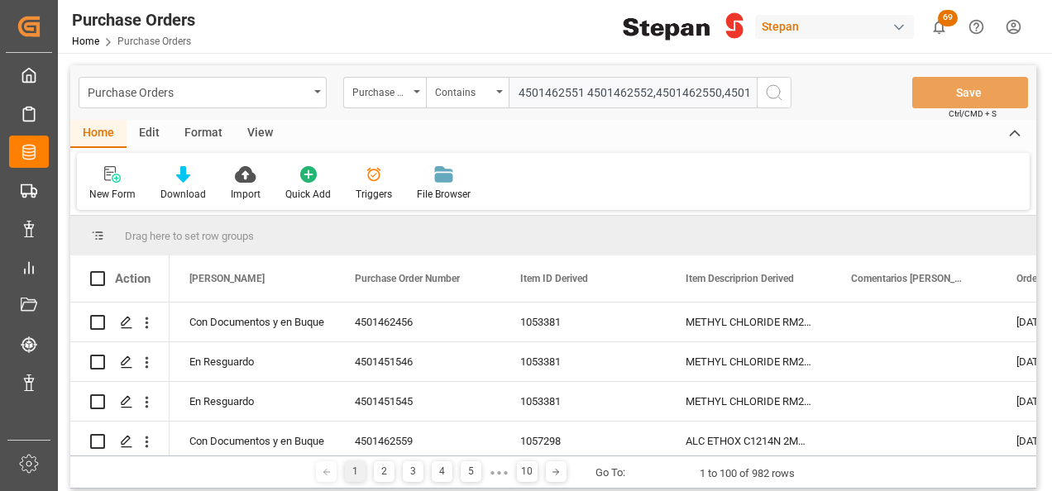
click at [585, 92] on input "4501462551 4501462552,4501462550,4501462548,4501462549,4501462547" at bounding box center [633, 92] width 248 height 31
type input "4501462551,4501462552,4501462550,4501462548,4501462549,4501462547"
click at [774, 98] on icon "search button" at bounding box center [774, 93] width 20 height 20
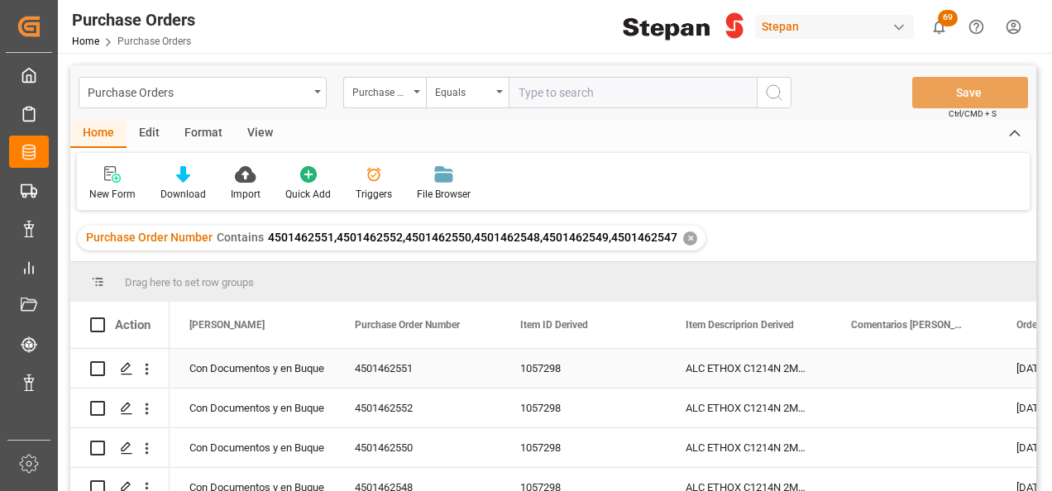
click at [293, 365] on div "Con Documentos y en Buque" at bounding box center [252, 369] width 126 height 38
click at [293, 366] on div "Con Documentos y en Buque" at bounding box center [252, 369] width 126 height 38
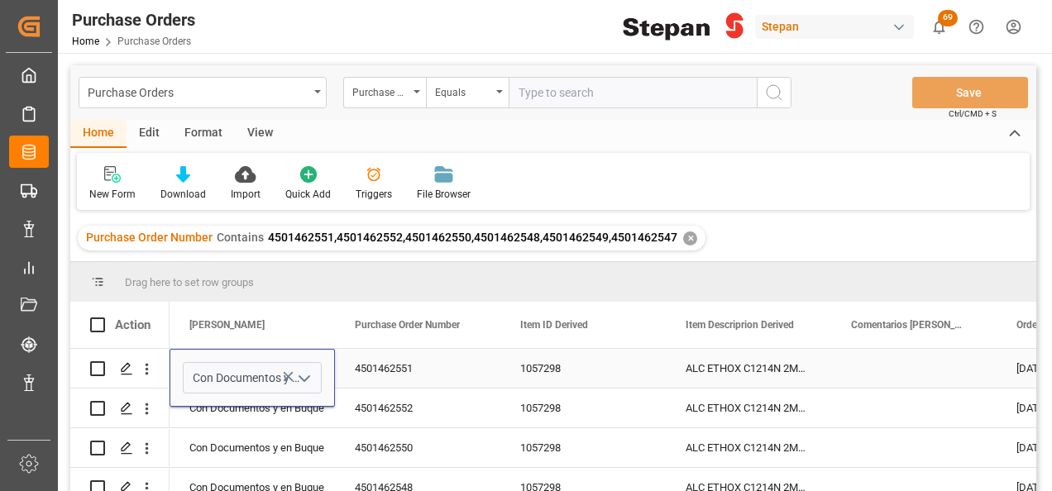
click at [303, 380] on polyline "open menu" at bounding box center [304, 378] width 10 height 5
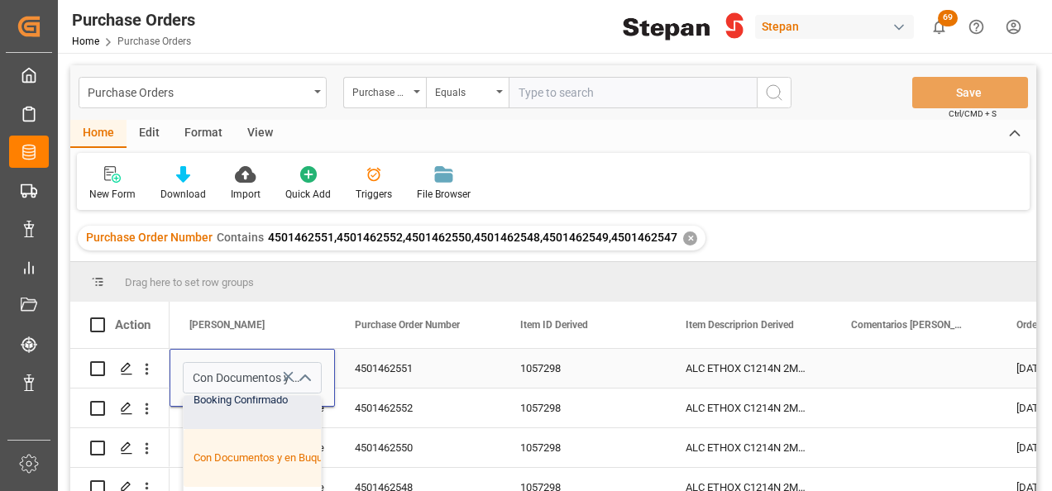
scroll to position [165, 0]
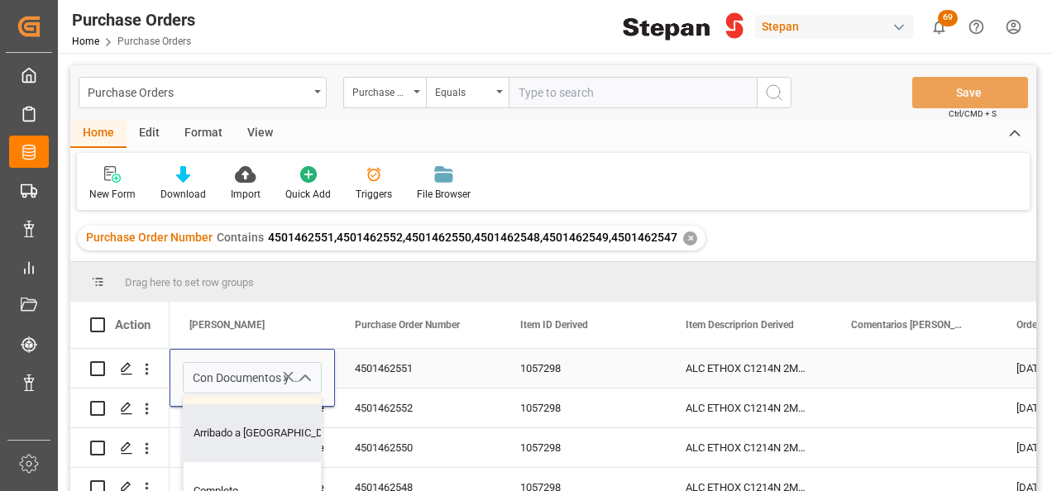
click at [243, 435] on div "Arribado a Puerto" at bounding box center [269, 433] width 170 height 58
type input "Arribado a Puerto"
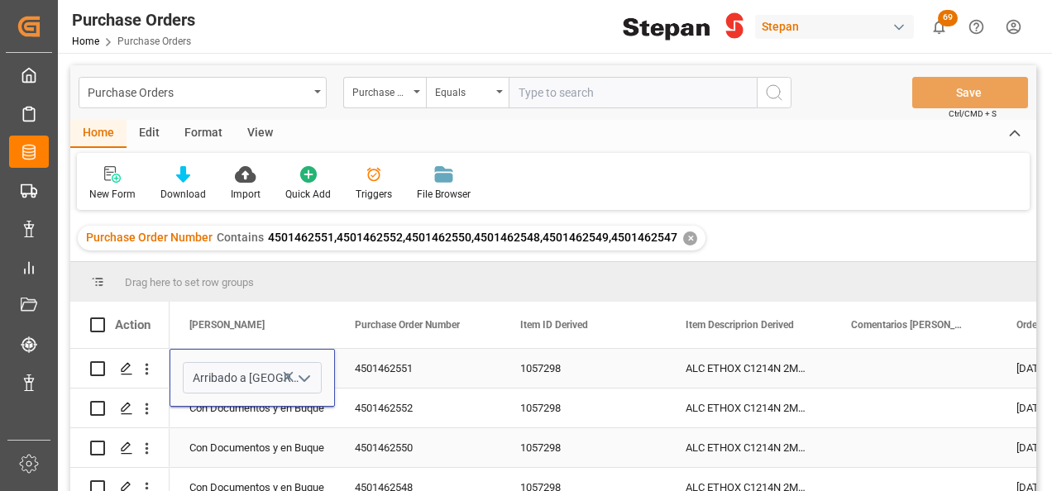
scroll to position [0, 0]
click at [251, 426] on div "Con Documentos y en Buque" at bounding box center [252, 409] width 126 height 38
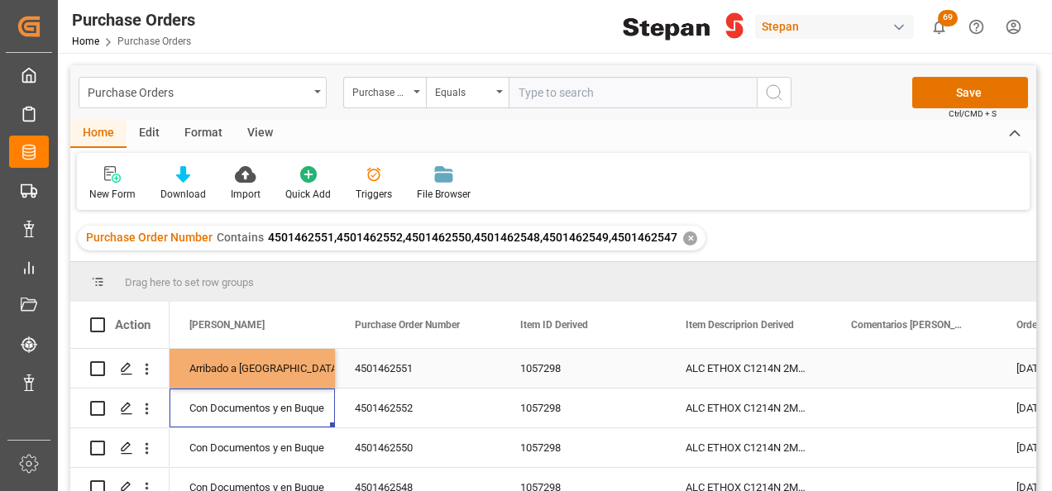
click at [266, 372] on div "Arribado a Puerto" at bounding box center [252, 369] width 126 height 38
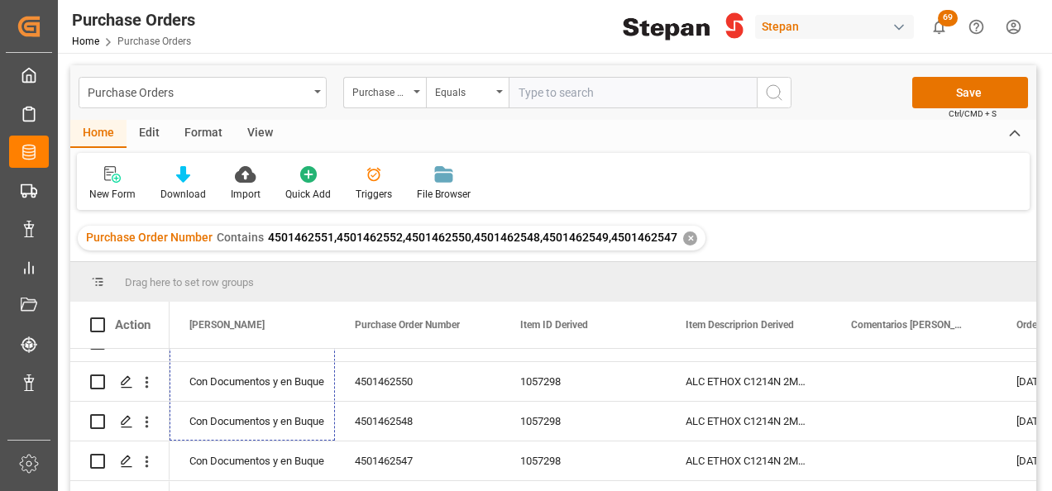
scroll to position [96, 0]
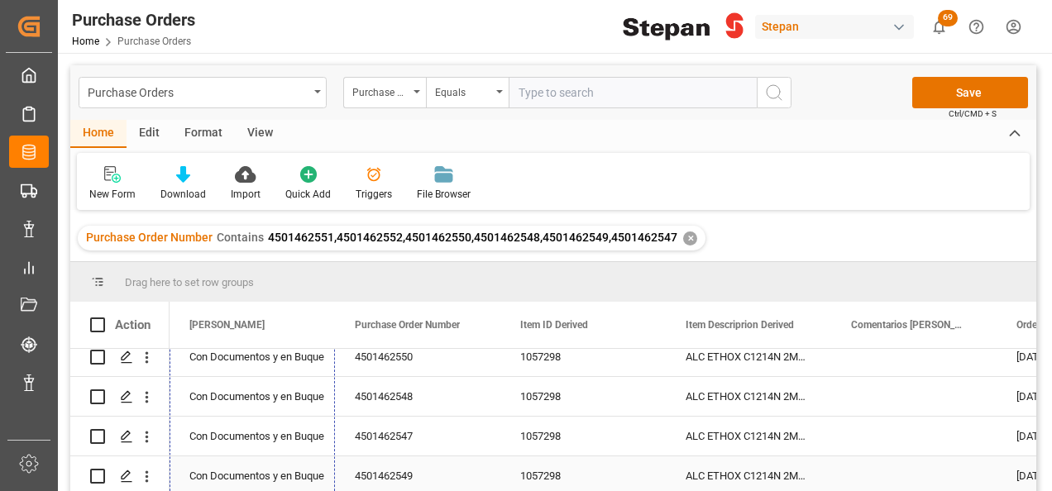
drag, startPoint x: 331, startPoint y: 384, endPoint x: 282, endPoint y: 445, distance: 78.3
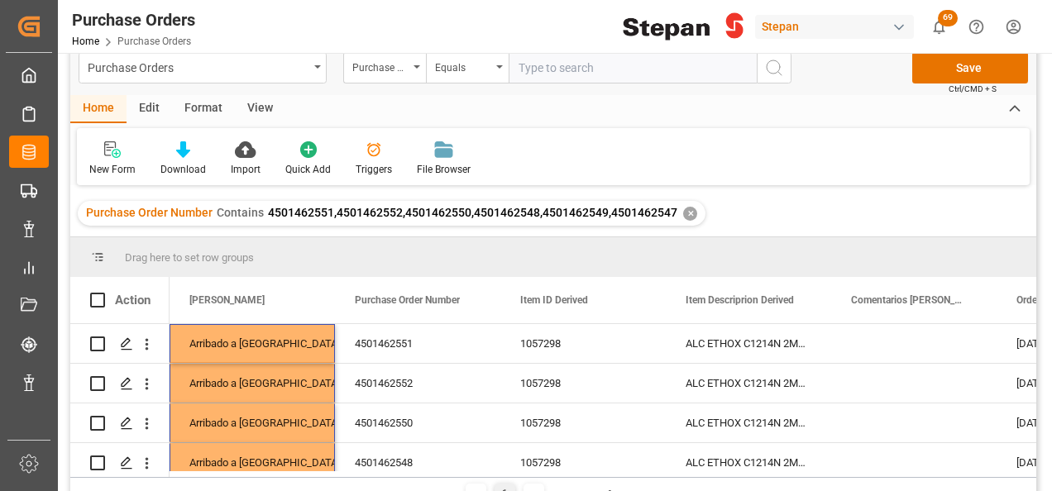
scroll to position [0, 0]
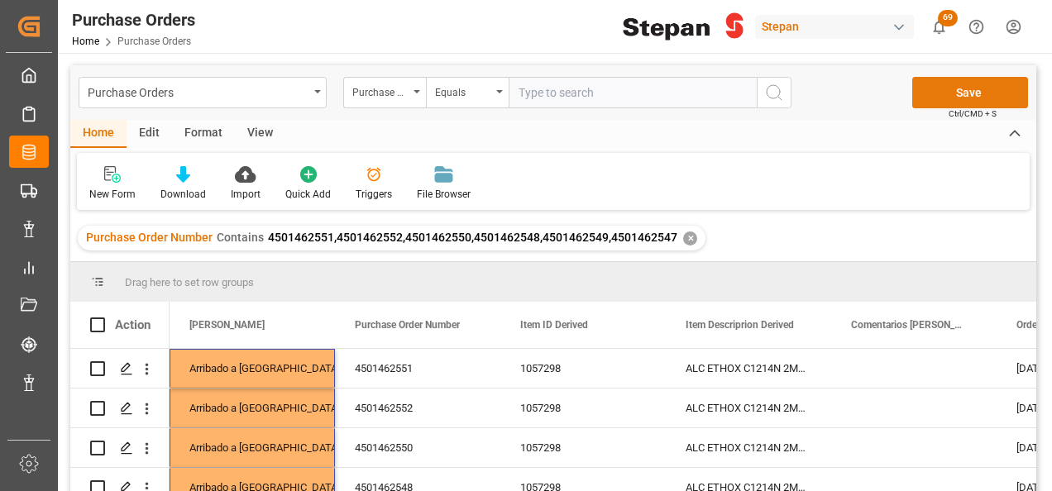
click at [940, 92] on button "Save" at bounding box center [970, 92] width 116 height 31
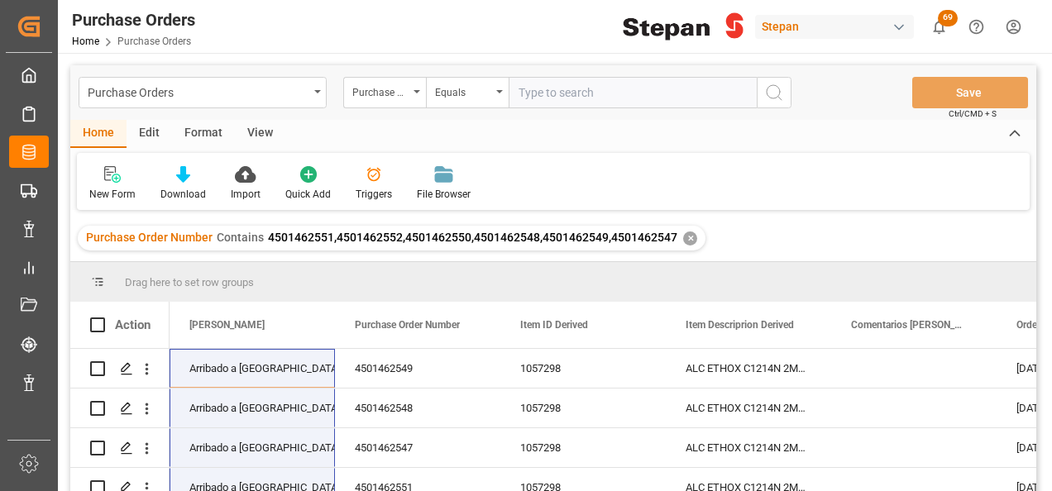
click at [683, 238] on div "✕" at bounding box center [690, 239] width 14 height 14
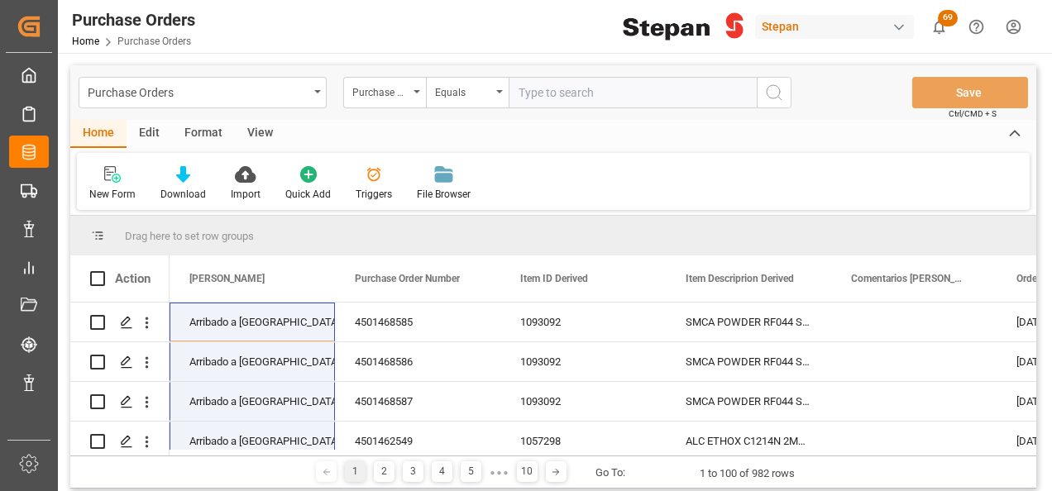
click at [523, 88] on input "text" at bounding box center [633, 92] width 248 height 31
click at [495, 87] on div "Equals" at bounding box center [467, 92] width 83 height 31
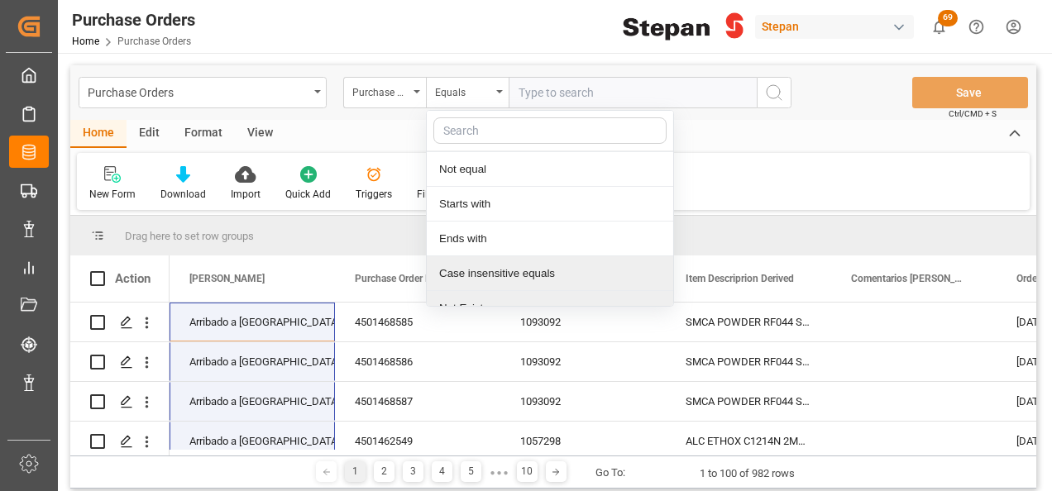
scroll to position [121, 0]
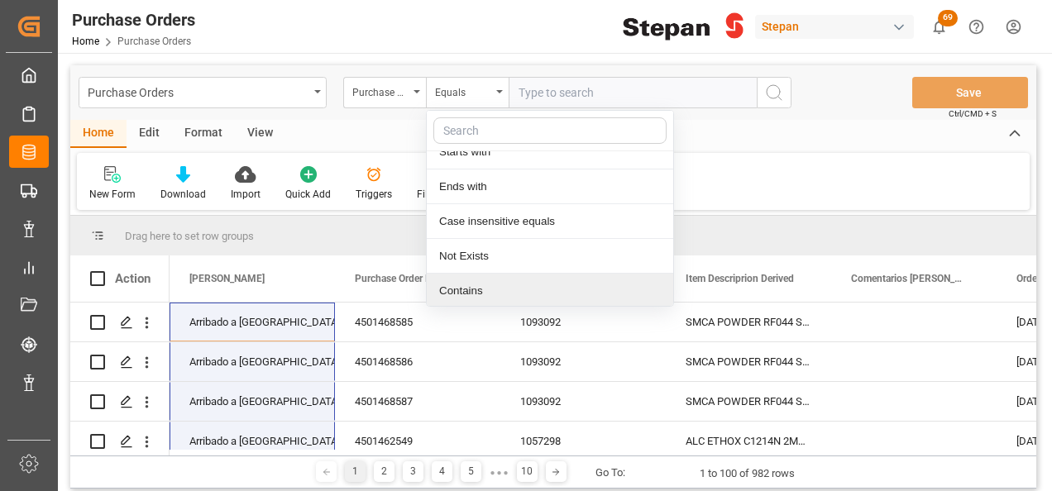
click at [460, 289] on div "Contains" at bounding box center [550, 291] width 246 height 35
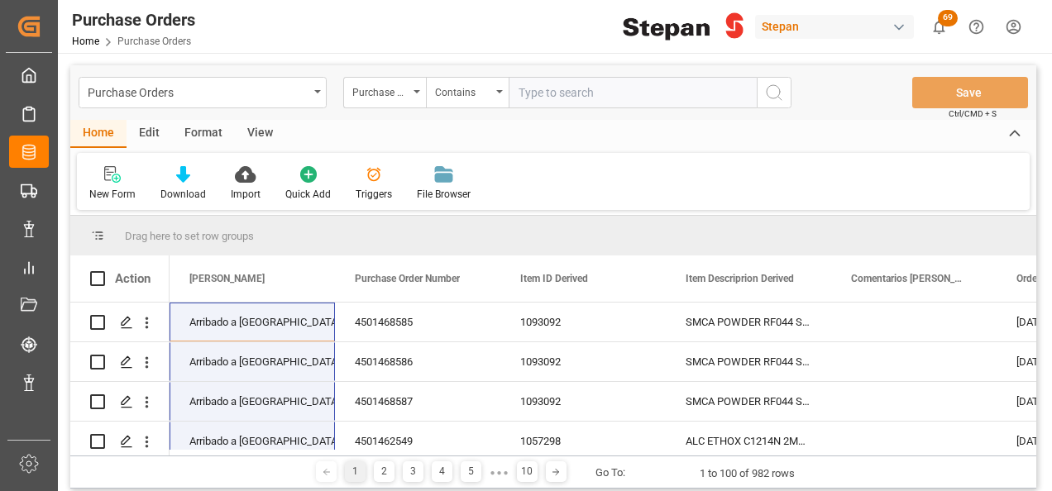
paste input "4501468587 4501468585 4501468586"
click at [652, 91] on input "4501468587 4501468585 4501468586" at bounding box center [633, 92] width 248 height 31
click at [585, 93] on input "4501468587 4501468585,4501468586" at bounding box center [633, 92] width 248 height 31
type input "4501468587,4501468585,4501468586"
click at [772, 93] on icon "search button" at bounding box center [774, 93] width 20 height 20
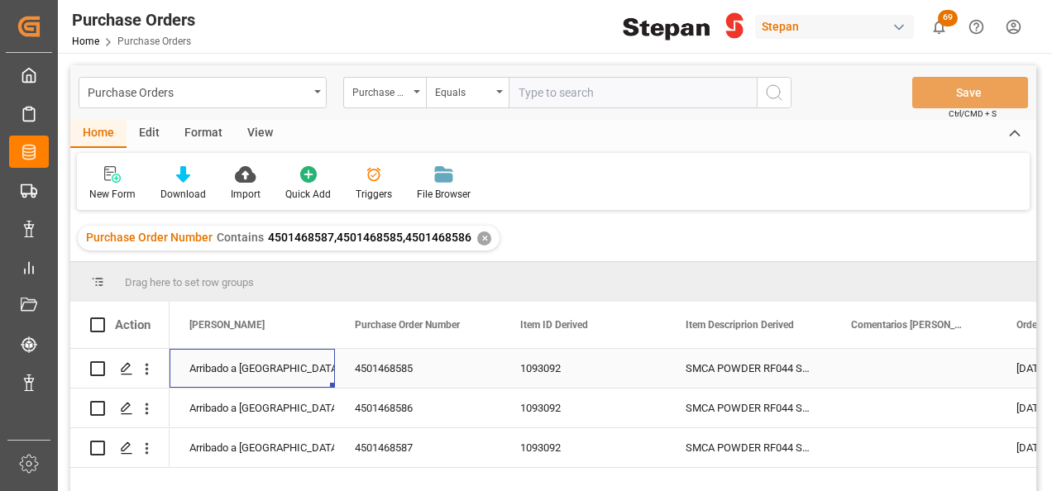
click at [278, 362] on div "Arribado a Puerto" at bounding box center [252, 369] width 126 height 38
click at [307, 375] on icon "open menu" at bounding box center [304, 379] width 20 height 20
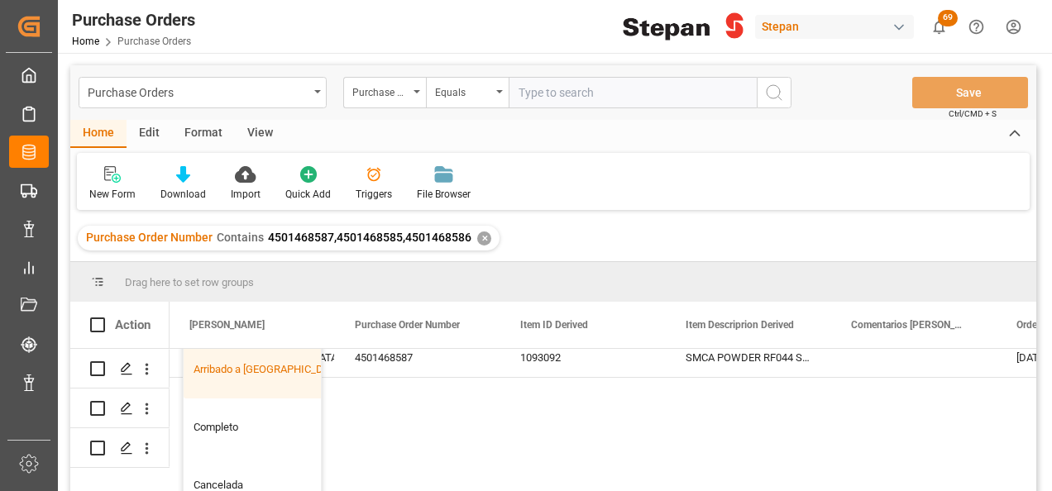
scroll to position [165, 0]
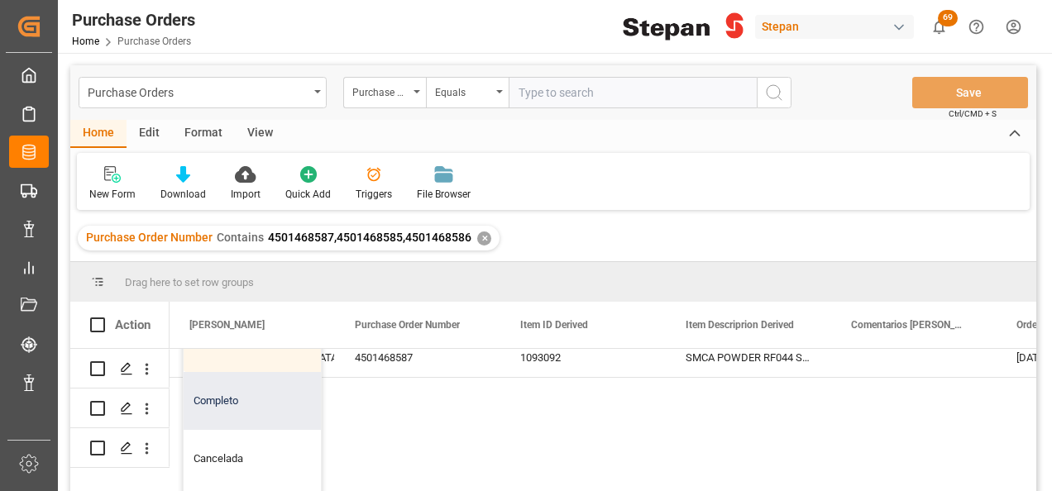
click at [229, 394] on div "Completo" at bounding box center [269, 401] width 170 height 58
type input "Completo"
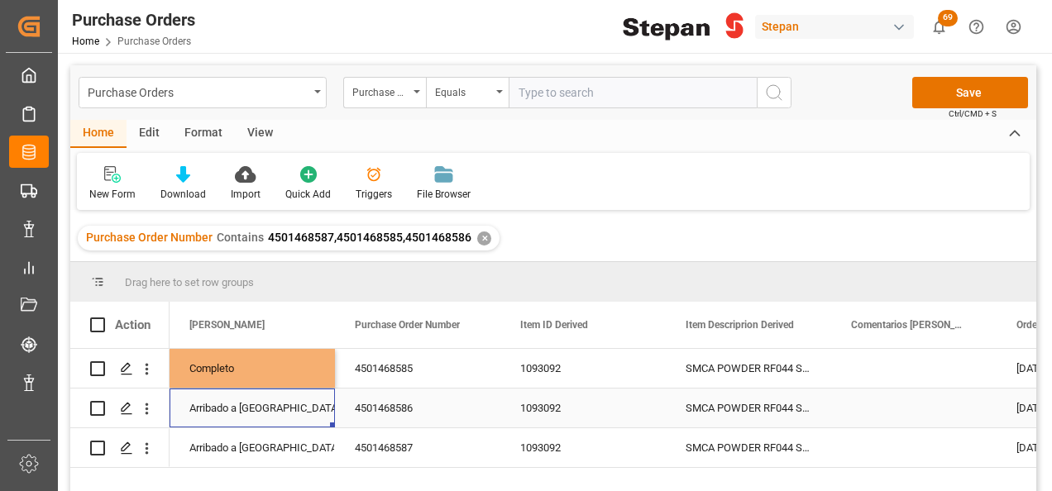
click at [226, 424] on div "Arribado a Puerto" at bounding box center [252, 409] width 126 height 38
click at [241, 369] on div "Completo" at bounding box center [252, 369] width 126 height 38
drag, startPoint x: 332, startPoint y: 385, endPoint x: 311, endPoint y: 442, distance: 61.0
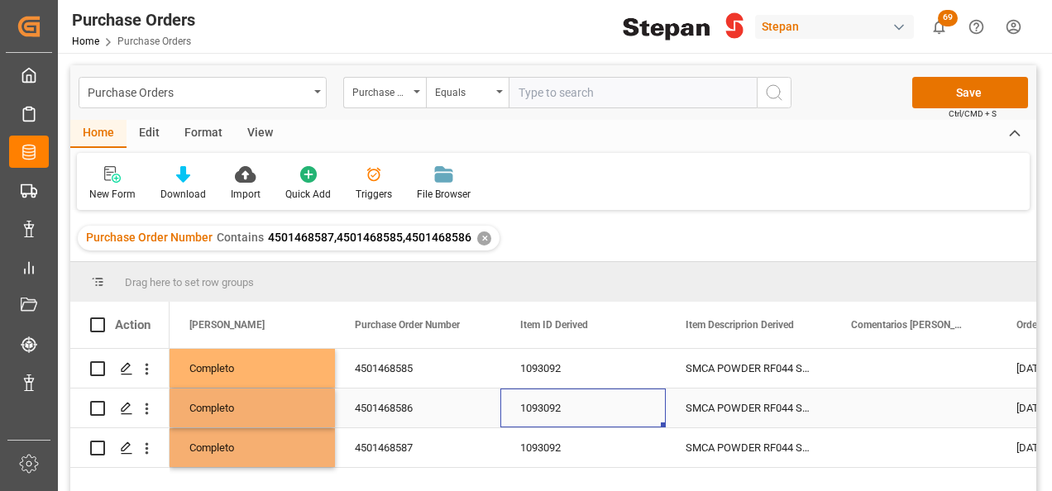
click at [531, 416] on div "1093092" at bounding box center [582, 408] width 165 height 39
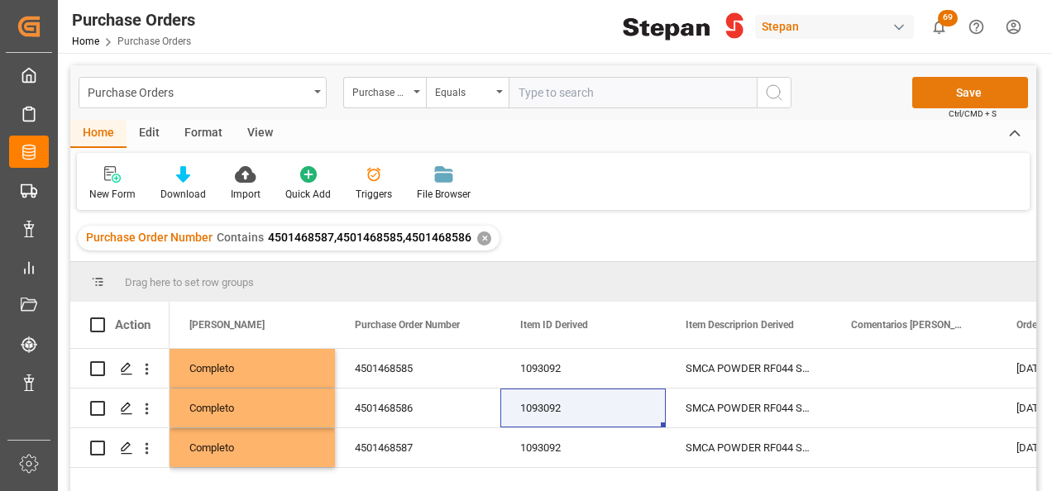
click at [964, 92] on button "Save" at bounding box center [970, 92] width 116 height 31
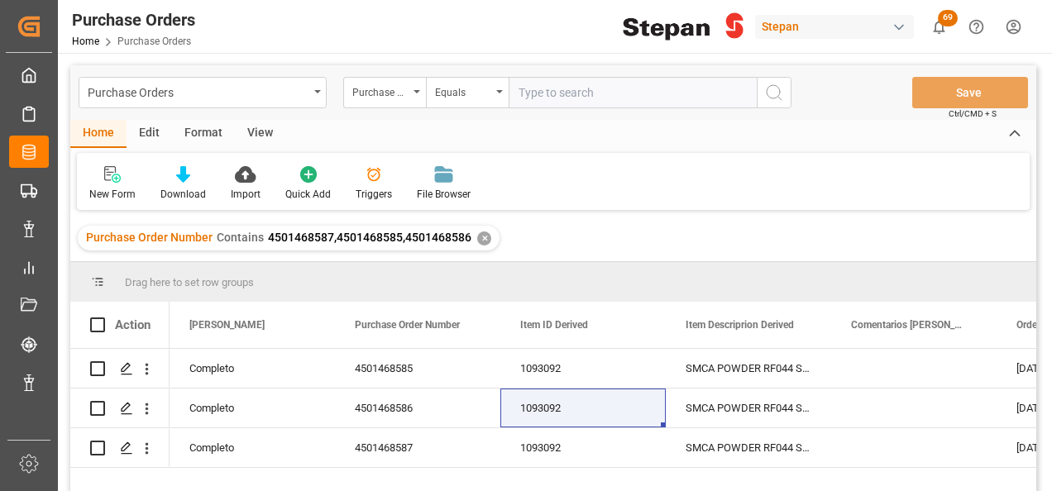
click at [480, 237] on div "✕" at bounding box center [484, 239] width 14 height 14
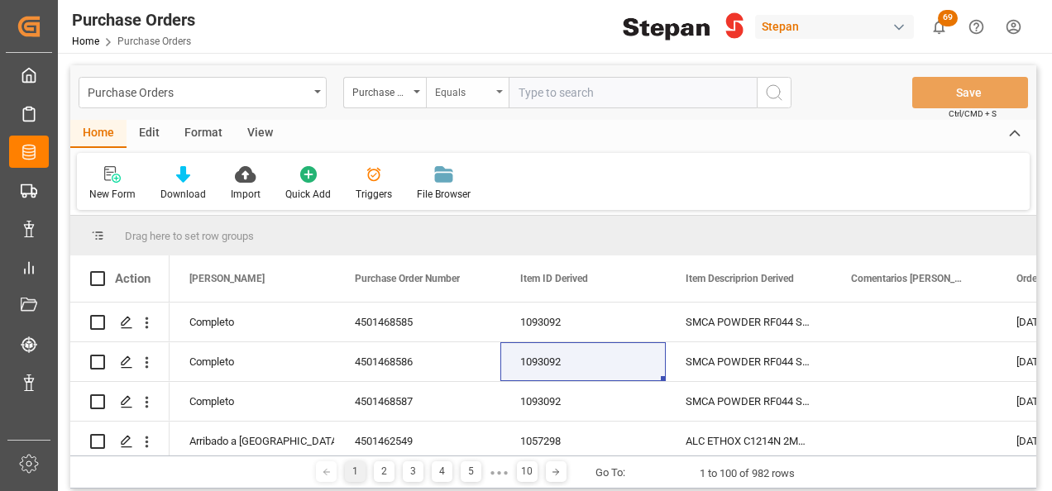
click at [501, 88] on div "Equals" at bounding box center [467, 92] width 83 height 31
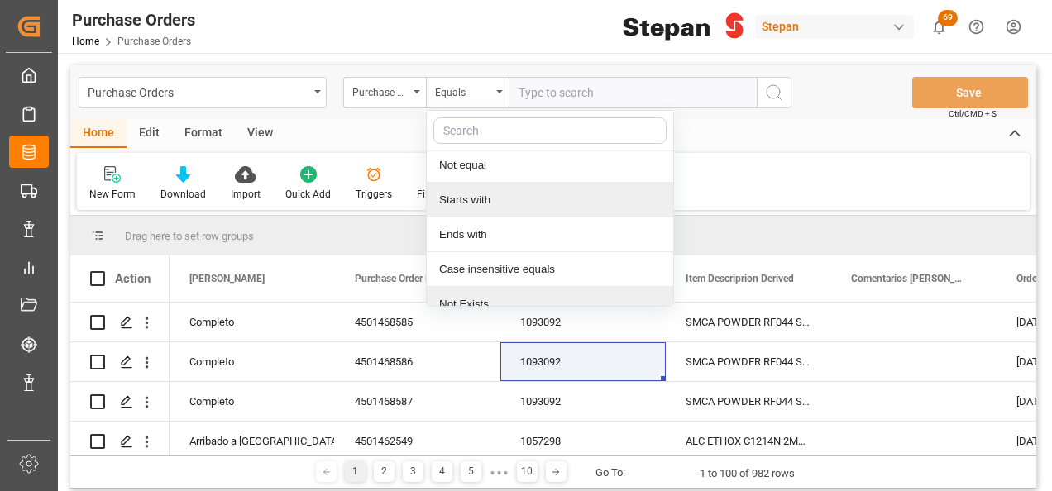
scroll to position [121, 0]
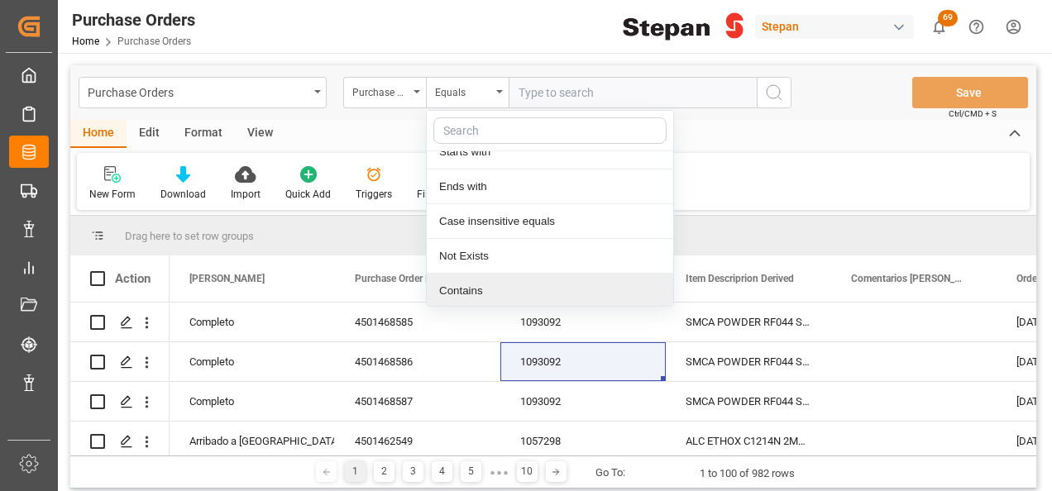
click at [468, 288] on div "Contains" at bounding box center [550, 291] width 246 height 35
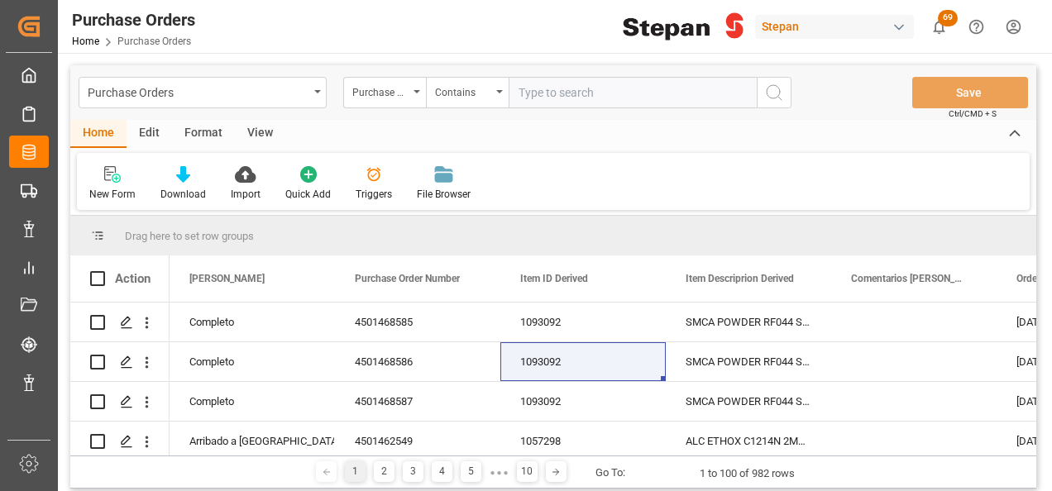
paste input "4501462565 4501462563"
click at [584, 86] on input "4501462565 4501462563" at bounding box center [633, 92] width 248 height 31
type input "4501462565,4501462563"
click at [777, 89] on icon "search button" at bounding box center [774, 93] width 20 height 20
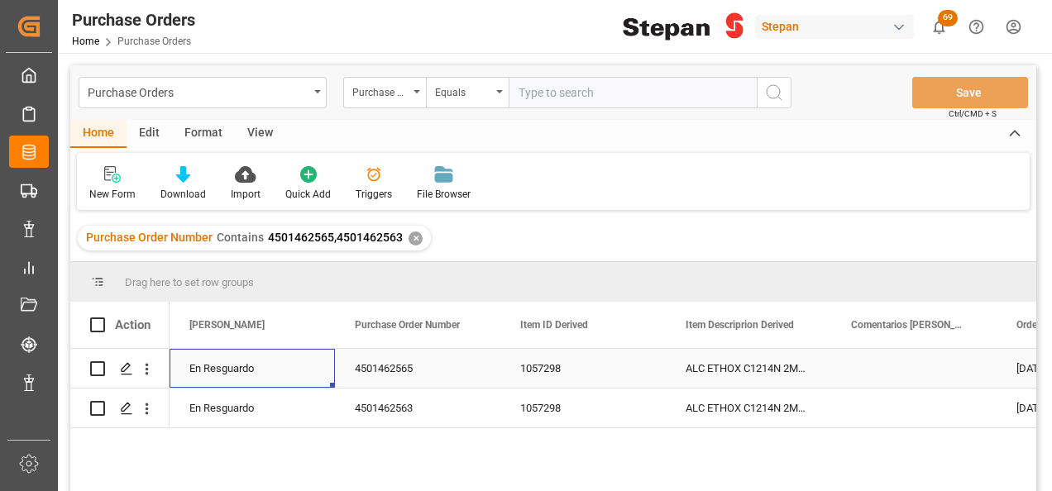
click at [232, 374] on div "En Resguardo" at bounding box center [252, 369] width 126 height 38
click at [306, 377] on icon "open menu" at bounding box center [304, 379] width 20 height 20
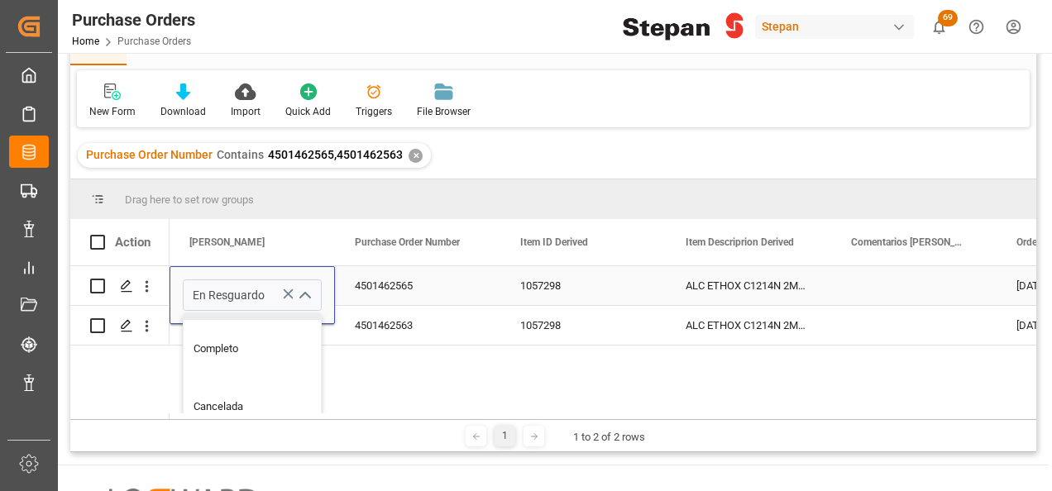
scroll to position [248, 0]
click at [230, 331] on div "Completo" at bounding box center [269, 326] width 170 height 58
type input "Completo"
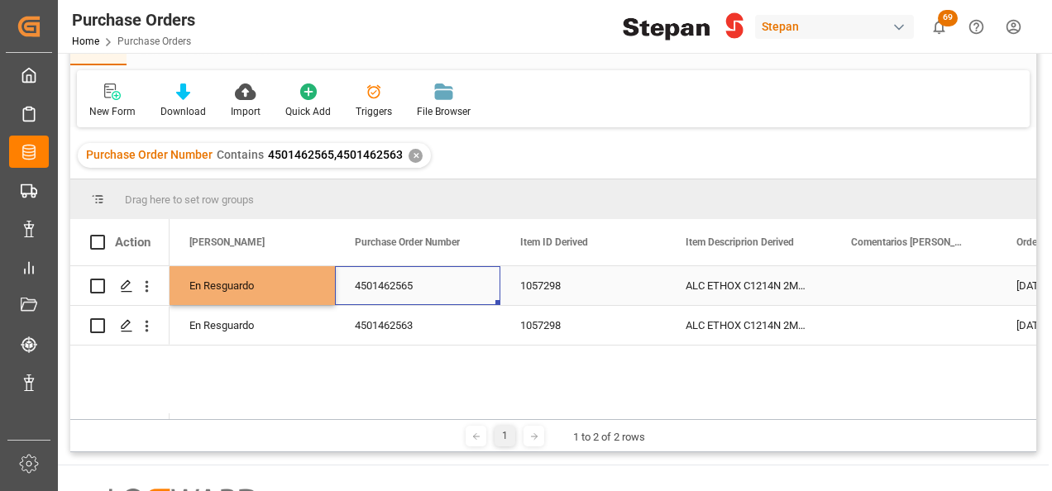
click at [354, 284] on div "4501462565" at bounding box center [417, 285] width 165 height 39
click at [279, 278] on div "Completo" at bounding box center [252, 286] width 126 height 38
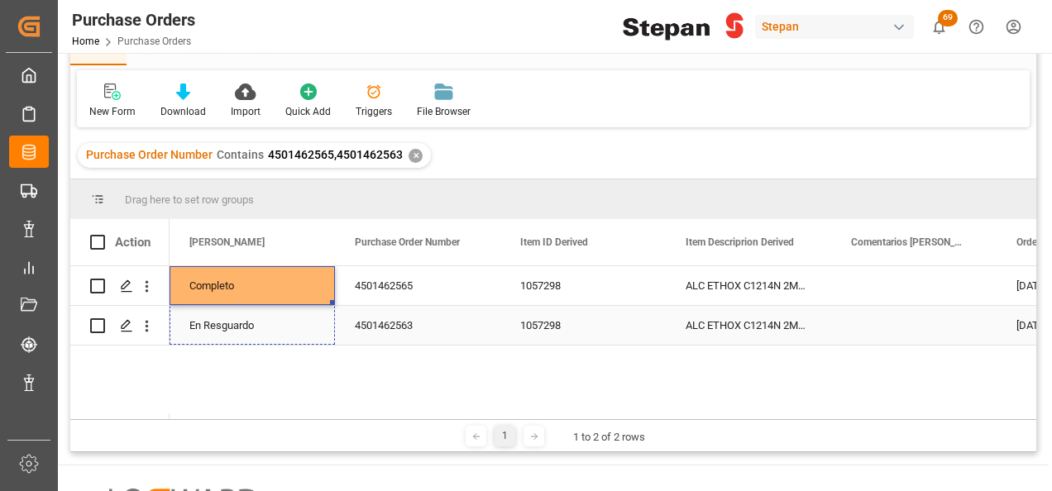
drag, startPoint x: 332, startPoint y: 302, endPoint x: 329, endPoint y: 322, distance: 20.1
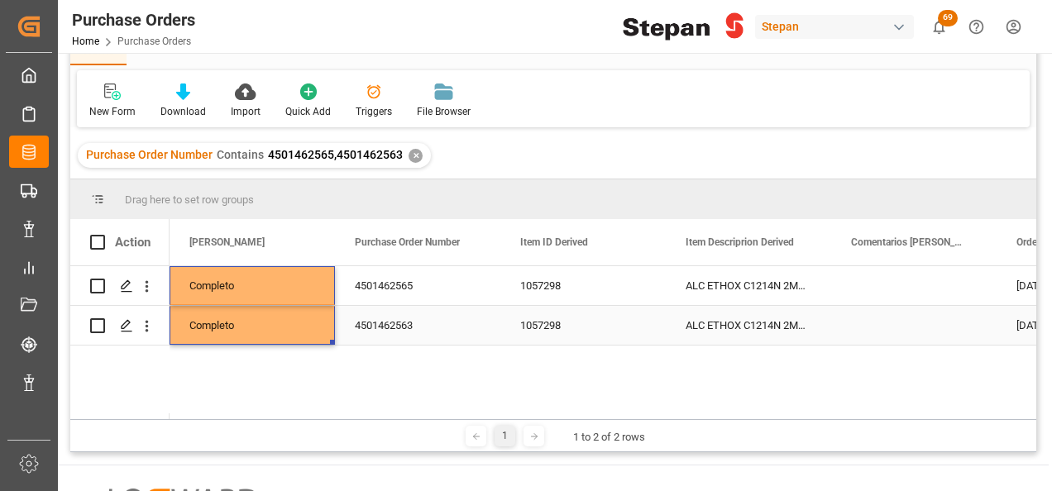
drag, startPoint x: 503, startPoint y: 307, endPoint x: 513, endPoint y: 309, distance: 10.2
click at [504, 307] on div "1057298" at bounding box center [582, 325] width 165 height 39
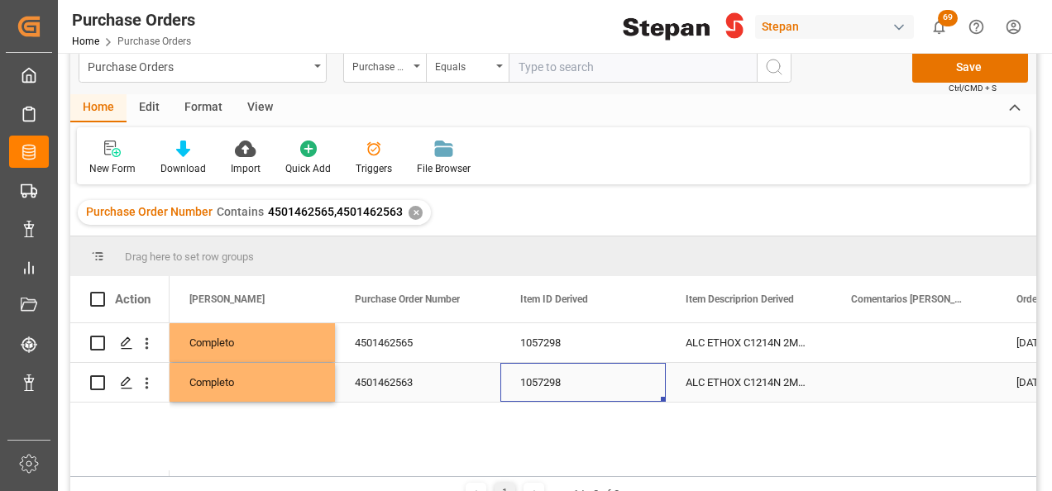
scroll to position [0, 0]
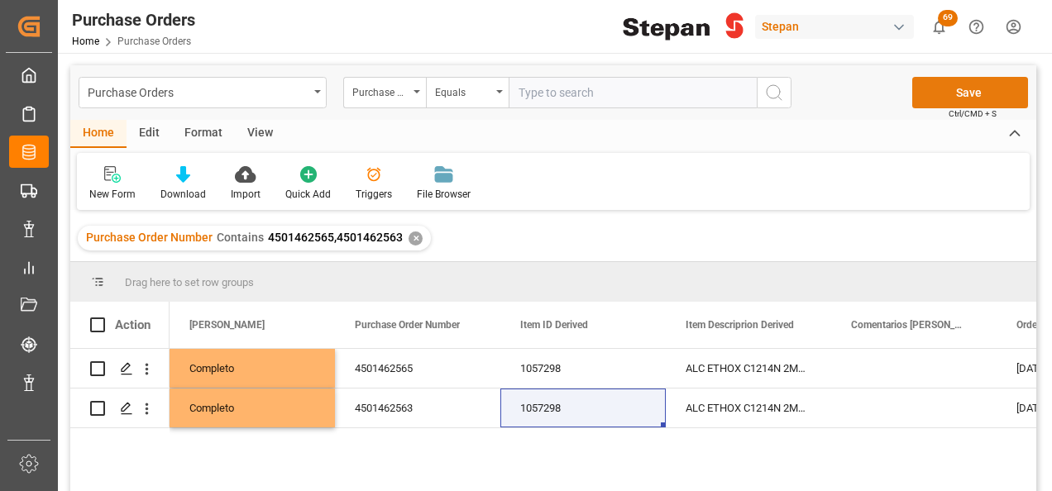
click at [969, 94] on button "Save" at bounding box center [970, 92] width 116 height 31
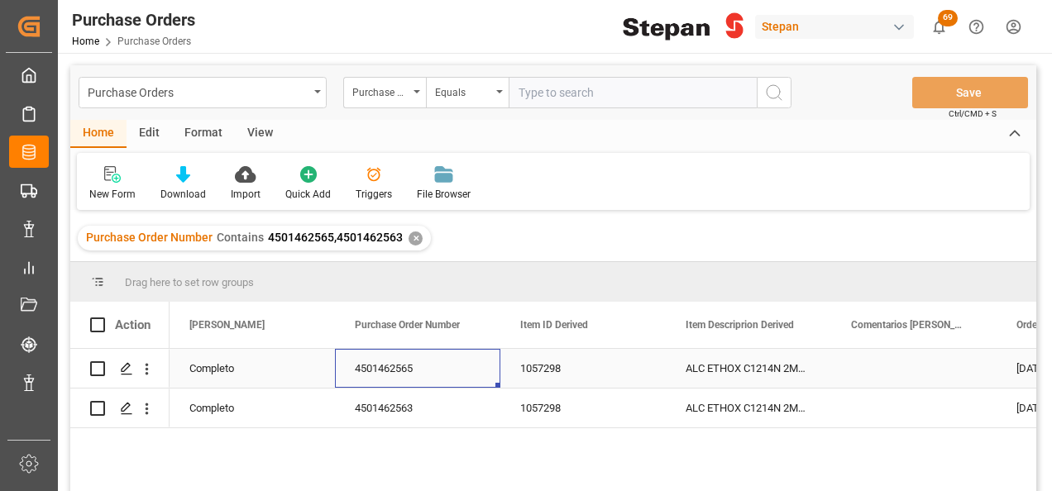
click at [393, 378] on div "4501462565" at bounding box center [417, 368] width 165 height 39
click at [409, 238] on div "✕" at bounding box center [416, 239] width 14 height 14
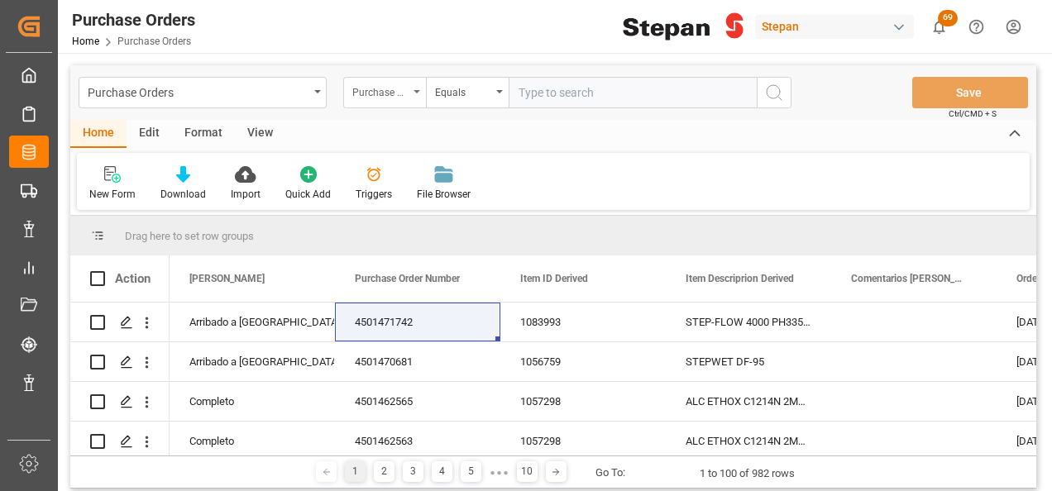
click at [417, 91] on icon "open menu" at bounding box center [416, 91] width 7 height 3
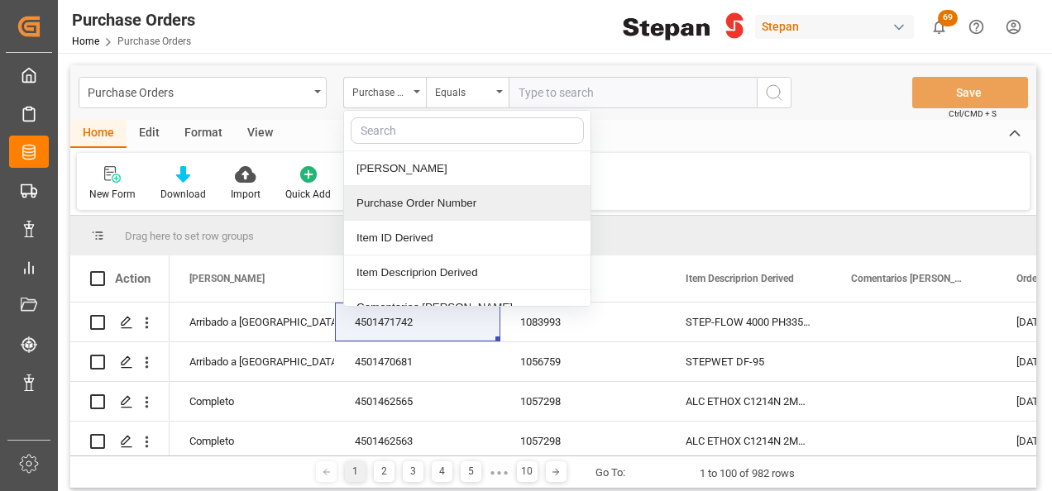
click at [395, 193] on div "Purchase Order Number" at bounding box center [467, 203] width 246 height 35
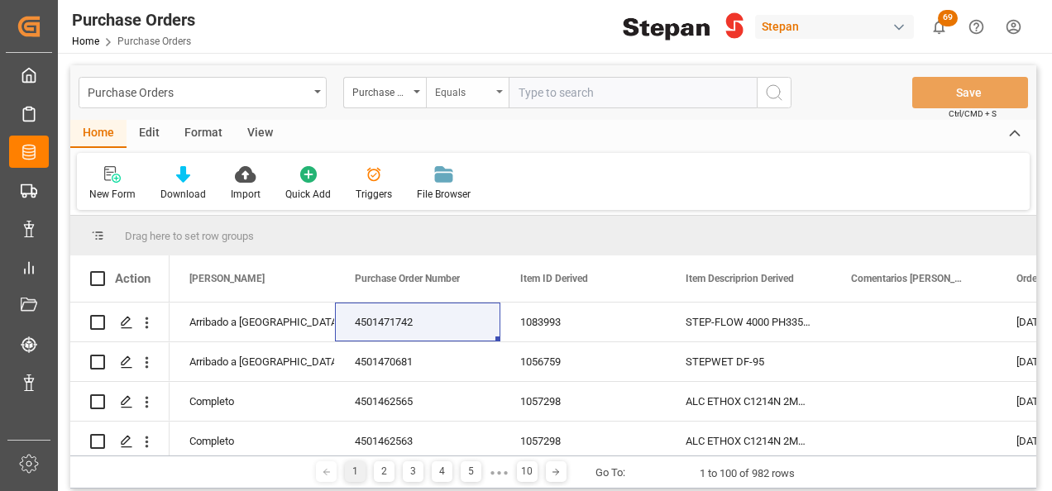
click at [466, 90] on div "Equals" at bounding box center [463, 90] width 56 height 19
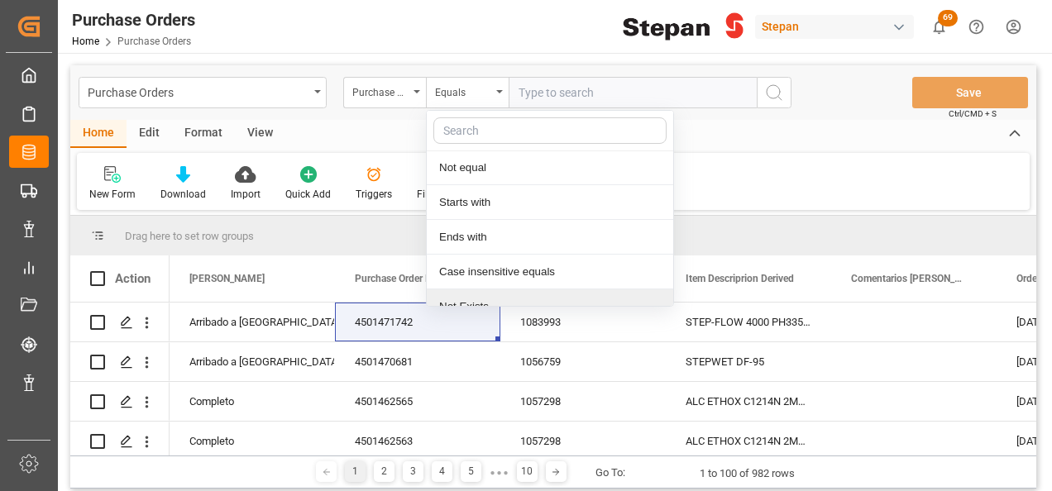
scroll to position [121, 0]
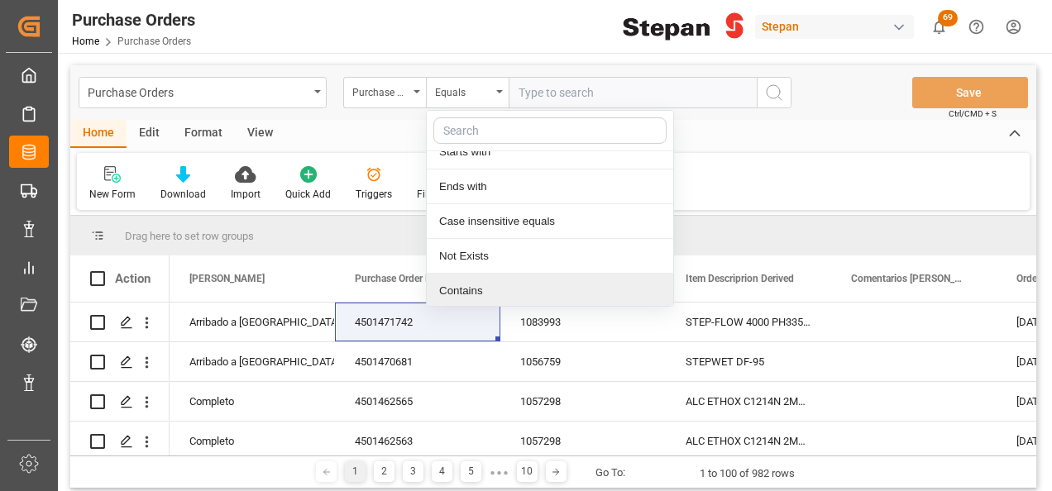
click at [462, 289] on div "Contains" at bounding box center [550, 291] width 246 height 35
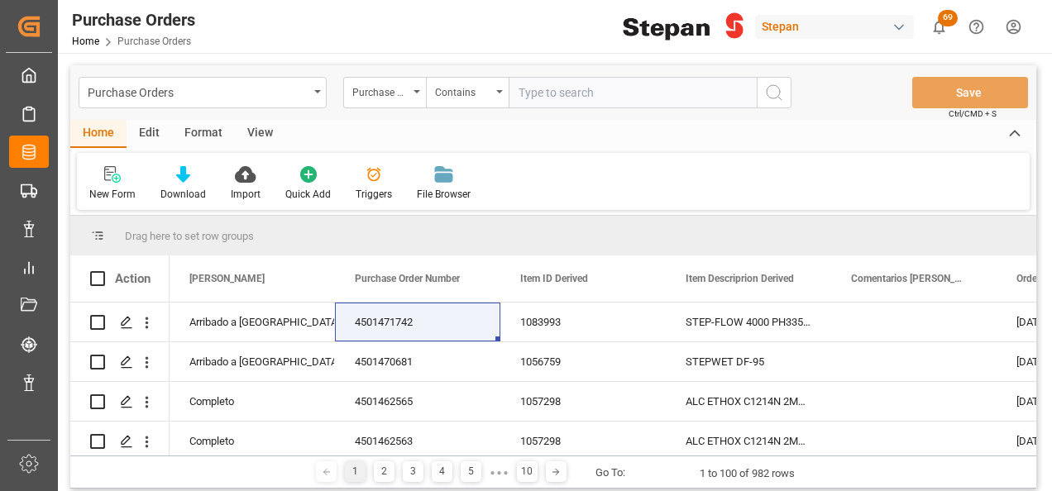
paste input "4501471742 4501470681"
drag, startPoint x: 585, startPoint y: 86, endPoint x: 629, endPoint y: 93, distance: 44.3
click at [585, 88] on input "4501471742 4501470681" at bounding box center [633, 92] width 248 height 31
type input "4501471742,4501470681"
click at [779, 96] on icon "search button" at bounding box center [774, 93] width 20 height 20
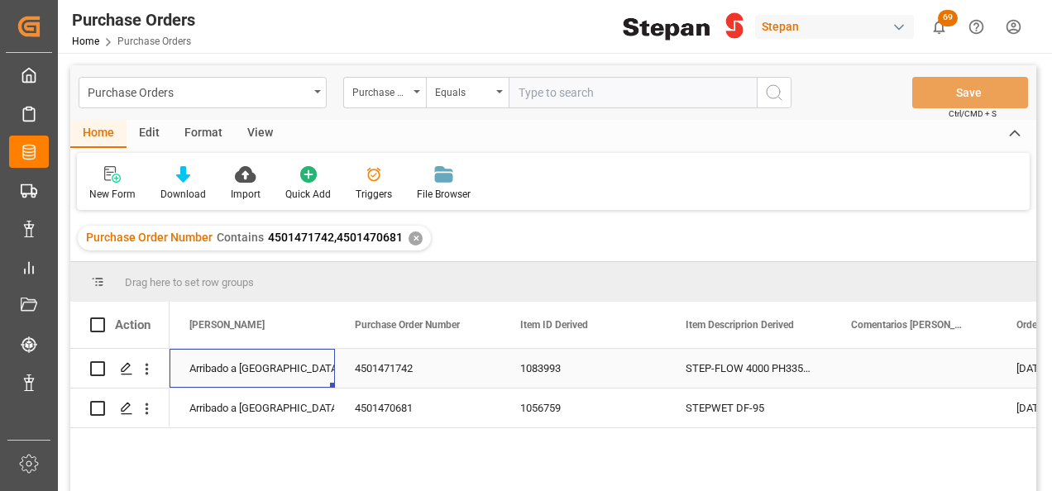
click at [281, 370] on div "Arribado a Puerto" at bounding box center [252, 369] width 126 height 38
drag, startPoint x: 305, startPoint y: 373, endPoint x: 299, endPoint y: 382, distance: 10.8
click at [306, 374] on icon "open menu" at bounding box center [304, 379] width 20 height 20
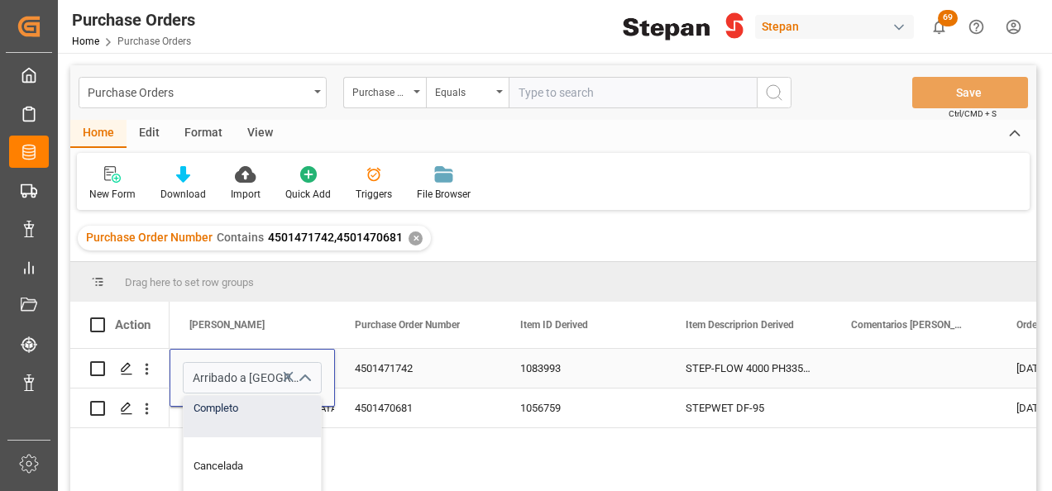
click at [228, 420] on div "Completo" at bounding box center [269, 409] width 170 height 58
type input "Completo"
click at [228, 410] on div "Arribado a Puerto" at bounding box center [252, 409] width 126 height 38
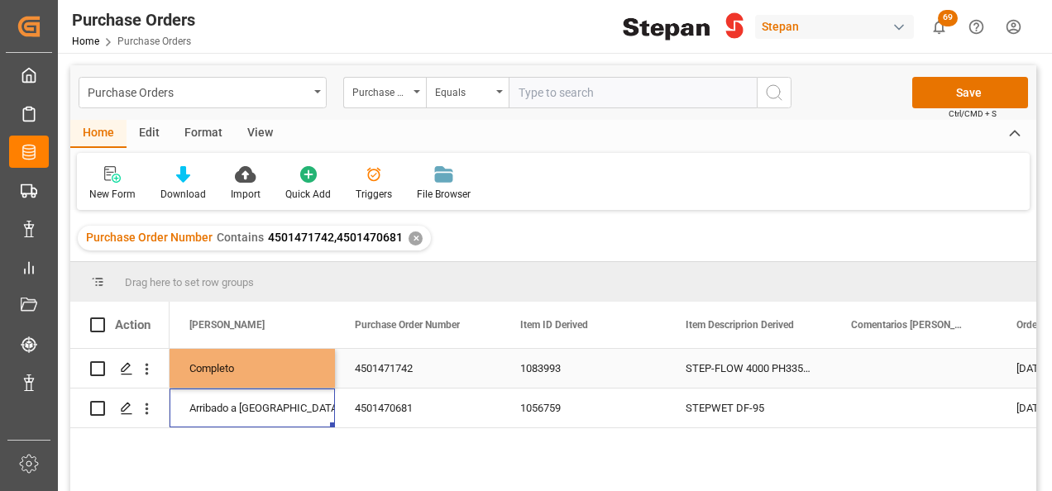
click at [238, 375] on div "Completo" at bounding box center [252, 369] width 126 height 38
drag, startPoint x: 330, startPoint y: 386, endPoint x: 323, endPoint y: 410, distance: 24.9
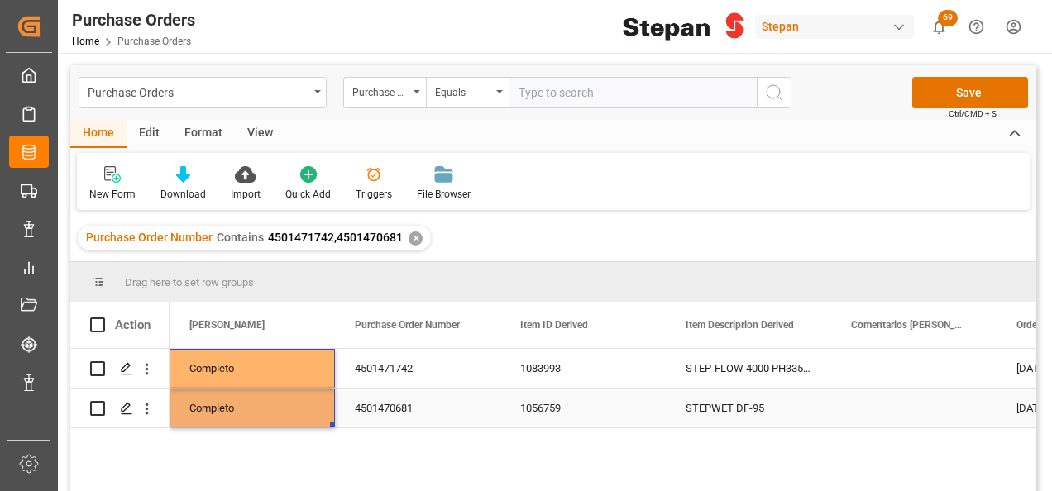
click at [413, 400] on div "4501470681" at bounding box center [417, 408] width 165 height 39
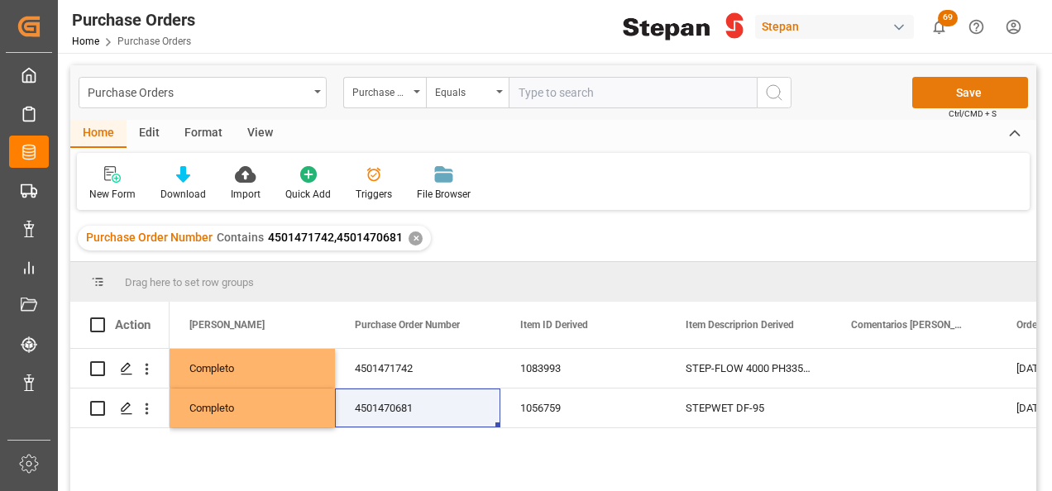
click at [984, 88] on button "Save" at bounding box center [970, 92] width 116 height 31
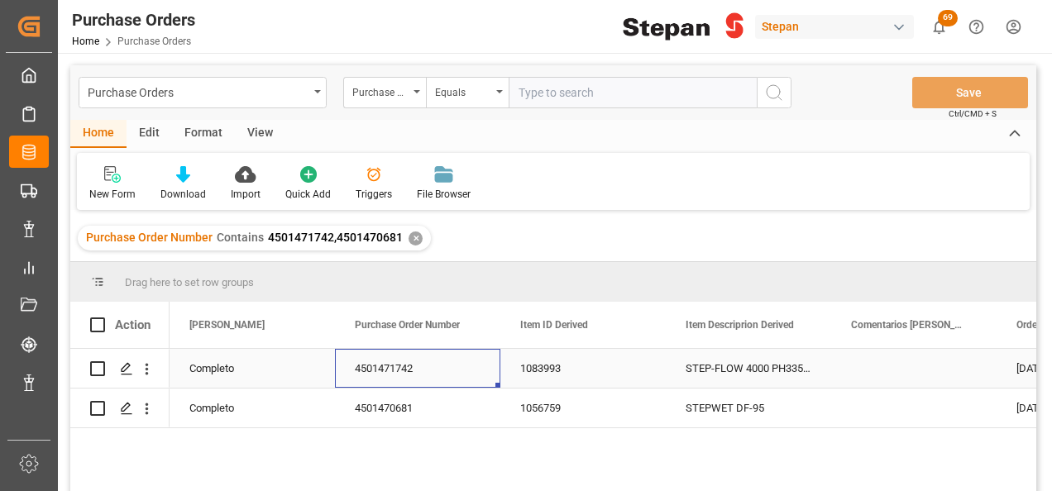
click at [409, 368] on div "4501471742" at bounding box center [417, 368] width 165 height 39
drag, startPoint x: 425, startPoint y: 374, endPoint x: 352, endPoint y: 375, distance: 72.8
click at [352, 375] on input "4501471742" at bounding box center [417, 377] width 139 height 31
click at [458, 416] on div "4501470681" at bounding box center [417, 408] width 165 height 39
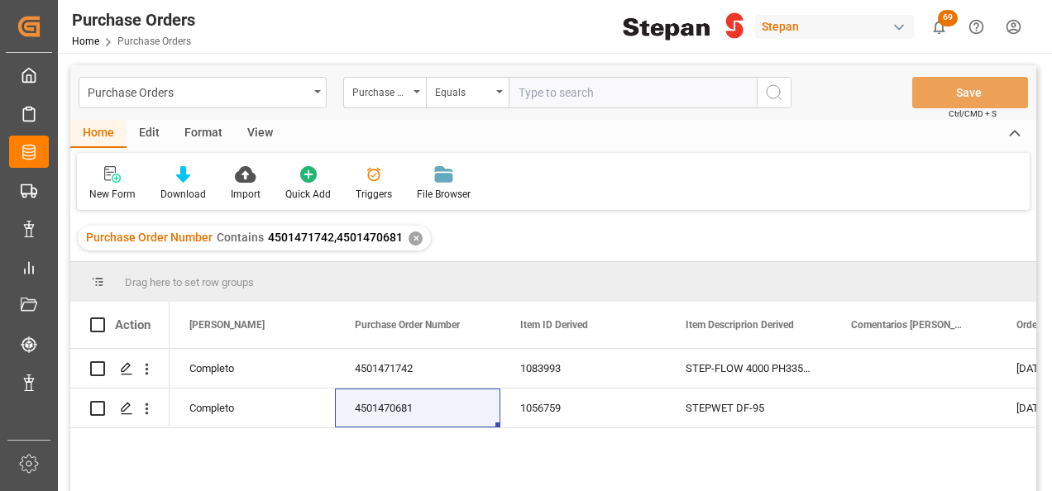
click at [412, 240] on div "✕" at bounding box center [416, 239] width 14 height 14
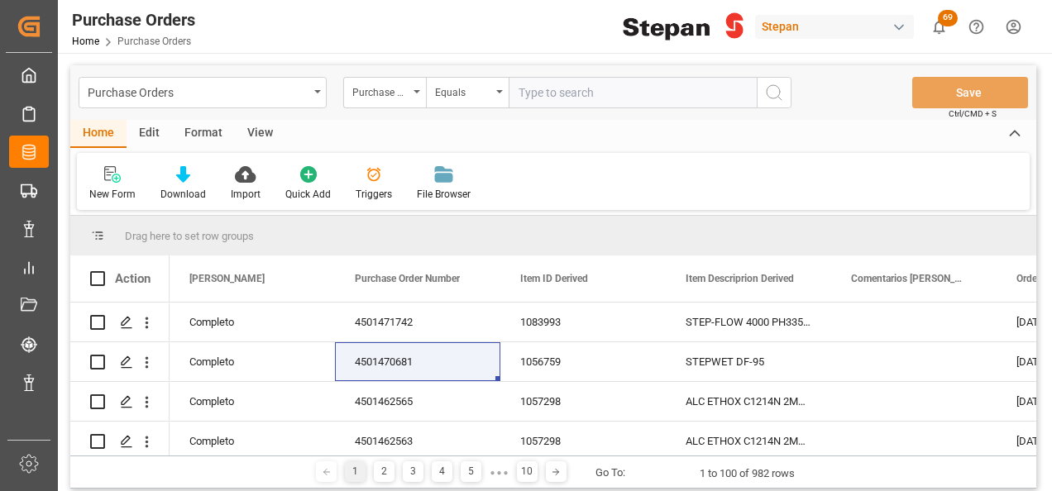
click at [541, 88] on input "text" at bounding box center [633, 92] width 248 height 31
paste input "RLTU3054489"
type input "RLTU3054489"
click at [776, 88] on icon "search button" at bounding box center [774, 93] width 20 height 20
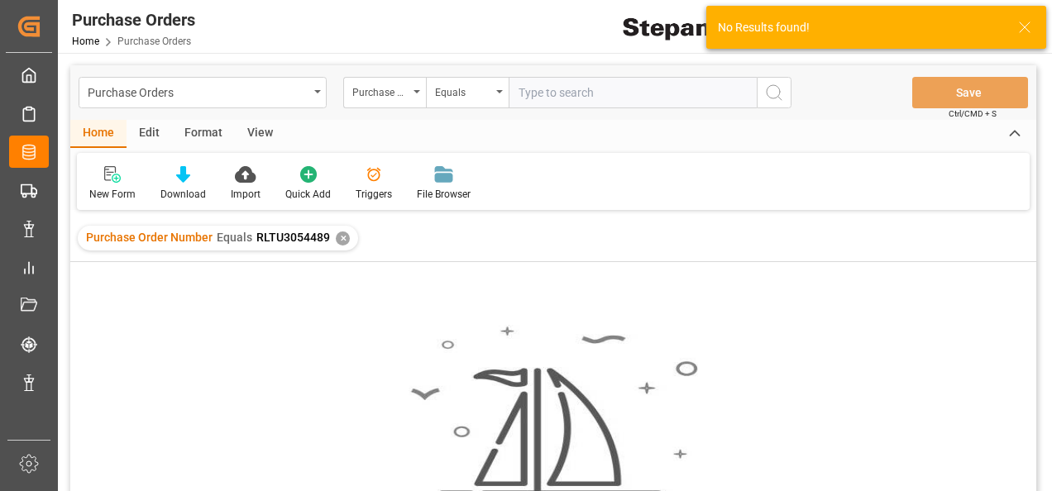
click at [340, 239] on div "✕" at bounding box center [343, 239] width 14 height 14
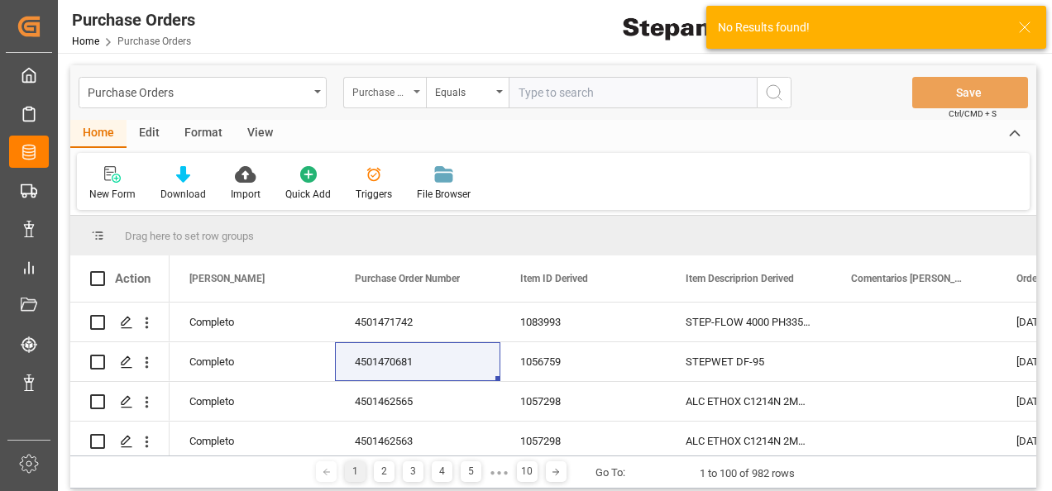
click at [413, 90] on icon "open menu" at bounding box center [416, 91] width 7 height 3
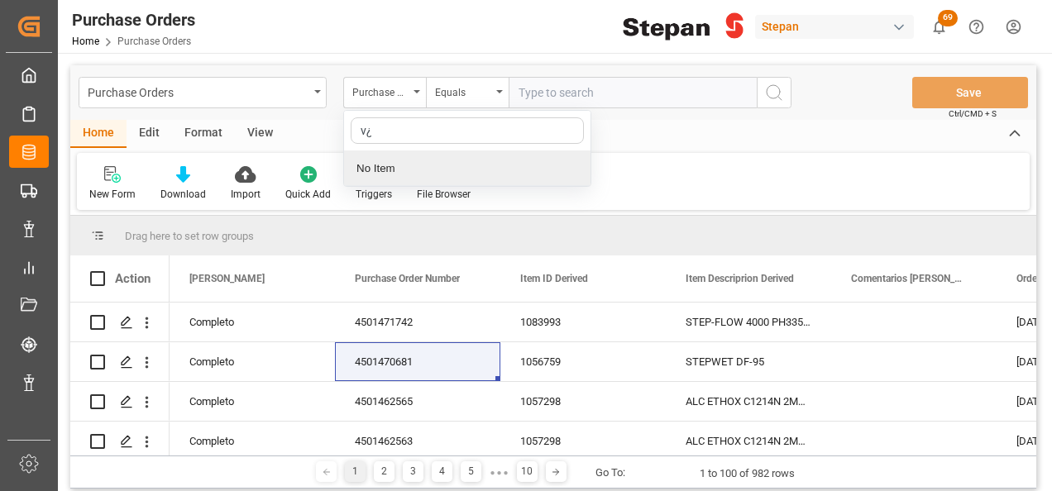
type input "v"
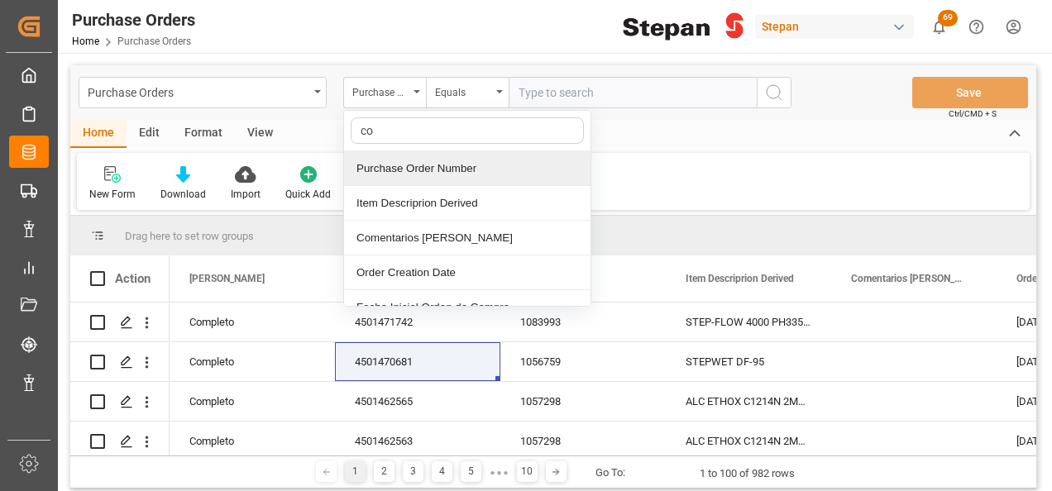
type input "c"
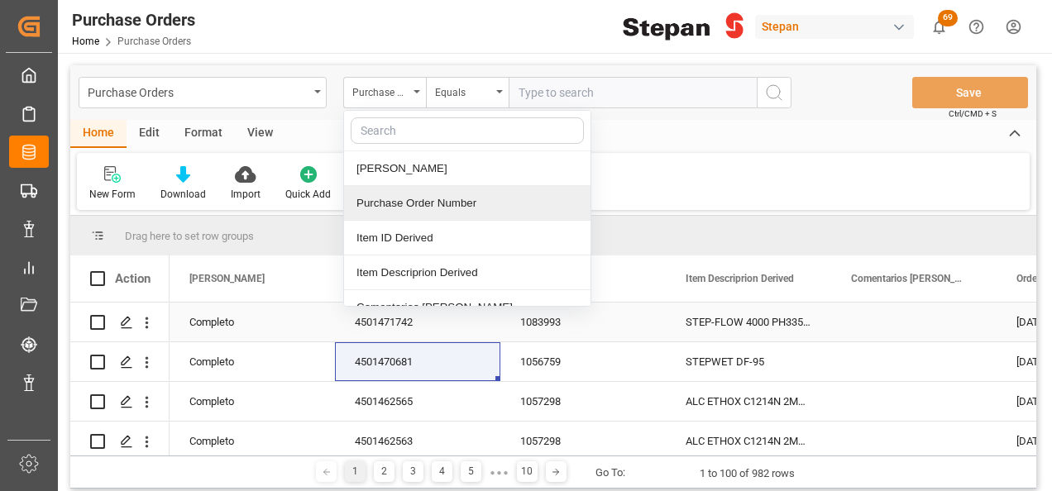
click at [295, 329] on div "Completo" at bounding box center [252, 322] width 126 height 38
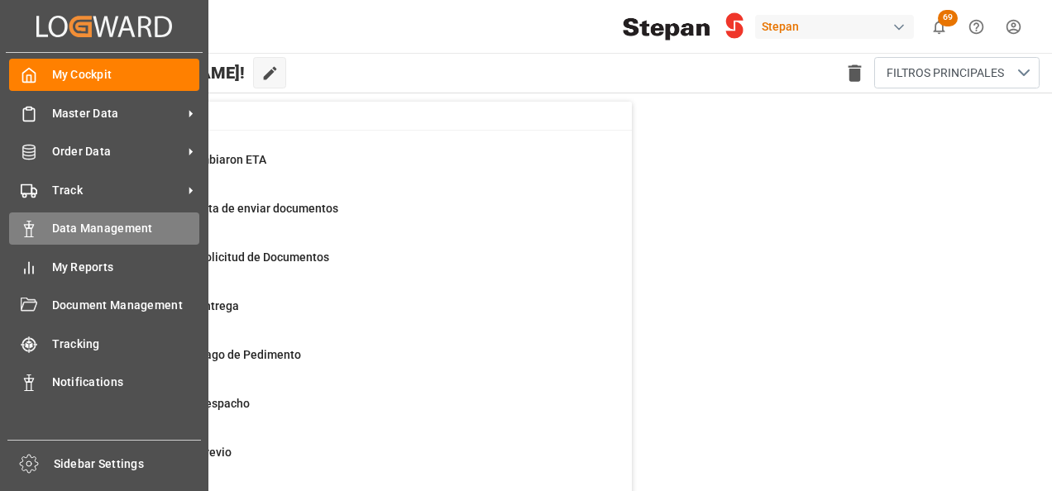
click at [60, 229] on span "Data Management" at bounding box center [126, 228] width 148 height 17
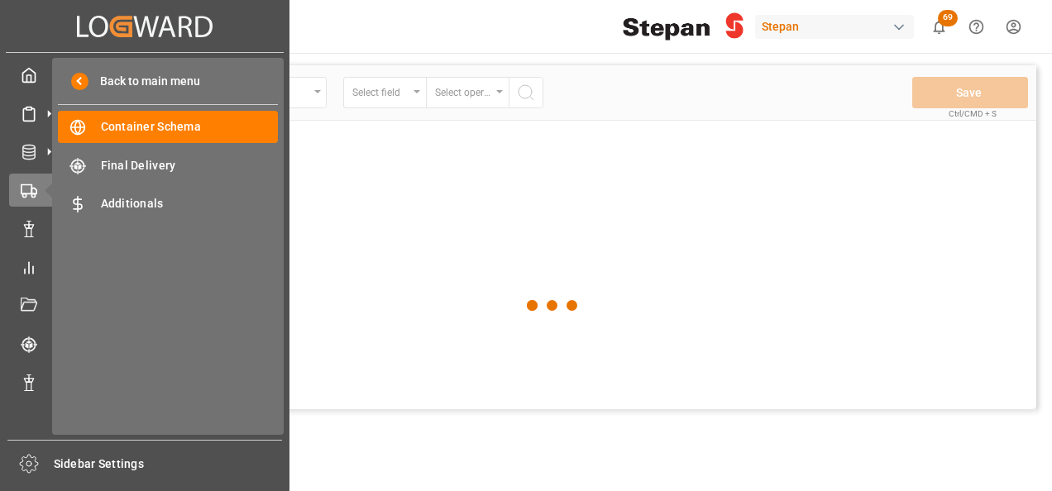
click at [31, 186] on icon at bounding box center [48, 190] width 35 height 35
click at [131, 118] on span "Container Schema" at bounding box center [190, 126] width 178 height 17
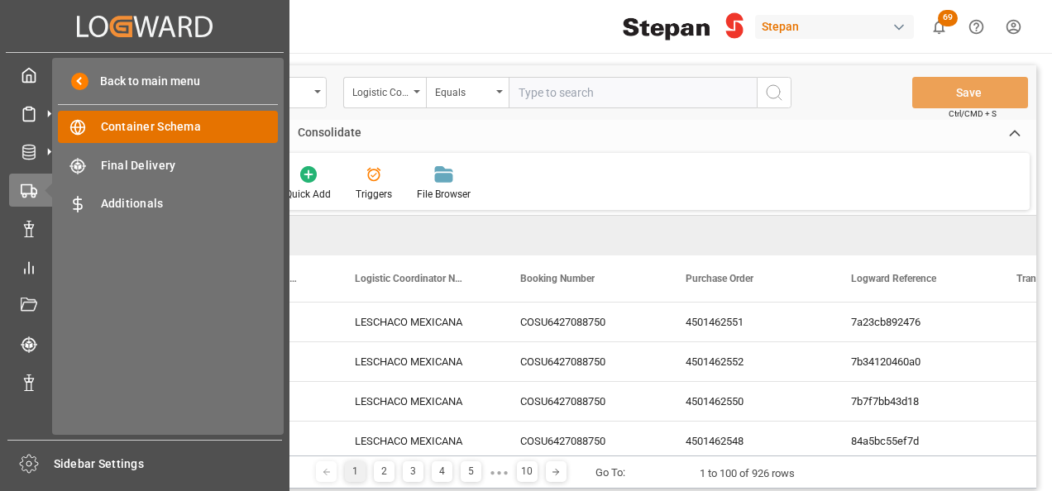
click at [157, 130] on span "Container Schema" at bounding box center [190, 126] width 178 height 17
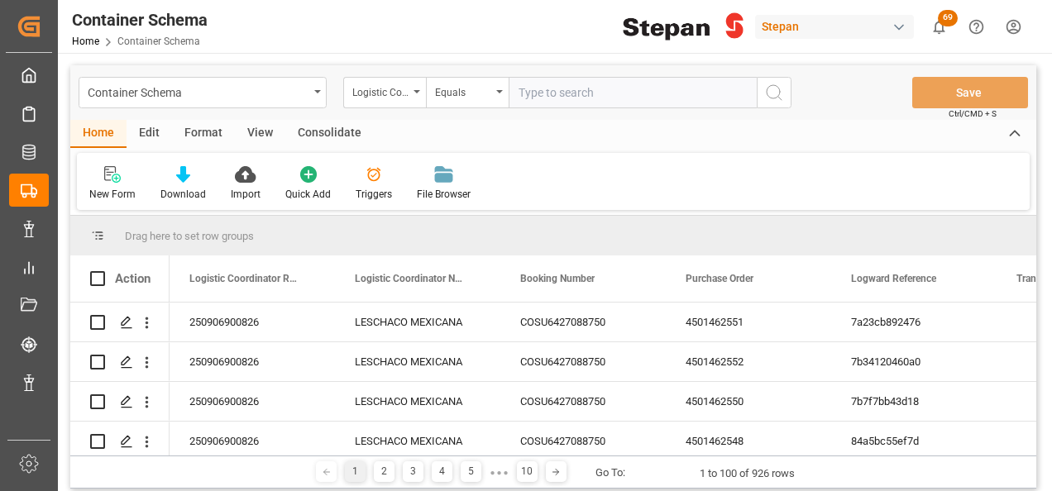
click at [567, 86] on input "text" at bounding box center [633, 92] width 248 height 31
click at [413, 83] on div "Logistic Coordinator Reference Number" at bounding box center [384, 92] width 83 height 31
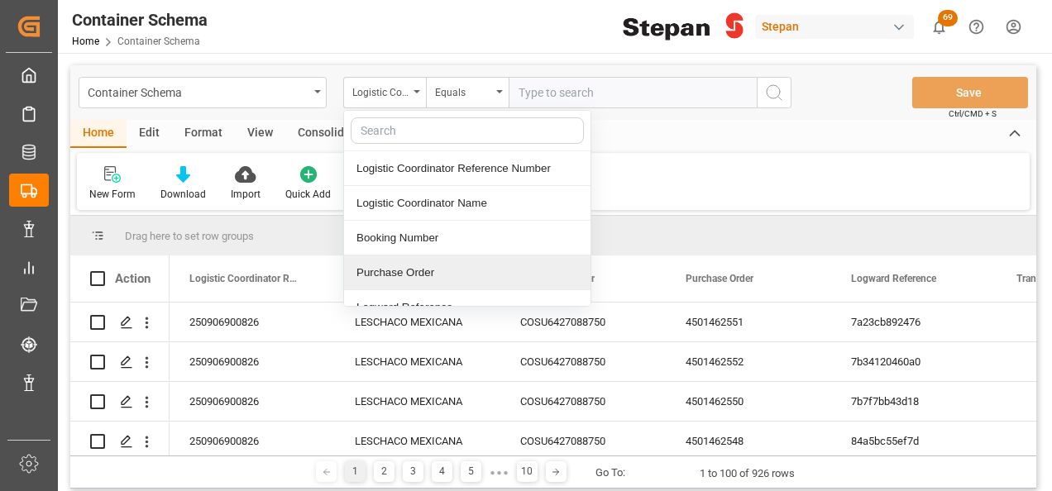
click at [392, 271] on div "Purchase Order" at bounding box center [467, 273] width 246 height 35
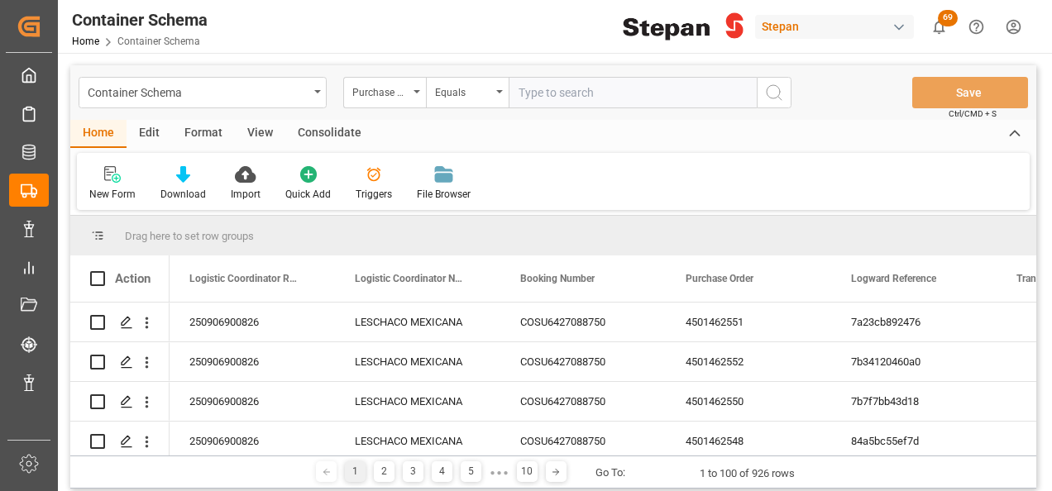
click at [517, 98] on input "text" at bounding box center [633, 92] width 248 height 31
paste input "4501471742"
type input "4501471742"
click at [771, 98] on icon "search button" at bounding box center [774, 93] width 20 height 20
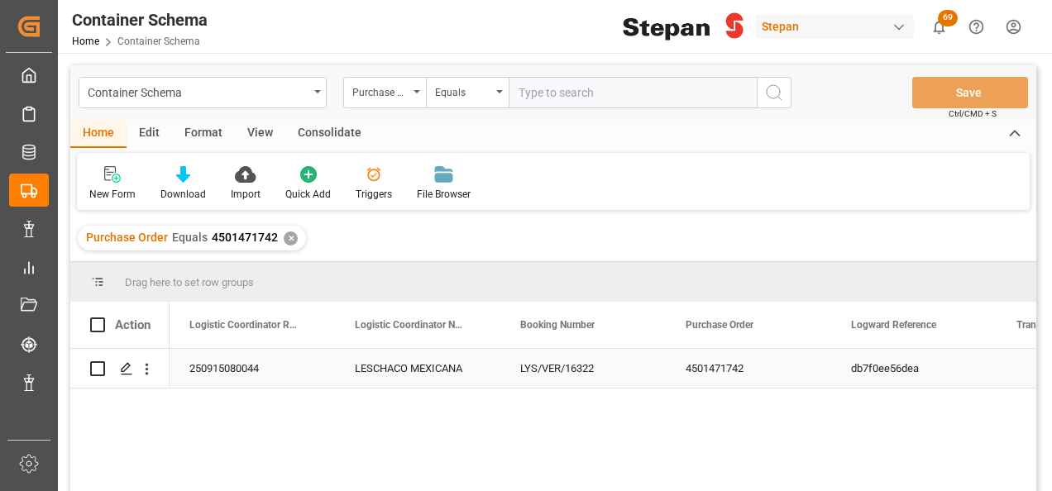
click at [402, 373] on div "LESCHACO MEXICANA" at bounding box center [417, 368] width 165 height 39
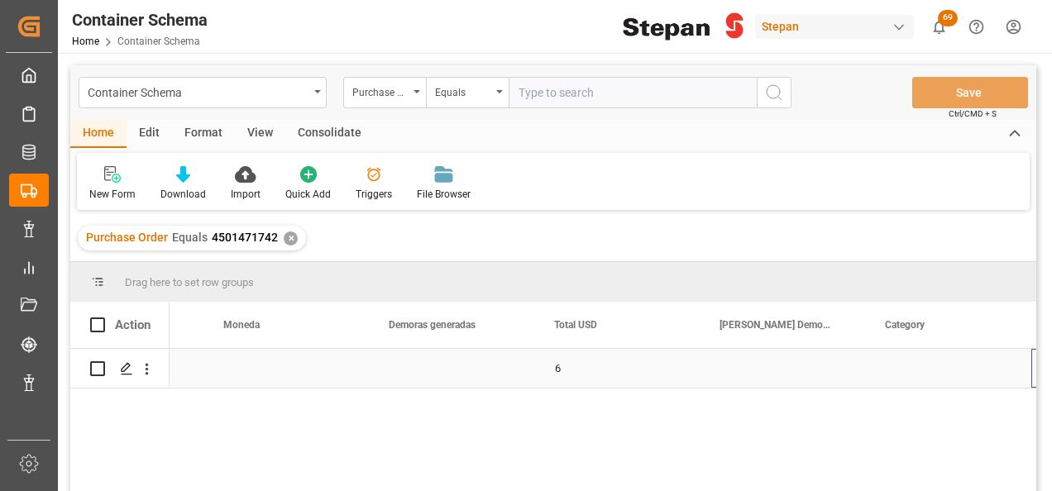
scroll to position [0, 2282]
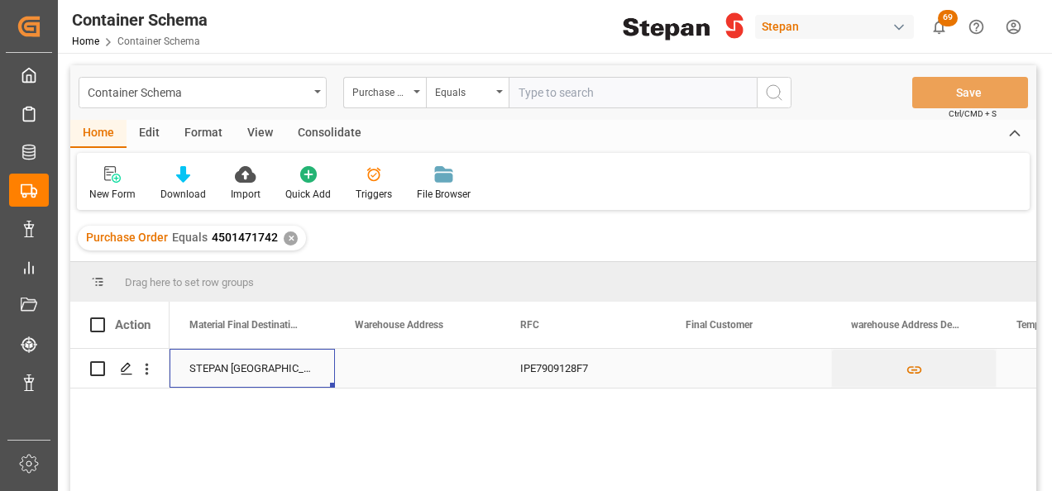
click at [275, 361] on div "STEPAN MEXICO S A DE C V - MATAMOROS" at bounding box center [252, 368] width 165 height 39
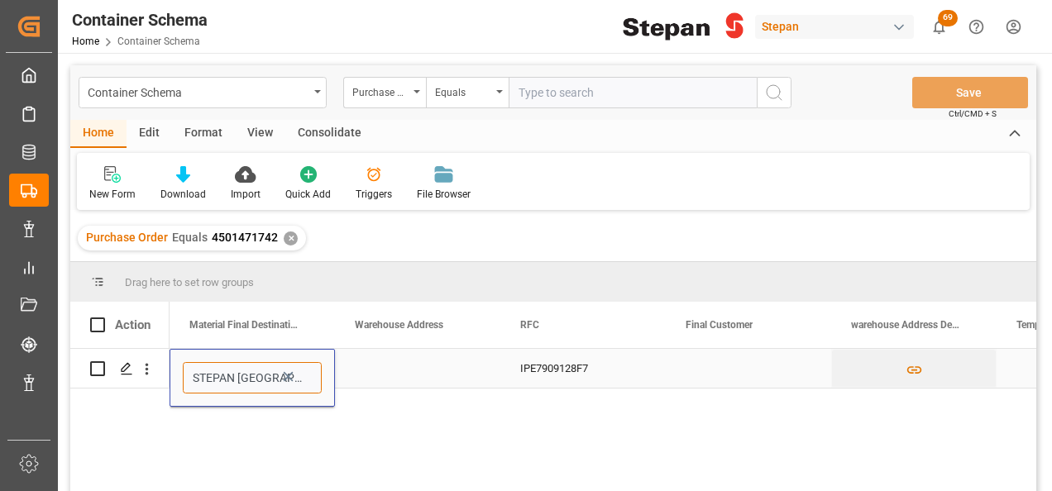
click at [309, 384] on input "STEPAN MEXICO S A DE C V - MATAMOROS" at bounding box center [252, 377] width 139 height 31
drag, startPoint x: 290, startPoint y: 370, endPoint x: 304, endPoint y: 380, distance: 17.2
click at [291, 372] on icon "Press SPACE to select this row." at bounding box center [288, 376] width 17 height 17
click at [309, 383] on icon "open menu" at bounding box center [304, 379] width 20 height 20
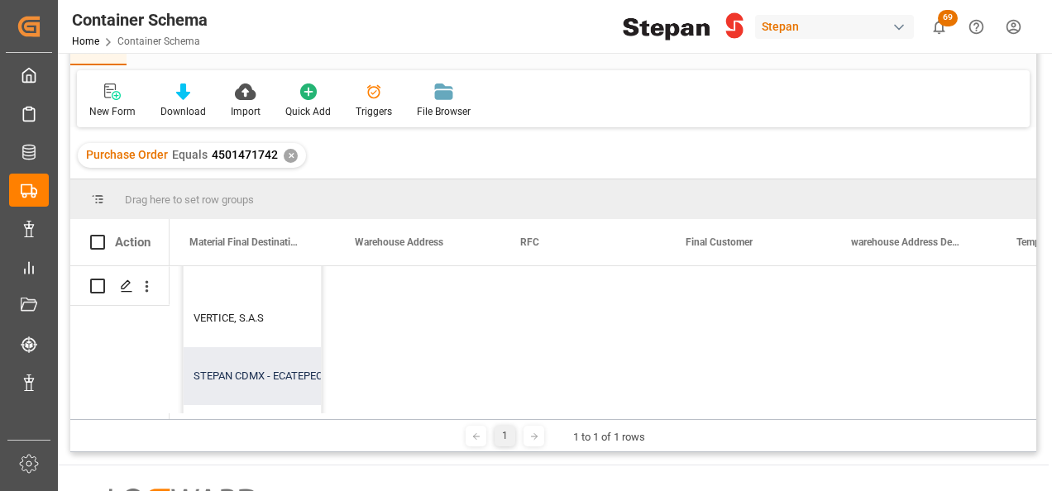
click at [256, 361] on div "STEPAN CDMX - ECATEPEC" at bounding box center [335, 376] width 302 height 58
type input "STEPAN CDMX - ECATEPEC"
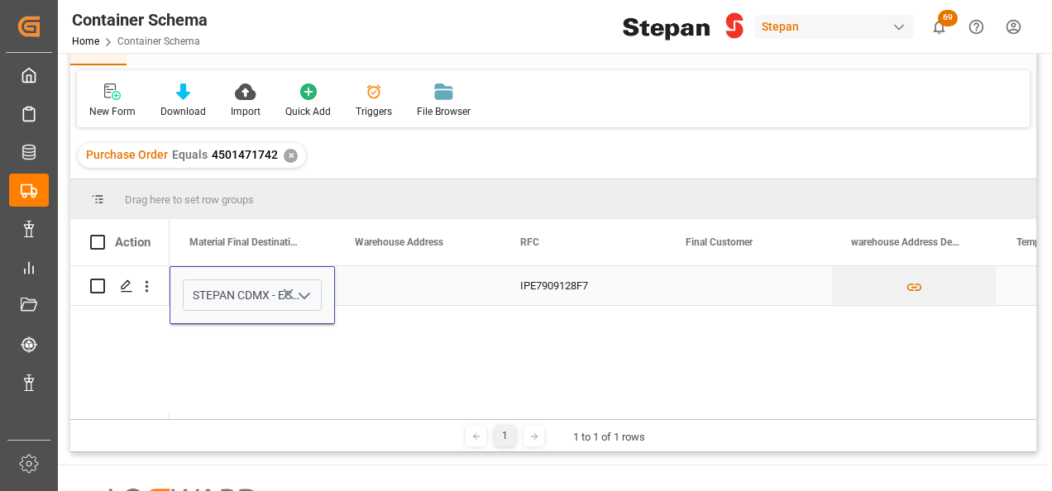
click at [394, 293] on div "Press SPACE to select this row." at bounding box center [417, 285] width 165 height 39
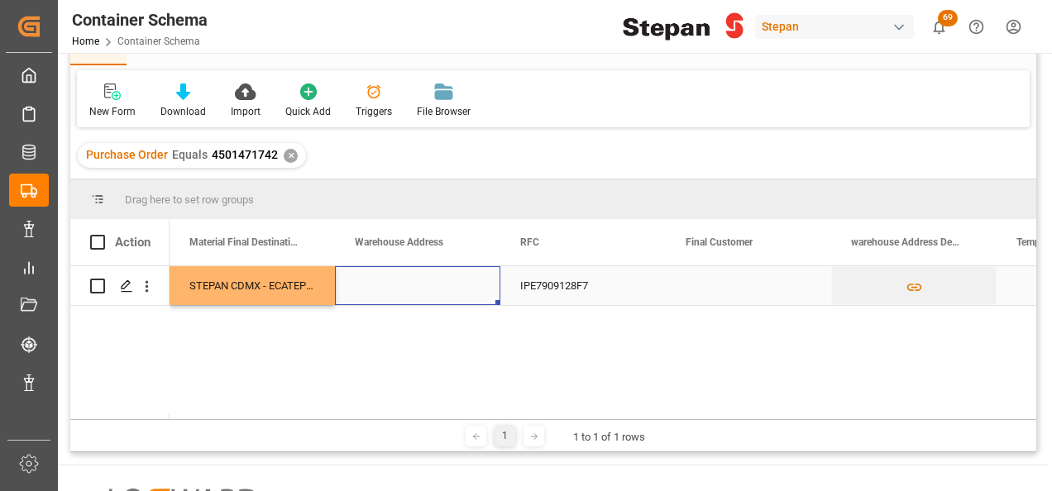
click at [426, 292] on div "Press SPACE to select this row." at bounding box center [417, 285] width 165 height 39
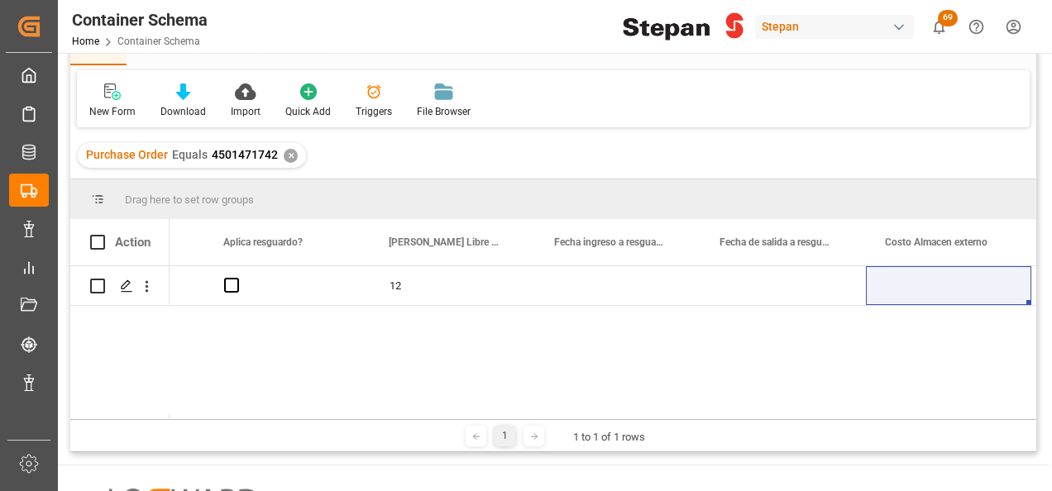
click at [288, 155] on div "✕" at bounding box center [291, 156] width 14 height 14
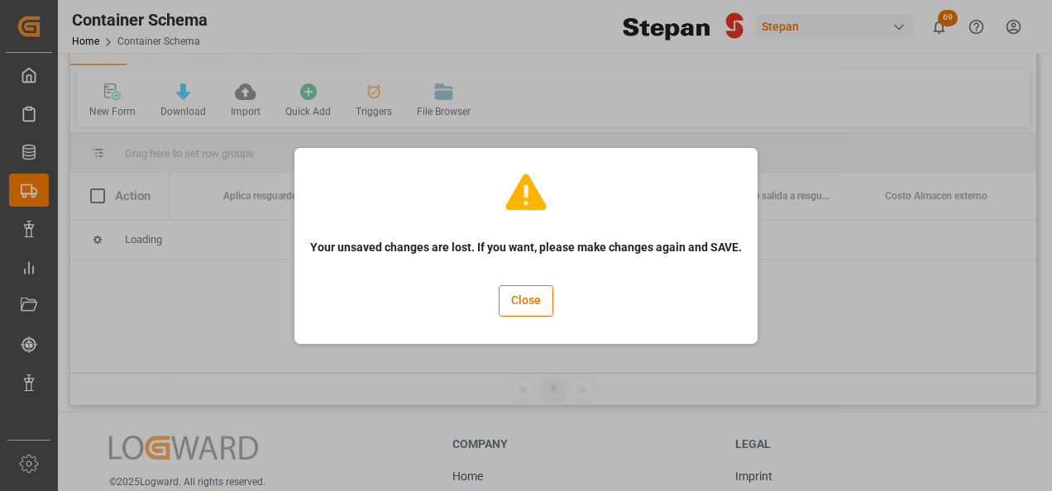
drag, startPoint x: 507, startPoint y: 293, endPoint x: 523, endPoint y: 322, distance: 32.9
click at [523, 322] on div "Close" at bounding box center [526, 301] width 55 height 55
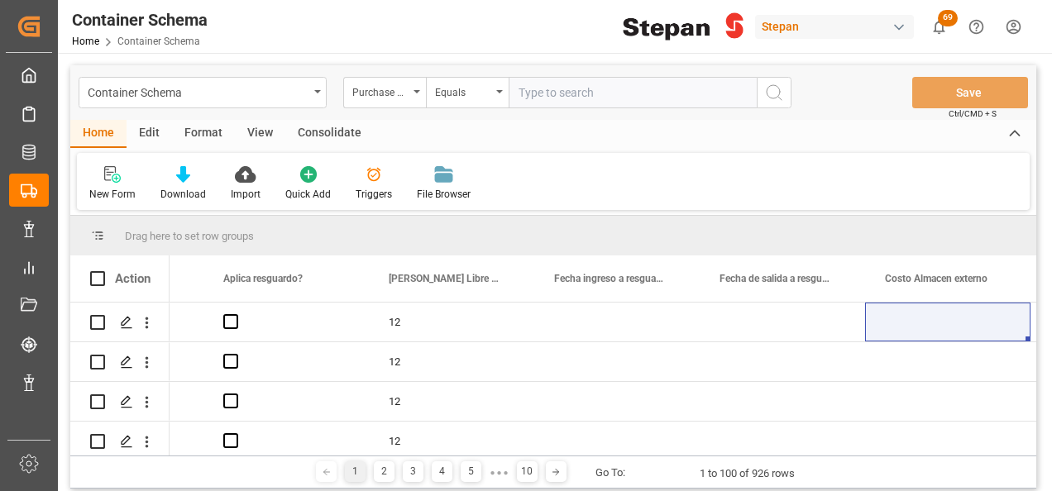
click at [560, 79] on input "text" at bounding box center [633, 92] width 248 height 31
paste input "4501462565"
type input "4501462565"
click at [769, 97] on circle "search button" at bounding box center [773, 91] width 13 height 13
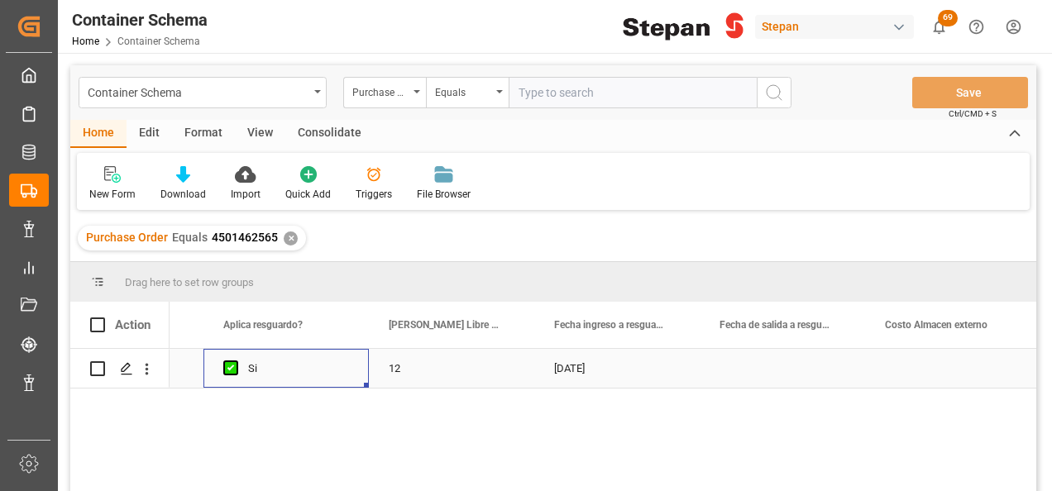
click at [360, 372] on div "Si" at bounding box center [285, 368] width 165 height 39
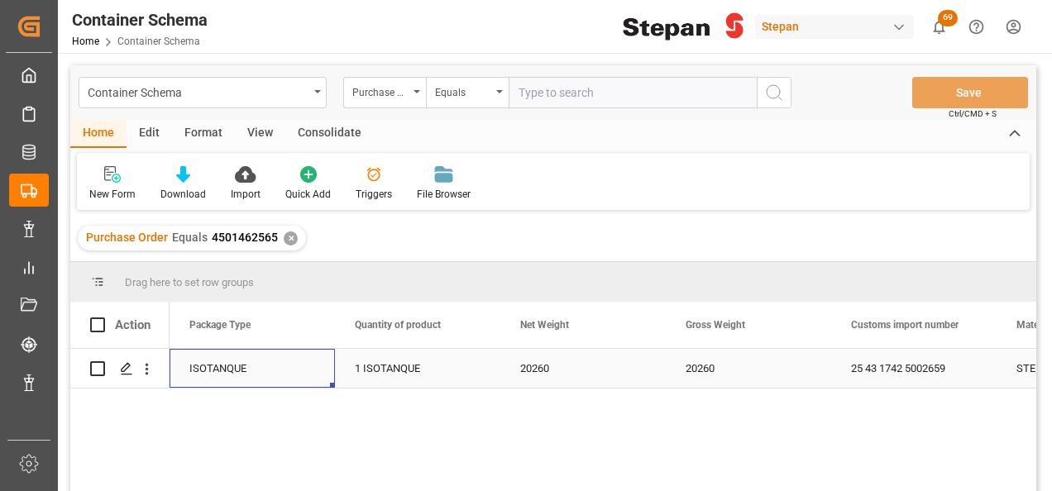
scroll to position [0, 6781]
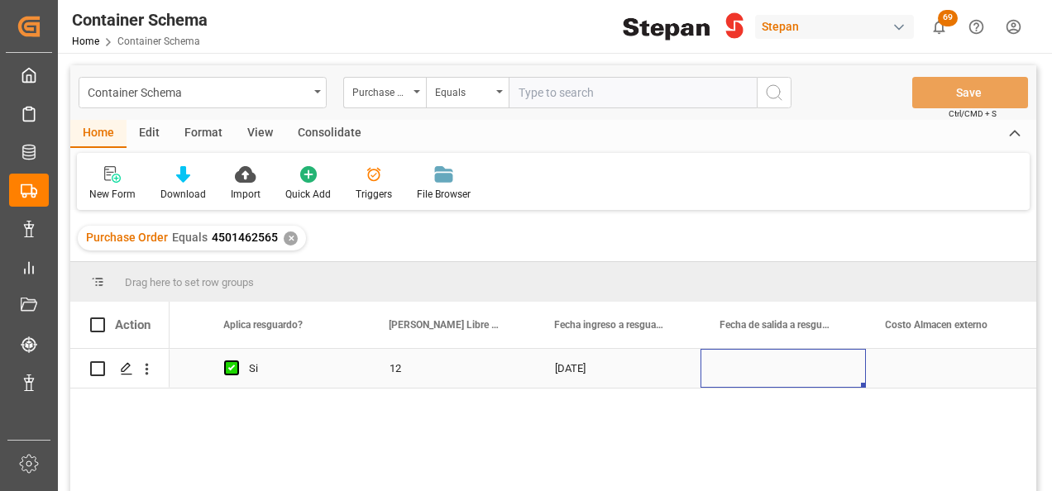
click at [764, 367] on div "Press SPACE to select this row." at bounding box center [782, 368] width 165 height 39
click at [765, 367] on div "Press SPACE to select this row." at bounding box center [782, 368] width 165 height 39
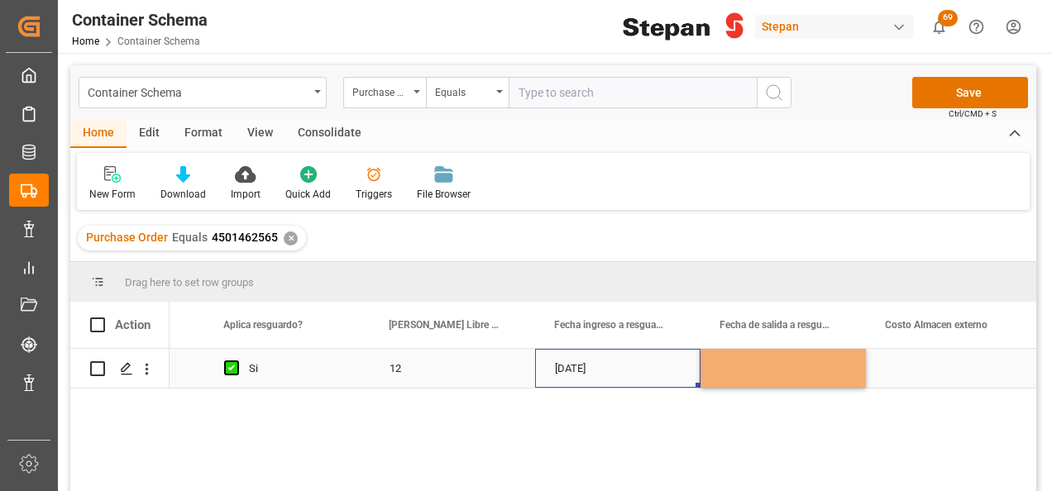
click at [664, 369] on div "[DATE]" at bounding box center [617, 368] width 165 height 39
click at [728, 369] on div "Press SPACE to select this row." at bounding box center [782, 368] width 165 height 39
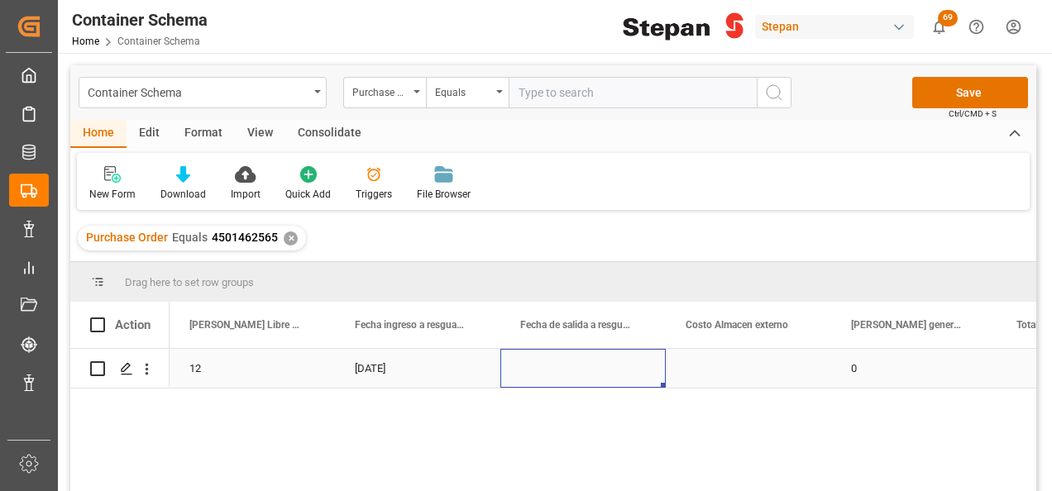
click at [589, 366] on div "Press SPACE to select this row." at bounding box center [582, 368] width 165 height 39
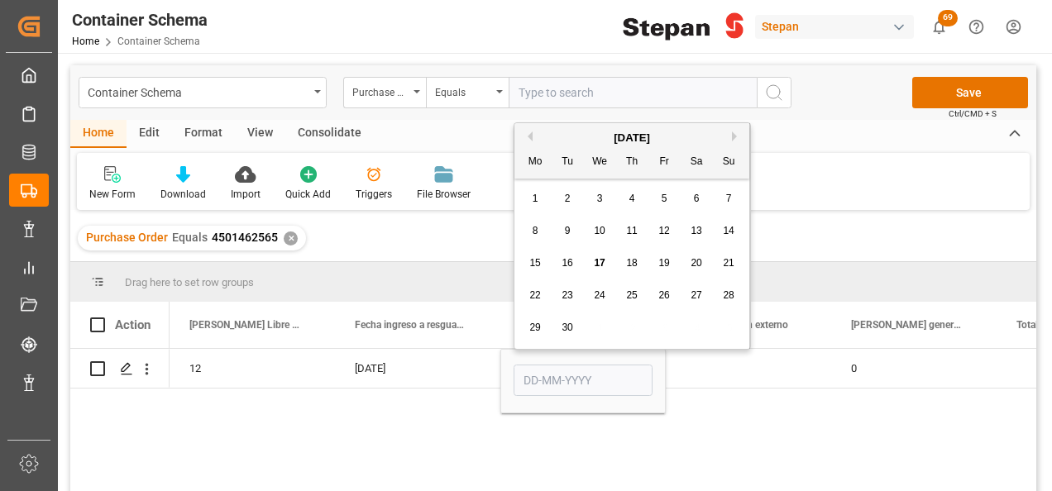
click at [663, 229] on span "12" at bounding box center [663, 231] width 11 height 12
type input "[DATE]"
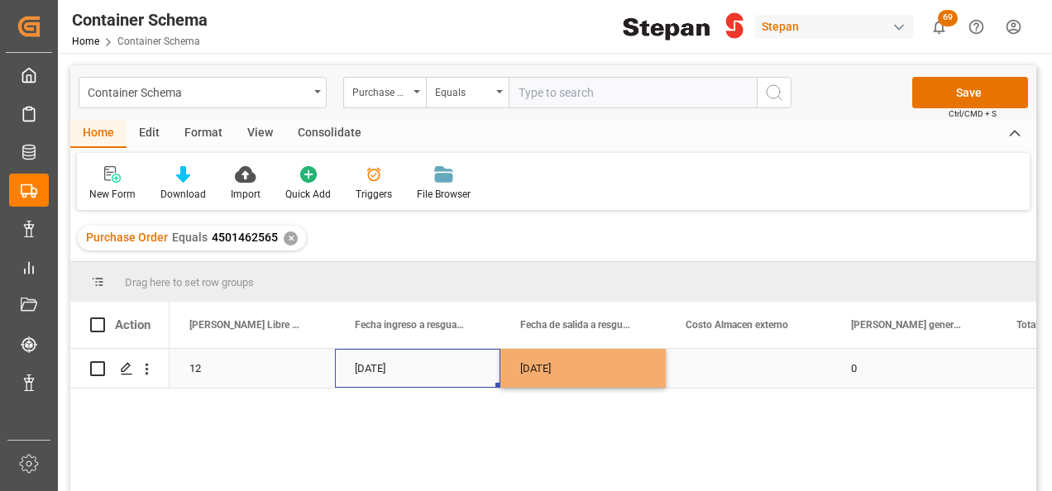
drag, startPoint x: 469, startPoint y: 370, endPoint x: 541, endPoint y: 336, distance: 79.5
click at [468, 370] on div "[DATE]" at bounding box center [417, 368] width 165 height 39
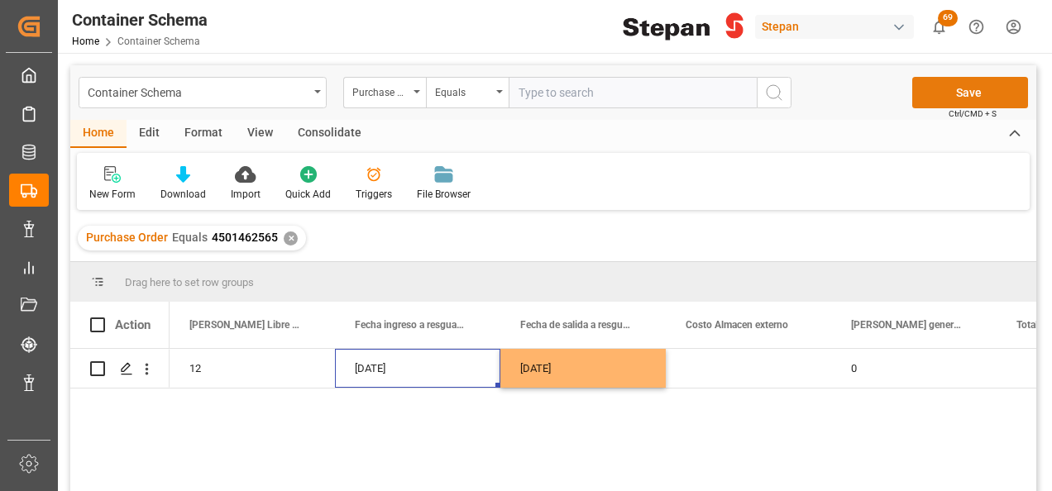
click at [964, 93] on button "Save" at bounding box center [970, 92] width 116 height 31
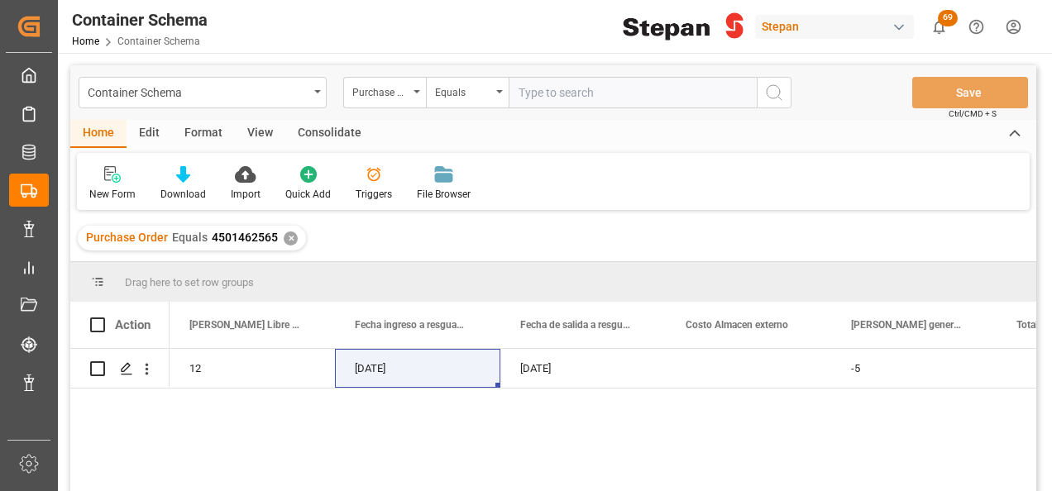
click at [284, 233] on div "✕" at bounding box center [291, 239] width 14 height 14
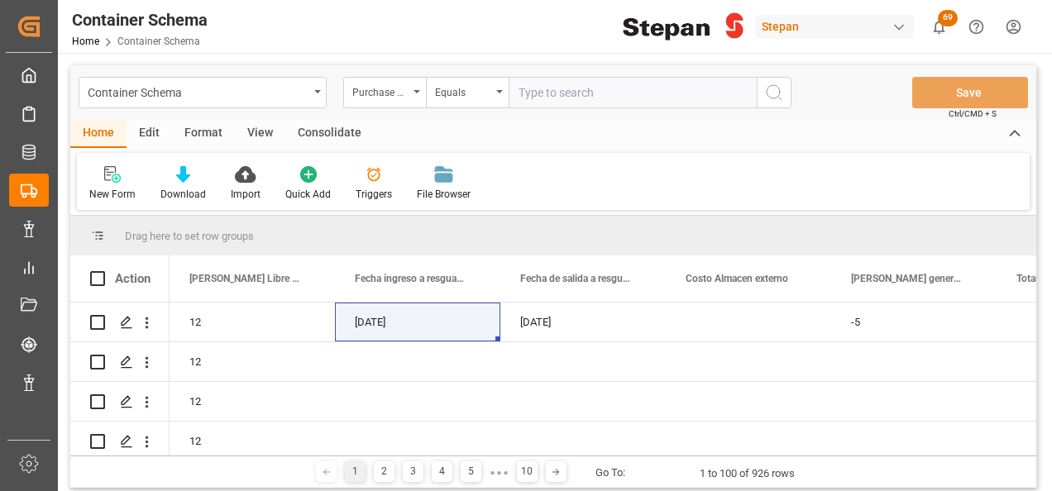
click at [544, 84] on input "text" at bounding box center [633, 92] width 248 height 31
paste input "4501462563"
type input "4501462563"
click at [776, 93] on icon "search button" at bounding box center [774, 93] width 20 height 20
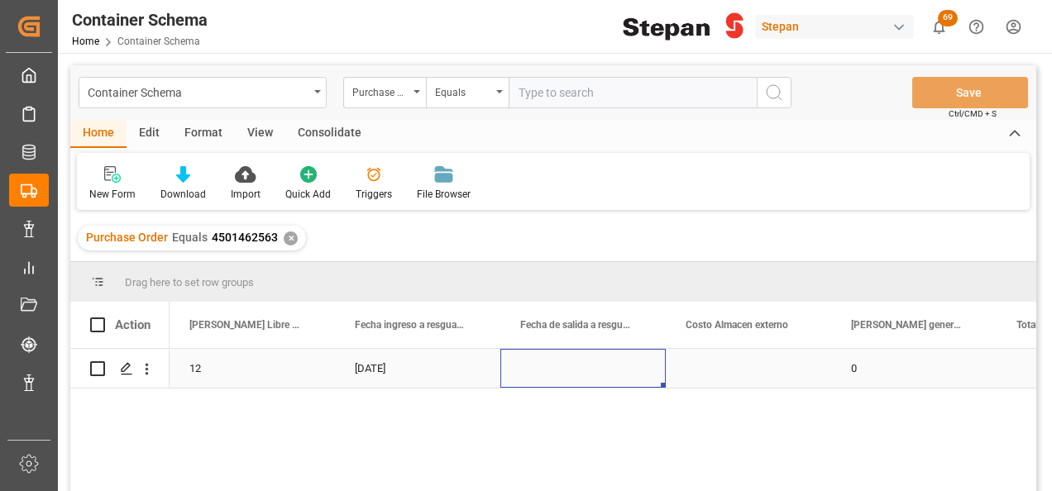
click at [557, 367] on div "Press SPACE to select this row." at bounding box center [582, 368] width 165 height 39
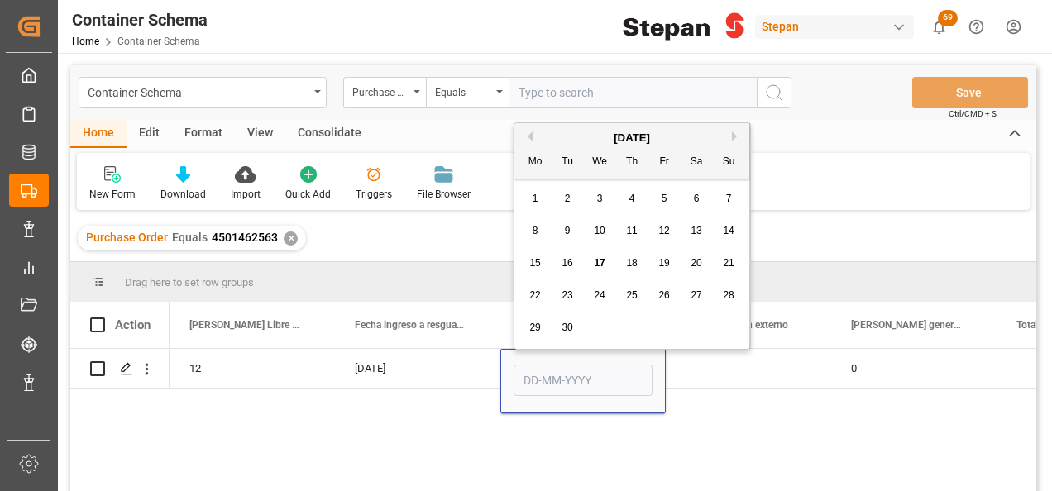
click at [665, 232] on span "12" at bounding box center [663, 231] width 11 height 12
type input "[DATE]"
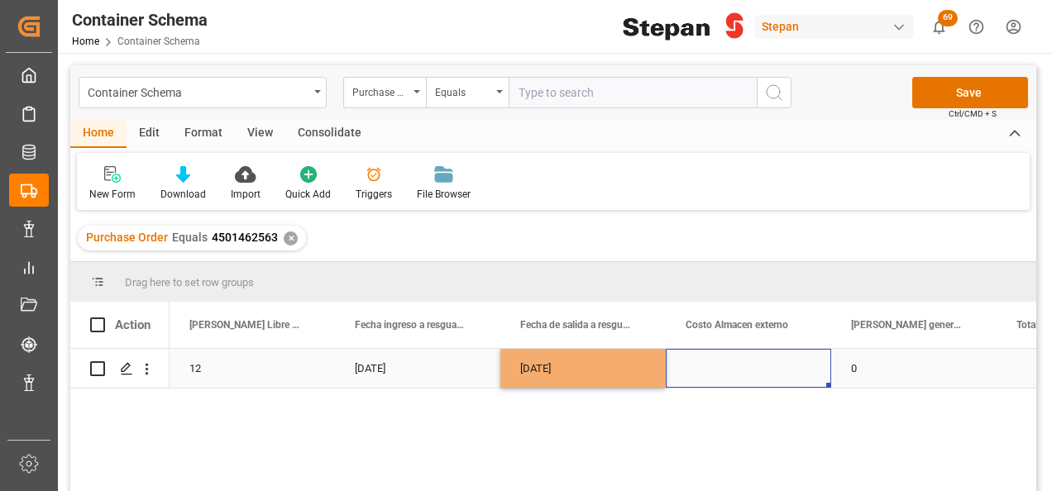
click at [709, 364] on div "Press SPACE to select this row." at bounding box center [748, 368] width 165 height 39
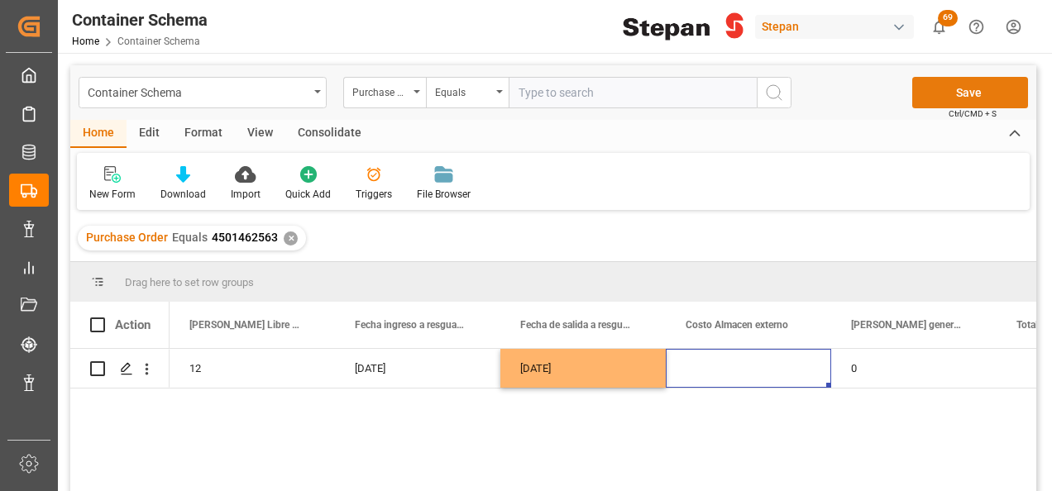
click at [953, 83] on button "Save" at bounding box center [970, 92] width 116 height 31
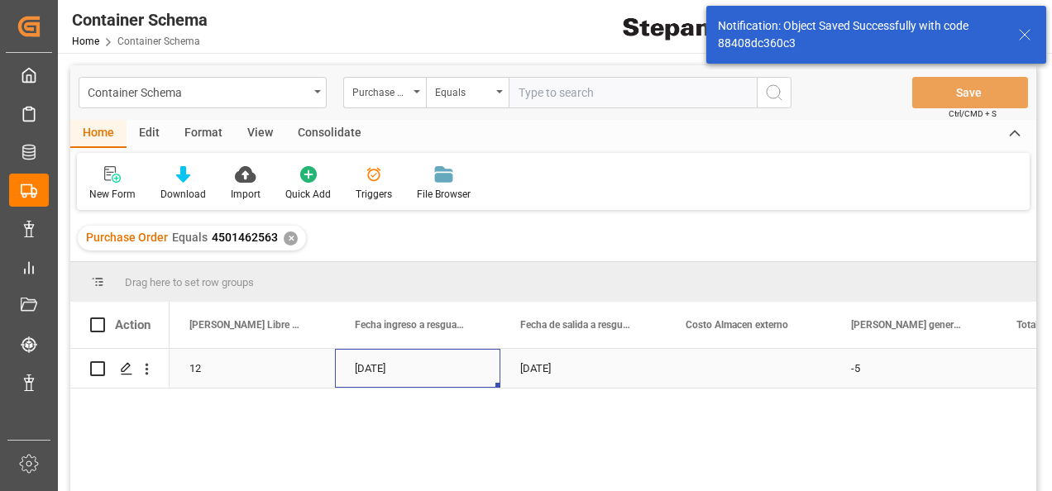
click at [465, 366] on div "[DATE]" at bounding box center [417, 368] width 165 height 39
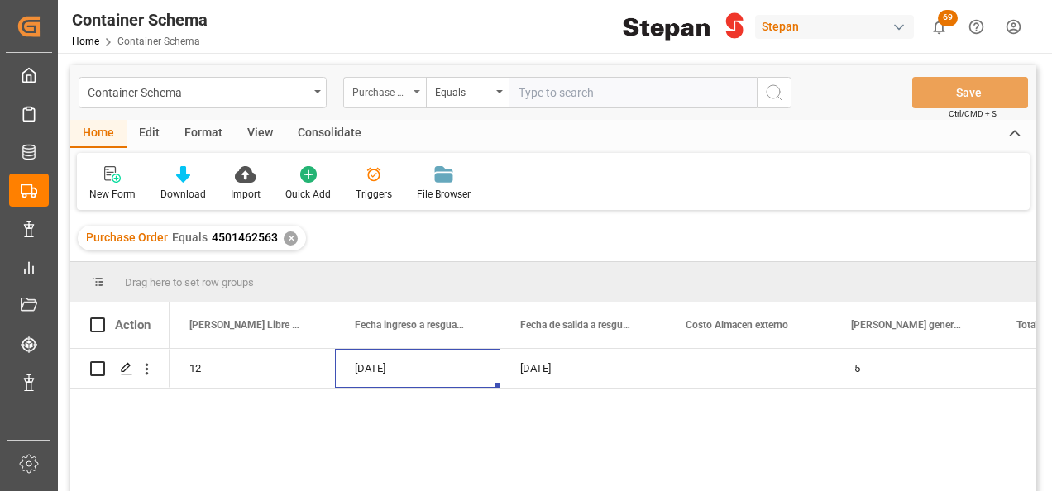
click at [407, 87] on div "Purchase Order" at bounding box center [380, 90] width 56 height 19
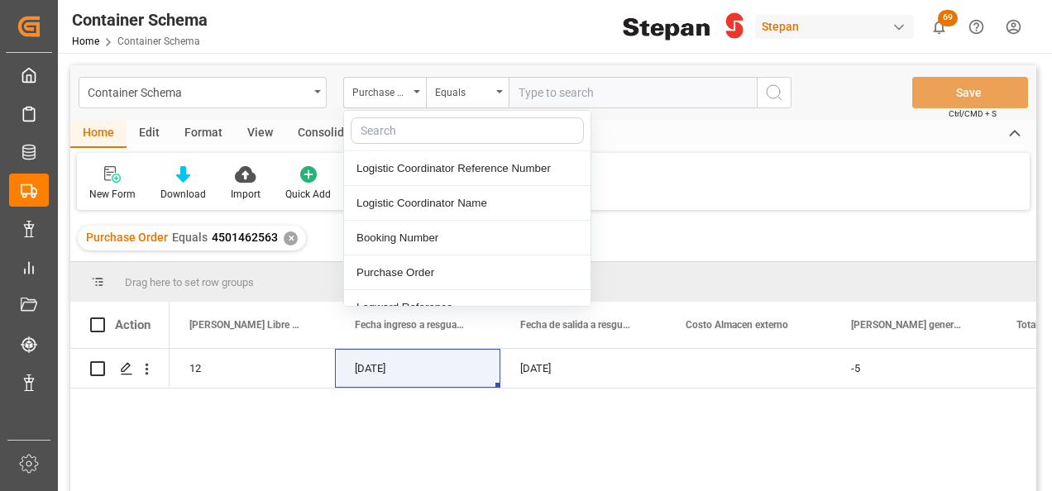
click at [286, 235] on div "✕" at bounding box center [291, 239] width 14 height 14
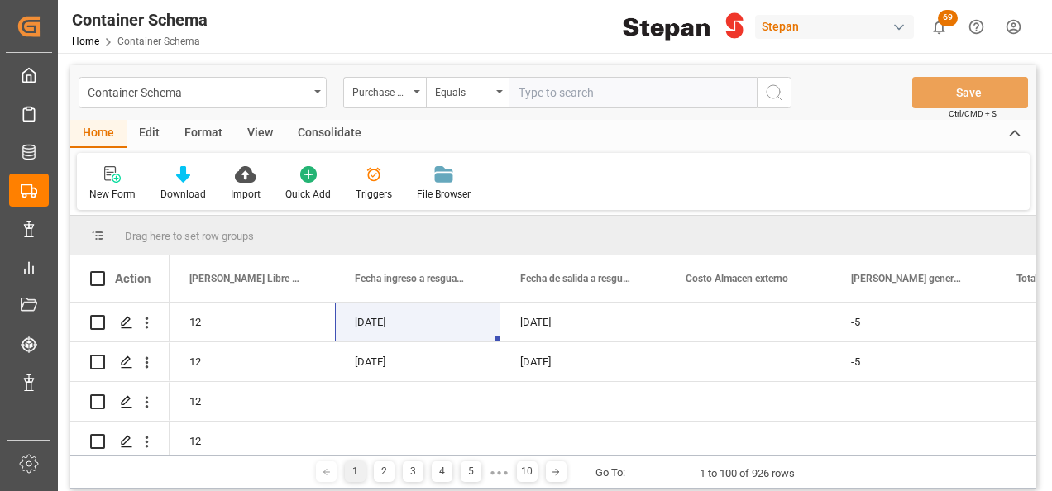
click at [531, 93] on input "text" at bounding box center [633, 92] width 248 height 31
paste input "4501471621"
type input "4501471621"
click at [781, 96] on button "search button" at bounding box center [774, 92] width 35 height 31
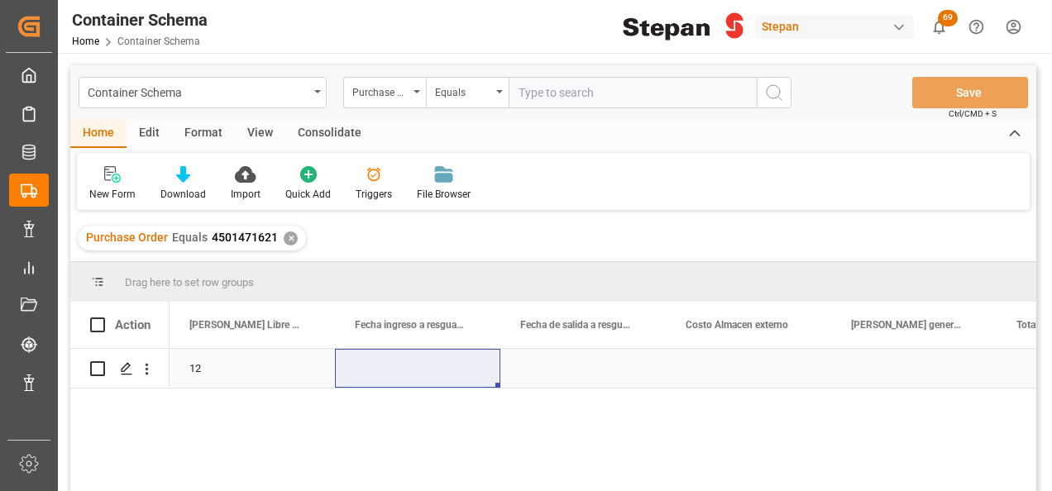
click at [397, 362] on div "Press SPACE to select this row." at bounding box center [417, 368] width 165 height 39
click at [397, 369] on div "Press SPACE to select this row." at bounding box center [417, 368] width 165 height 39
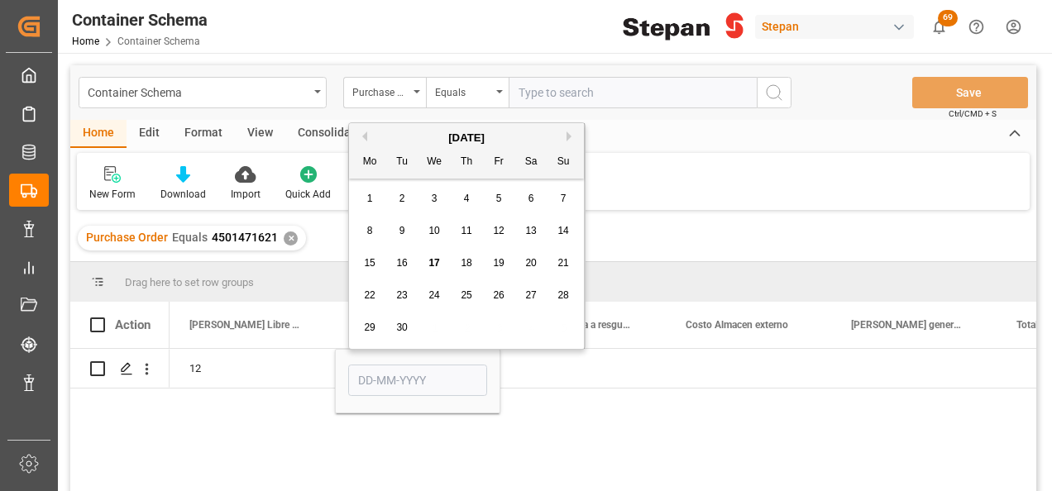
click at [369, 264] on span "15" at bounding box center [369, 263] width 11 height 12
type input "[DATE]"
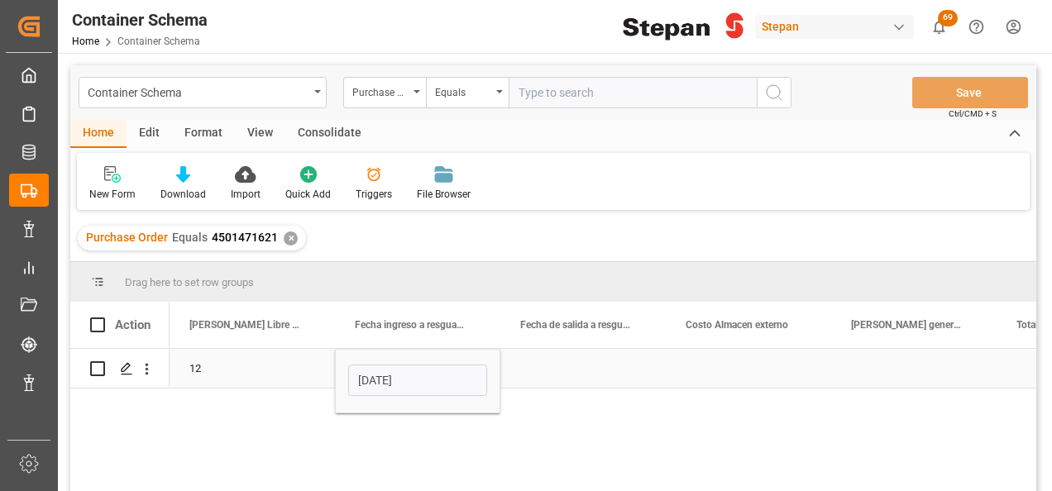
click at [557, 368] on div "Press SPACE to select this row." at bounding box center [582, 368] width 165 height 39
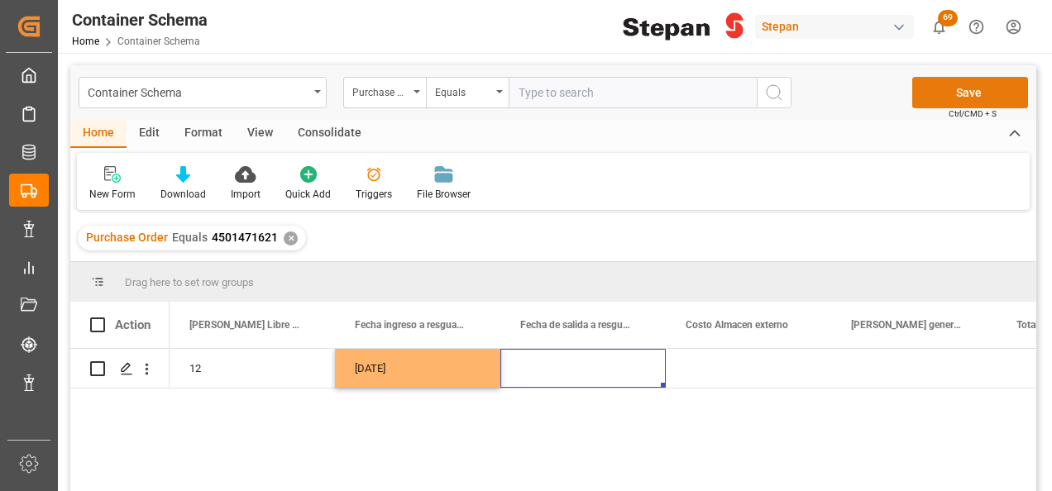
click at [950, 92] on button "Save" at bounding box center [970, 92] width 116 height 31
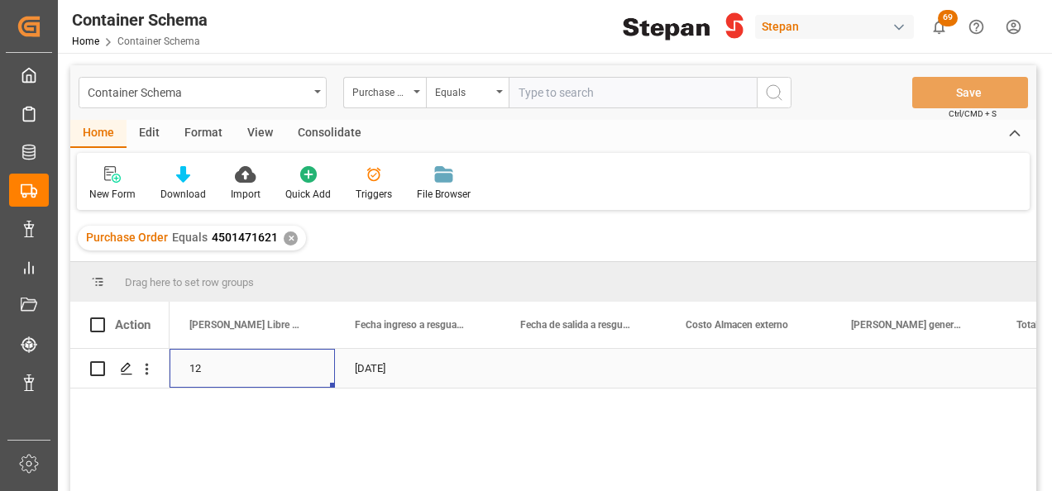
click at [330, 358] on div "12" at bounding box center [252, 368] width 165 height 39
click at [533, 367] on span "Press SPACE to select this row." at bounding box center [527, 368] width 15 height 15
click at [533, 361] on input "Press SPACE to select this row." at bounding box center [533, 361] width 0 height 0
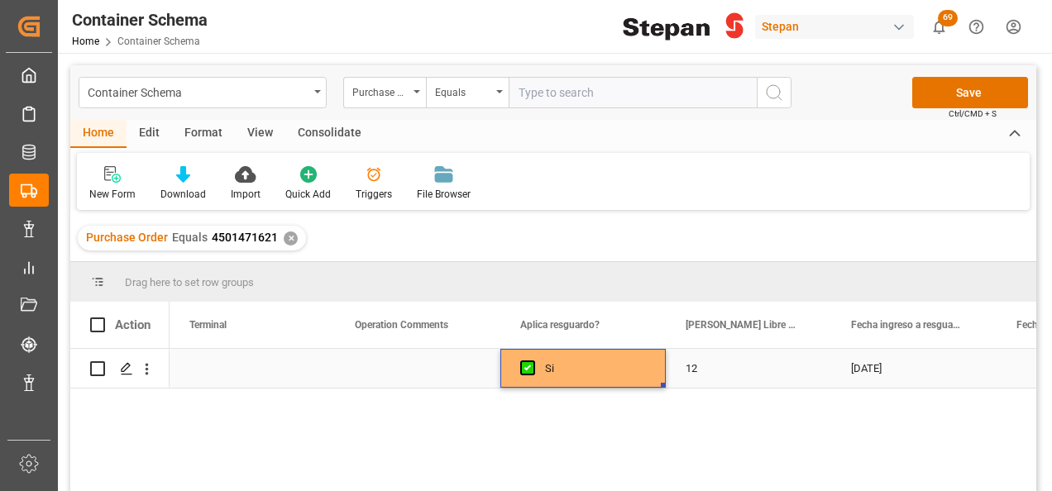
click at [395, 359] on div "Press SPACE to select this row." at bounding box center [417, 368] width 165 height 39
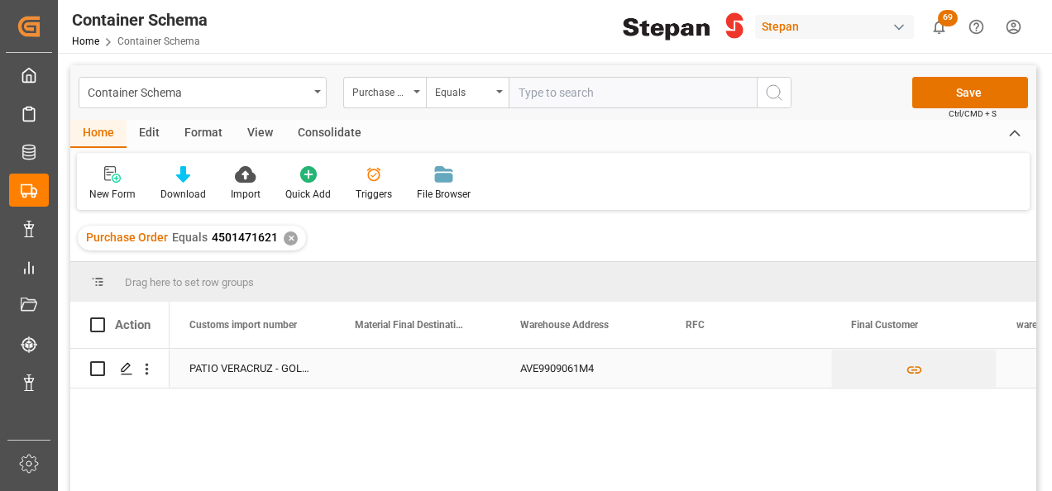
scroll to position [0, 7608]
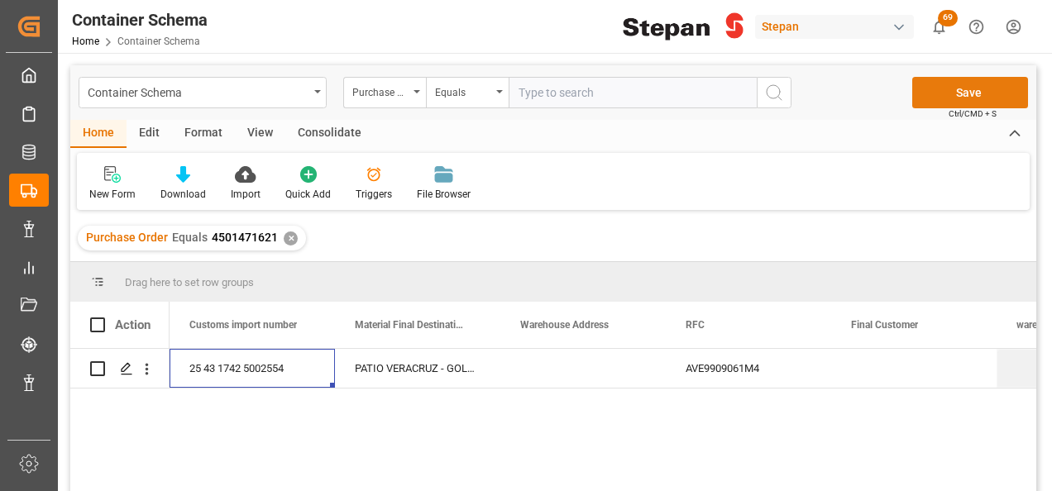
click at [973, 93] on button "Save" at bounding box center [970, 92] width 116 height 31
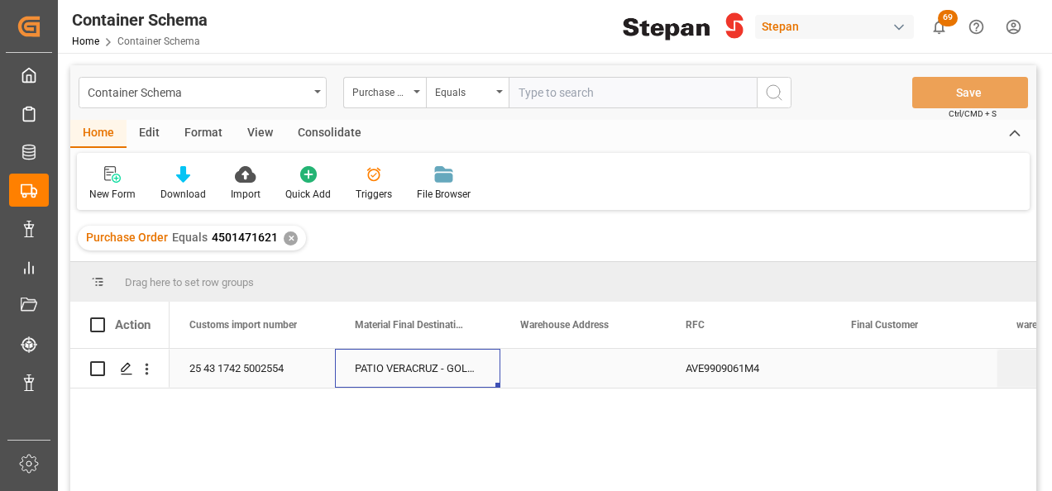
click at [413, 368] on div "PATIO VERACRUZ - GOLMEX" at bounding box center [417, 368] width 165 height 39
click at [537, 83] on input "text" at bounding box center [633, 92] width 248 height 31
paste input "250906900455"
type input "250906900455"
click at [773, 91] on icon "search button" at bounding box center [774, 93] width 20 height 20
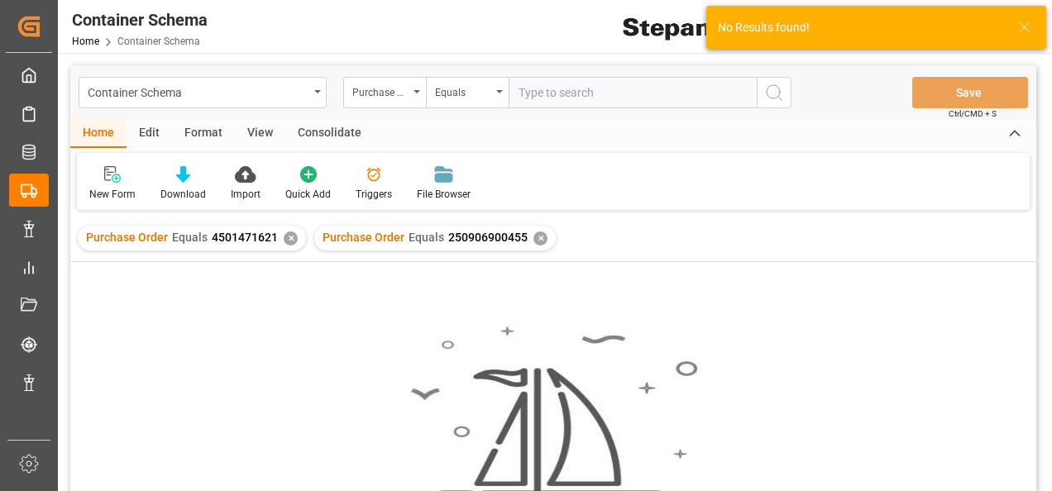
click at [287, 237] on div "✕" at bounding box center [291, 239] width 14 height 14
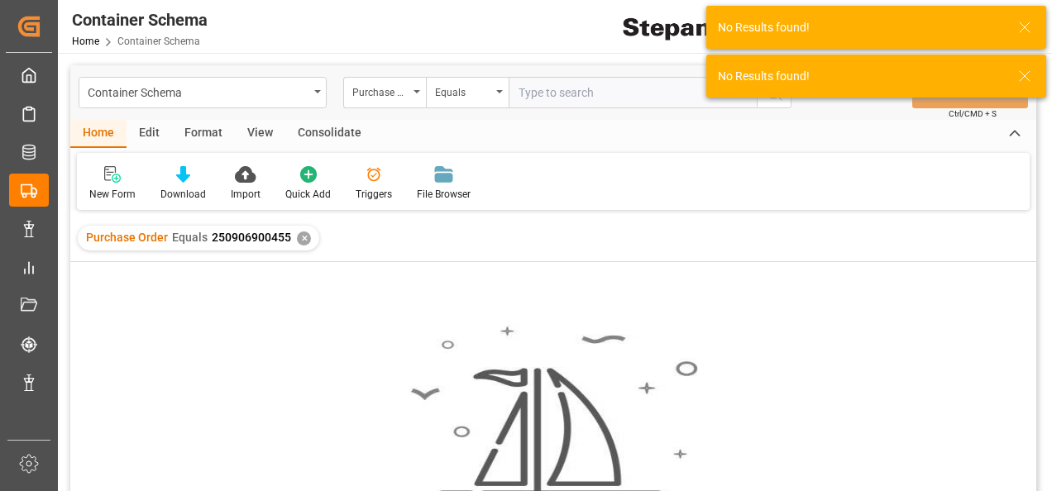
click at [297, 233] on div "✕" at bounding box center [304, 239] width 14 height 14
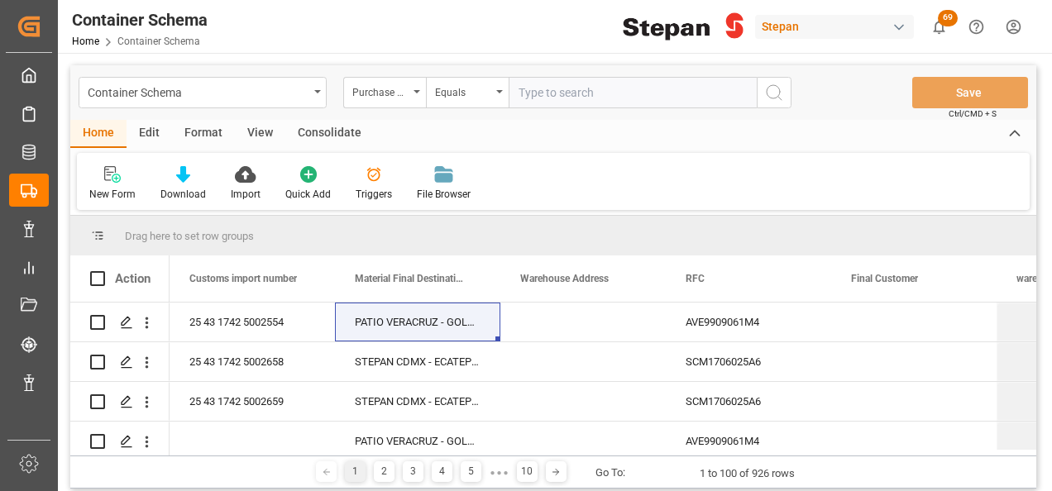
click at [418, 93] on icon "open menu" at bounding box center [416, 91] width 7 height 3
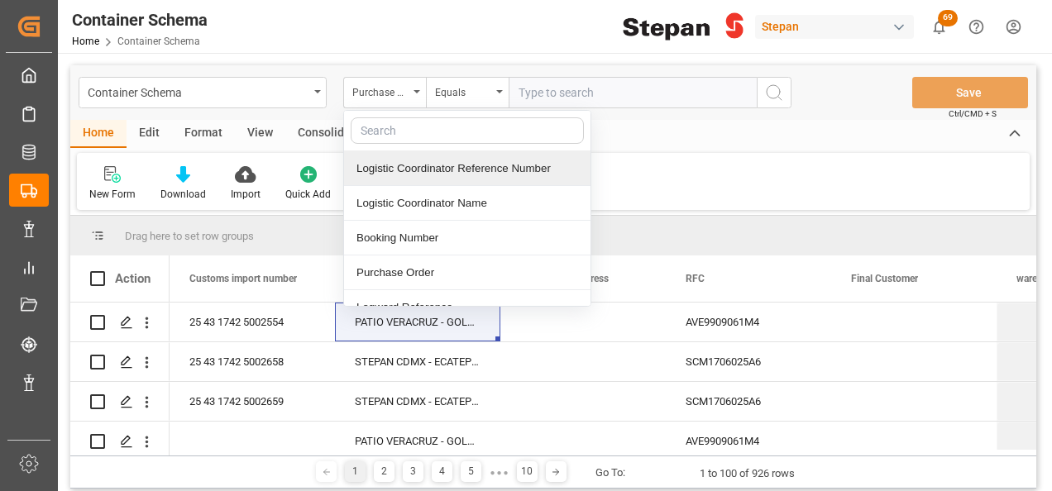
click at [418, 174] on div "Logistic Coordinator Reference Number" at bounding box center [467, 168] width 246 height 35
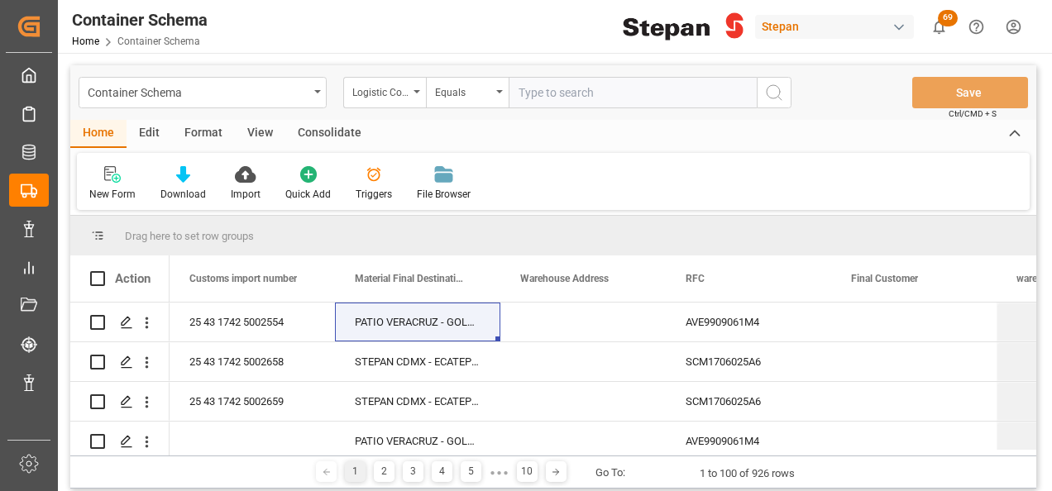
click at [569, 93] on input "text" at bounding box center [633, 92] width 248 height 31
paste input "250906900455"
type input "250906900455"
click at [769, 98] on icon "search button" at bounding box center [774, 93] width 20 height 20
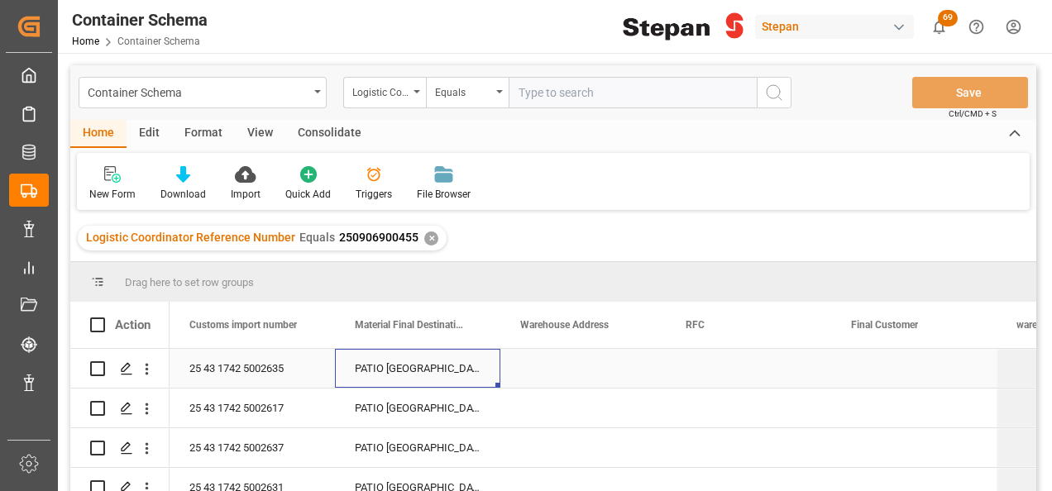
click at [443, 364] on div "PATIO [GEOGRAPHIC_DATA]" at bounding box center [417, 368] width 165 height 39
click at [450, 375] on icon "Press SPACE to select this row." at bounding box center [453, 376] width 17 height 17
click at [465, 376] on polyline "open menu" at bounding box center [470, 378] width 10 height 5
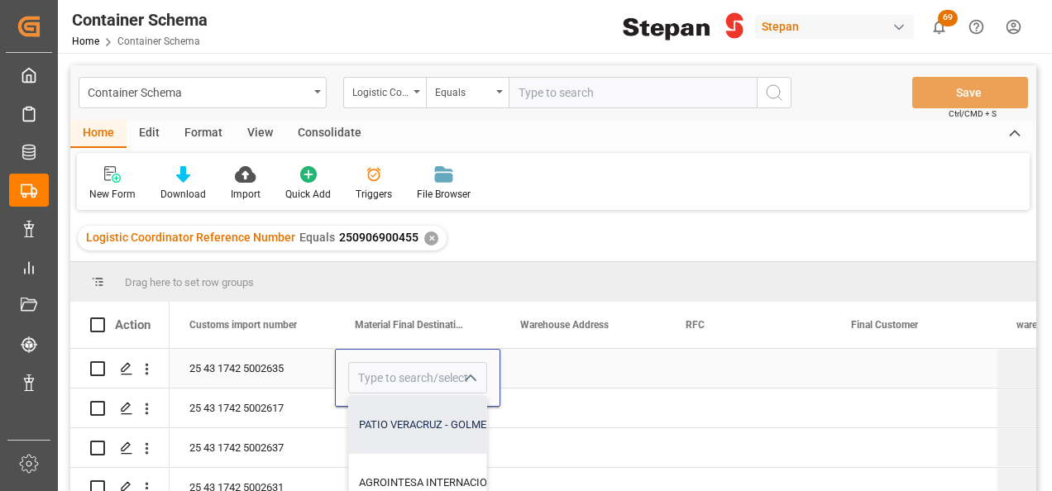
click at [390, 430] on div "PATIO VERACRUZ - GOLMEX" at bounding box center [500, 425] width 302 height 58
type input "PATIO VERACRUZ - GOLMEX"
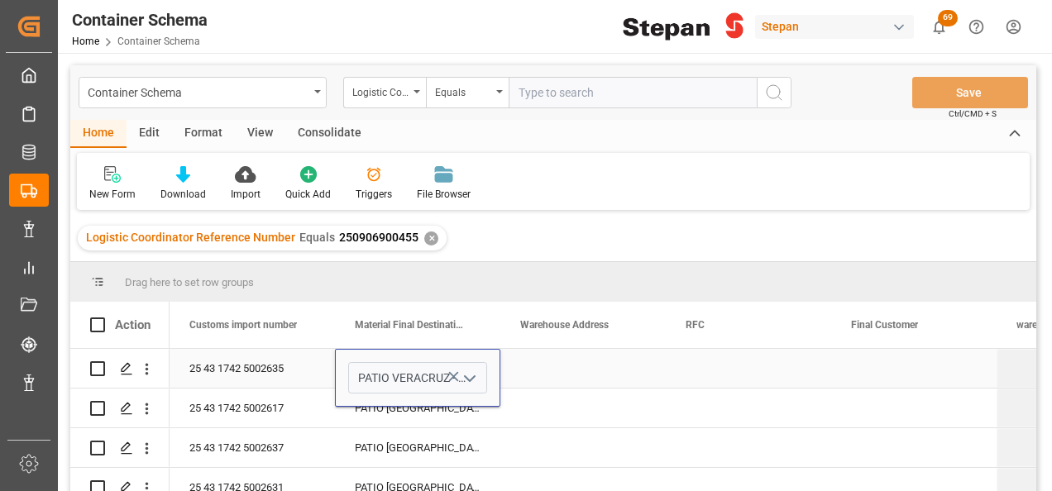
click at [533, 376] on div "Press SPACE to select this row." at bounding box center [582, 368] width 165 height 39
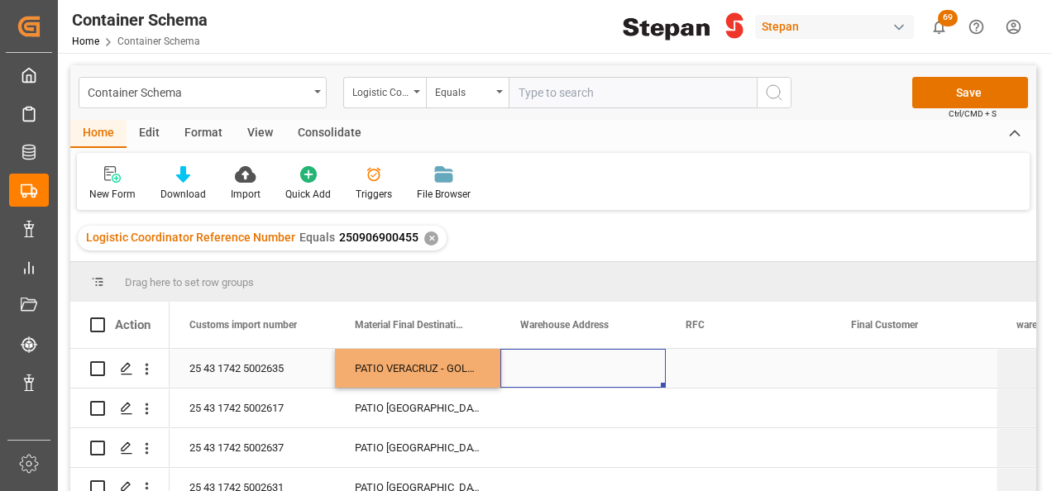
click at [473, 366] on div "PATIO VERACRUZ - GOLMEX" at bounding box center [417, 368] width 165 height 39
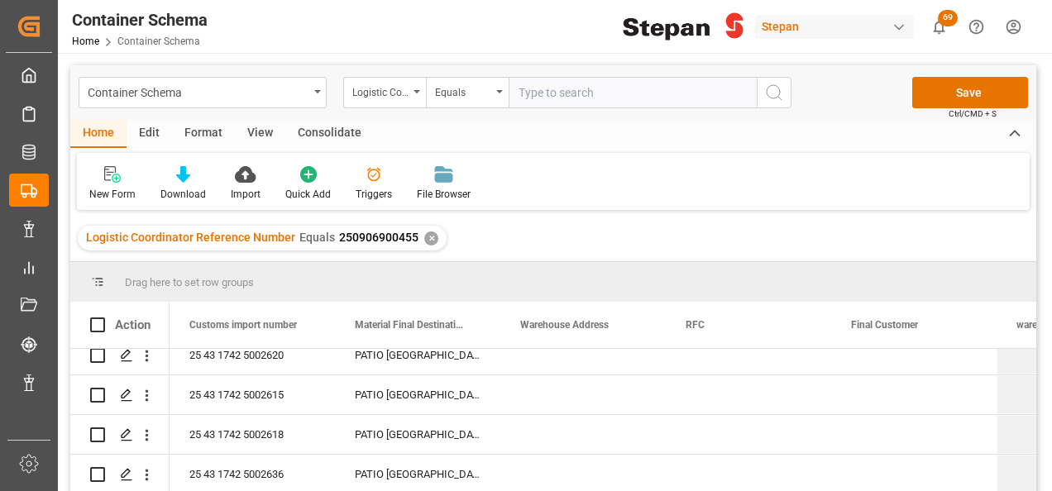
scroll to position [374, 0]
drag, startPoint x: 498, startPoint y: 385, endPoint x: 488, endPoint y: 470, distance: 85.8
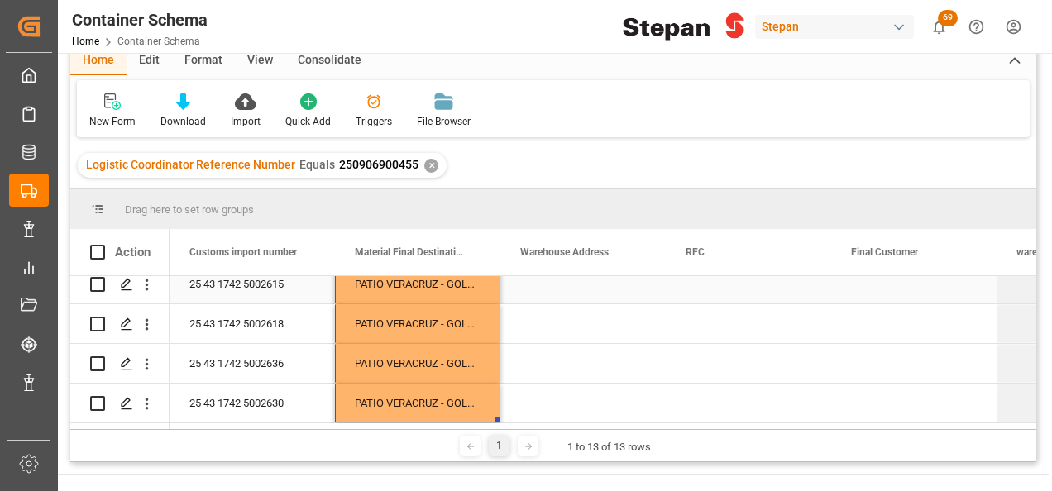
scroll to position [0, 0]
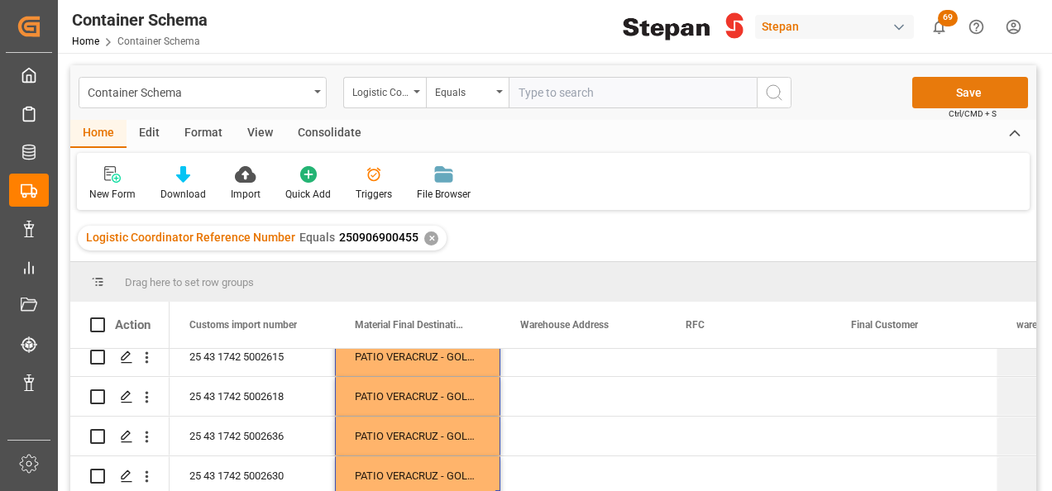
click at [973, 91] on button "Save" at bounding box center [970, 92] width 116 height 31
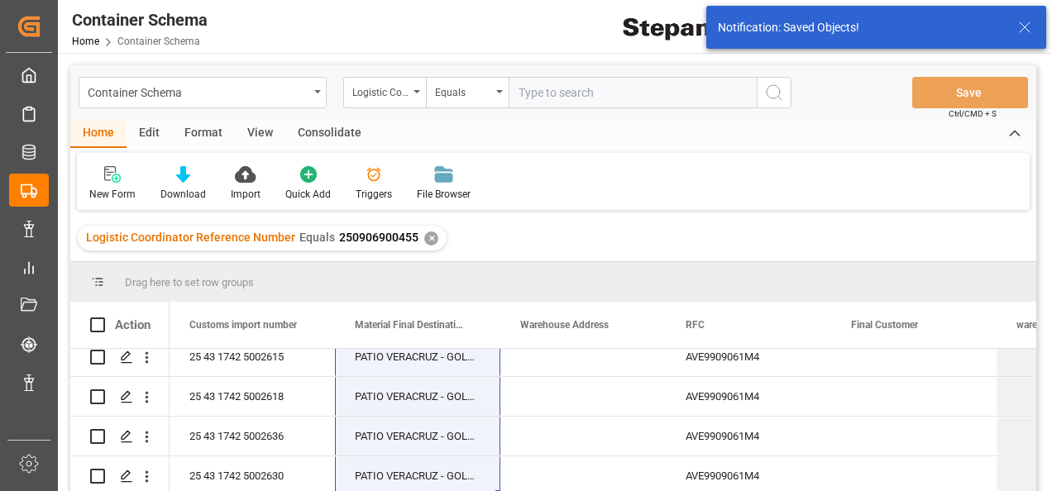
click at [424, 237] on div "✕" at bounding box center [431, 239] width 14 height 14
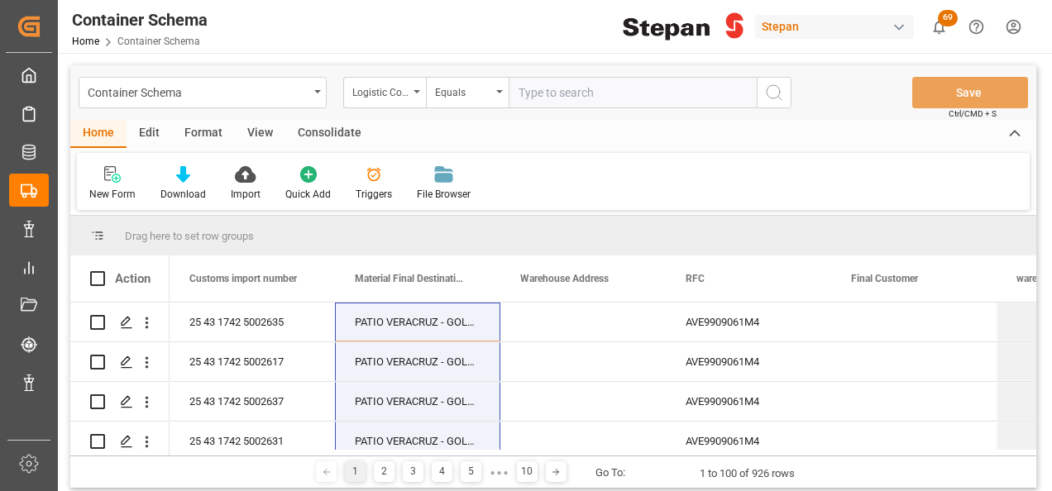
click at [559, 86] on input "text" at bounding box center [633, 92] width 248 height 31
click at [592, 88] on input "text" at bounding box center [633, 92] width 248 height 31
paste input "250906900826"
type input "250906900826"
click at [770, 84] on icon "search button" at bounding box center [774, 93] width 20 height 20
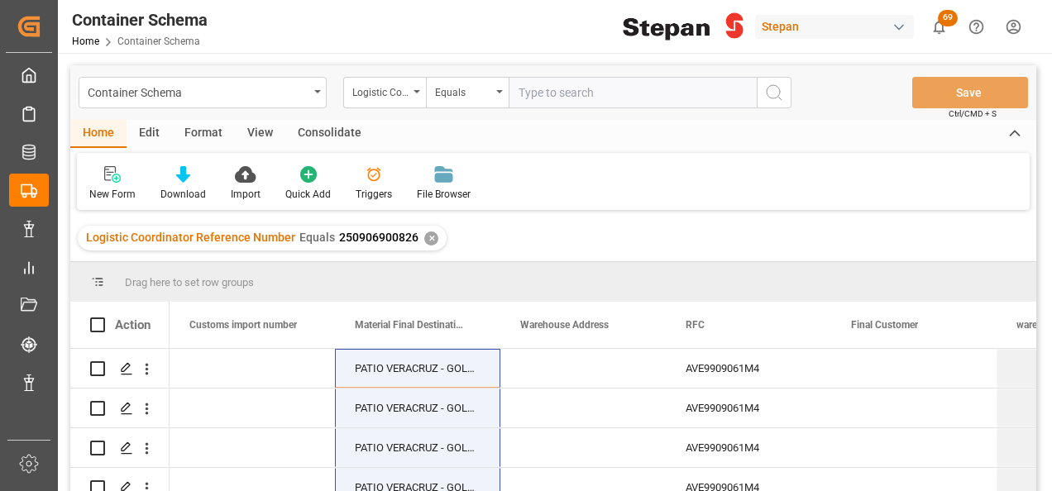
scroll to position [83, 0]
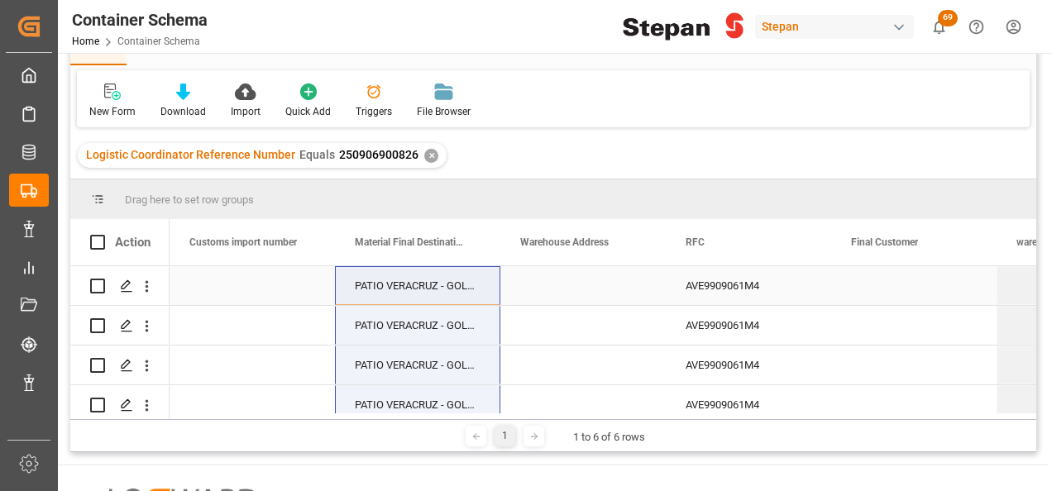
click at [453, 280] on div "PATIO VERACRUZ - GOLMEX" at bounding box center [417, 285] width 165 height 39
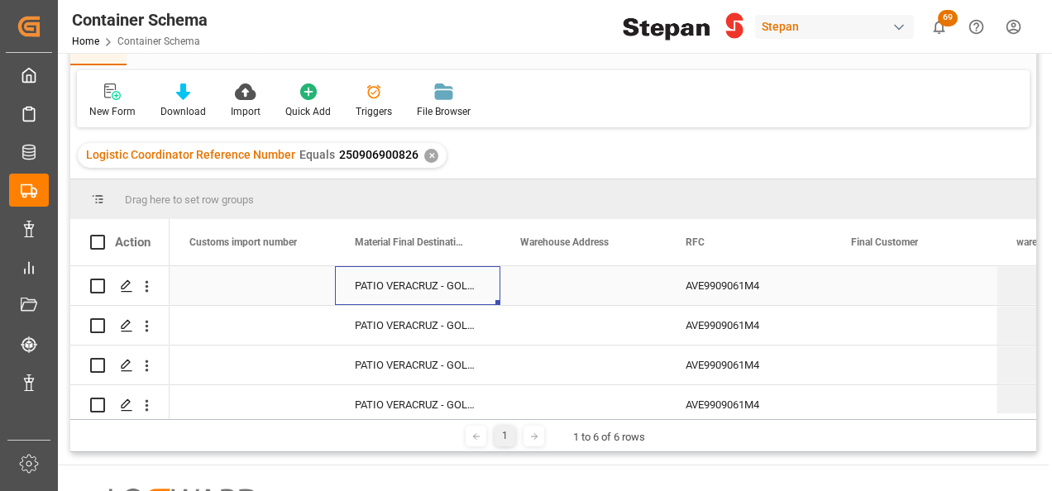
click at [453, 280] on div "PATIO VERACRUZ - GOLMEX" at bounding box center [417, 285] width 165 height 39
click at [480, 296] on input "PATIO VERACRUZ - GOLMEX" at bounding box center [417, 295] width 139 height 31
click at [461, 294] on icon "Press SPACE to select this row." at bounding box center [453, 293] width 17 height 17
click at [472, 291] on icon "open menu" at bounding box center [470, 296] width 20 height 20
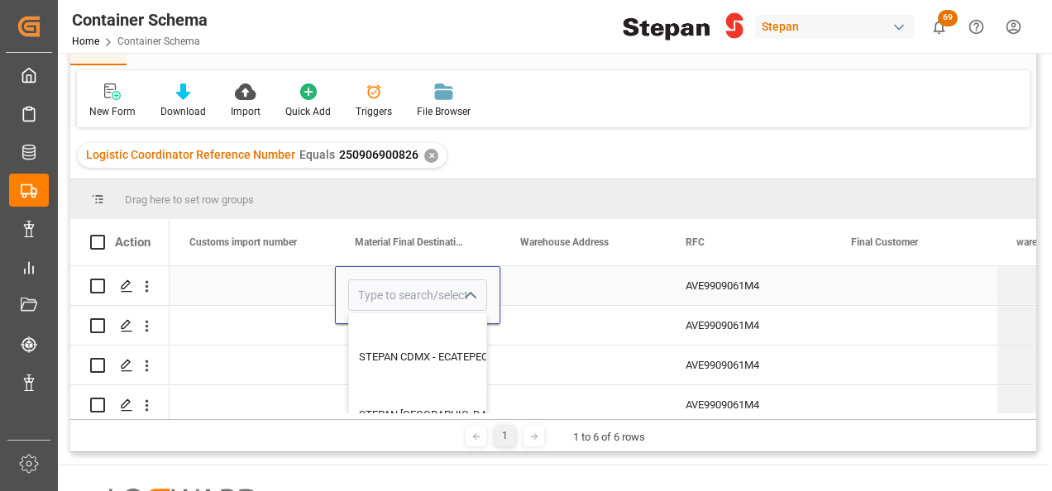
scroll to position [711, 0]
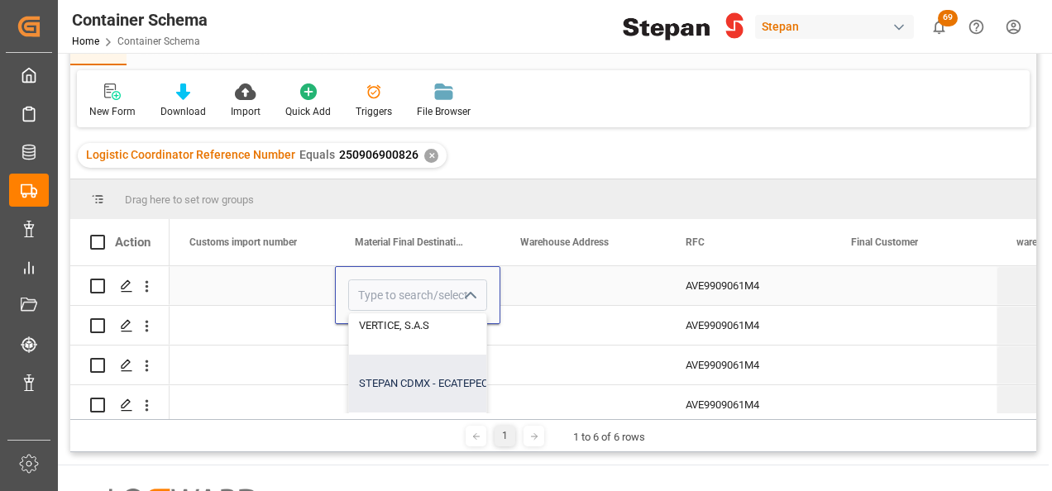
click at [414, 380] on div "STEPAN CDMX - ECATEPEC" at bounding box center [500, 384] width 302 height 58
type input "STEPAN CDMX - ECATEPEC"
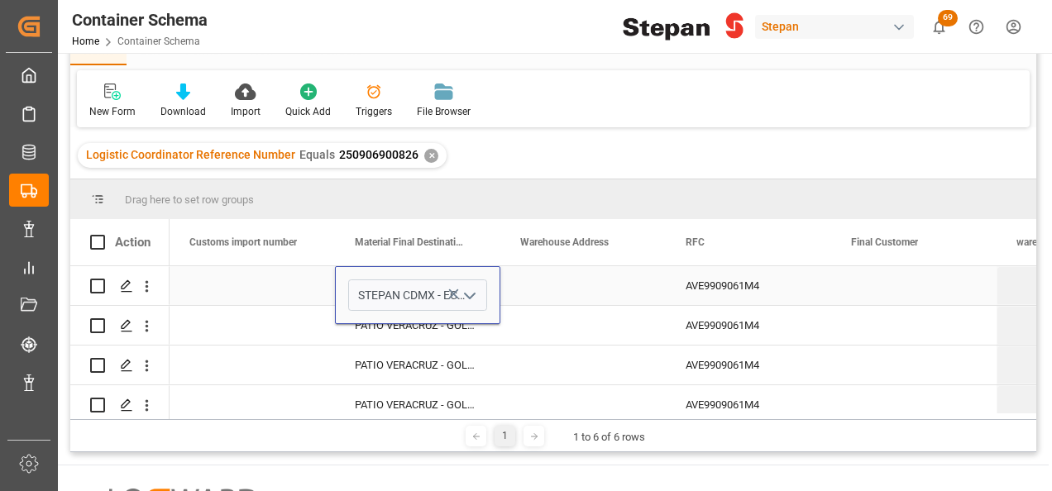
click at [283, 287] on div "Press SPACE to select this row." at bounding box center [252, 285] width 165 height 39
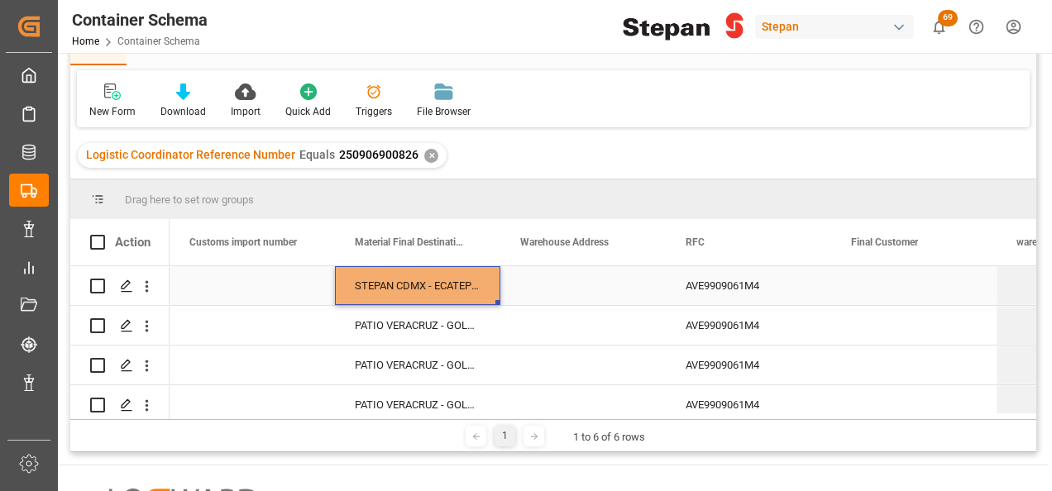
click at [418, 284] on div "STEPAN CDMX - ECATEPEC" at bounding box center [417, 285] width 165 height 39
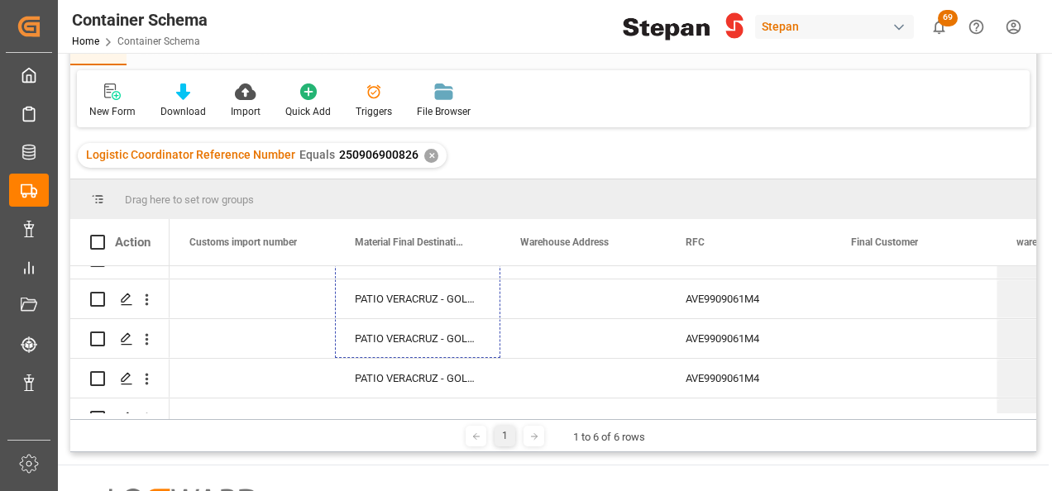
scroll to position [96, 0]
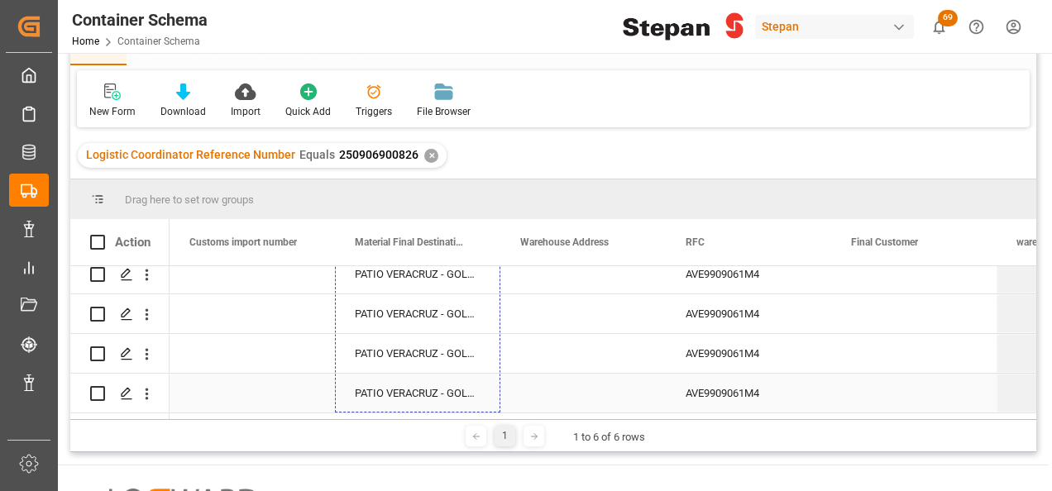
drag, startPoint x: 497, startPoint y: 302, endPoint x: 500, endPoint y: 389, distance: 86.9
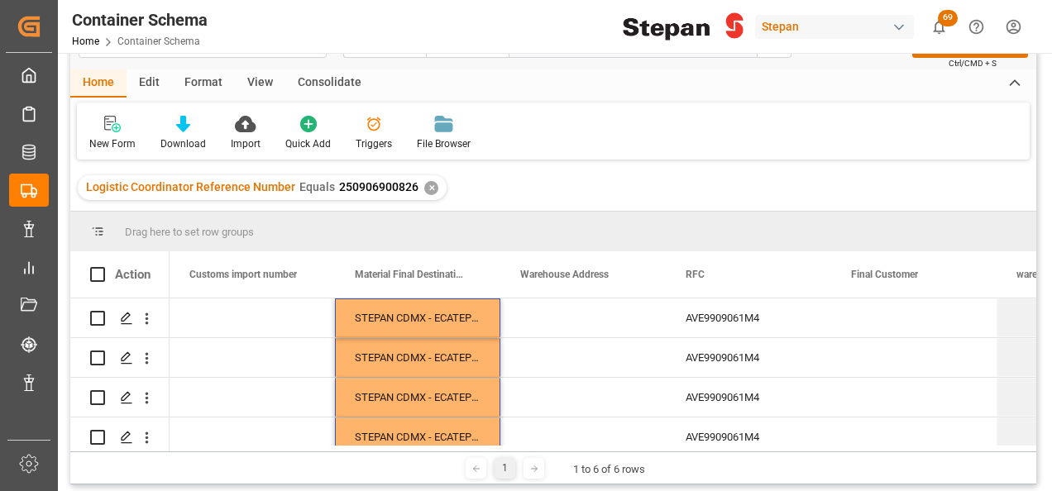
scroll to position [0, 0]
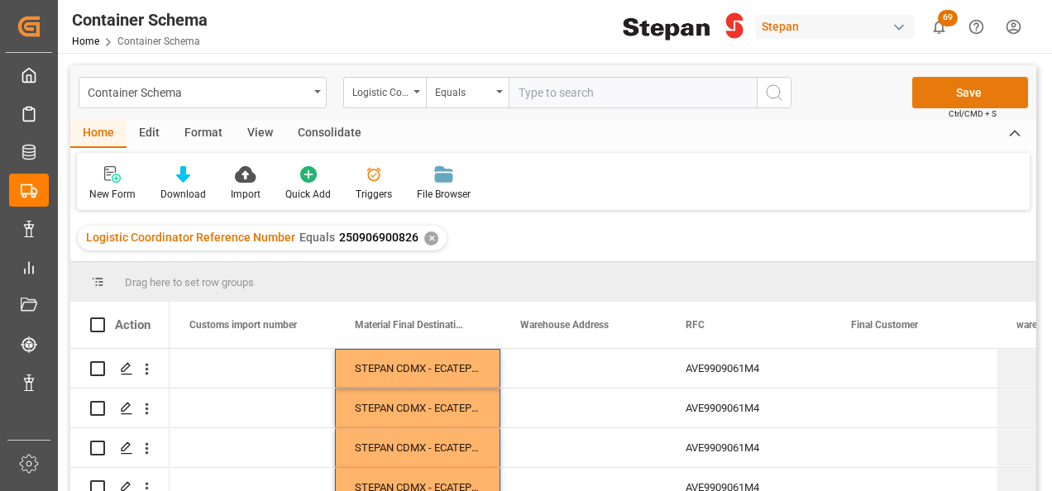
click at [969, 93] on button "Save" at bounding box center [970, 92] width 116 height 31
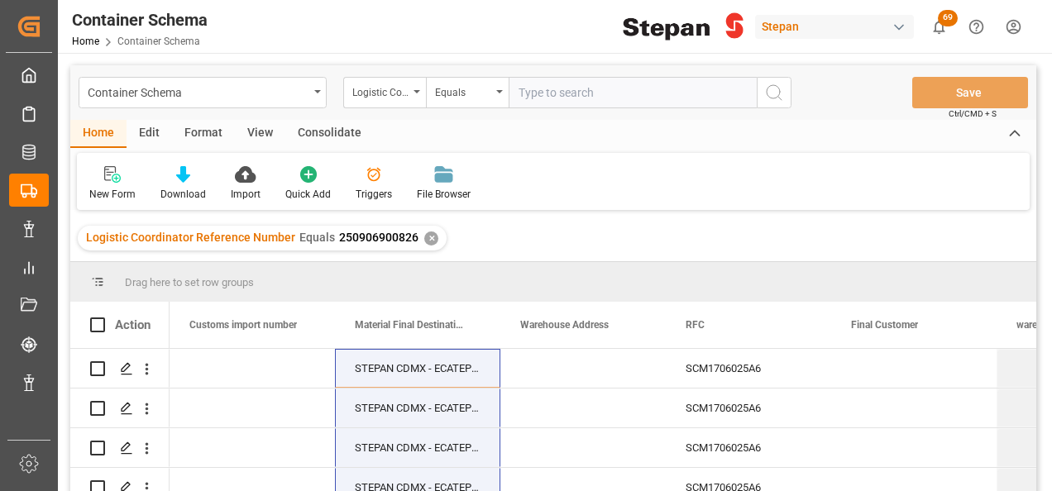
click at [427, 236] on div "✕" at bounding box center [431, 239] width 14 height 14
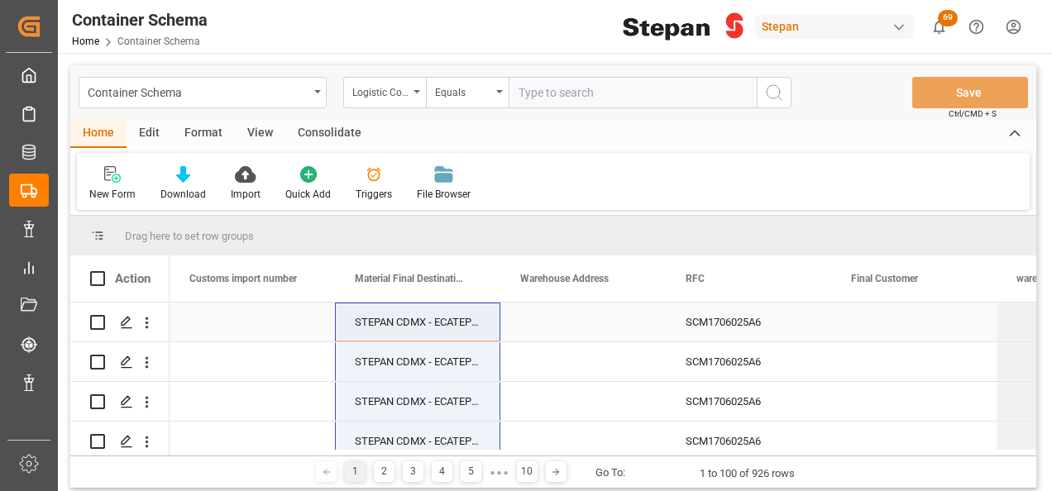
click at [541, 332] on div "Press SPACE to select this row." at bounding box center [582, 322] width 165 height 39
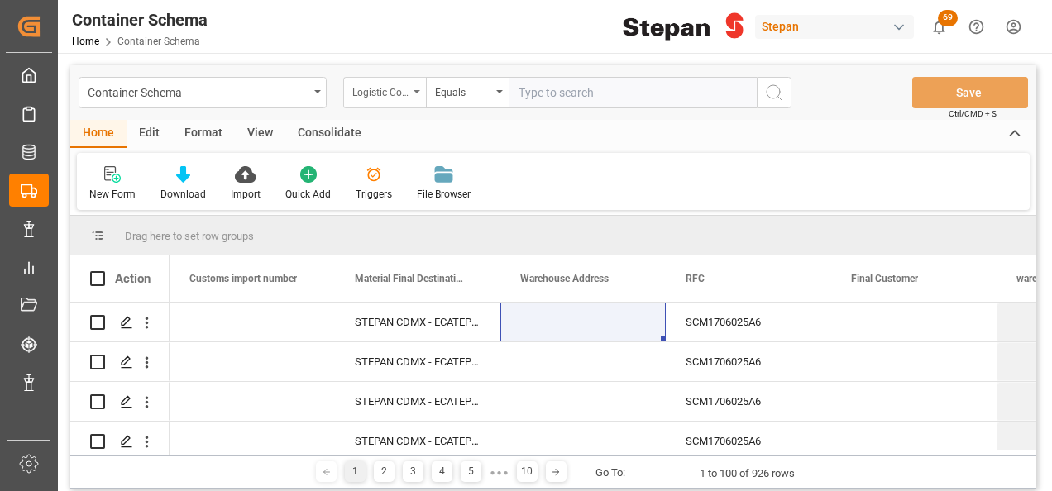
click at [420, 86] on div "Logistic Coordinator Reference Number" at bounding box center [384, 92] width 83 height 31
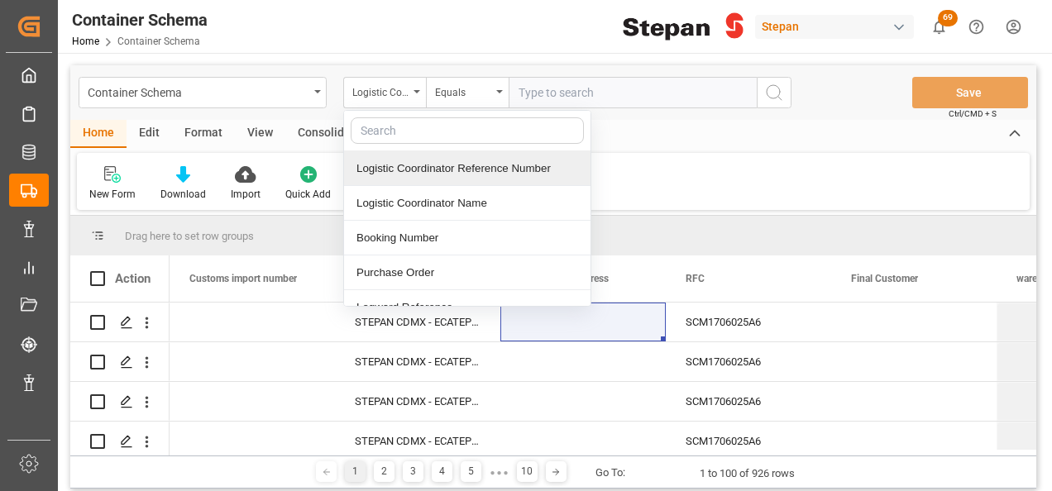
click at [470, 161] on div "Logistic Coordinator Reference Number" at bounding box center [467, 168] width 246 height 35
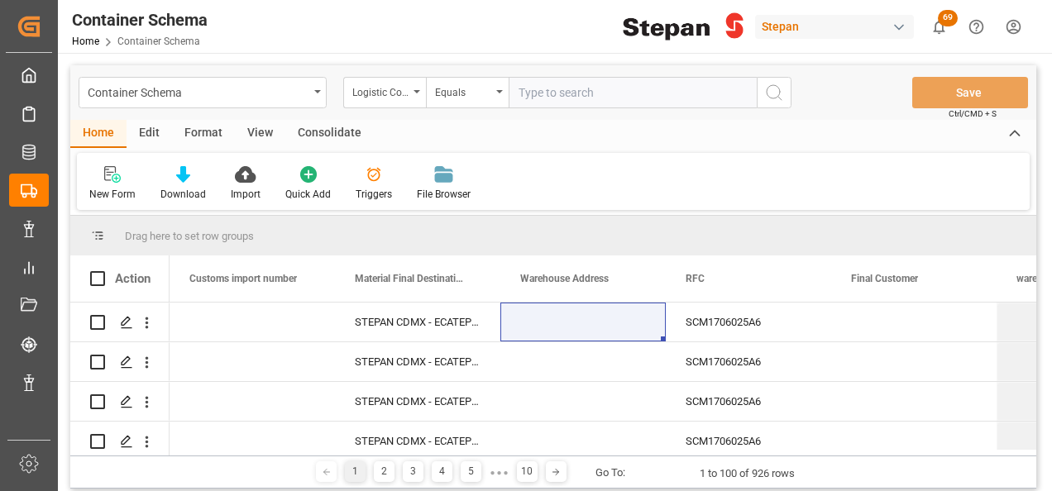
click at [558, 93] on input "text" at bounding box center [633, 92] width 248 height 31
paste input "250906900206"
type input "250906900206"
click at [774, 86] on icon "search button" at bounding box center [774, 93] width 20 height 20
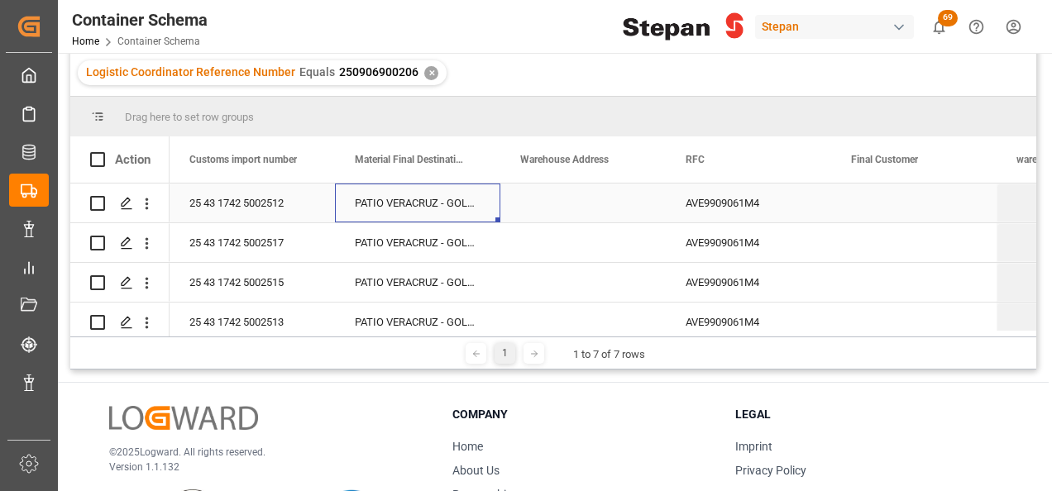
click at [456, 205] on div "PATIO VERACRUZ - GOLMEX" at bounding box center [417, 203] width 165 height 39
click at [468, 205] on input "PATIO VERACRUZ - GOLMEX" at bounding box center [417, 212] width 139 height 31
click at [452, 211] on icon "Press SPACE to select this row." at bounding box center [453, 211] width 17 height 17
click at [468, 212] on div "Press SPACE to select this row." at bounding box center [417, 212] width 139 height 31
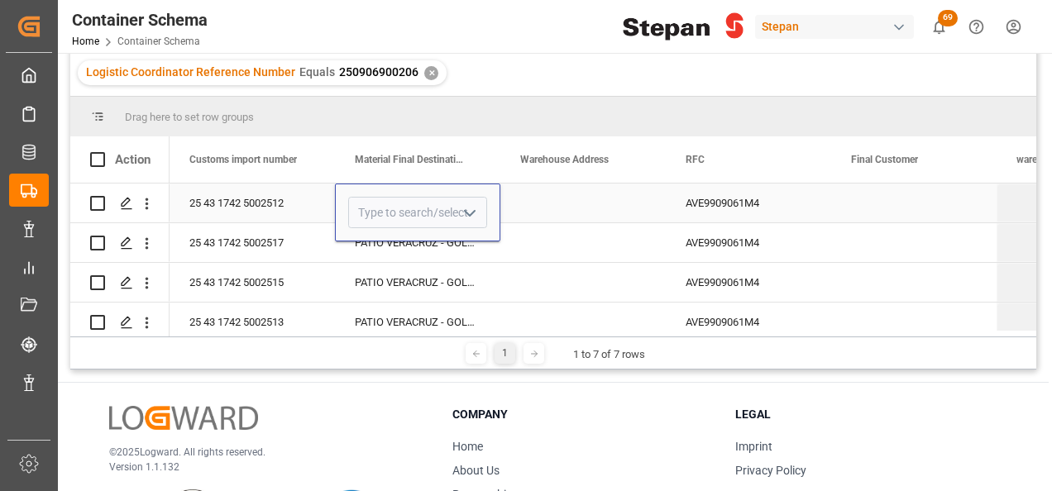
click at [474, 214] on icon "open menu" at bounding box center [470, 213] width 20 height 20
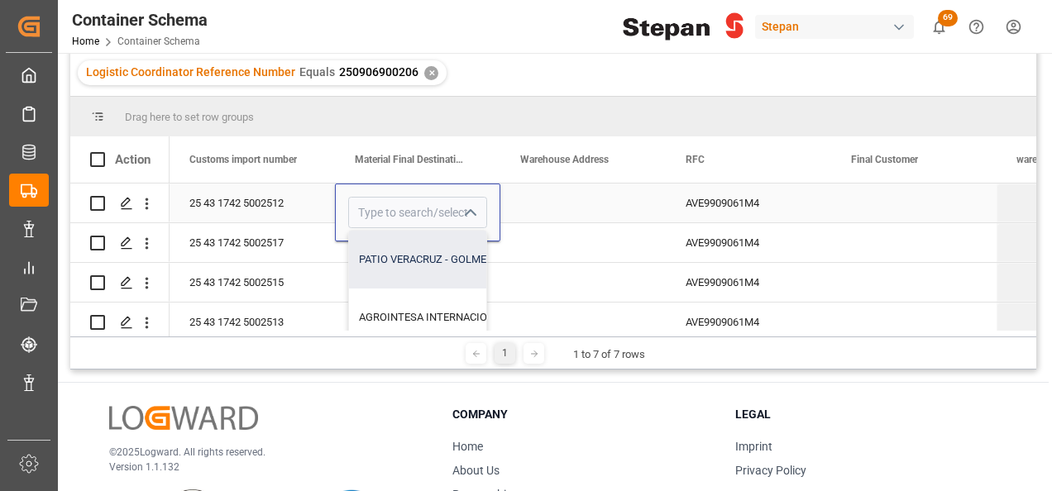
scroll to position [83, 0]
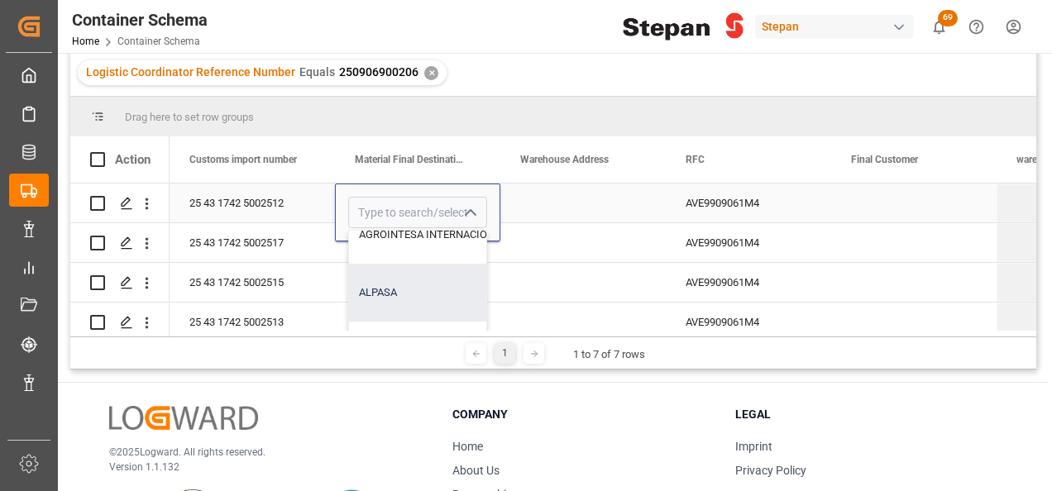
click at [408, 286] on div "ALPASA" at bounding box center [500, 293] width 302 height 58
type input "ALPASA"
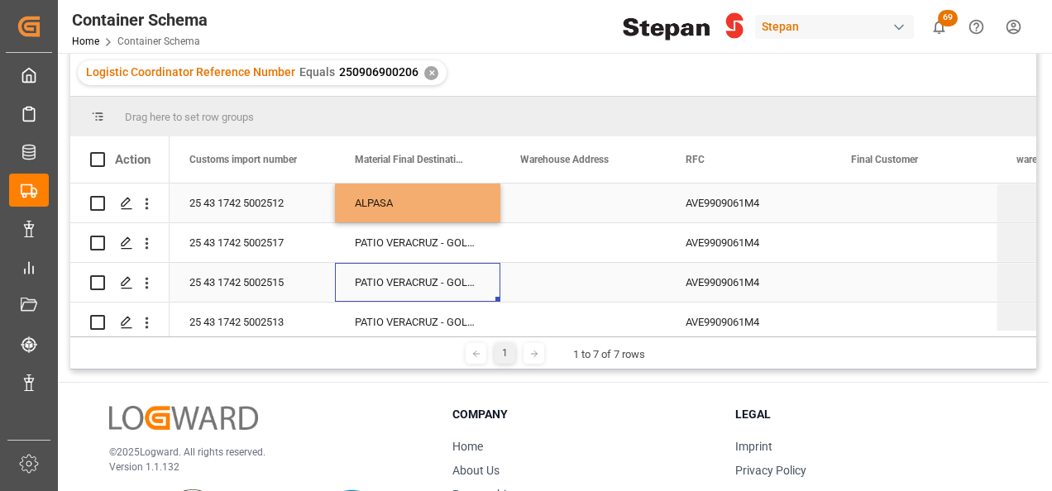
click at [415, 270] on div "PATIO VERACRUZ - GOLMEX" at bounding box center [417, 282] width 165 height 39
click at [409, 200] on div "ALPASA" at bounding box center [417, 203] width 165 height 39
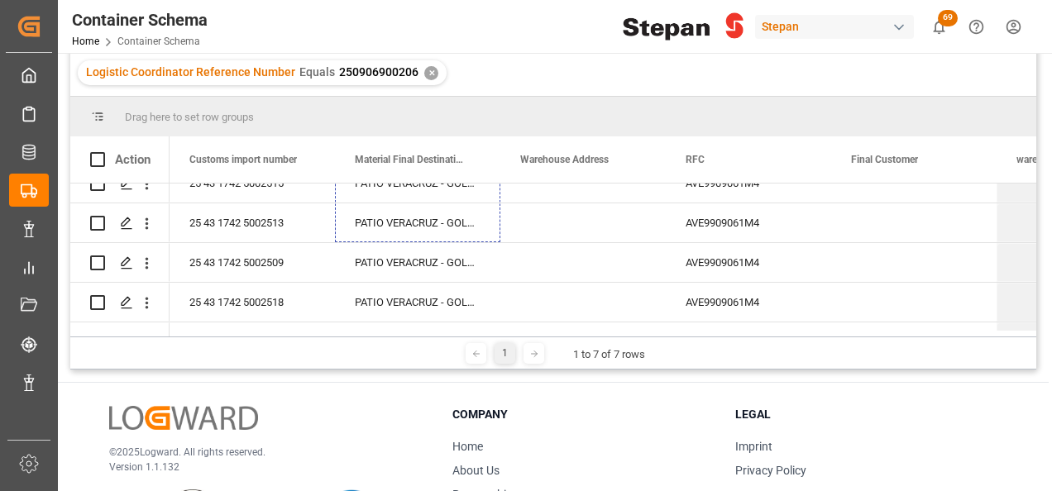
scroll to position [136, 0]
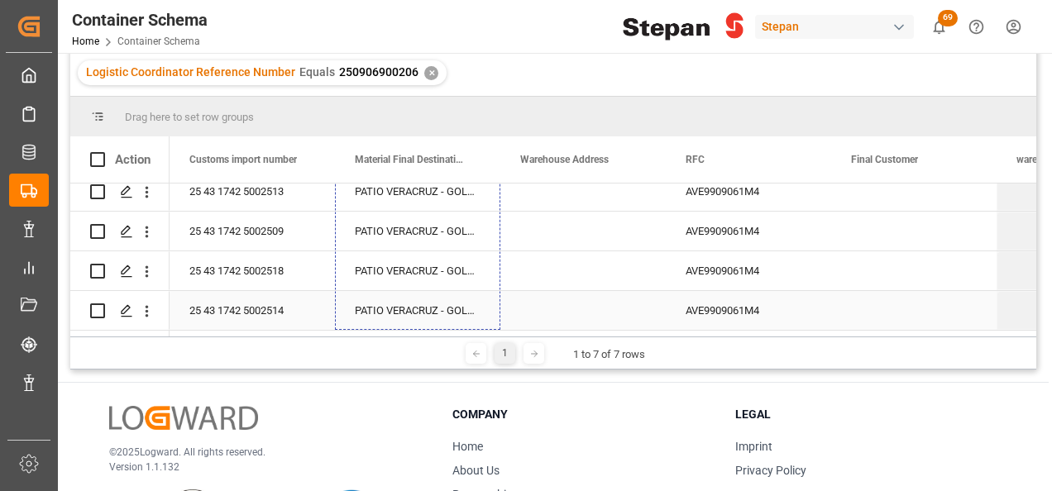
drag, startPoint x: 498, startPoint y: 220, endPoint x: 463, endPoint y: 304, distance: 91.2
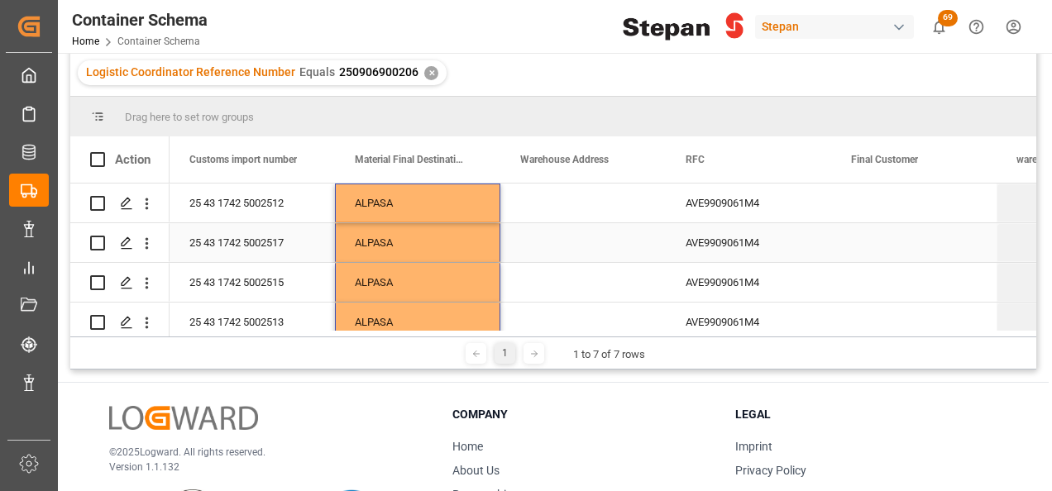
scroll to position [0, 0]
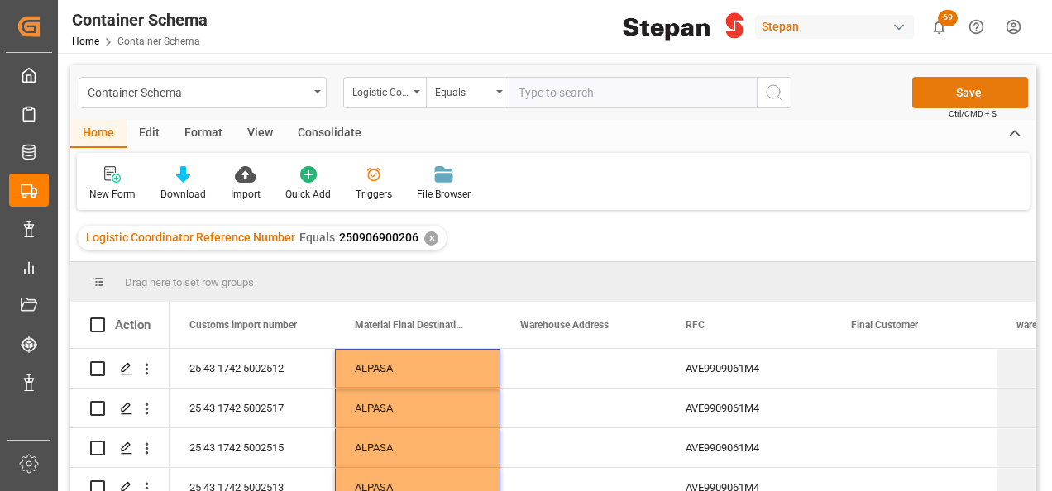
click at [971, 94] on button "Save" at bounding box center [970, 92] width 116 height 31
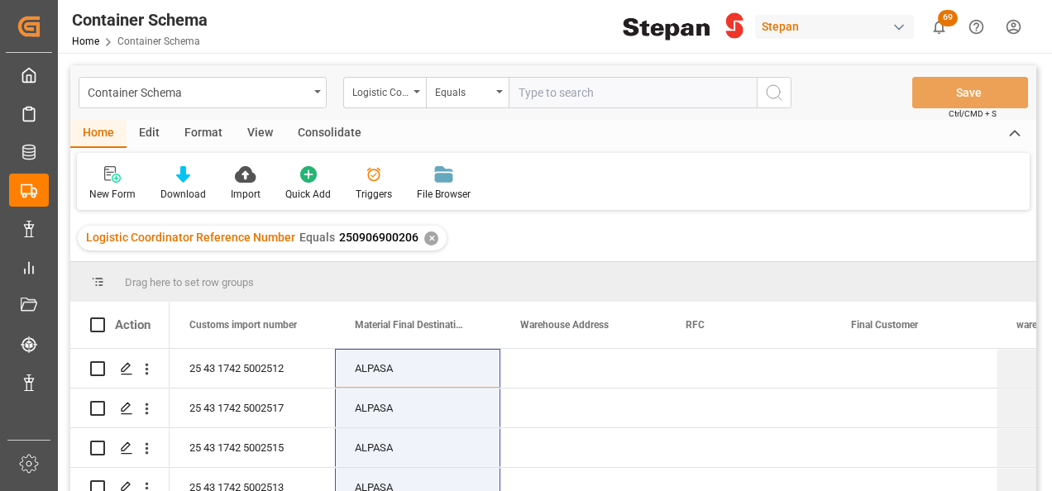
click at [428, 238] on div "✕" at bounding box center [431, 239] width 14 height 14
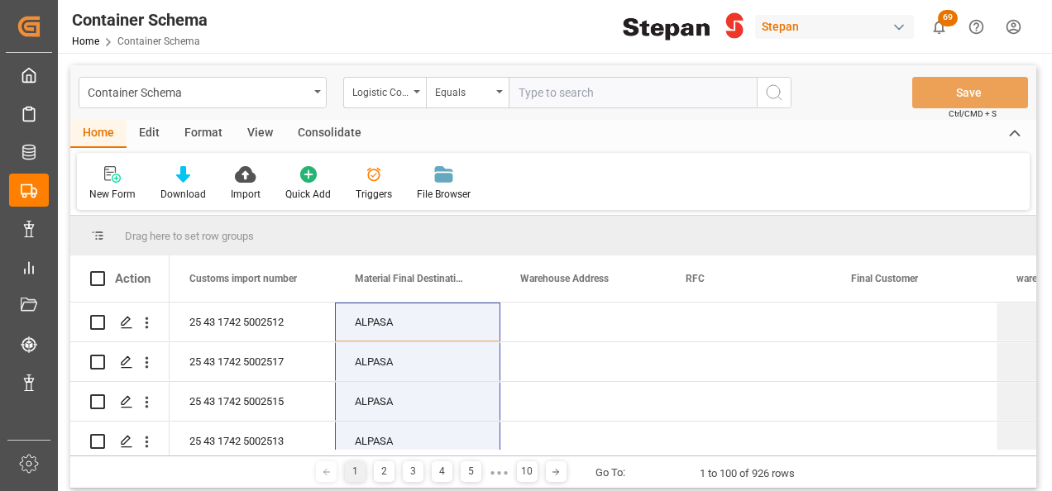
click at [554, 88] on input "text" at bounding box center [633, 92] width 248 height 31
paste input "250906900480"
type input "250906900480"
click at [782, 93] on icon "search button" at bounding box center [774, 93] width 20 height 20
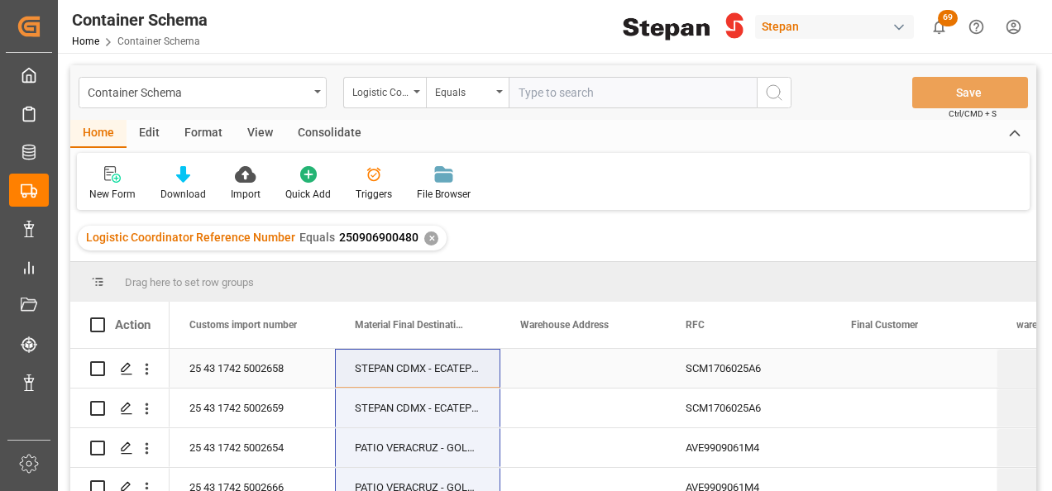
click at [301, 375] on div "25 43 1742 5002658" at bounding box center [252, 368] width 165 height 39
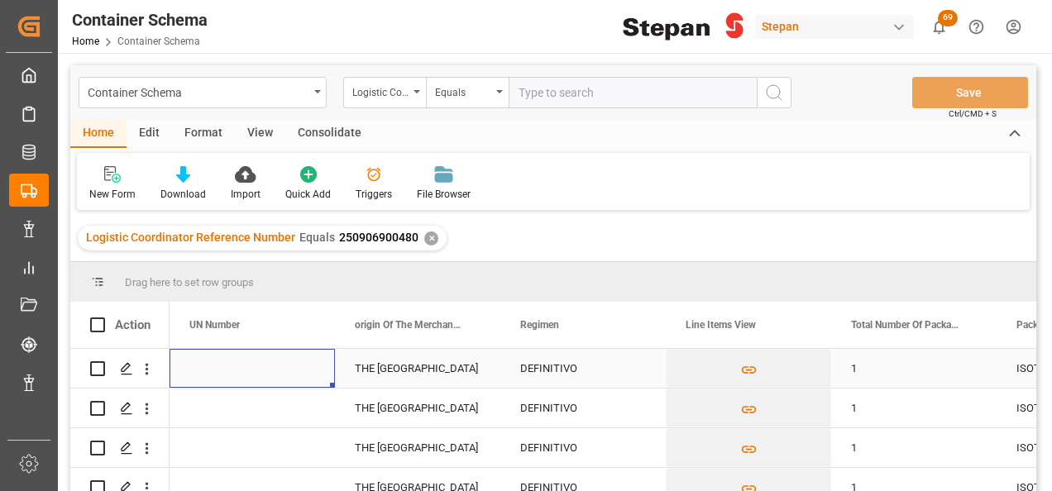
scroll to position [0, 5954]
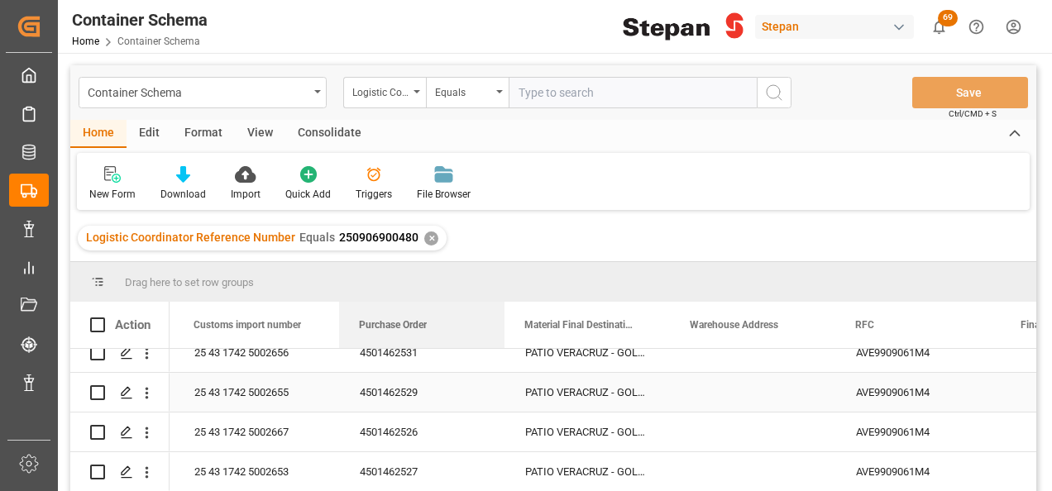
drag, startPoint x: 246, startPoint y: 327, endPoint x: 366, endPoint y: 444, distance: 167.8
click at [377, 384] on div "Action Purchase Order Net Weight Gross Weight RFC" at bounding box center [553, 402] width 966 height 200
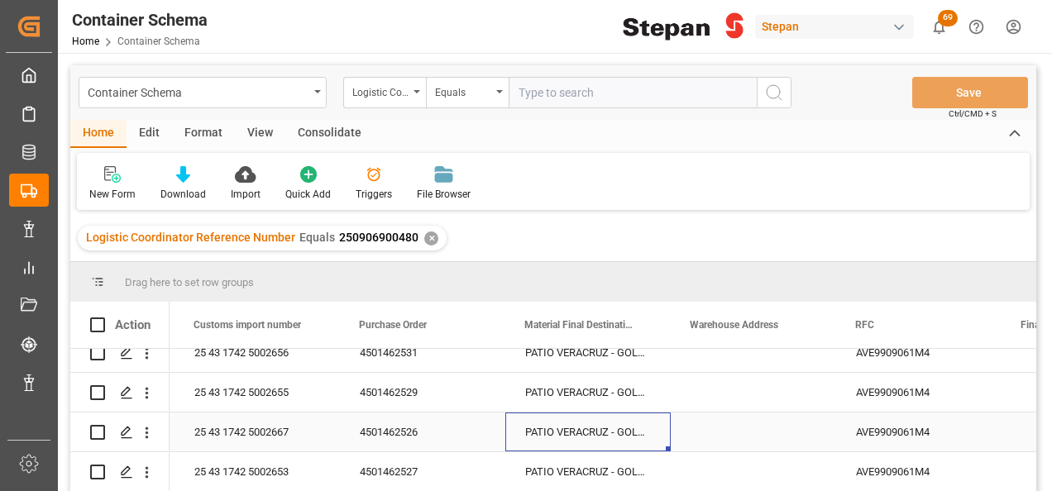
click at [564, 438] on div "PATIO VERACRUZ - GOLMEX" at bounding box center [587, 432] width 165 height 39
click at [622, 437] on icon "Press SPACE to select this row." at bounding box center [624, 441] width 10 height 10
click at [640, 443] on input "Press SPACE to select this row." at bounding box center [588, 441] width 139 height 31
click at [628, 448] on input "Press SPACE to select this row." at bounding box center [588, 441] width 139 height 31
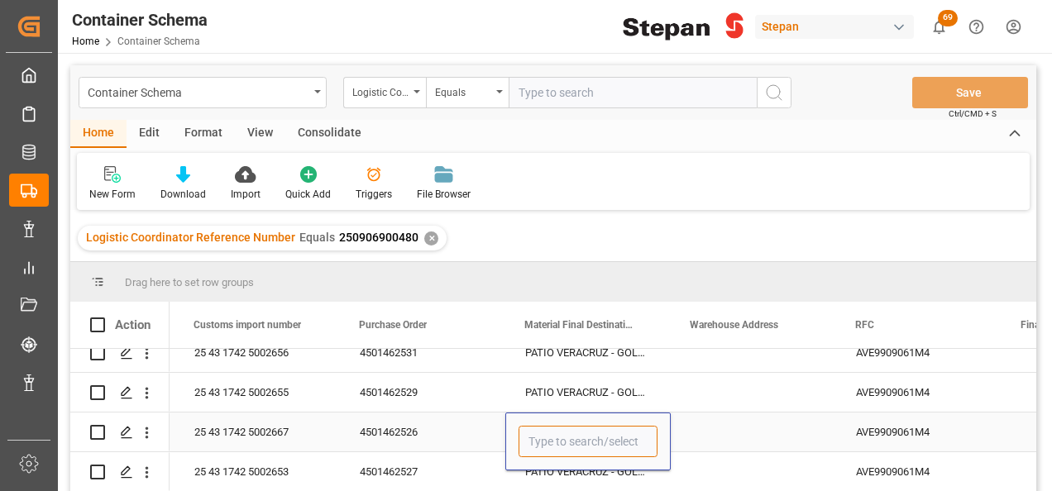
click at [628, 448] on input "Press SPACE to select this row." at bounding box center [588, 441] width 139 height 31
click at [638, 442] on input "Press SPACE to select this row." at bounding box center [588, 441] width 139 height 31
click at [600, 439] on input "Press SPACE to select this row." at bounding box center [588, 441] width 139 height 31
click at [643, 438] on icon "open menu" at bounding box center [640, 443] width 20 height 20
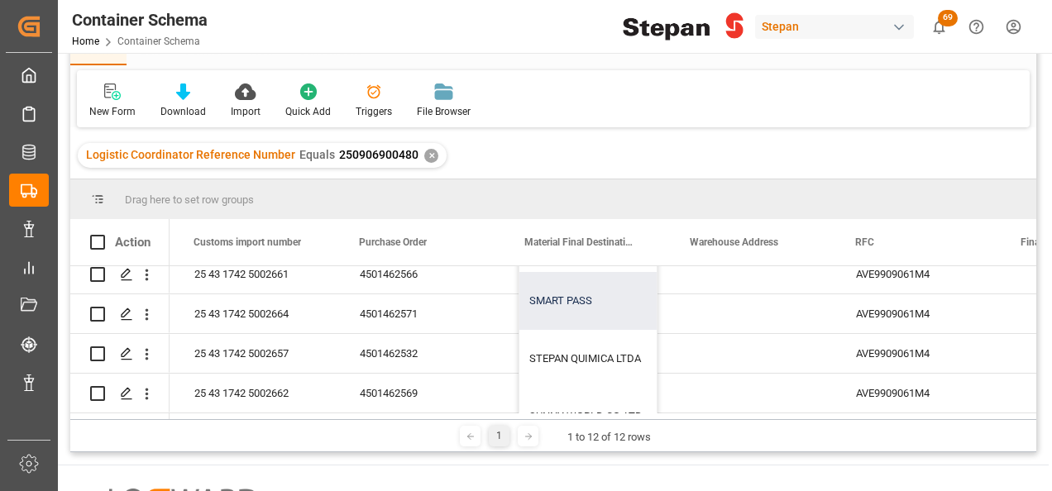
click at [551, 294] on div "SMART PASS" at bounding box center [670, 301] width 302 height 58
type input "SMART PASS"
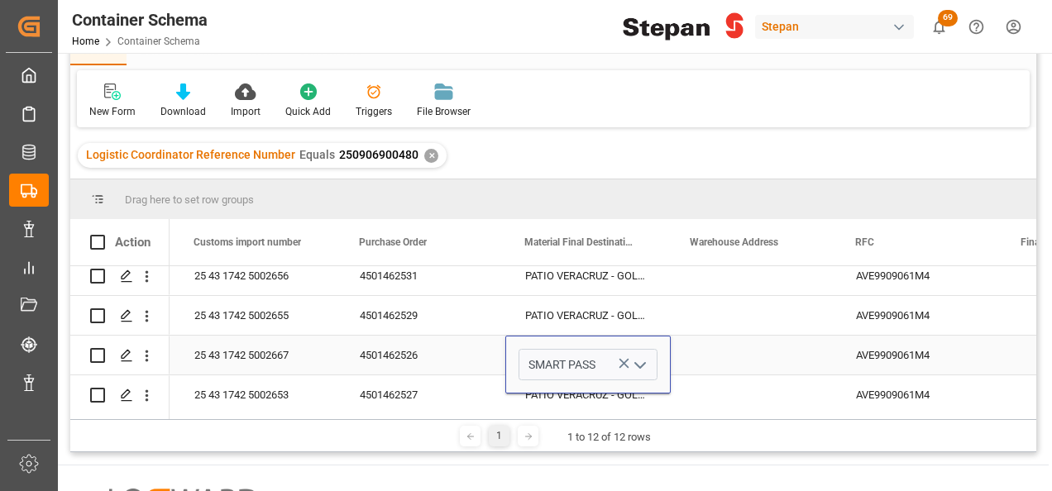
click at [485, 351] on div "4501462526" at bounding box center [422, 355] width 165 height 39
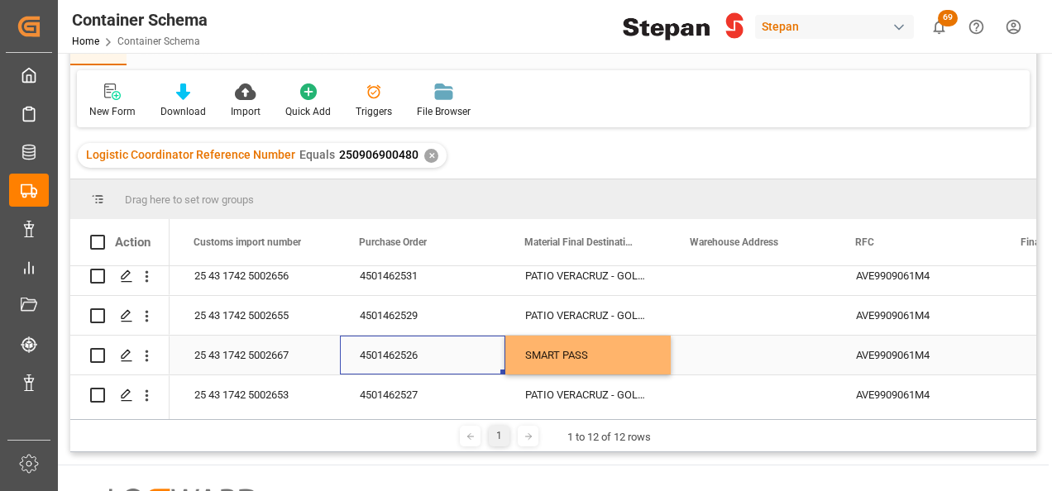
click at [634, 359] on div "SMART PASS" at bounding box center [587, 355] width 165 height 39
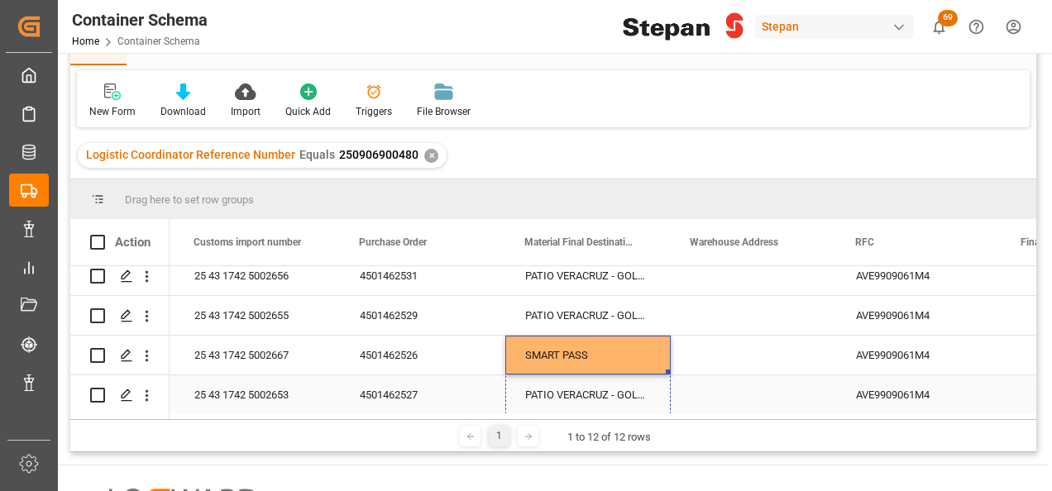
drag, startPoint x: 668, startPoint y: 370, endPoint x: 668, endPoint y: 393, distance: 22.3
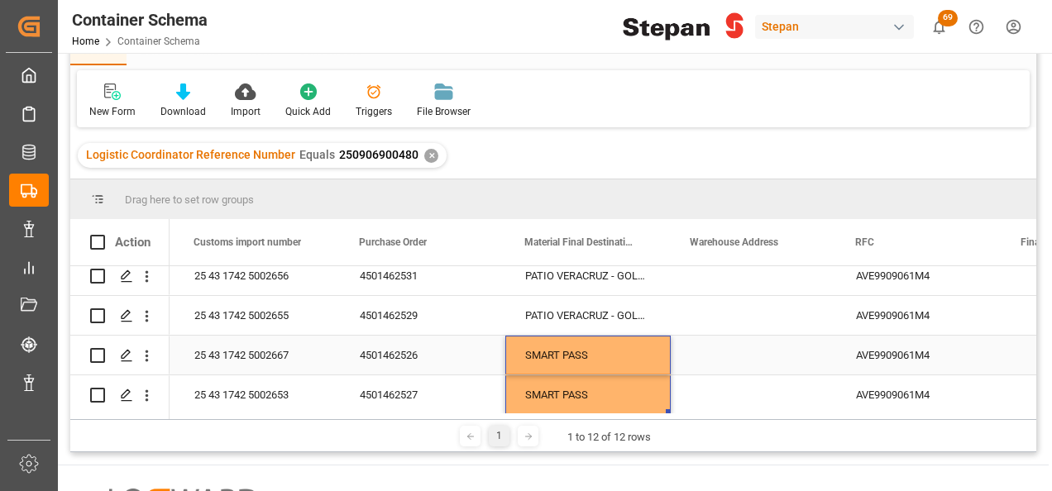
click at [731, 339] on div "Press SPACE to select this row." at bounding box center [753, 355] width 165 height 39
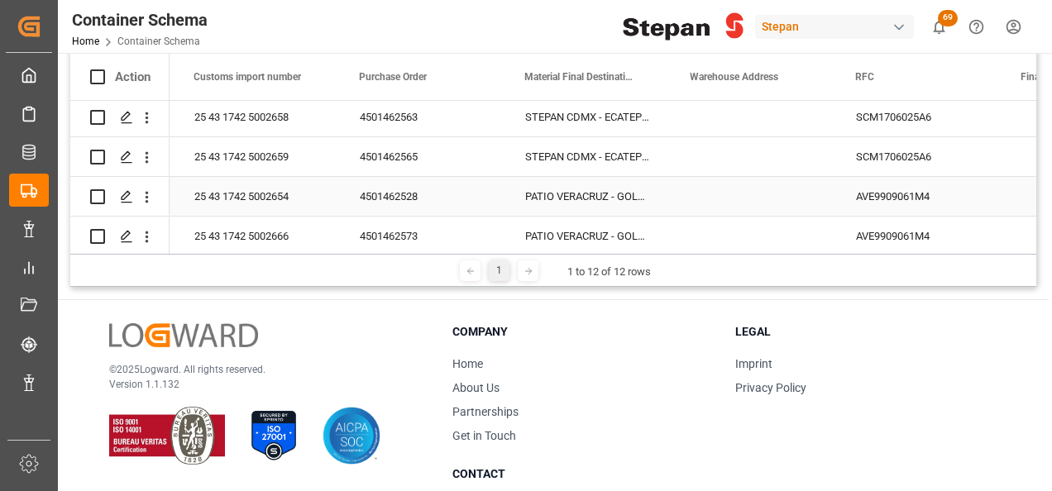
click at [595, 195] on div "PATIO VERACRUZ - GOLMEX" at bounding box center [587, 196] width 165 height 39
click at [628, 203] on icon "Press SPACE to select this row." at bounding box center [623, 204] width 17 height 17
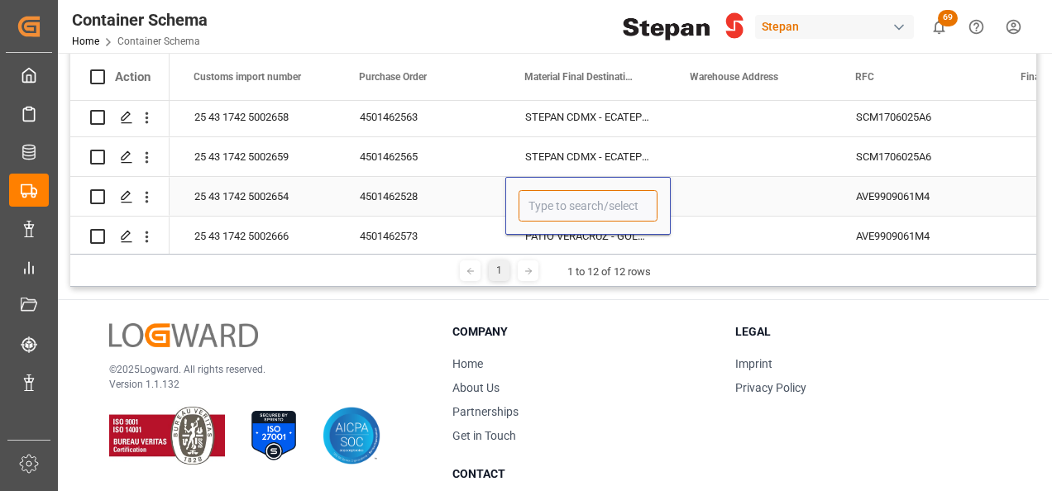
click at [638, 205] on input "Press SPACE to select this row." at bounding box center [588, 205] width 139 height 31
click at [632, 205] on icon "open menu" at bounding box center [640, 207] width 20 height 20
click at [638, 204] on polyline "close menu" at bounding box center [640, 206] width 10 height 5
click at [638, 203] on icon "open menu" at bounding box center [640, 207] width 20 height 20
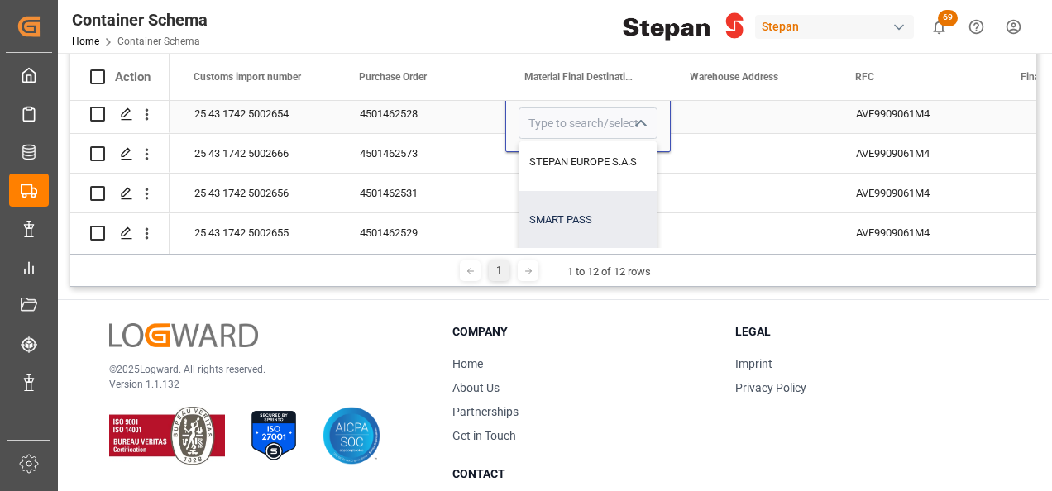
click at [568, 220] on div "SMART PASS" at bounding box center [670, 220] width 302 height 58
type input "SMART PASS"
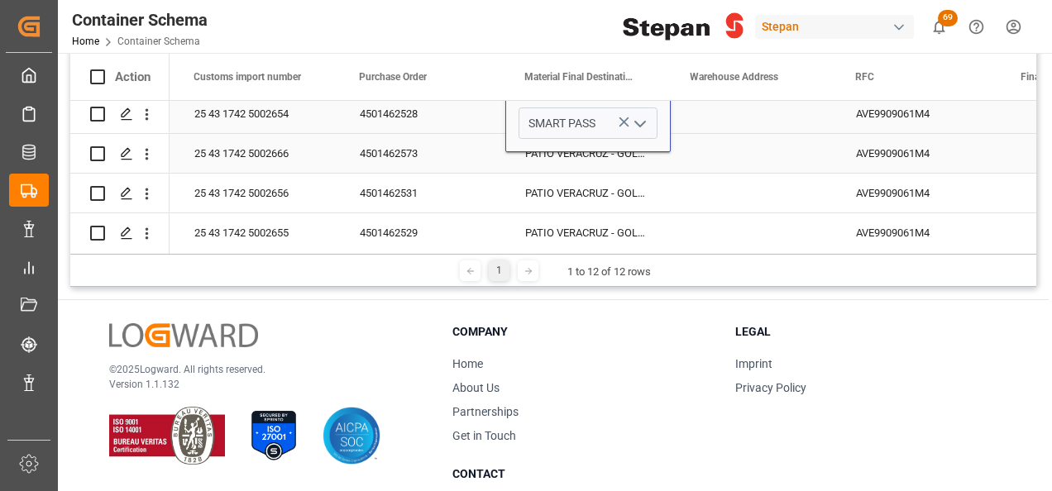
click at [559, 155] on div "PATIO VERACRUZ - GOLMEX" at bounding box center [587, 153] width 165 height 39
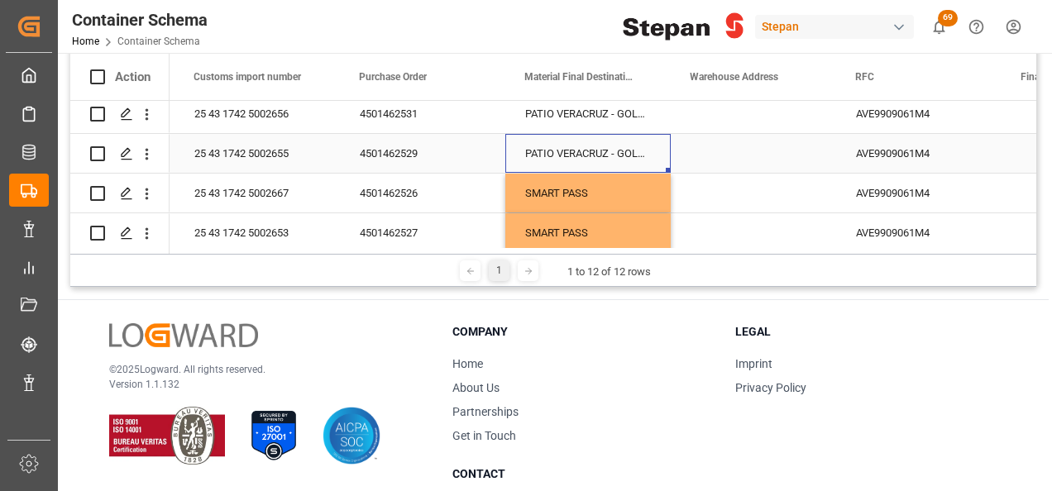
click at [592, 151] on div "PATIO VERACRUZ - GOLMEX" at bounding box center [587, 153] width 165 height 39
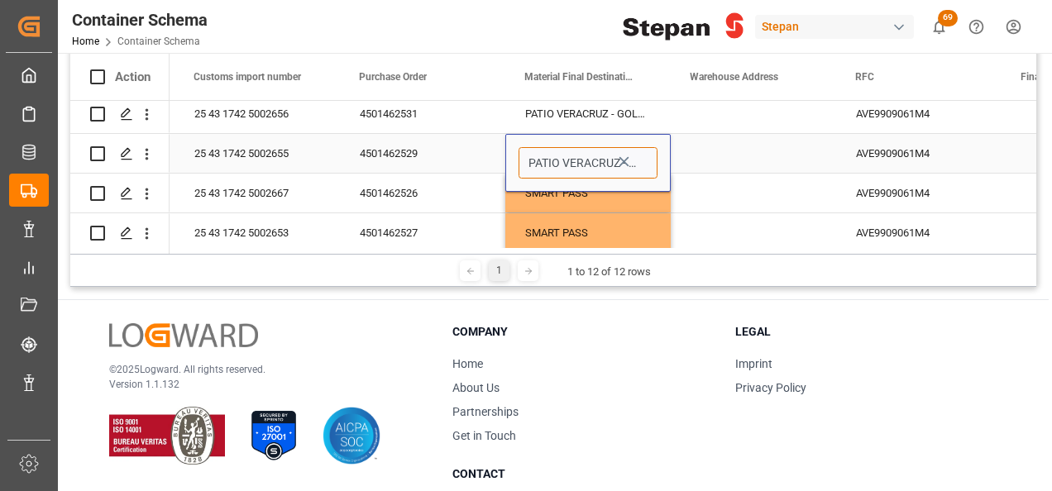
click at [651, 166] on input "PATIO VERACRUZ - GOLMEX" at bounding box center [588, 162] width 139 height 31
click at [627, 167] on icon "Press SPACE to select this row." at bounding box center [623, 161] width 17 height 17
click at [637, 165] on div "Press SPACE to select this row." at bounding box center [588, 162] width 139 height 31
click at [644, 164] on icon "open menu" at bounding box center [640, 164] width 20 height 20
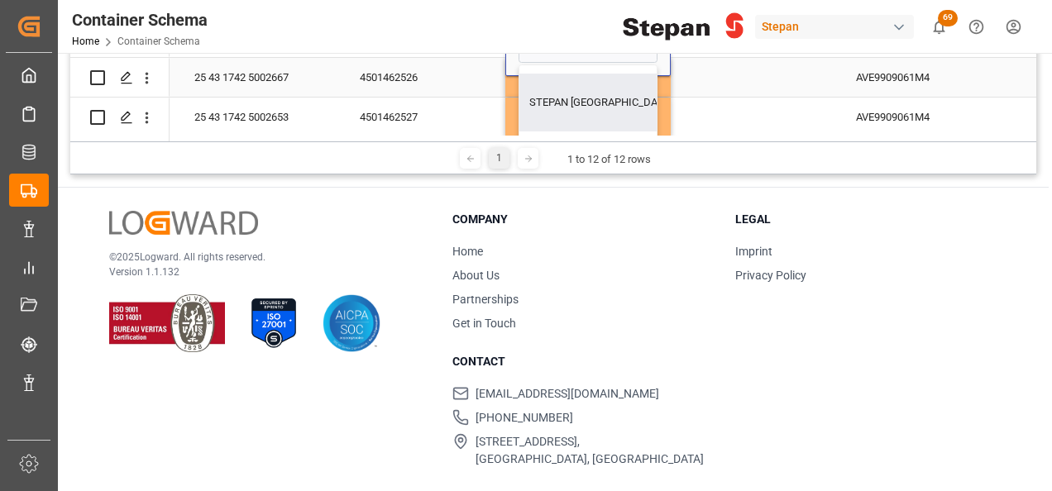
scroll to position [251, 0]
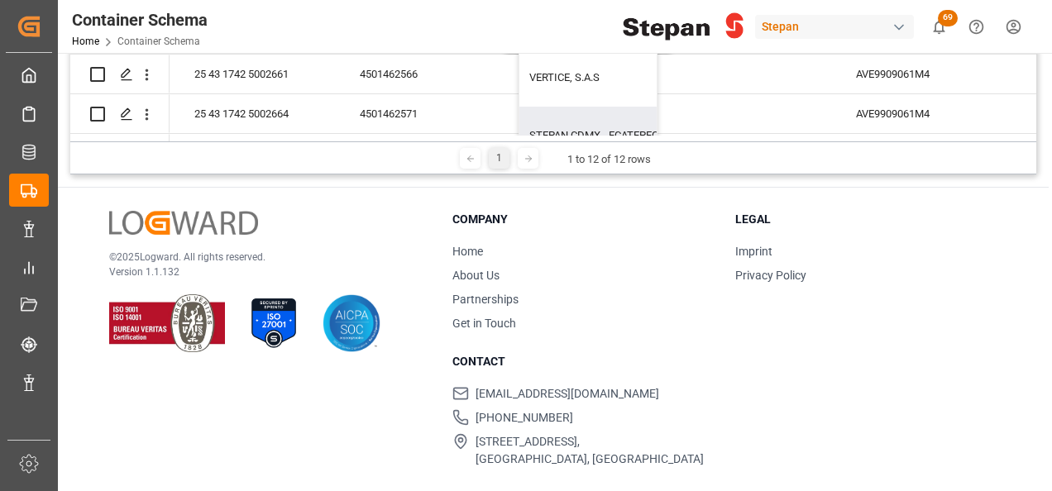
drag, startPoint x: 657, startPoint y: 114, endPoint x: 651, endPoint y: 87, distance: 27.9
click at [651, 87] on div "PATIO VERACRUZ - GOLMEX AGROINTESA INTERNACIONAL, S.R.L. ALPASA MALAYSIAN ENERG…" at bounding box center [588, 80] width 139 height 197
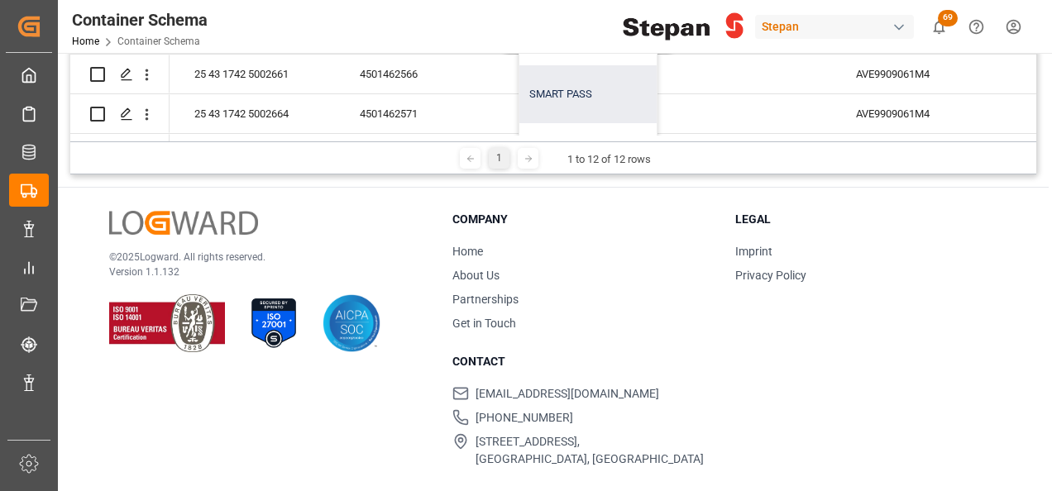
click at [570, 89] on div "SMART PASS" at bounding box center [670, 94] width 302 height 58
type input "SMART PASS"
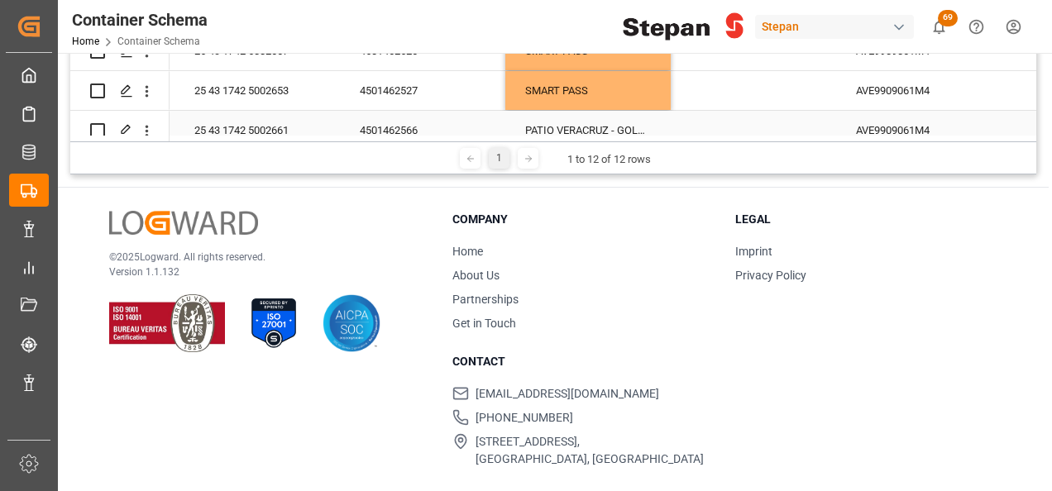
scroll to position [169, 0]
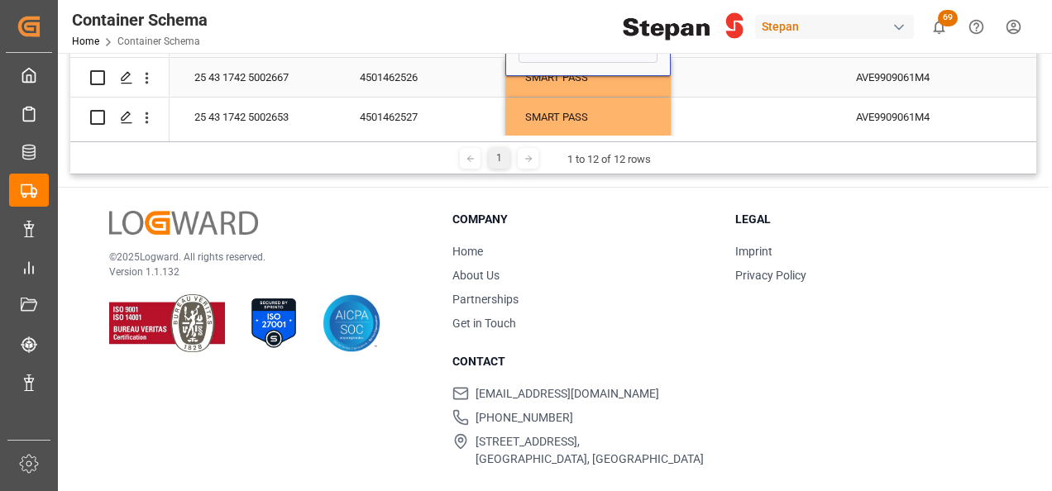
click at [710, 96] on div "Press SPACE to select this row." at bounding box center [753, 77] width 165 height 39
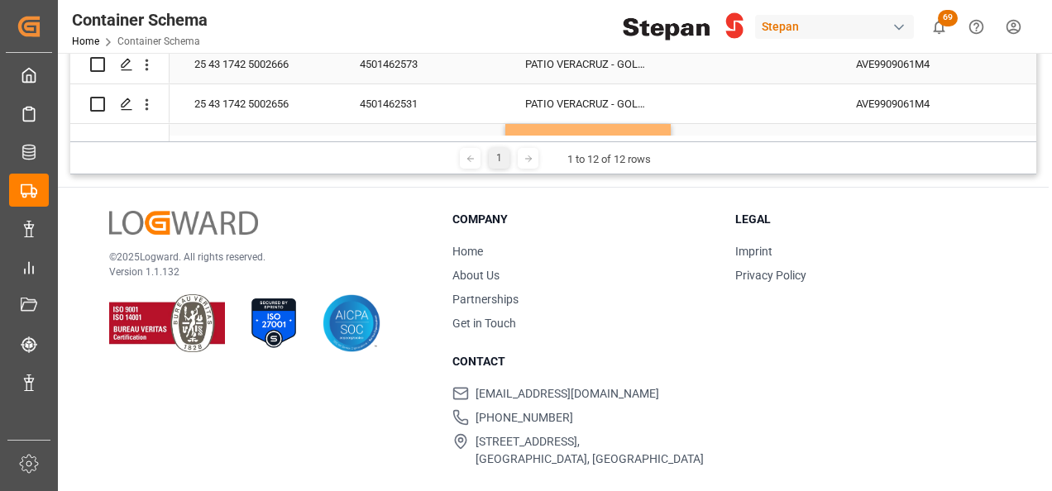
scroll to position [86, 0]
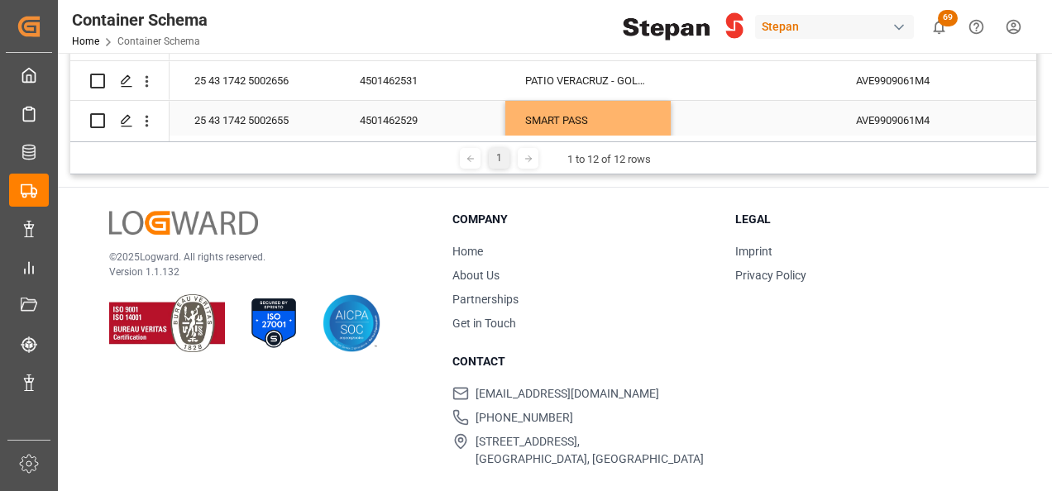
click at [612, 108] on div "SMART PASS" at bounding box center [587, 120] width 165 height 39
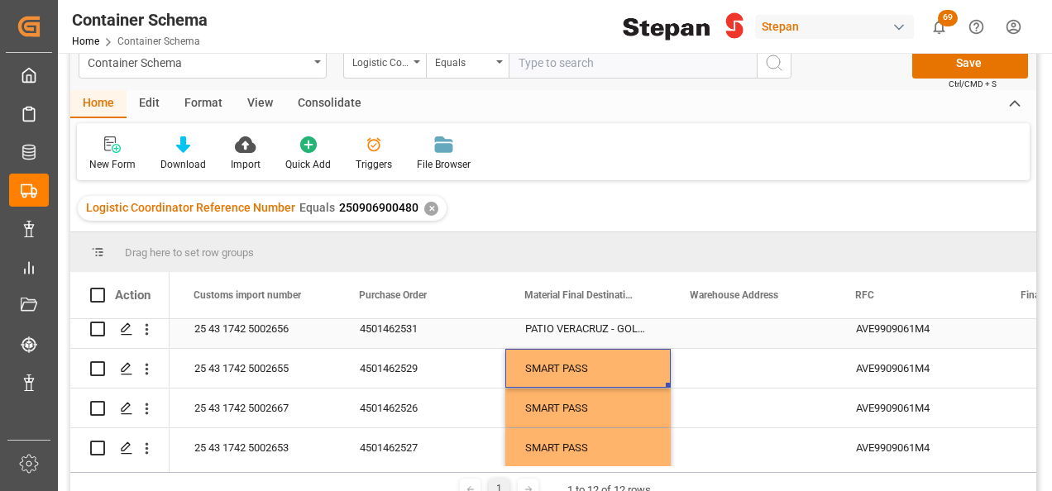
scroll to position [30, 0]
click at [614, 362] on div "SMART PASS" at bounding box center [587, 368] width 165 height 39
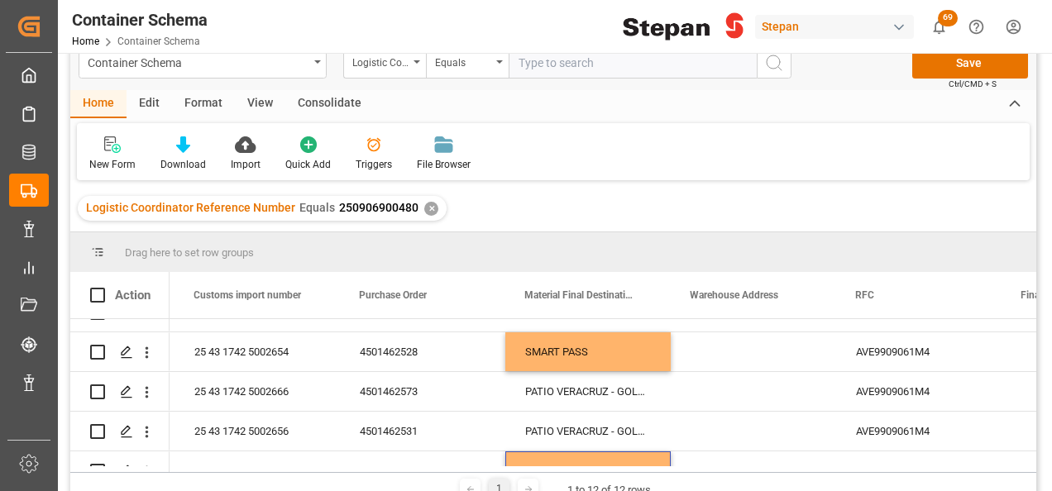
scroll to position [99, 0]
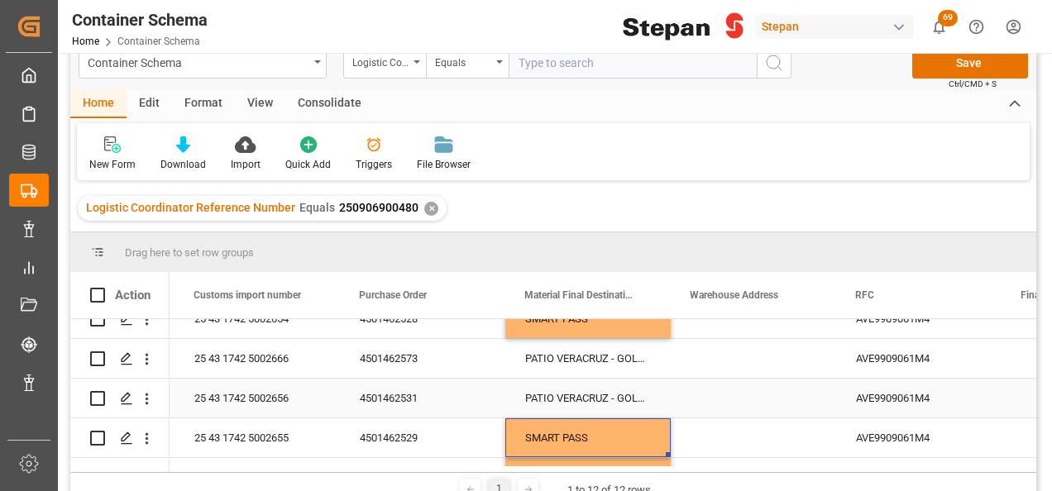
drag, startPoint x: 668, startPoint y: 385, endPoint x: 639, endPoint y: 490, distance: 108.9
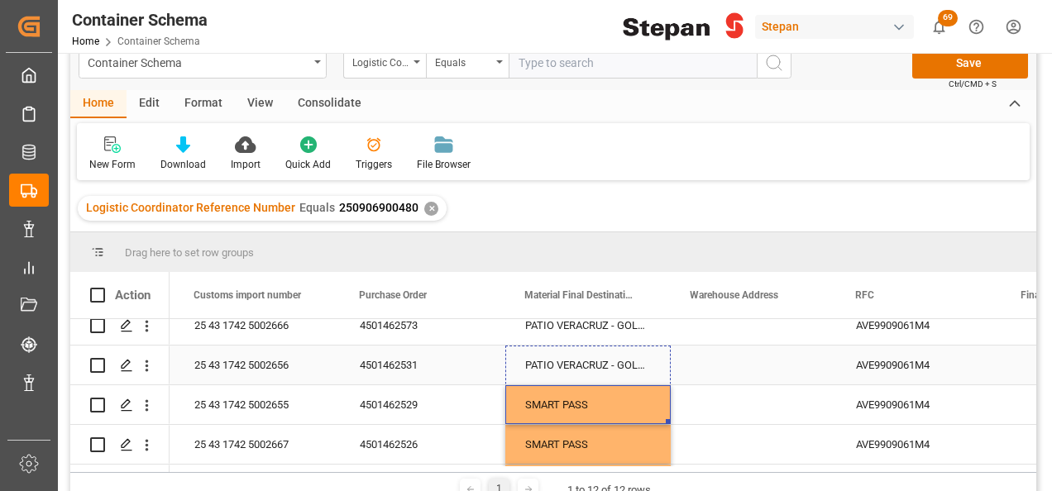
drag, startPoint x: 668, startPoint y: 453, endPoint x: 673, endPoint y: 370, distance: 82.8
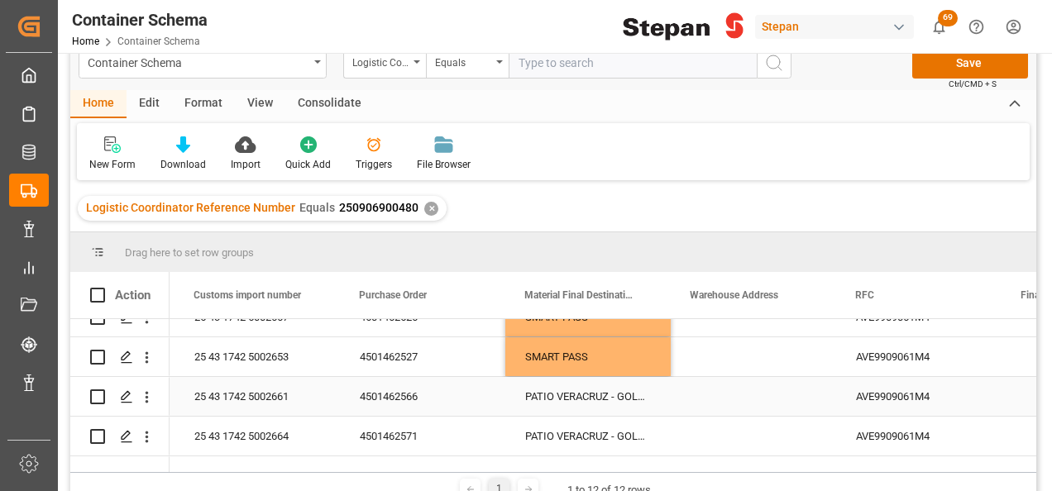
scroll to position [298, 0]
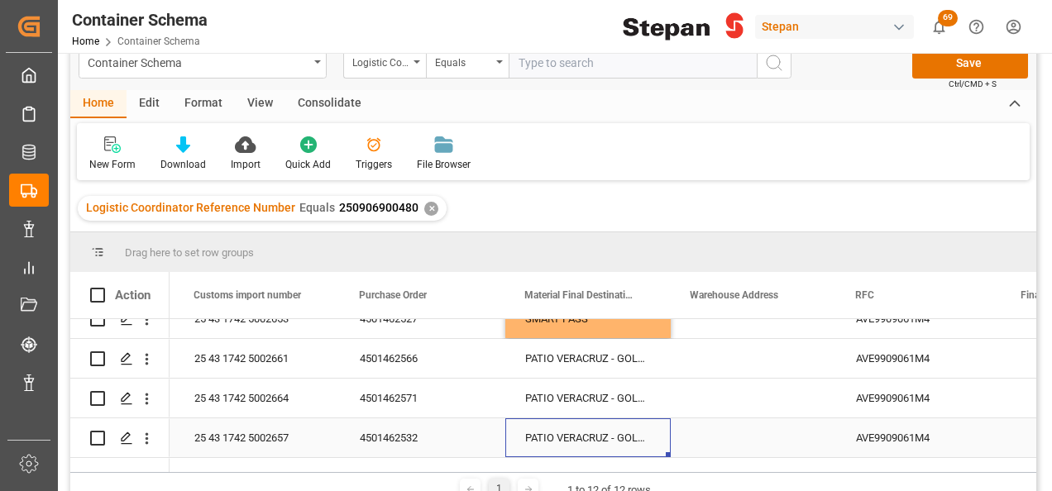
click at [591, 437] on div "PATIO VERACRUZ - GOLMEX" at bounding box center [587, 437] width 165 height 39
click at [643, 442] on input "PATIO VERACRUZ - GOLMEX" at bounding box center [588, 447] width 139 height 31
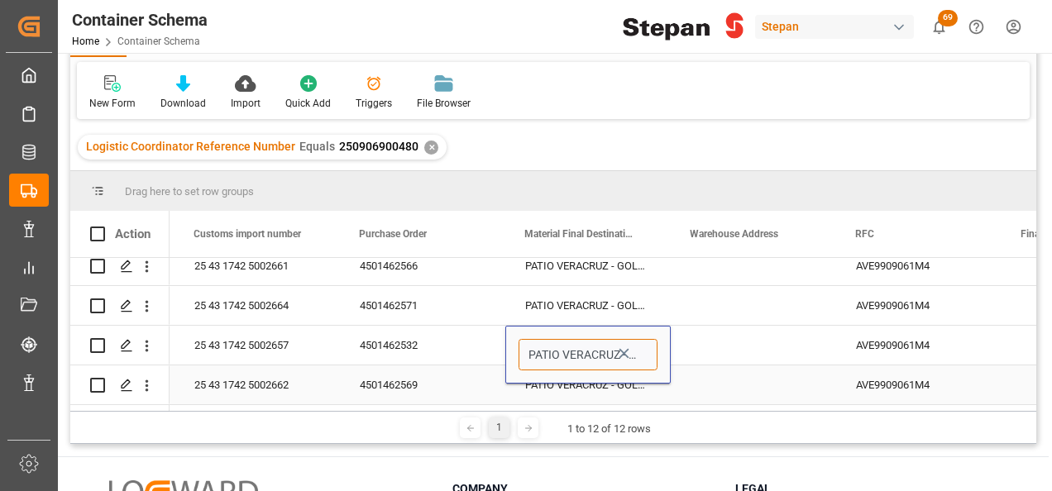
scroll to position [112, 0]
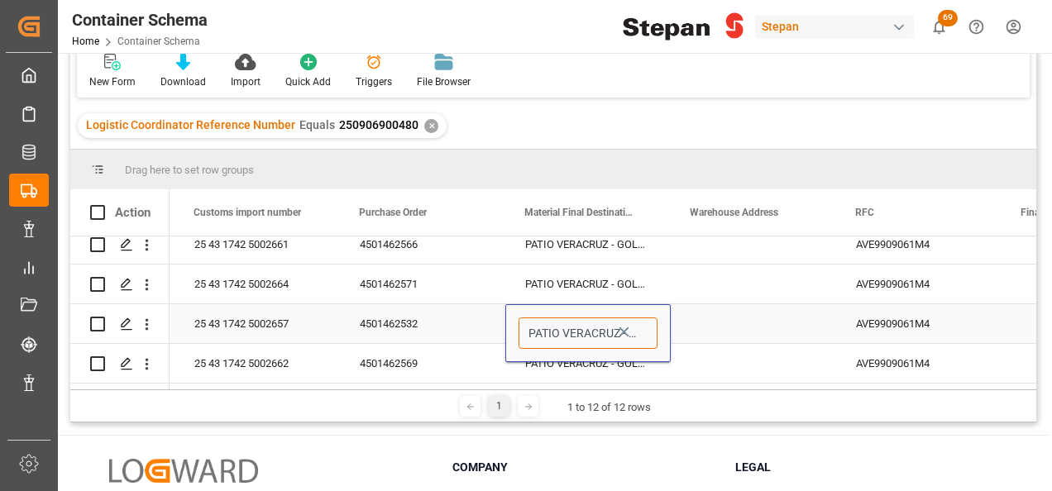
click at [605, 323] on input "PATIO VERACRUZ - GOLMEX" at bounding box center [588, 333] width 139 height 31
click at [638, 324] on icon "open menu" at bounding box center [640, 334] width 20 height 20
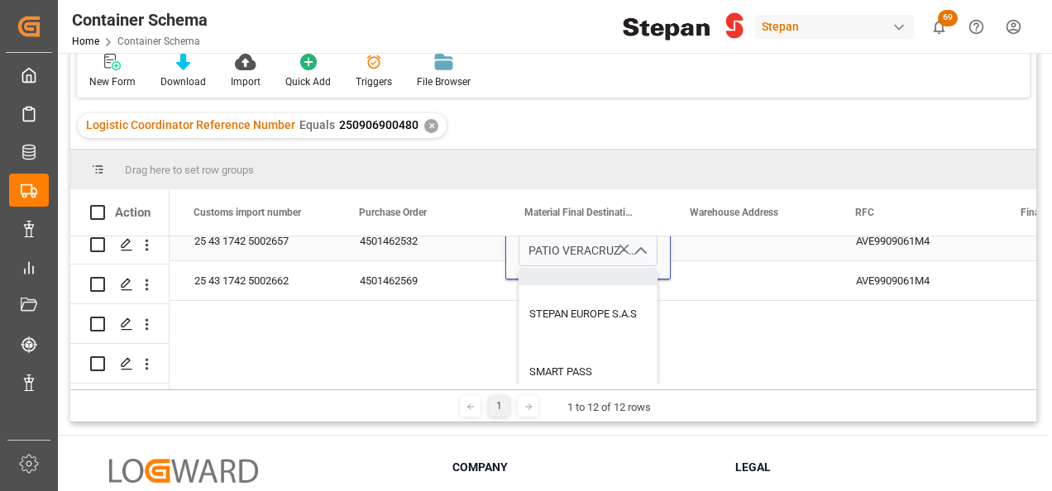
scroll to position [413, 0]
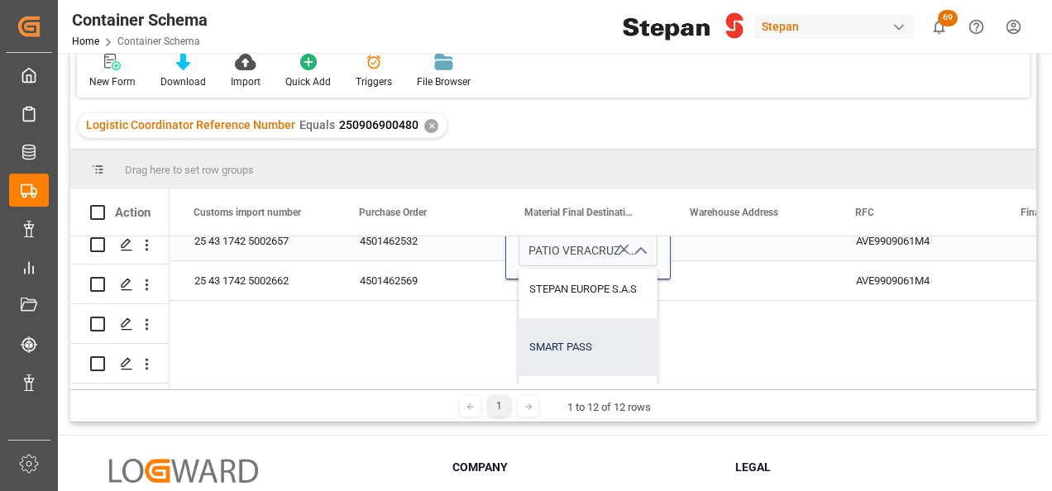
click at [567, 335] on div "SMART PASS" at bounding box center [670, 347] width 302 height 58
type input "SMART PASS"
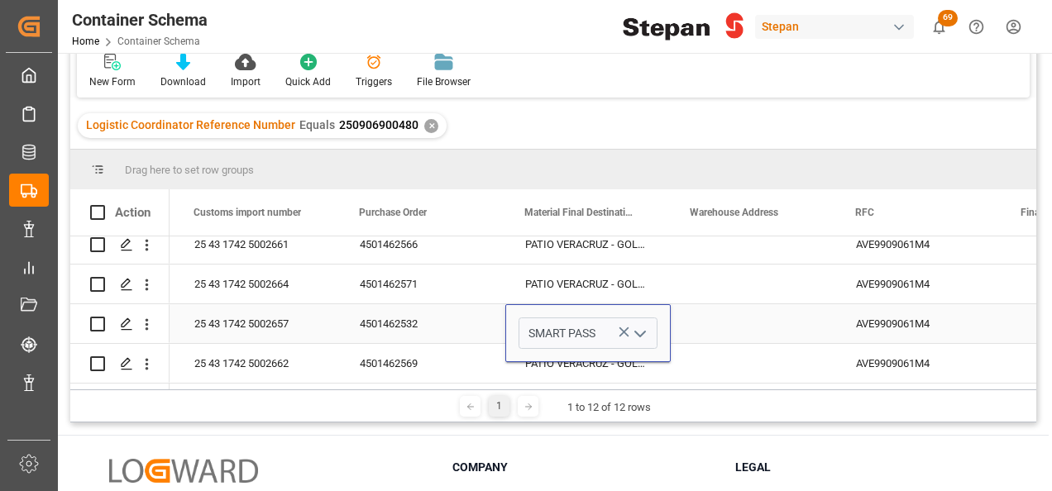
scroll to position [0, 7438]
click at [716, 321] on div "Press SPACE to select this row." at bounding box center [753, 323] width 165 height 39
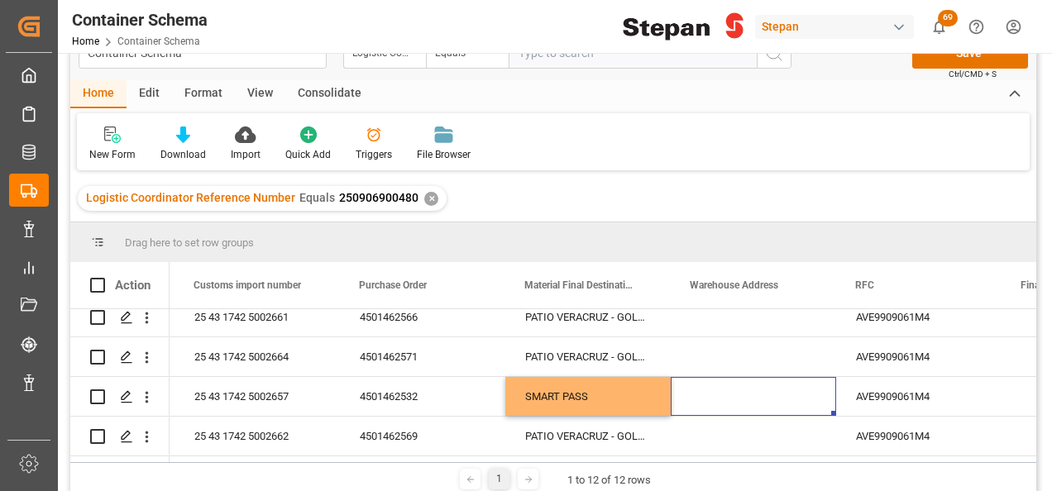
scroll to position [0, 0]
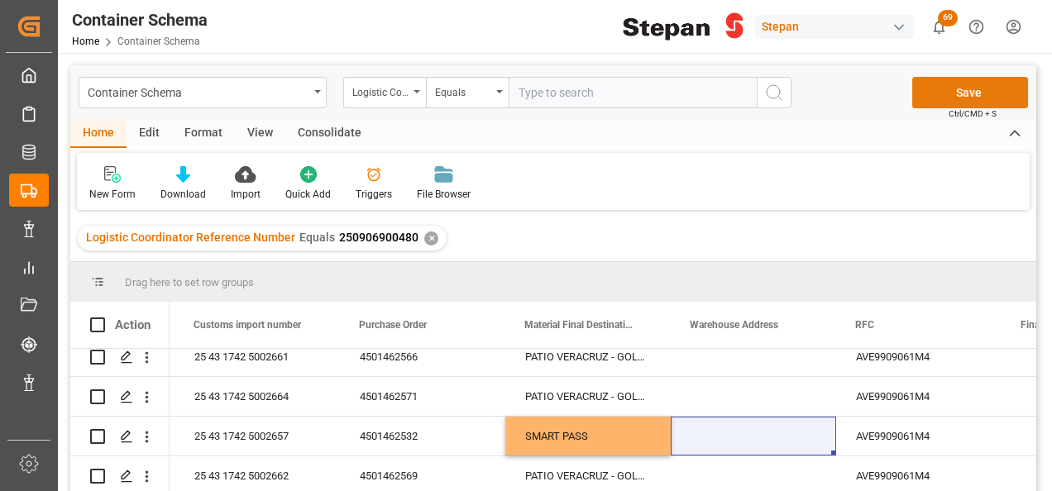
click at [934, 98] on button "Save" at bounding box center [970, 92] width 116 height 31
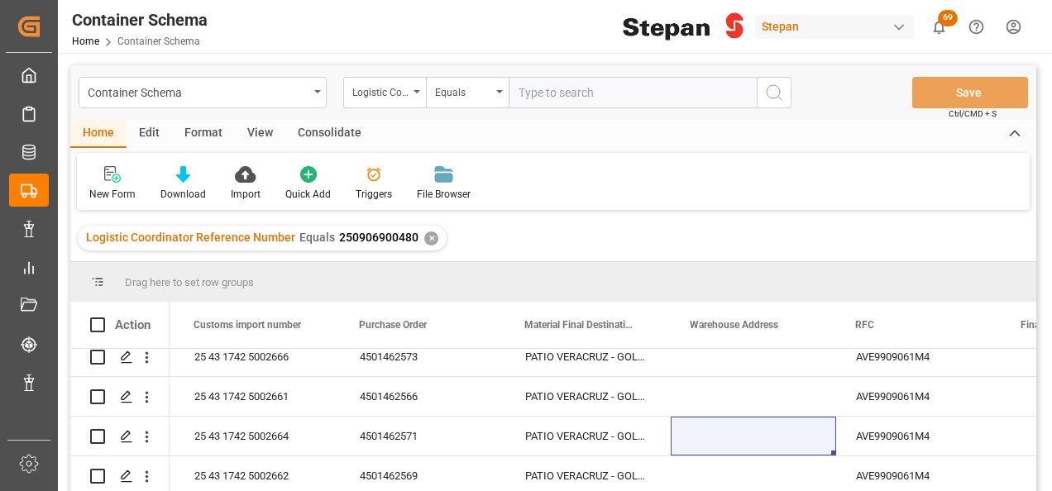
click at [428, 237] on div "✕" at bounding box center [431, 239] width 14 height 14
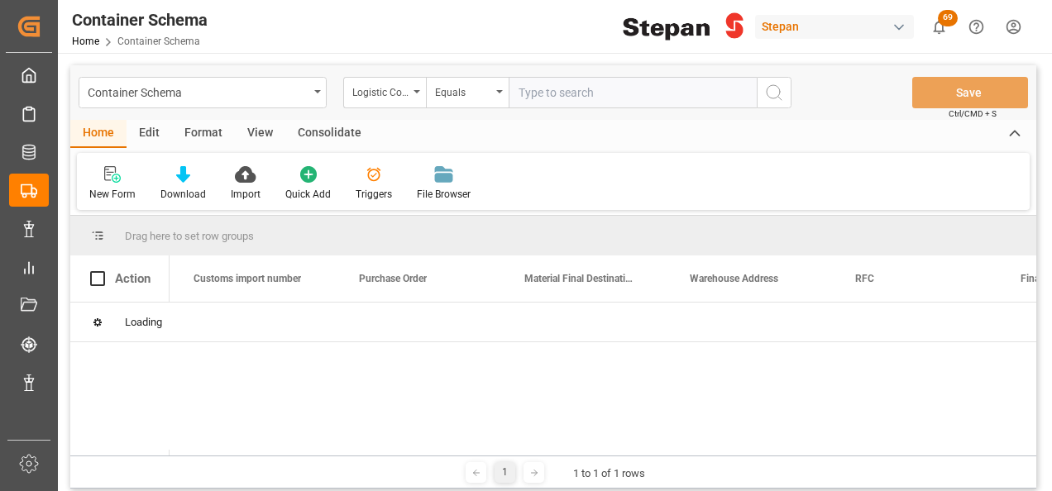
scroll to position [0, 7439]
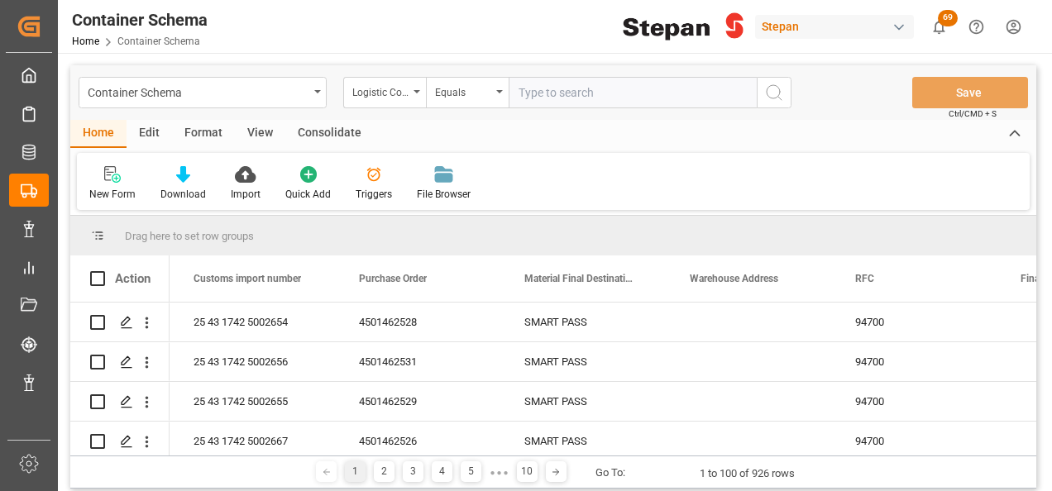
click at [528, 91] on input "text" at bounding box center [633, 92] width 248 height 31
paste input "250906900206"
type input "250906900206"
click at [786, 93] on button "search button" at bounding box center [774, 92] width 35 height 31
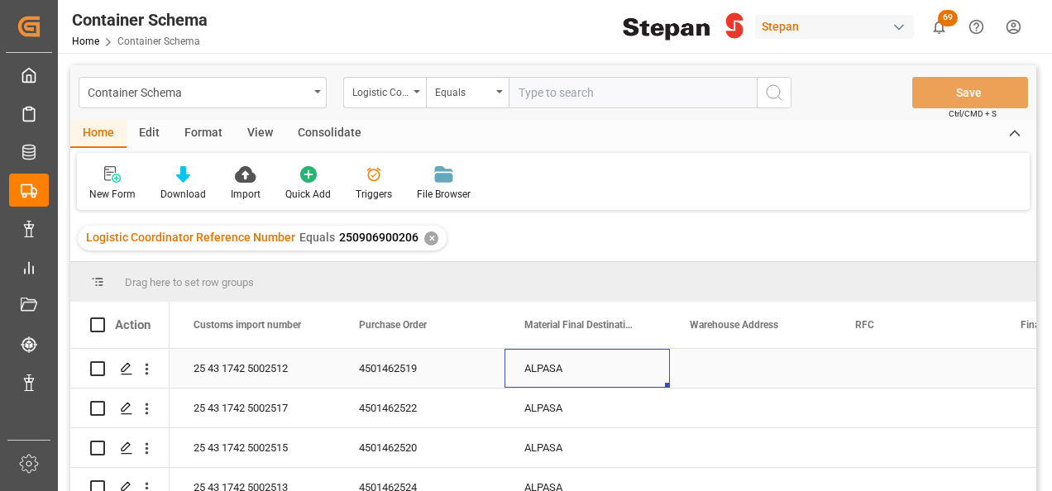
click at [609, 354] on div "ALPASA" at bounding box center [586, 368] width 165 height 39
click at [627, 380] on icon "Press SPACE to select this row." at bounding box center [624, 377] width 10 height 10
click at [633, 380] on input "Press SPACE to select this row." at bounding box center [587, 377] width 139 height 31
click at [640, 377] on input "Press SPACE to select this row." at bounding box center [587, 377] width 139 height 31
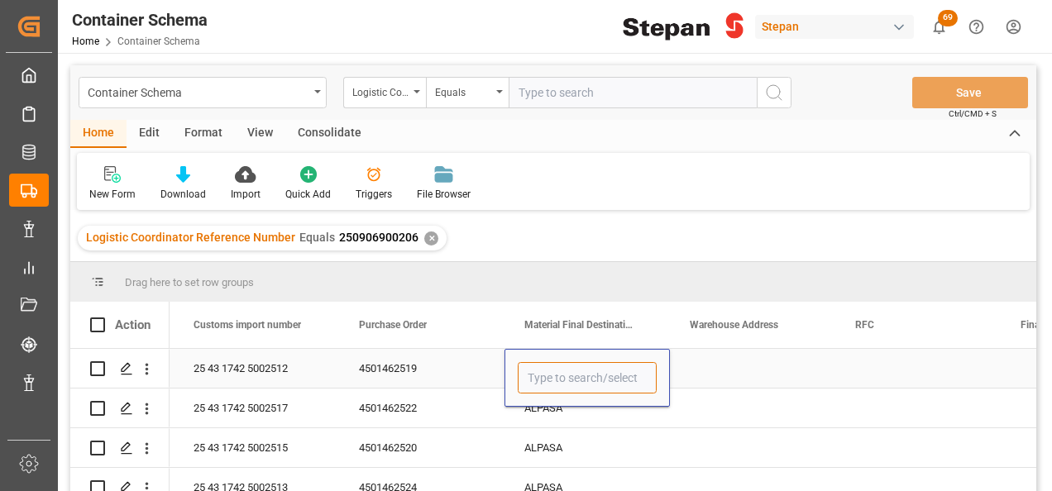
click at [640, 377] on input "Press SPACE to select this row." at bounding box center [587, 377] width 139 height 31
click at [638, 377] on icon "open menu" at bounding box center [639, 379] width 20 height 20
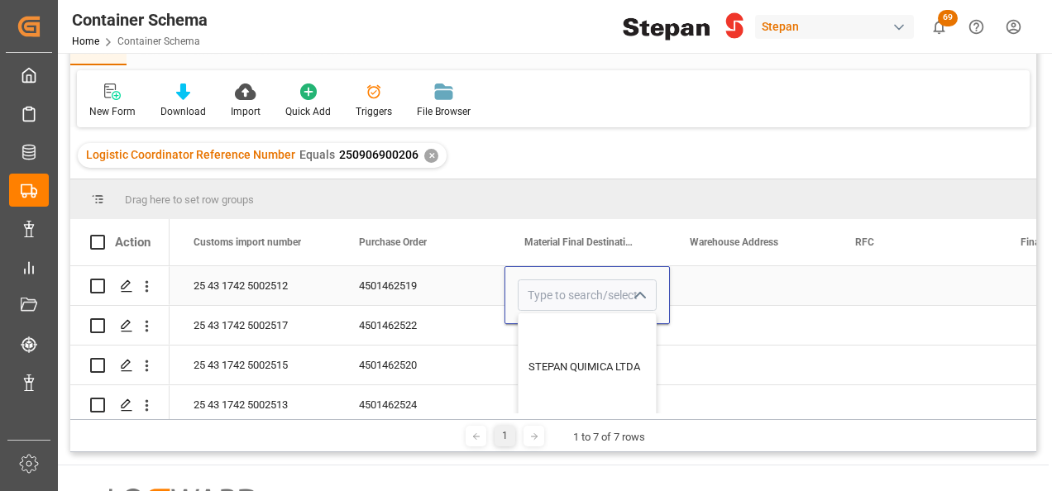
scroll to position [413, 0]
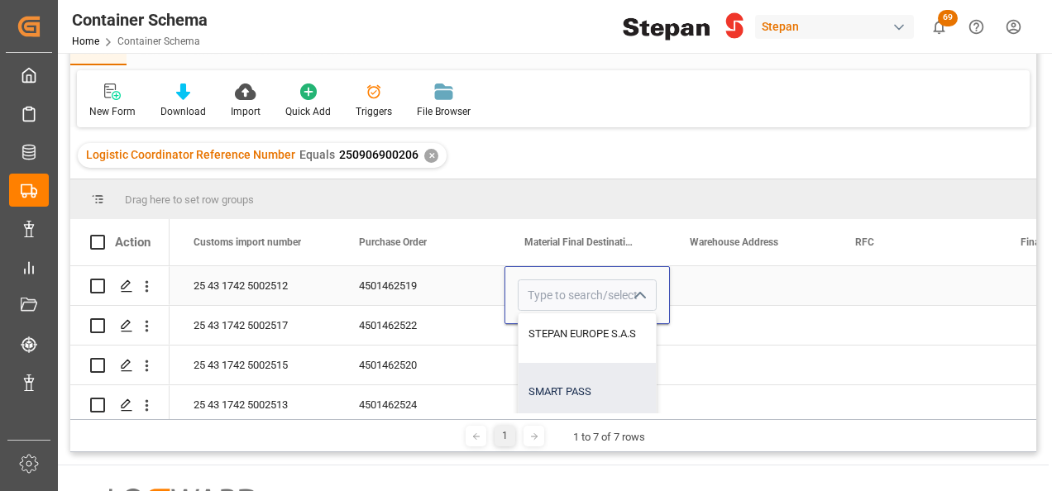
click at [563, 387] on div "SMART PASS" at bounding box center [670, 392] width 302 height 58
type input "SMART PASS"
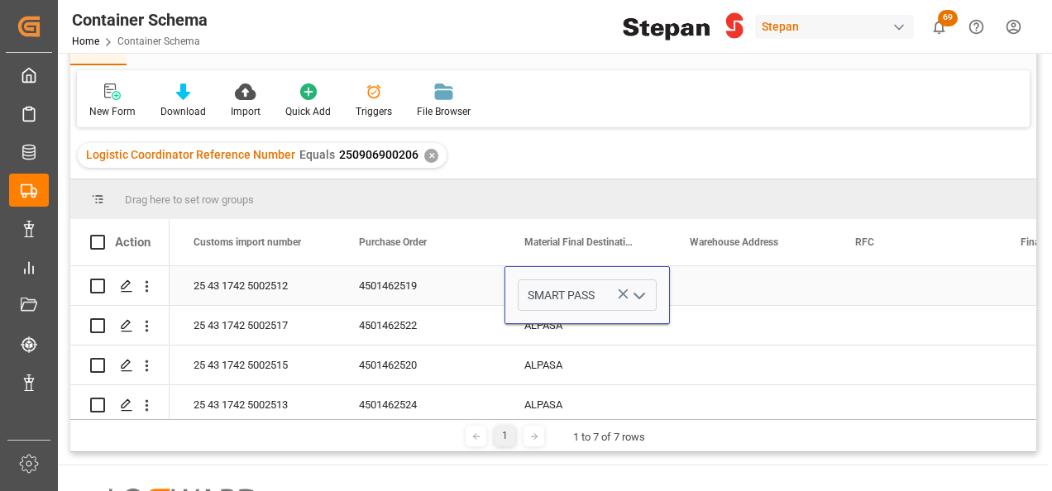
click at [698, 274] on div "Press SPACE to select this row." at bounding box center [752, 285] width 165 height 39
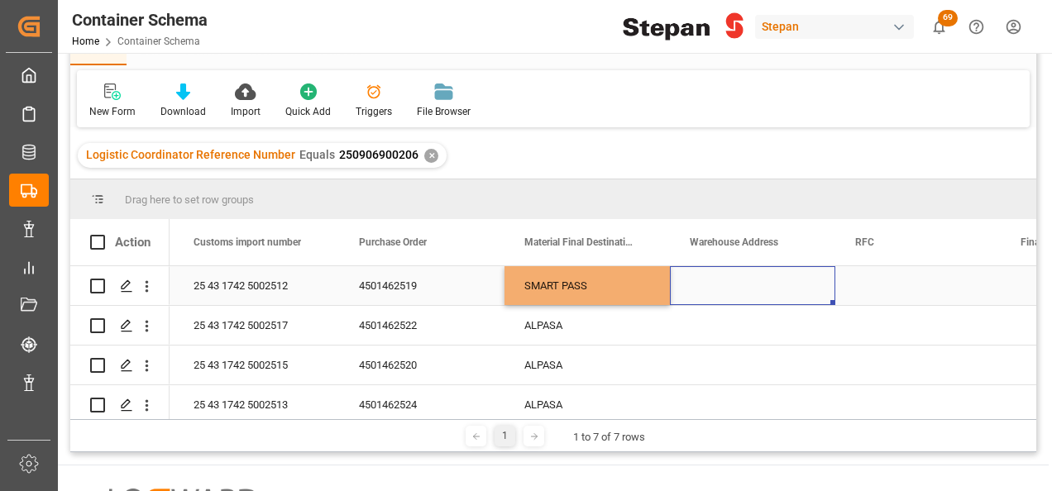
click at [605, 270] on div "SMART PASS" at bounding box center [586, 285] width 165 height 39
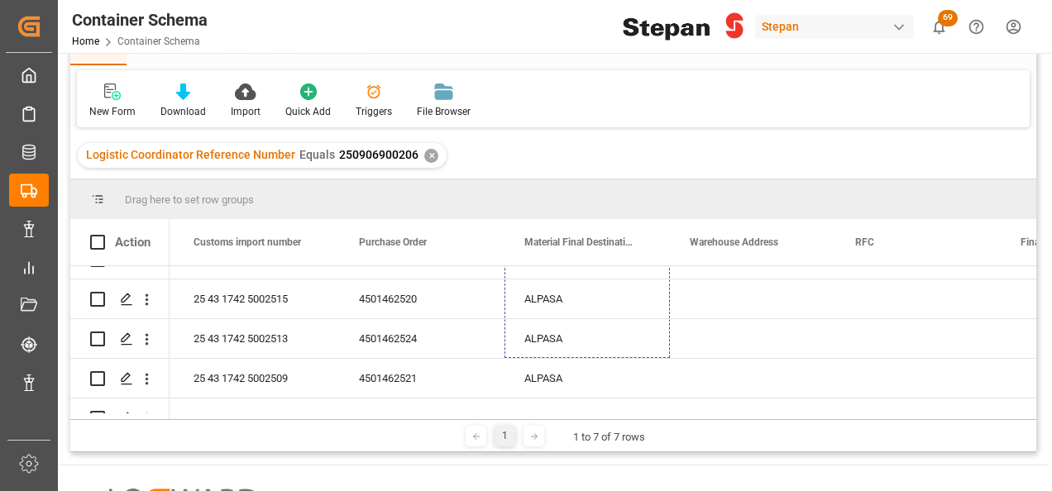
scroll to position [136, 0]
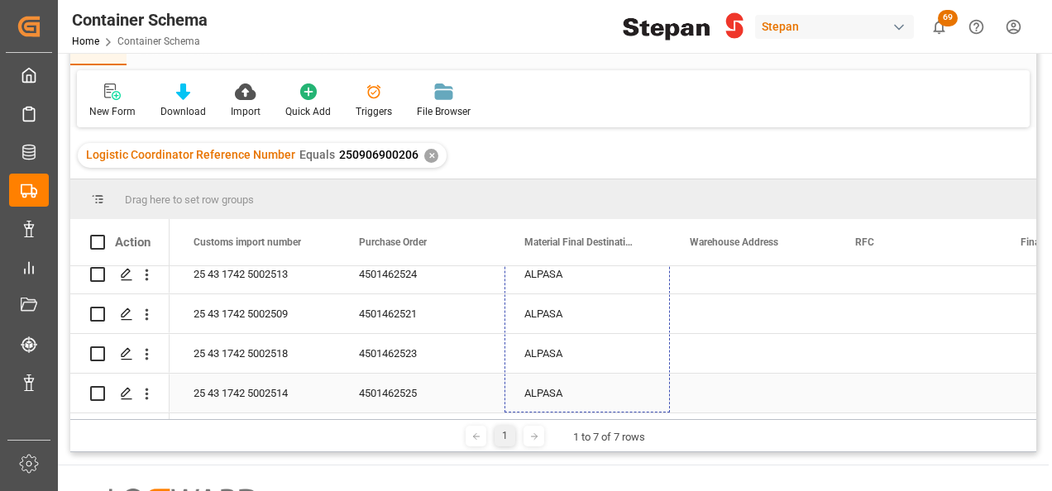
drag, startPoint x: 668, startPoint y: 304, endPoint x: 628, endPoint y: 398, distance: 101.9
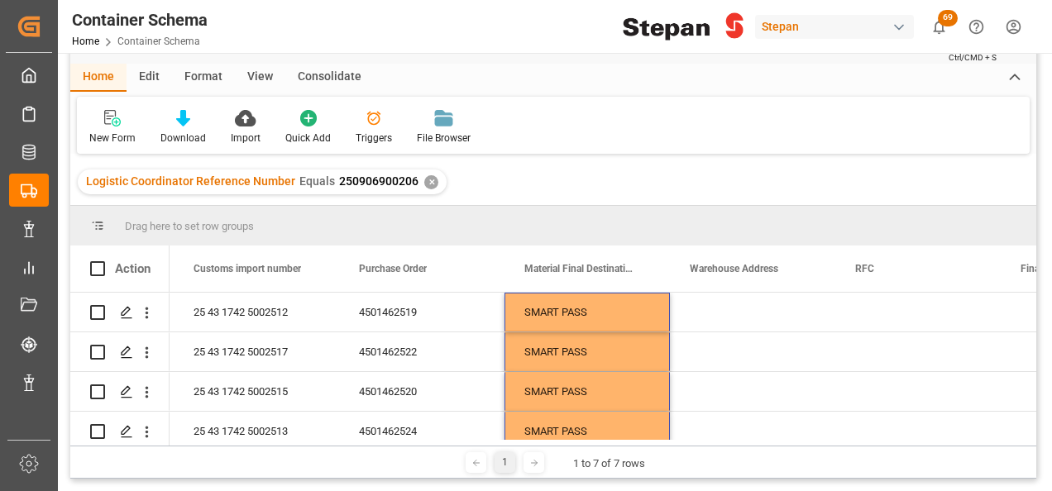
scroll to position [0, 0]
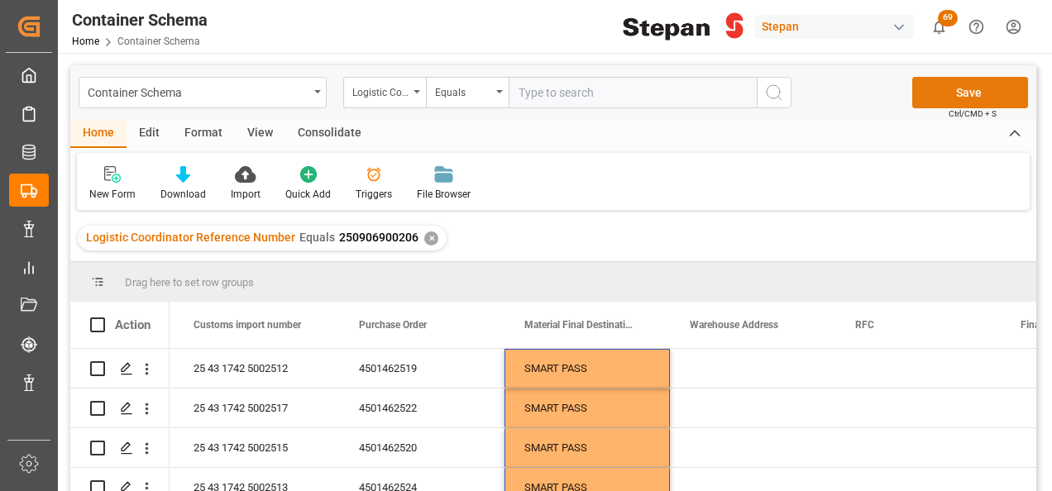
click at [958, 90] on button "Save" at bounding box center [970, 92] width 116 height 31
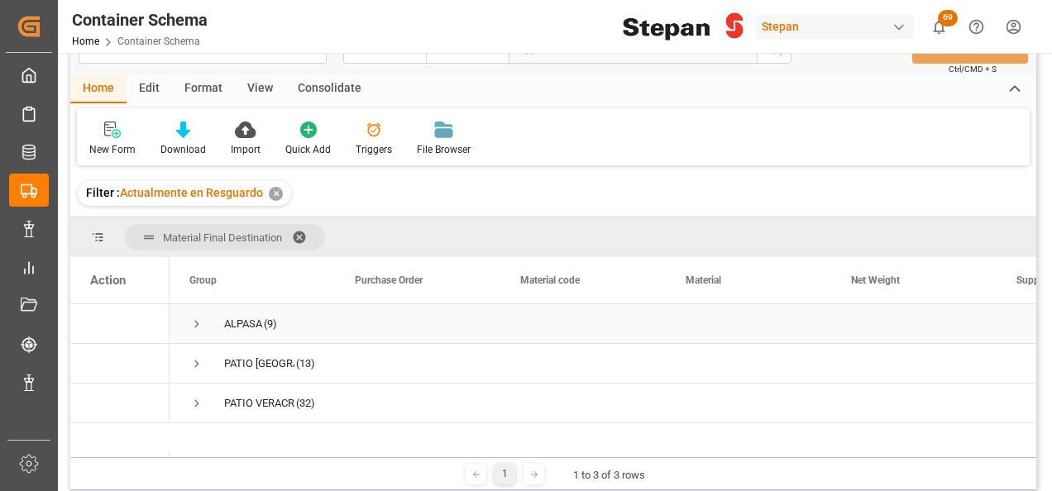
scroll to position [83, 0]
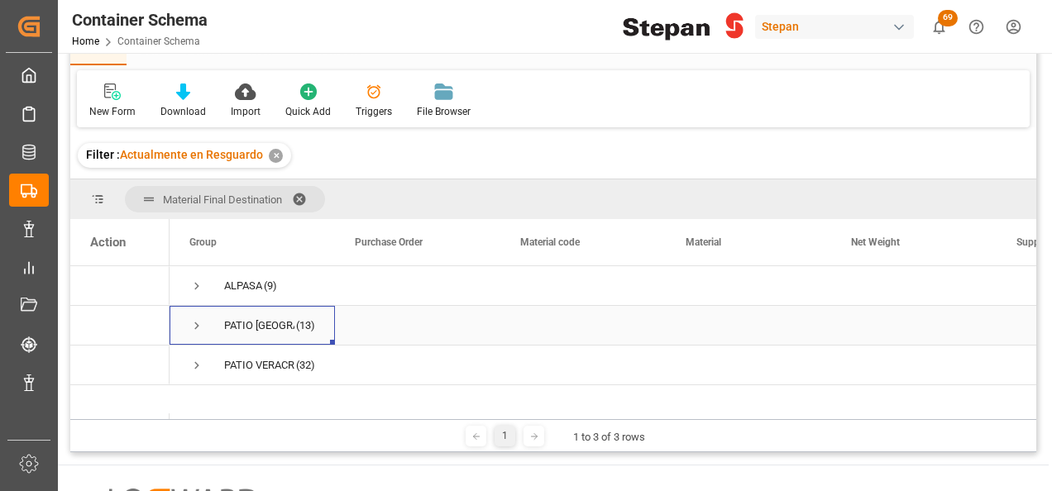
click at [194, 323] on span "Press SPACE to select this row." at bounding box center [196, 325] width 15 height 15
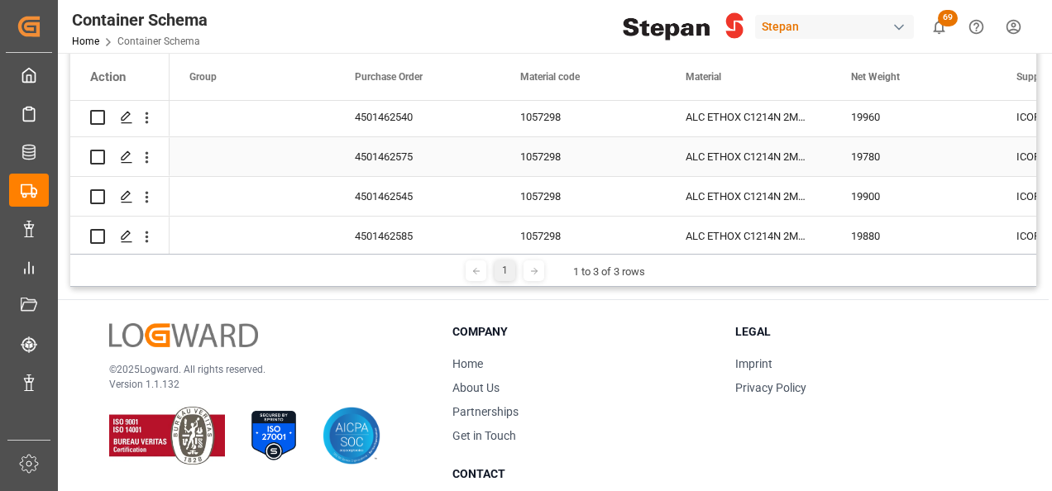
scroll to position [0, 0]
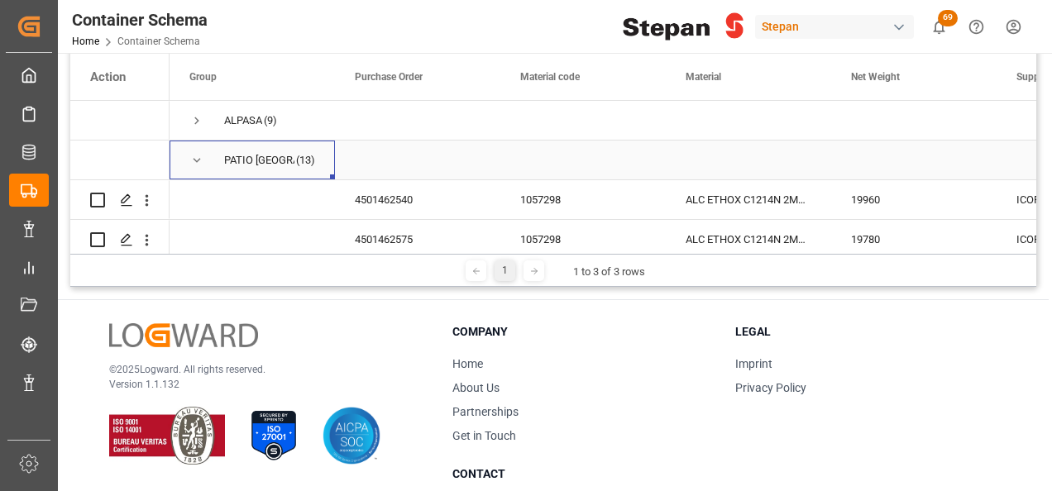
click at [195, 159] on span "Press SPACE to select this row." at bounding box center [196, 160] width 15 height 15
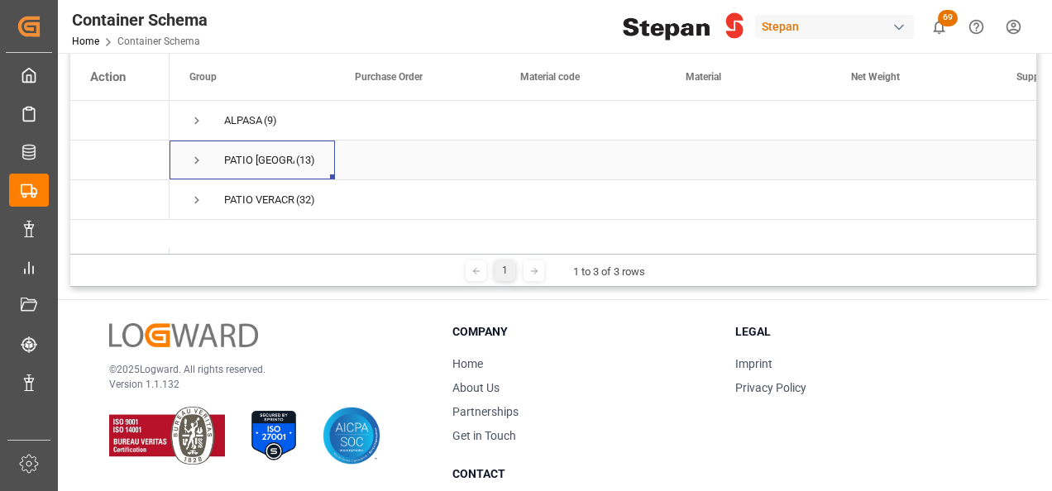
click at [191, 159] on span "Press SPACE to select this row." at bounding box center [196, 160] width 15 height 15
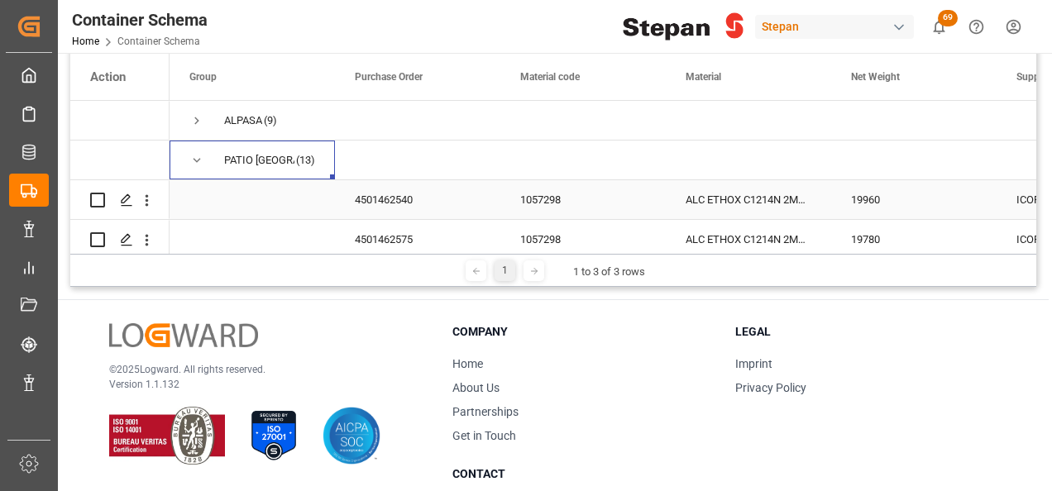
click at [404, 195] on div "4501462540" at bounding box center [417, 199] width 165 height 39
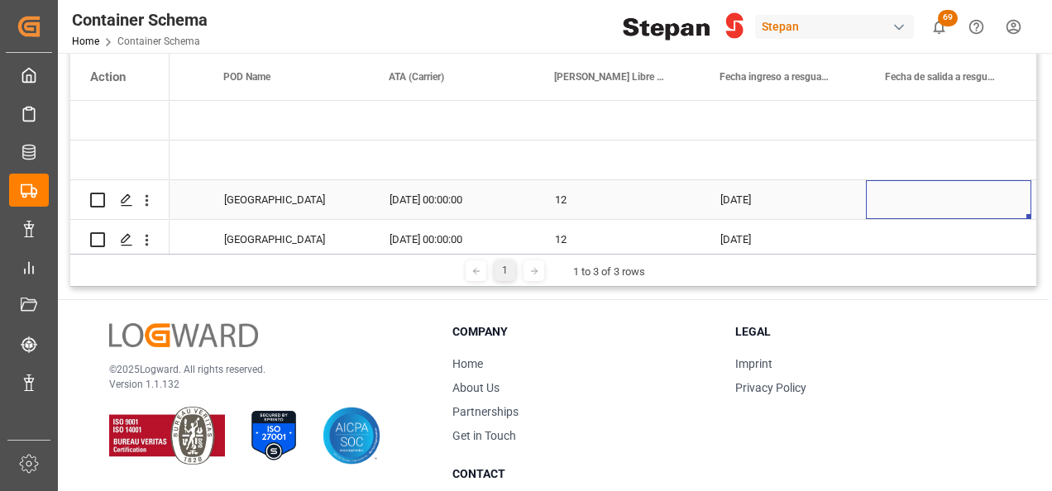
scroll to position [0, 1124]
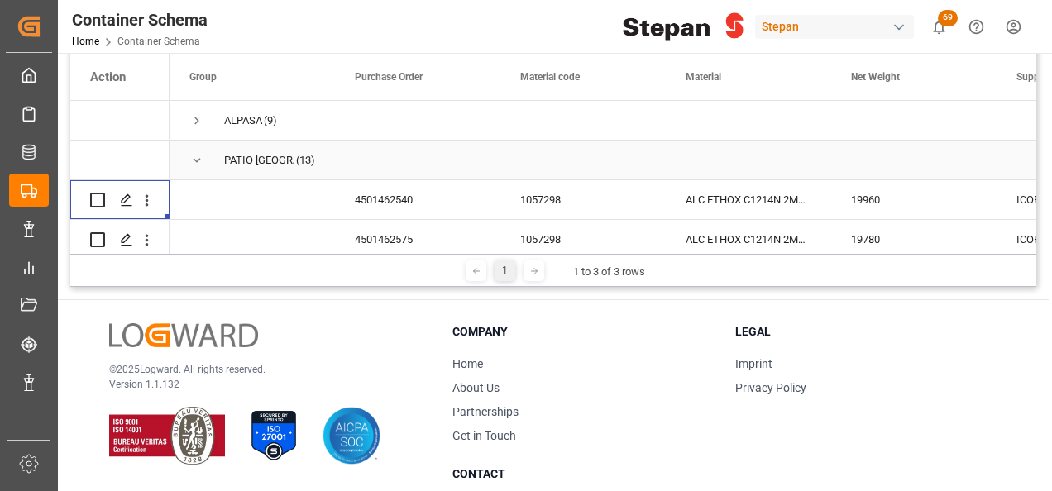
click at [199, 160] on span "Press SPACE to select this row." at bounding box center [196, 160] width 15 height 15
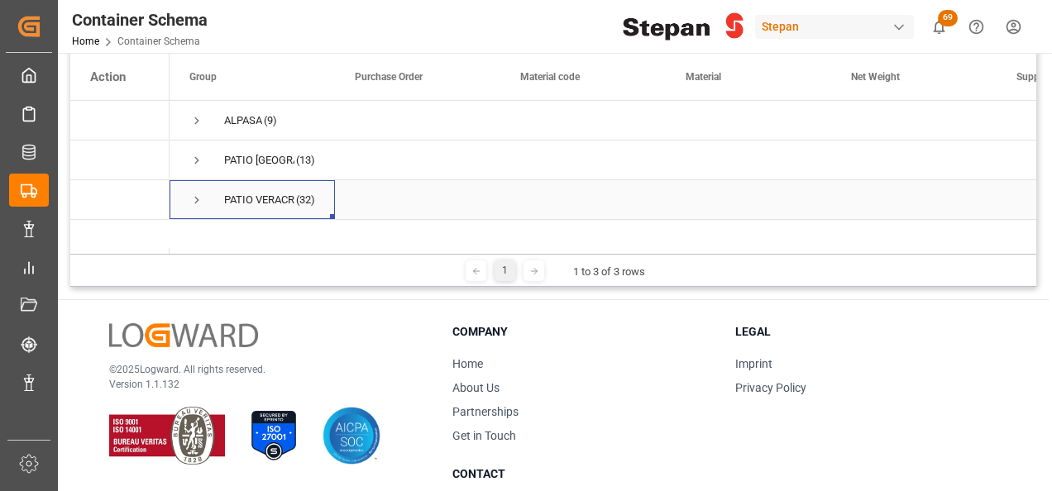
click at [195, 200] on span "Press SPACE to select this row." at bounding box center [196, 200] width 15 height 15
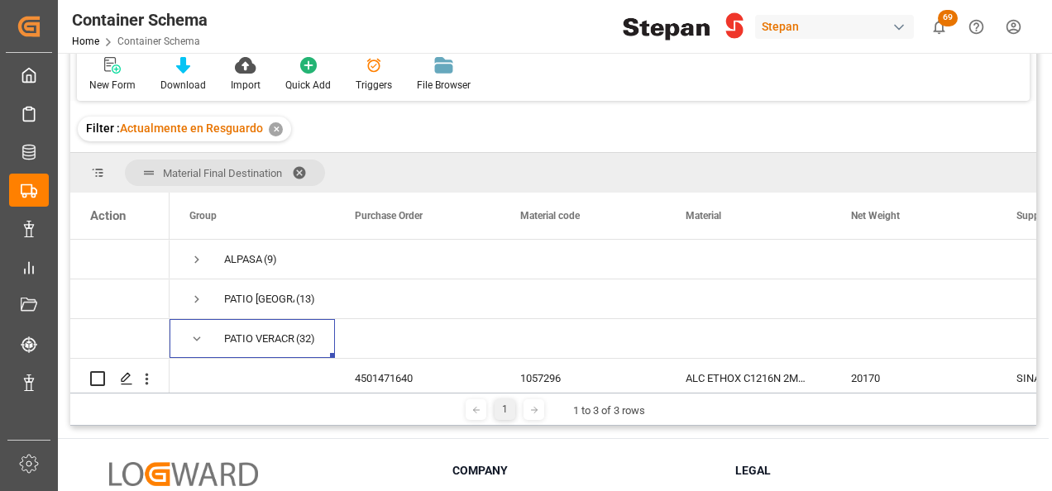
scroll to position [0, 0]
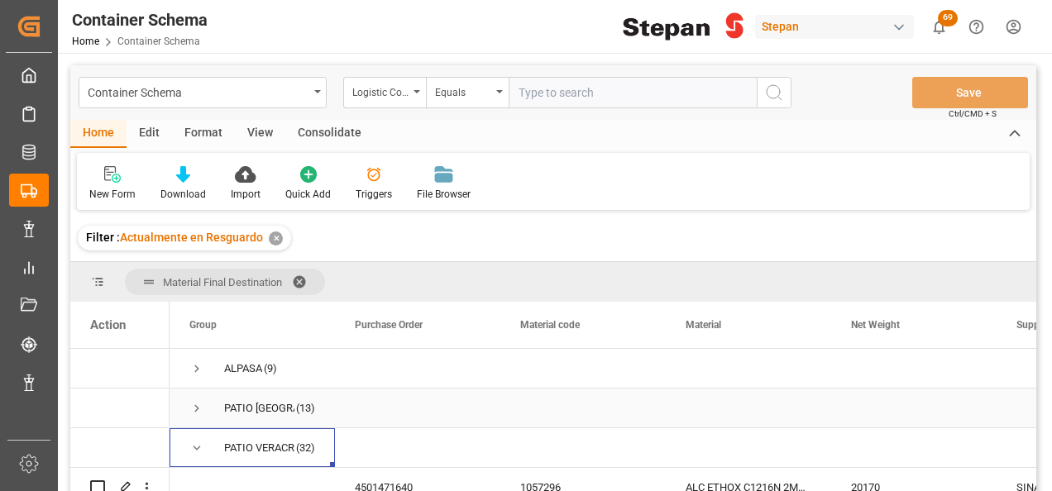
click at [197, 404] on span "Press SPACE to select this row." at bounding box center [196, 408] width 15 height 15
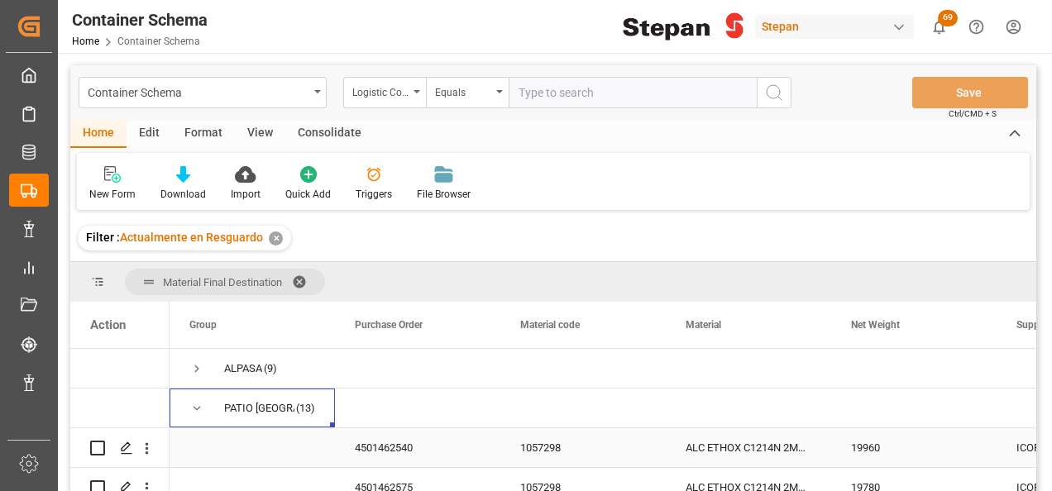
scroll to position [83, 0]
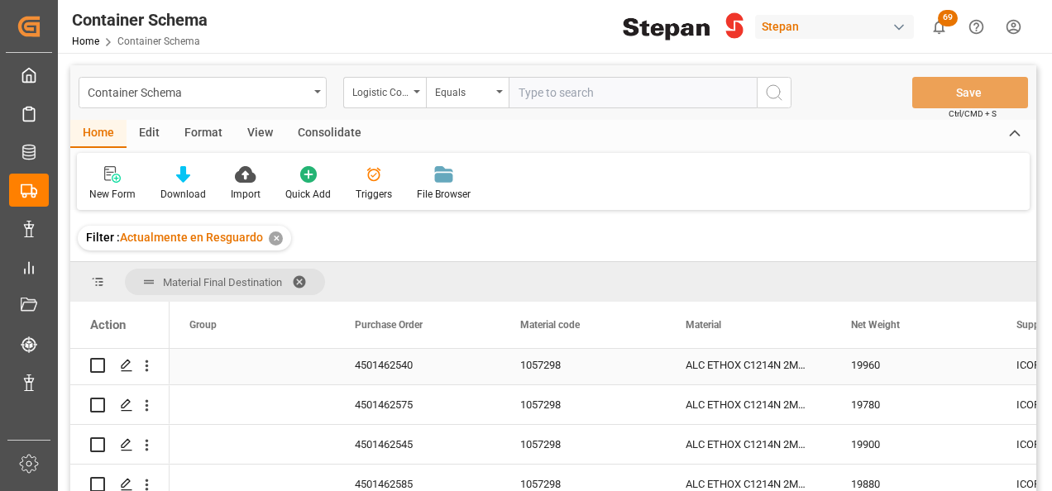
click at [371, 363] on div "4501462540" at bounding box center [417, 365] width 165 height 39
click at [125, 364] on icon "Press SPACE to select this row." at bounding box center [126, 365] width 13 height 13
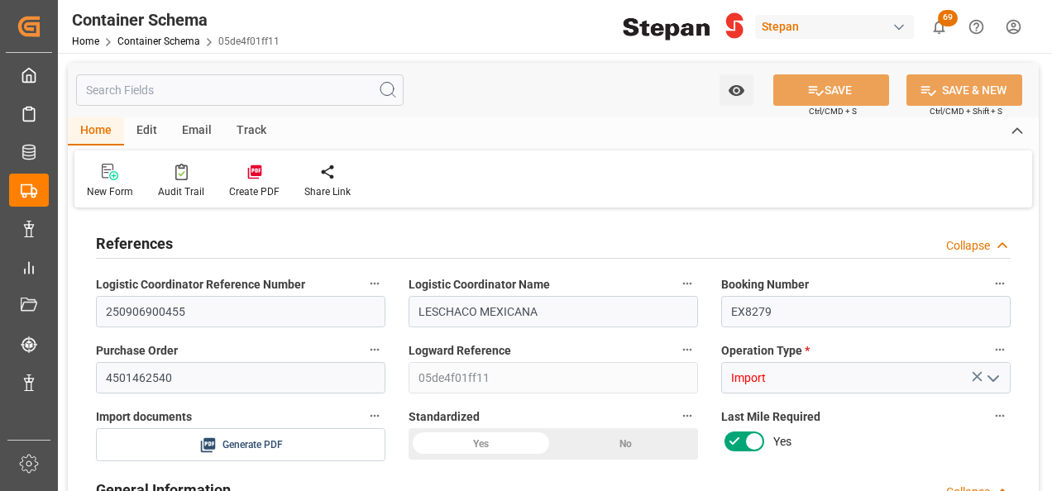
type input "14"
type input "55"
type input "-385"
type input "-7"
type input "1"
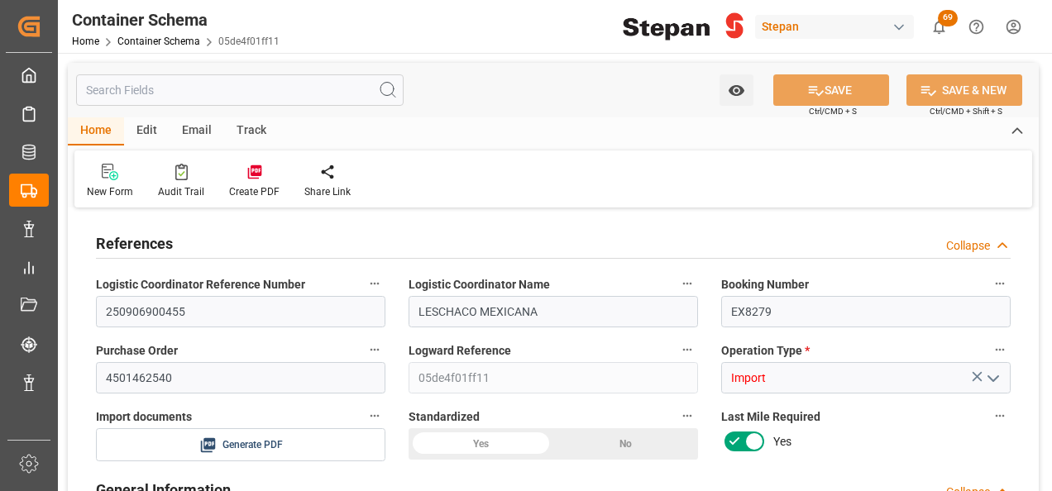
type input "1"
type input "19960"
type input "12"
type input "-8"
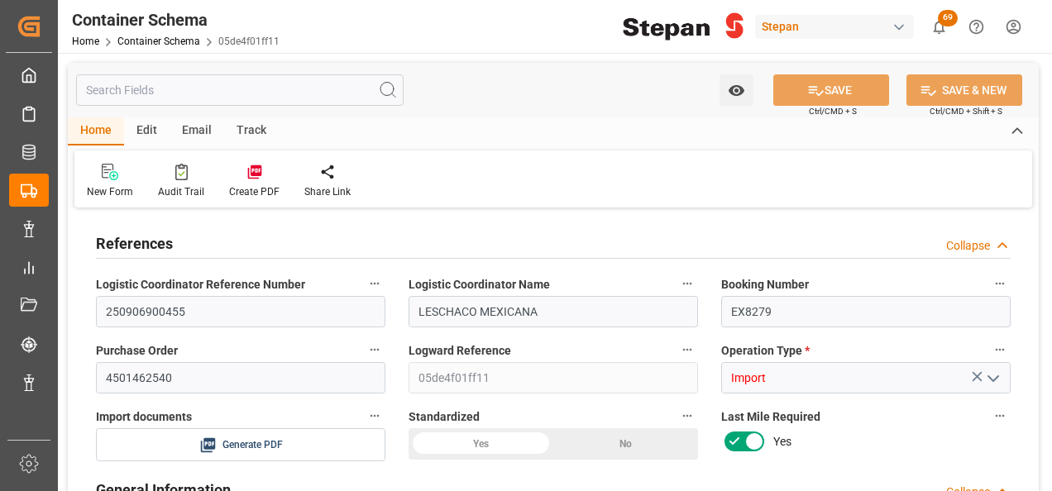
type input "Cosco"
type input "COSCO Shipping Co. Ltd."
type input "NLRTM"
type input "MXVER"
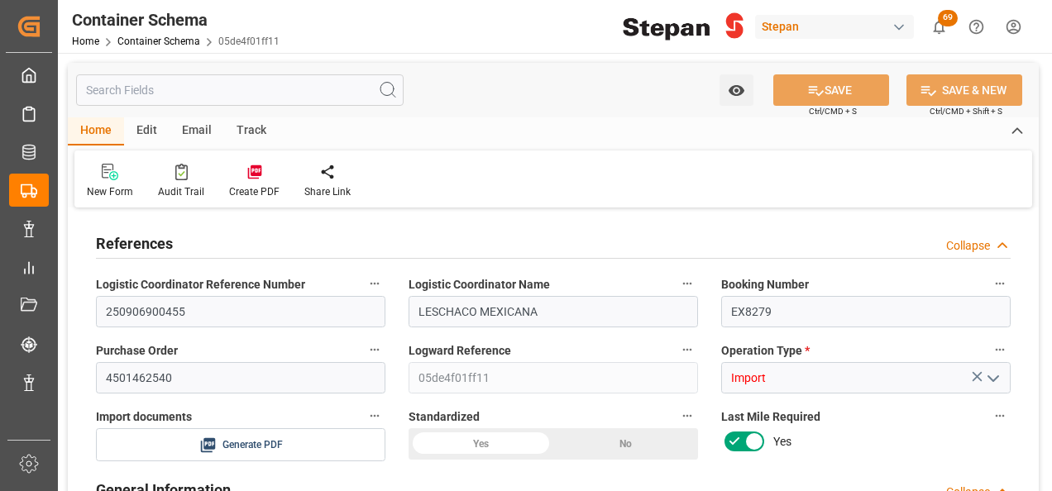
type input "MXVER"
type input "9350018"
type input "0"
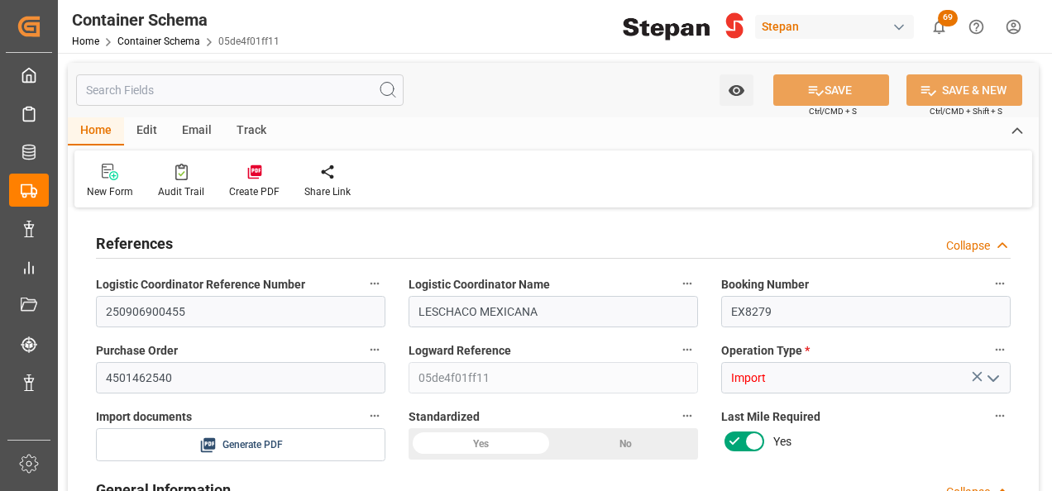
type input "19"
type input "[DATE] 00:00"
type input "[DATE]"
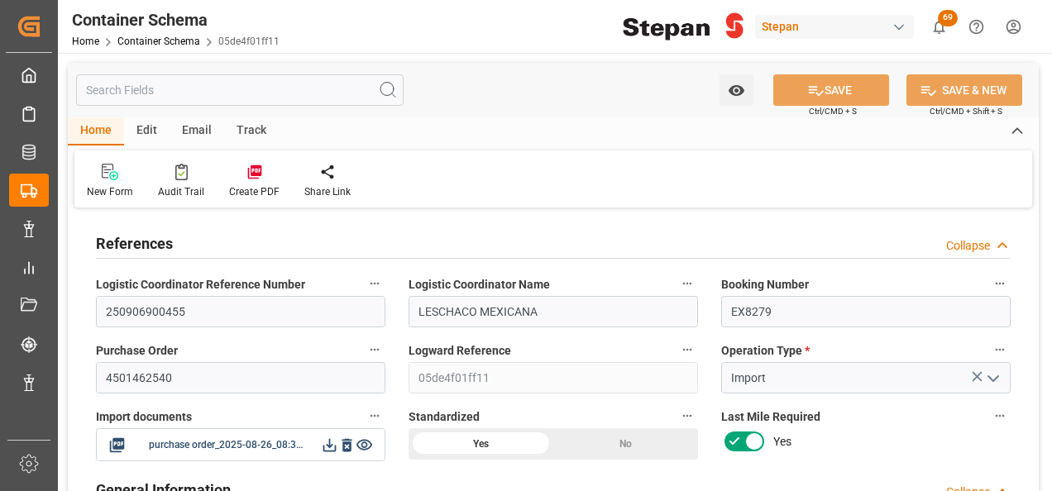
type input "[DATE] 00:00"
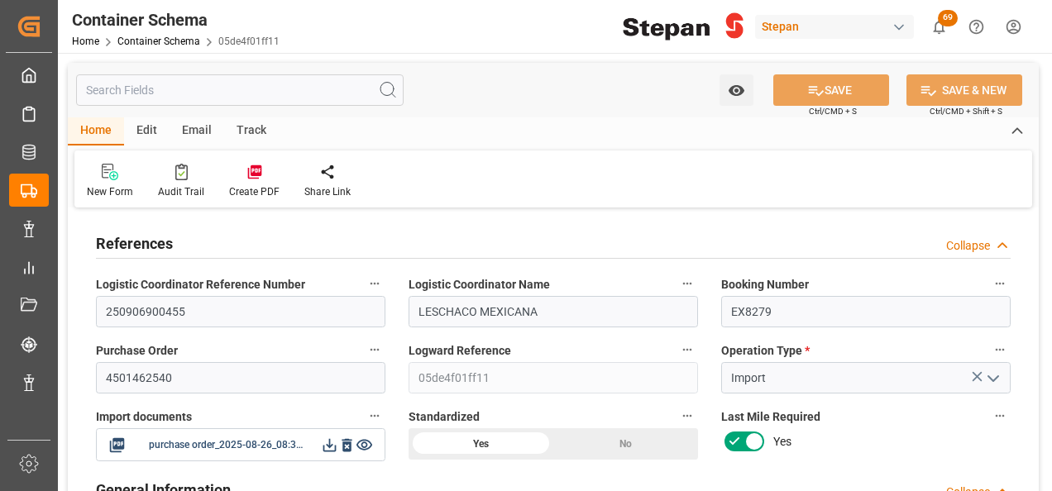
type input "[DATE] 00:00"
type input "[DATE]"
type input "[DATE] 06:02"
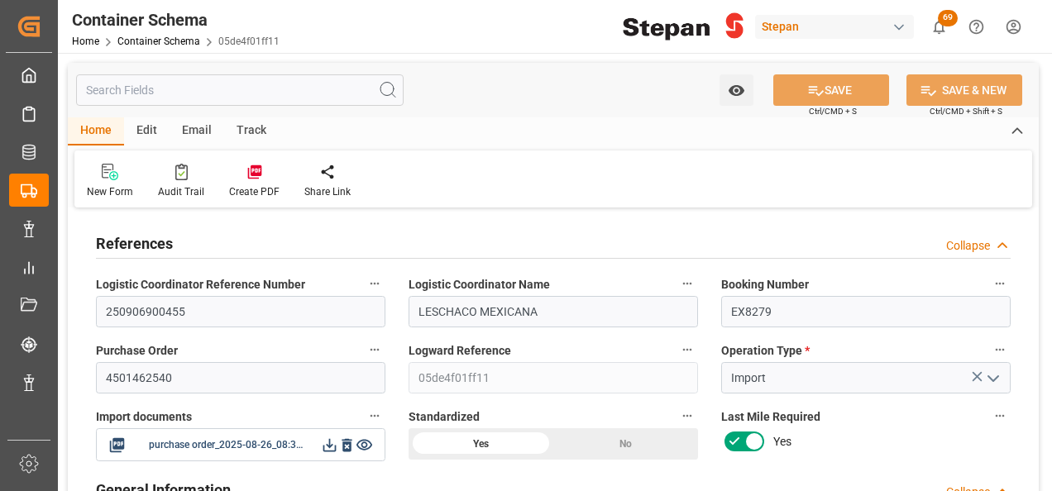
type input "[DATE] 19:48"
type input "[DATE]"
drag, startPoint x: 206, startPoint y: 306, endPoint x: 77, endPoint y: 298, distance: 129.3
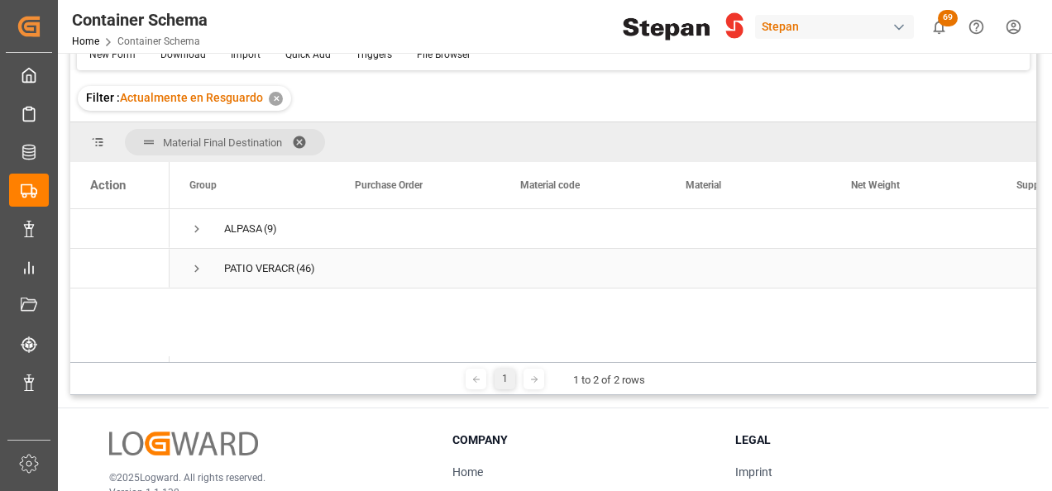
scroll to position [165, 0]
